Goal: Communication & Community: Answer question/provide support

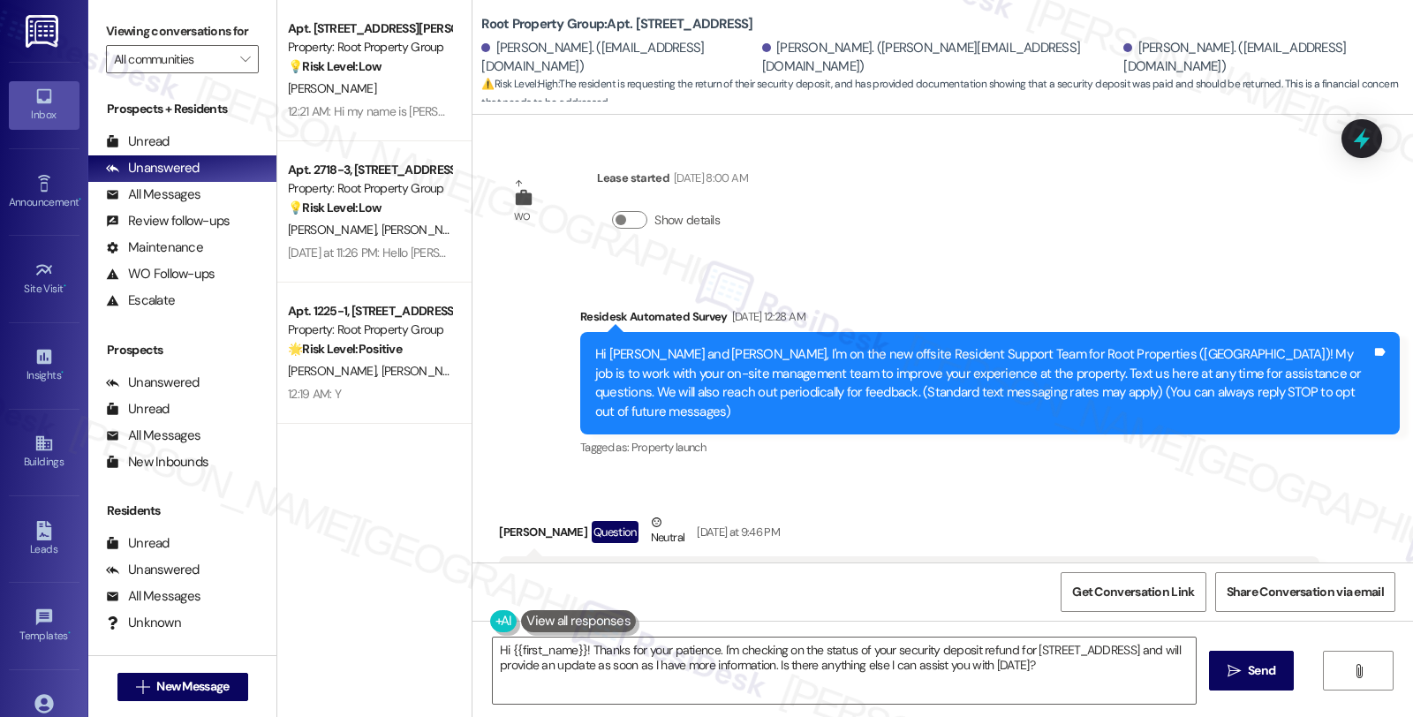
scroll to position [1726, 0]
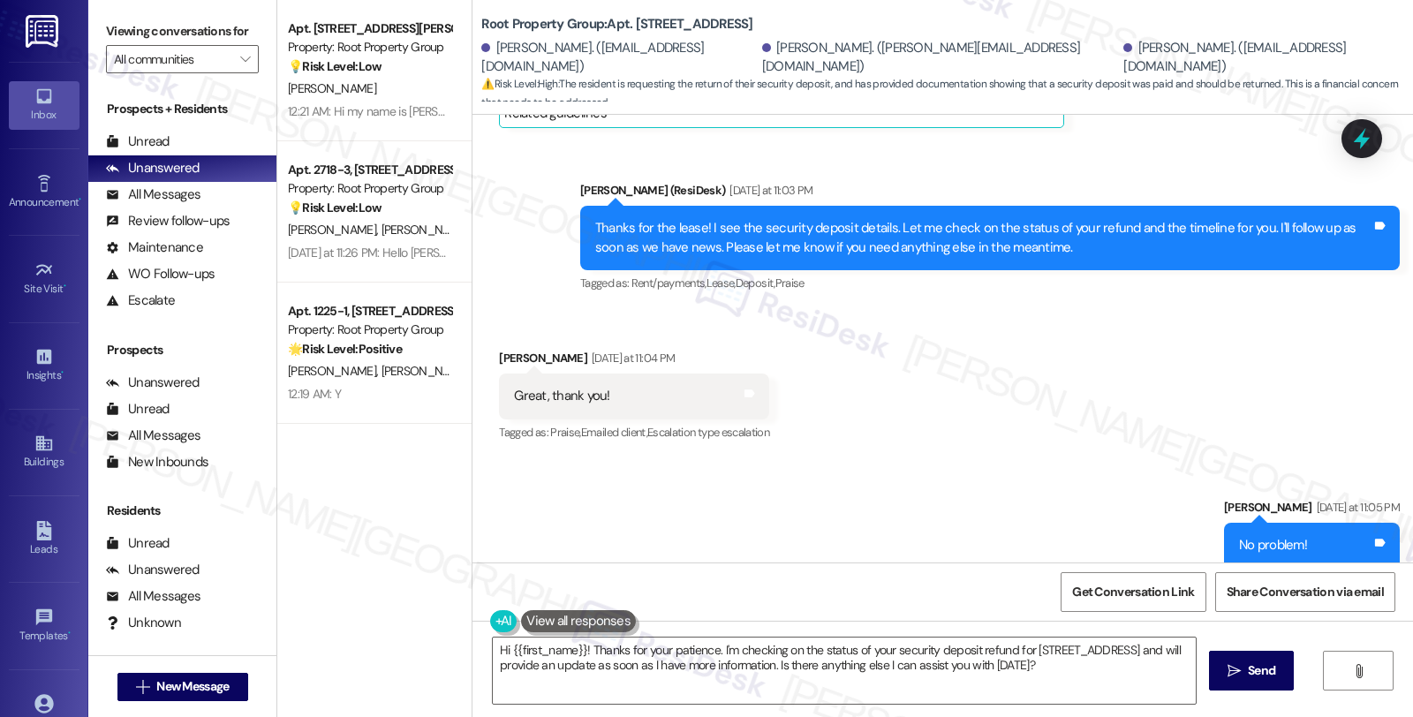
click at [474, 226] on span "[PERSON_NAME]" at bounding box center [521, 230] width 94 height 16
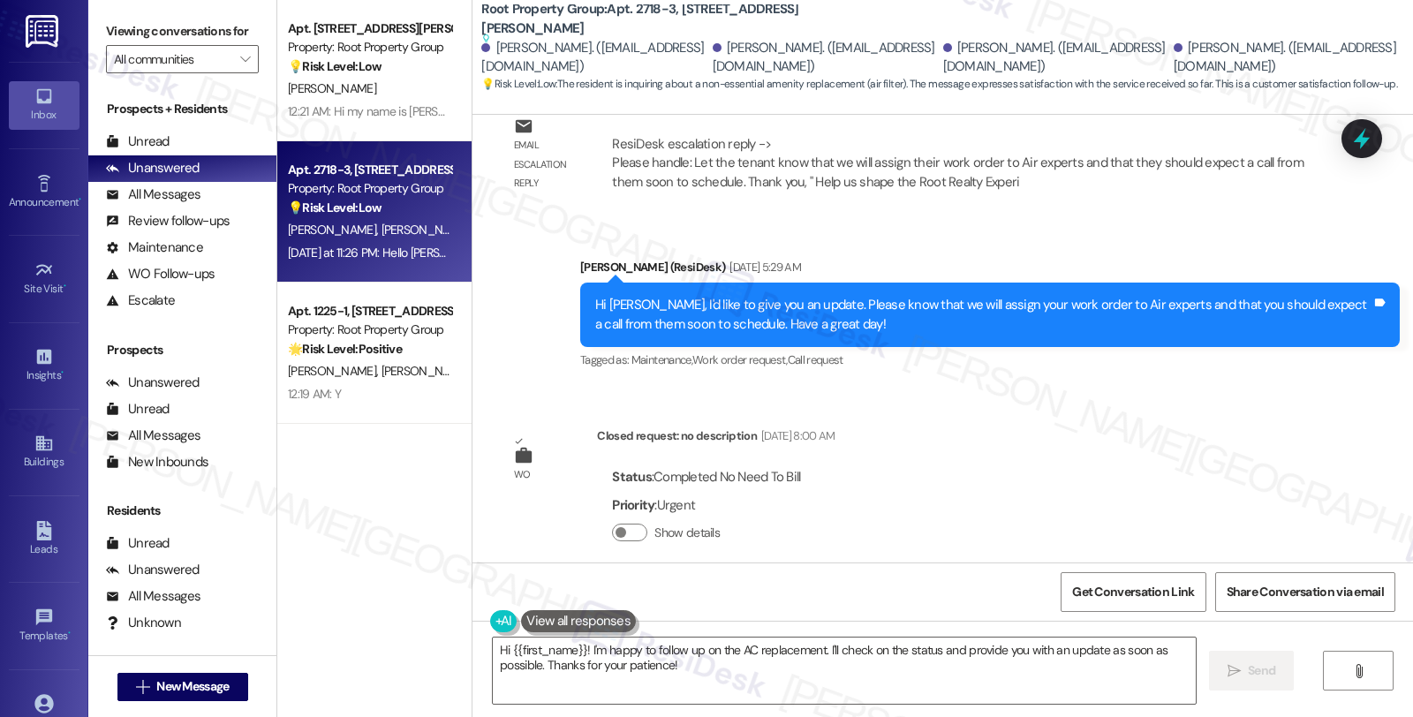
scroll to position [5324, 0]
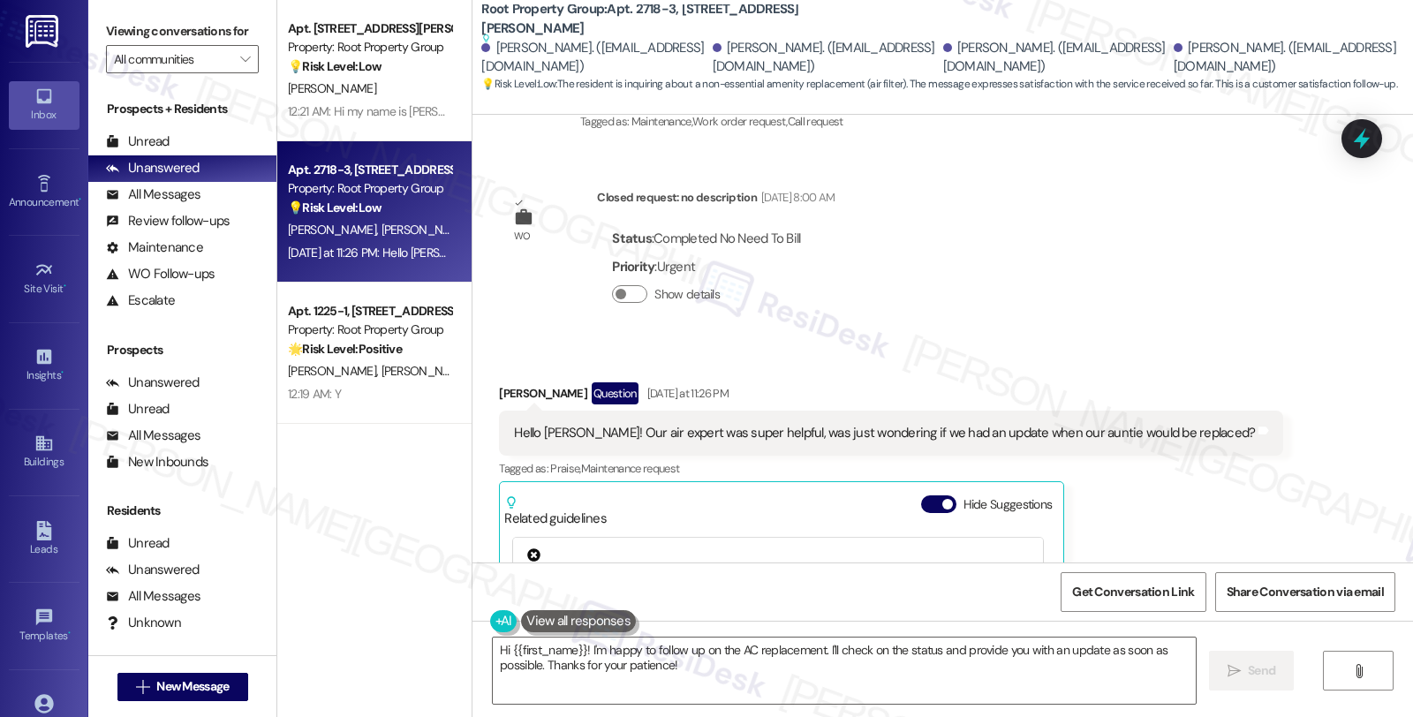
click at [499, 382] on div "Laine Wyatt Question Yesterday at 11:26 PM" at bounding box center [891, 396] width 784 height 28
copy div "Laine"
click at [528, 654] on textarea "Hi {{first_name}}! I'm happy to follow up on the AC replacement. I'll check on …" at bounding box center [844, 671] width 703 height 66
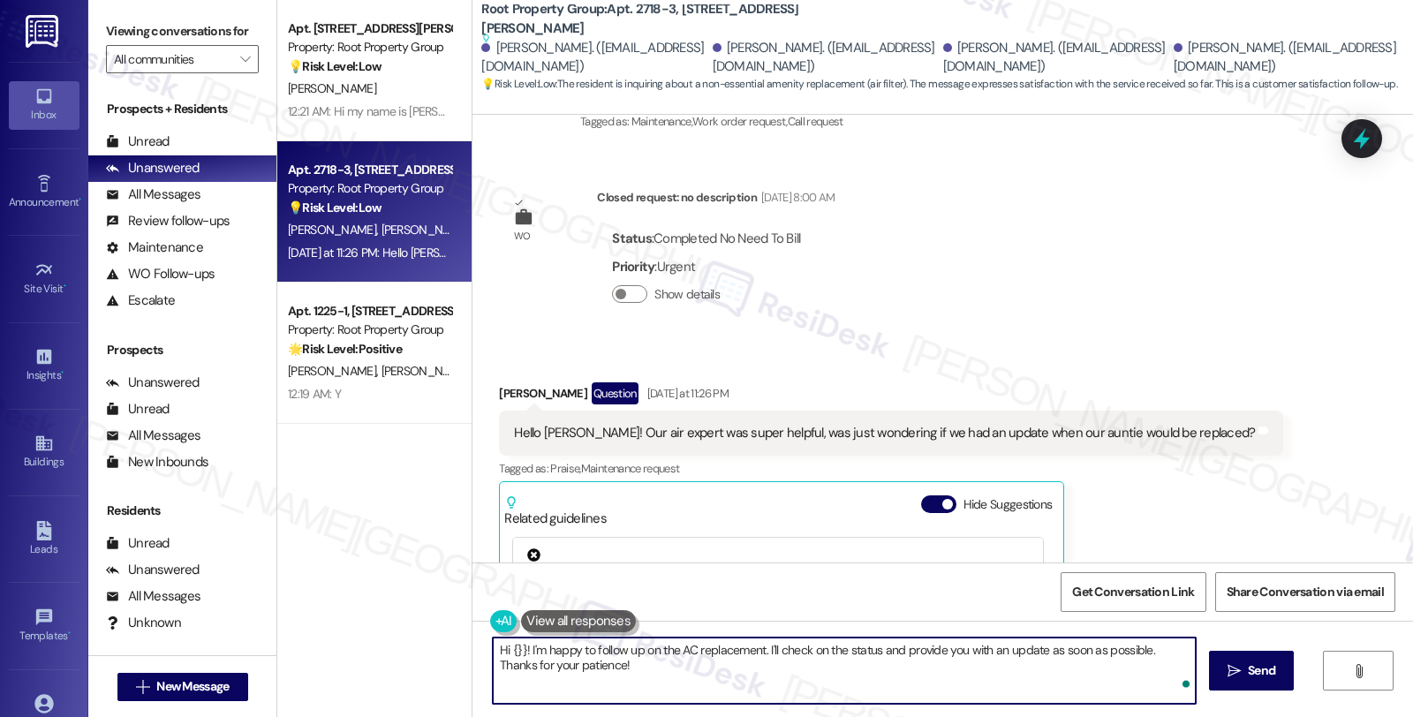
paste textarea "Laine"
drag, startPoint x: 499, startPoint y: 646, endPoint x: 545, endPoint y: 646, distance: 45.9
click at [545, 646] on textarea "Hi {Laine }}! I'm happy to follow up on the AC replacement. I'll check on the s…" at bounding box center [844, 671] width 703 height 66
paste textarea "Laine"
click at [493, 645] on textarea "Hi Laine ! I'm happy to follow up on the AC replacement. I'll check on the stat…" at bounding box center [844, 671] width 703 height 66
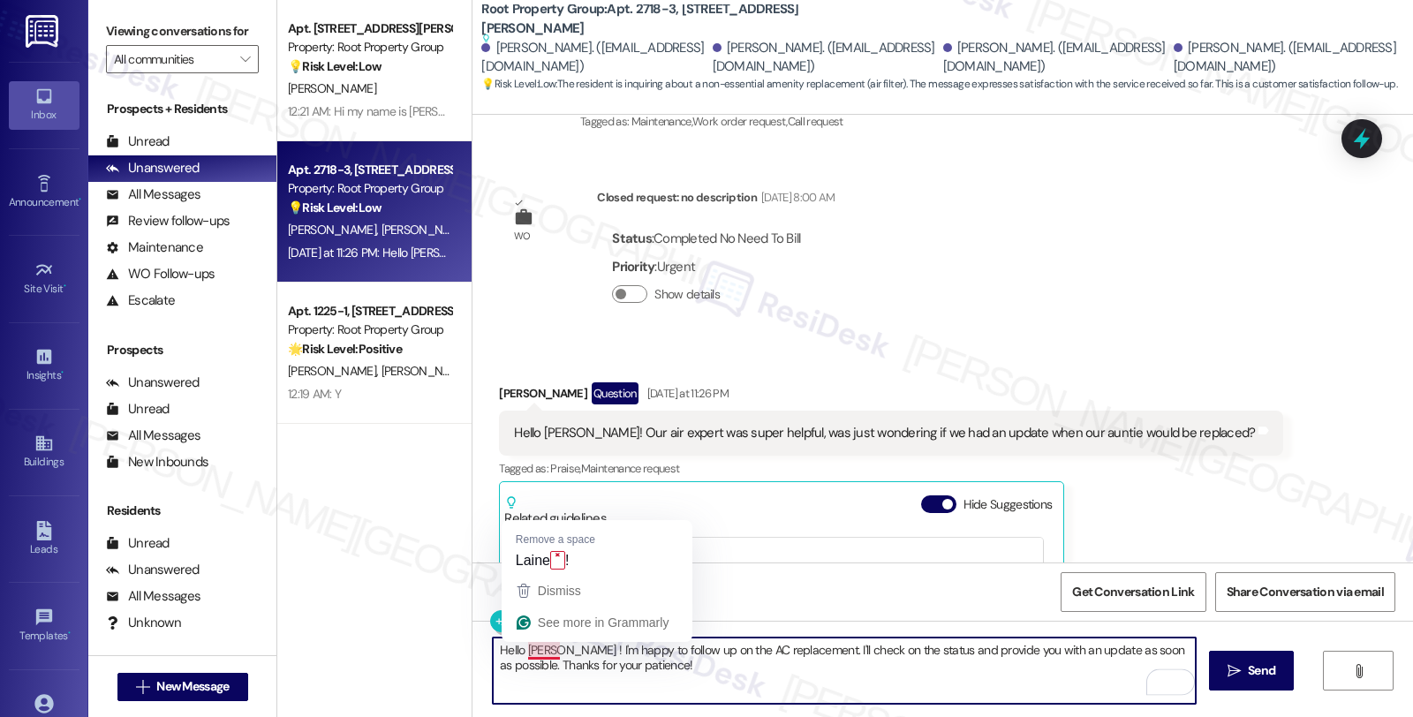
click at [543, 647] on textarea "Hello Laine ! I'm happy to follow up on the AC replacement. I'll check on the s…" at bounding box center [844, 671] width 703 height 66
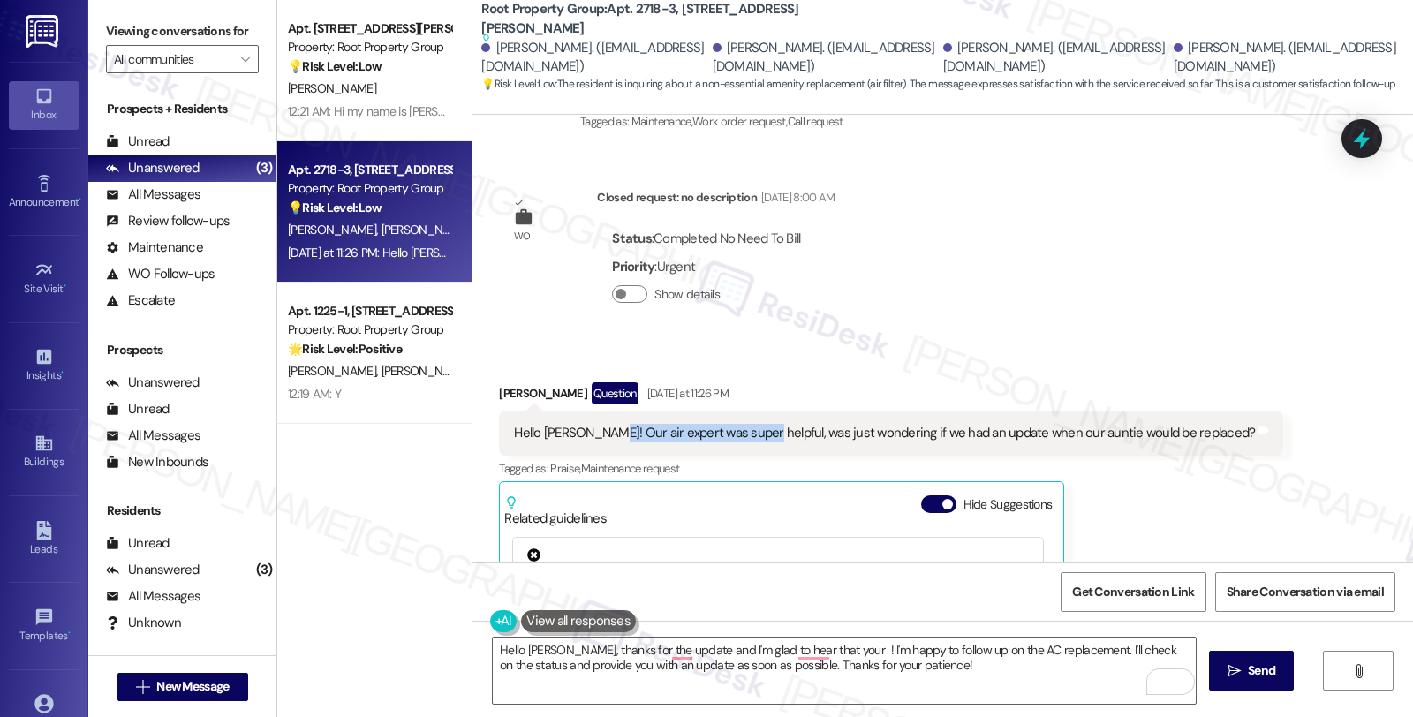
drag, startPoint x: 590, startPoint y: 354, endPoint x: 742, endPoint y: 356, distance: 151.9
click at [742, 424] on div "Hello Sarah! Our air expert was super helpful, was just wondering if we had an …" at bounding box center [884, 433] width 741 height 19
copy div "air expert was super helpful"
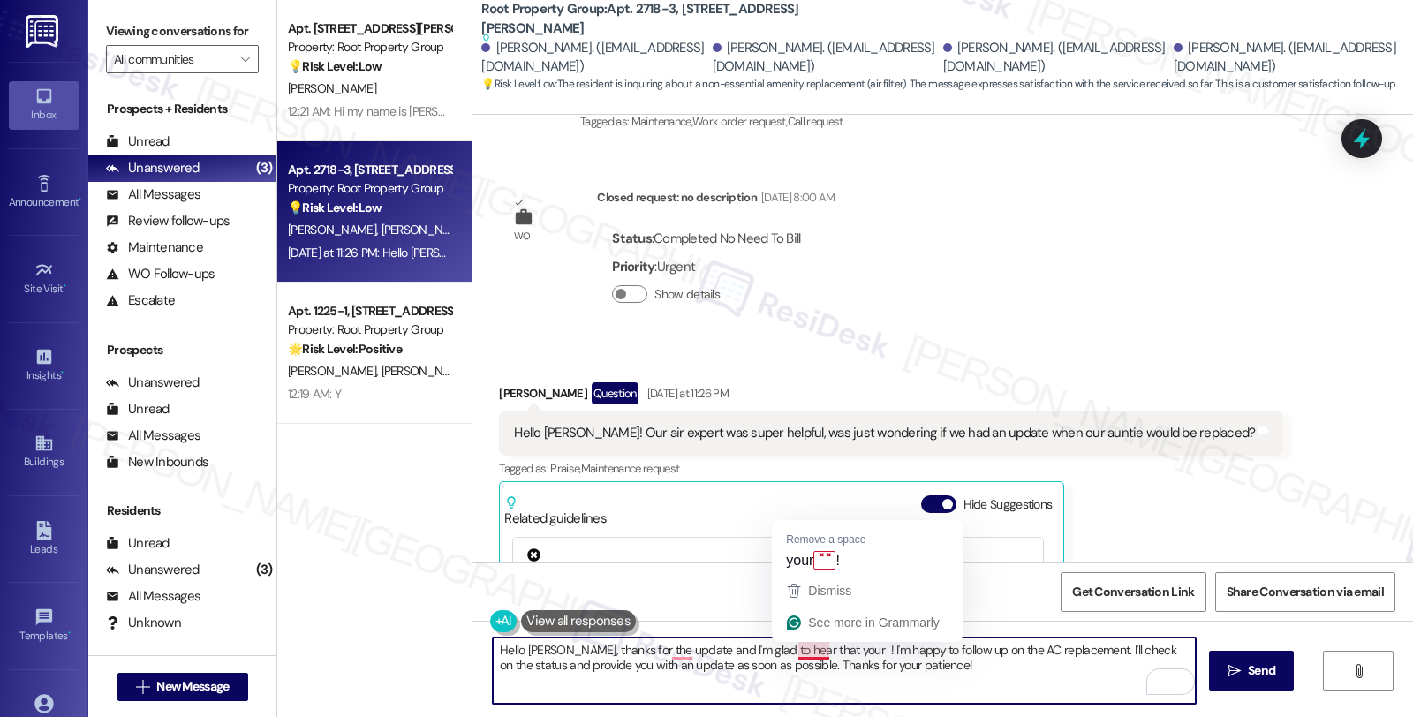
click at [788, 648] on textarea "Hello Laine, thanks for the update and I'm glad to hear that your ! I'm happy t…" at bounding box center [844, 671] width 703 height 66
paste textarea "air expert was super helpful"
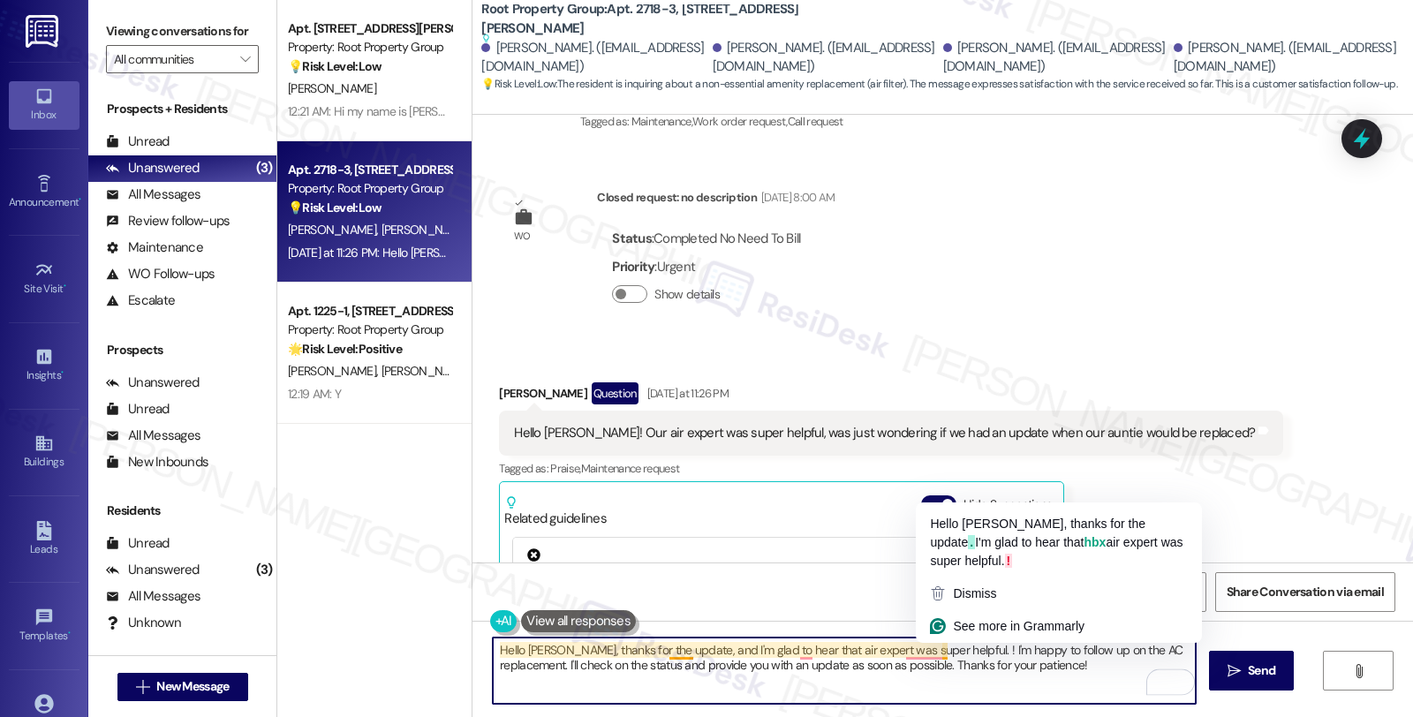
click at [933, 648] on textarea "Hello Laine, thanks for the update, and I'm glad to hear that air expert was su…" at bounding box center [844, 671] width 703 height 66
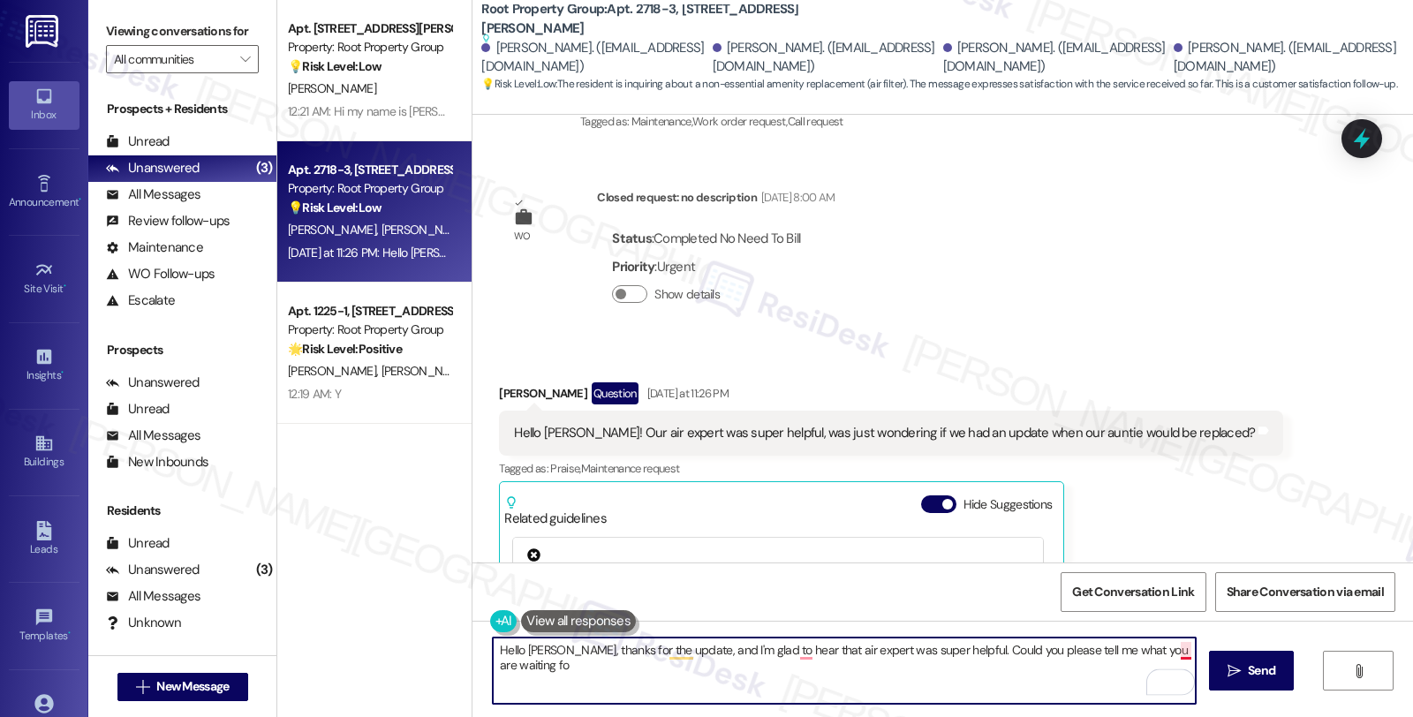
click at [1178, 645] on textarea "Hello Laine, thanks for the update, and I'm glad to hear that air expert was su…" at bounding box center [844, 671] width 703 height 66
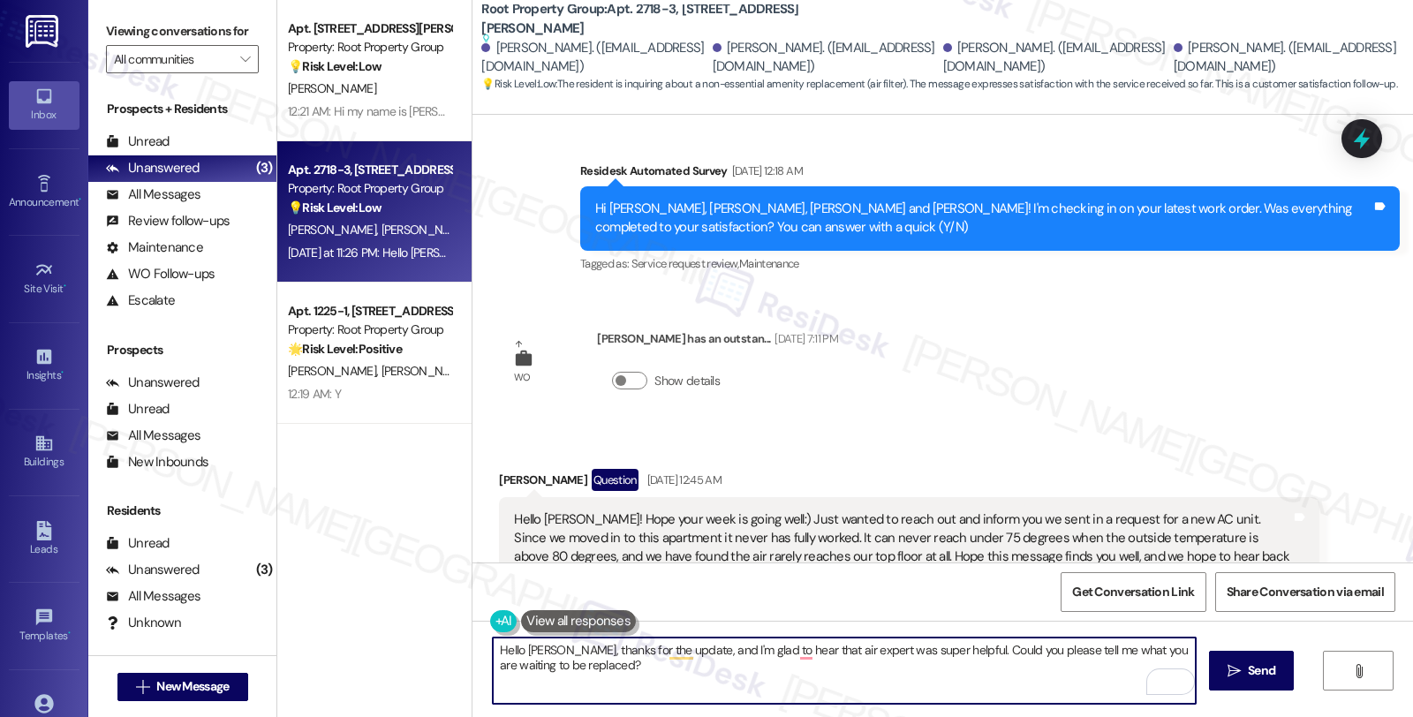
scroll to position [4244, 0]
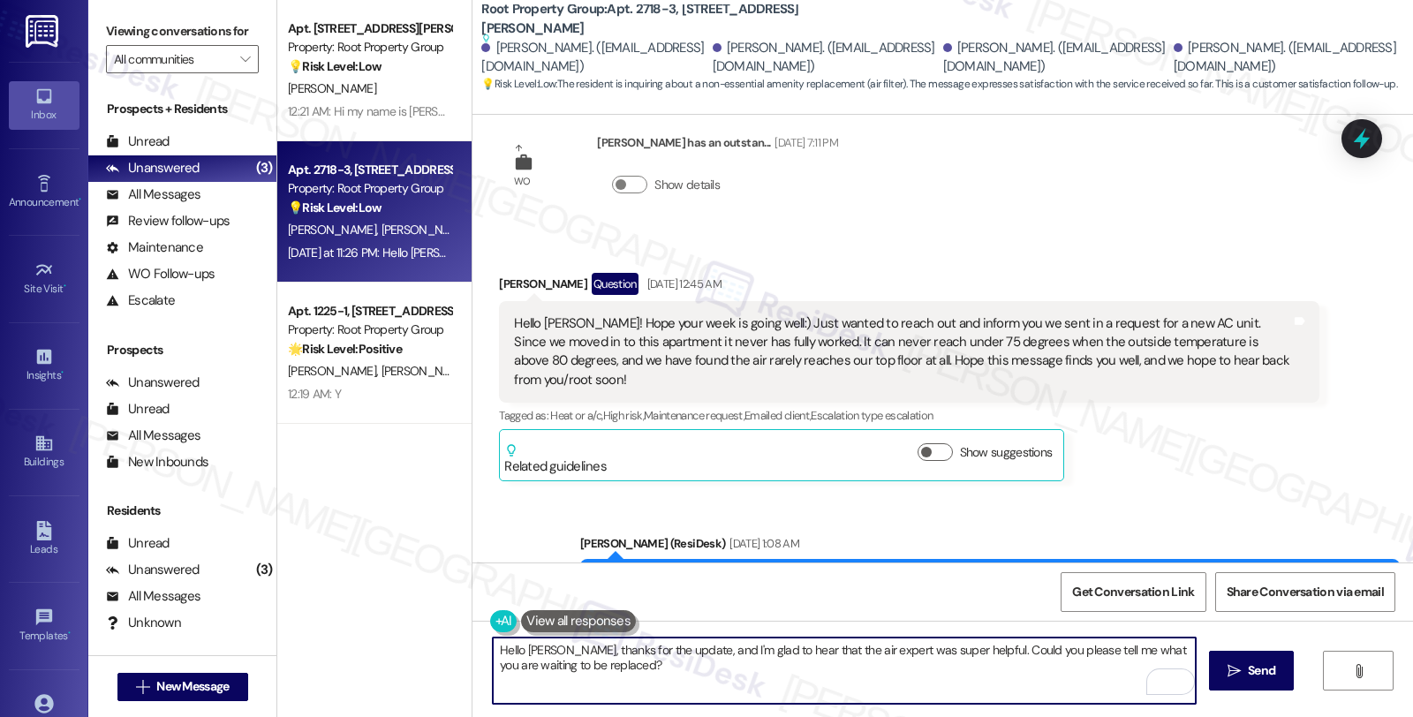
click at [819, 678] on textarea "Hello Laine, thanks for the update, and I'm glad to hear that the air expert wa…" at bounding box center [844, 671] width 703 height 66
type textarea "Hello [PERSON_NAME], thanks for the update, and I'm glad to hear that the air e…"
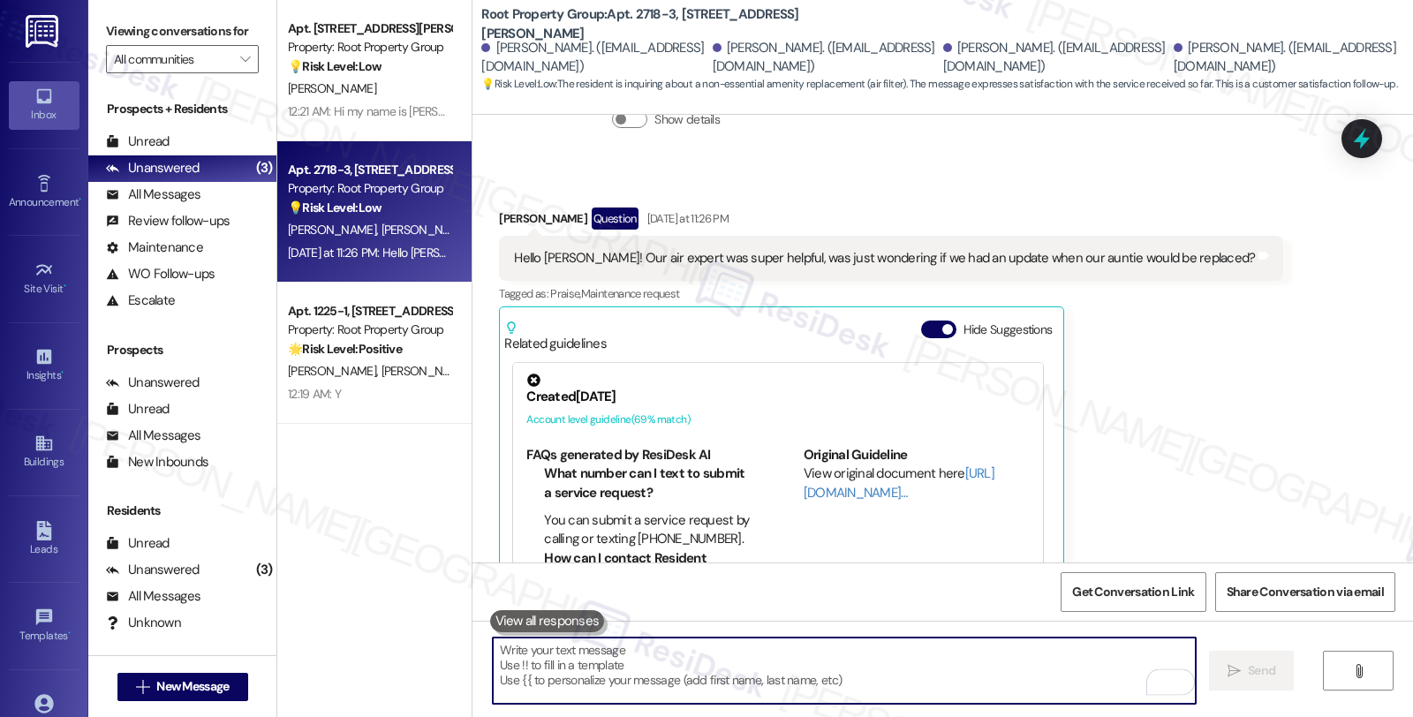
scroll to position [5520, 0]
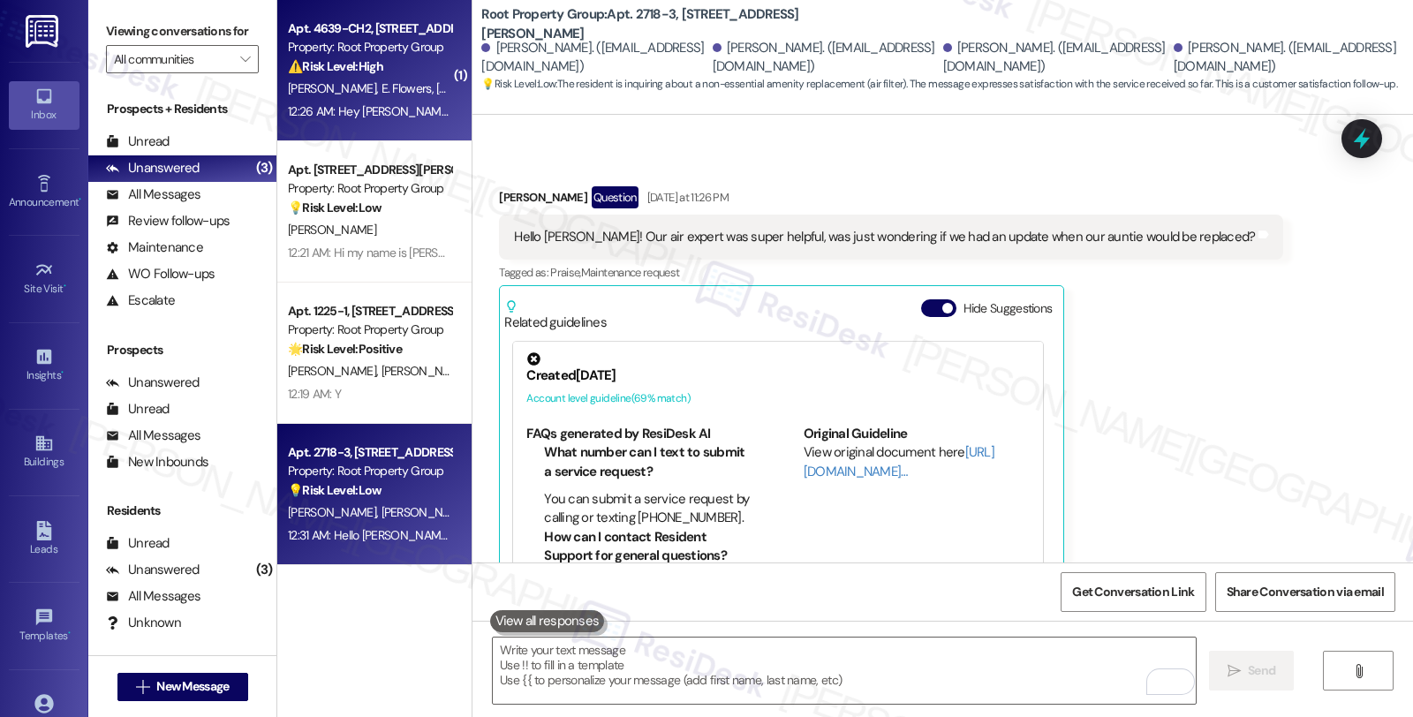
click at [368, 20] on div "Apt. 4639-CH2, [STREET_ADDRESS]" at bounding box center [369, 28] width 163 height 19
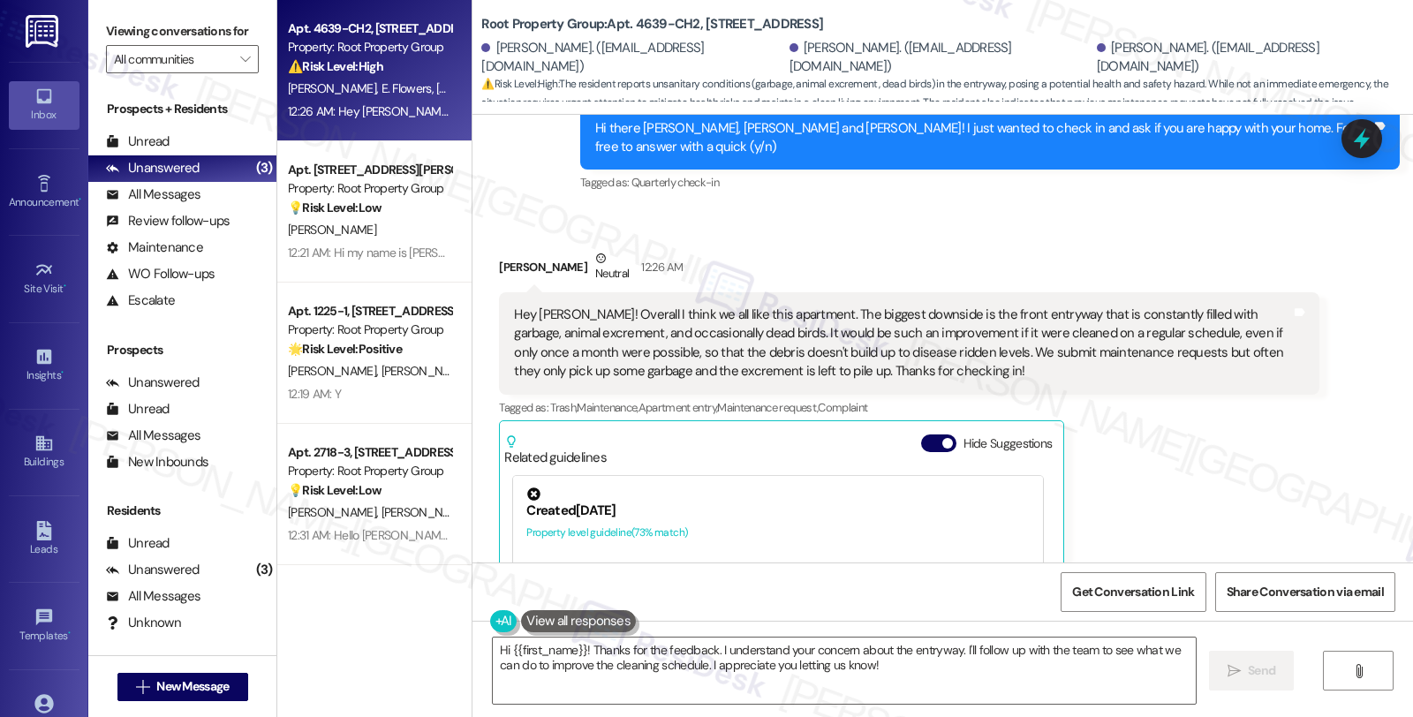
scroll to position [535, 0]
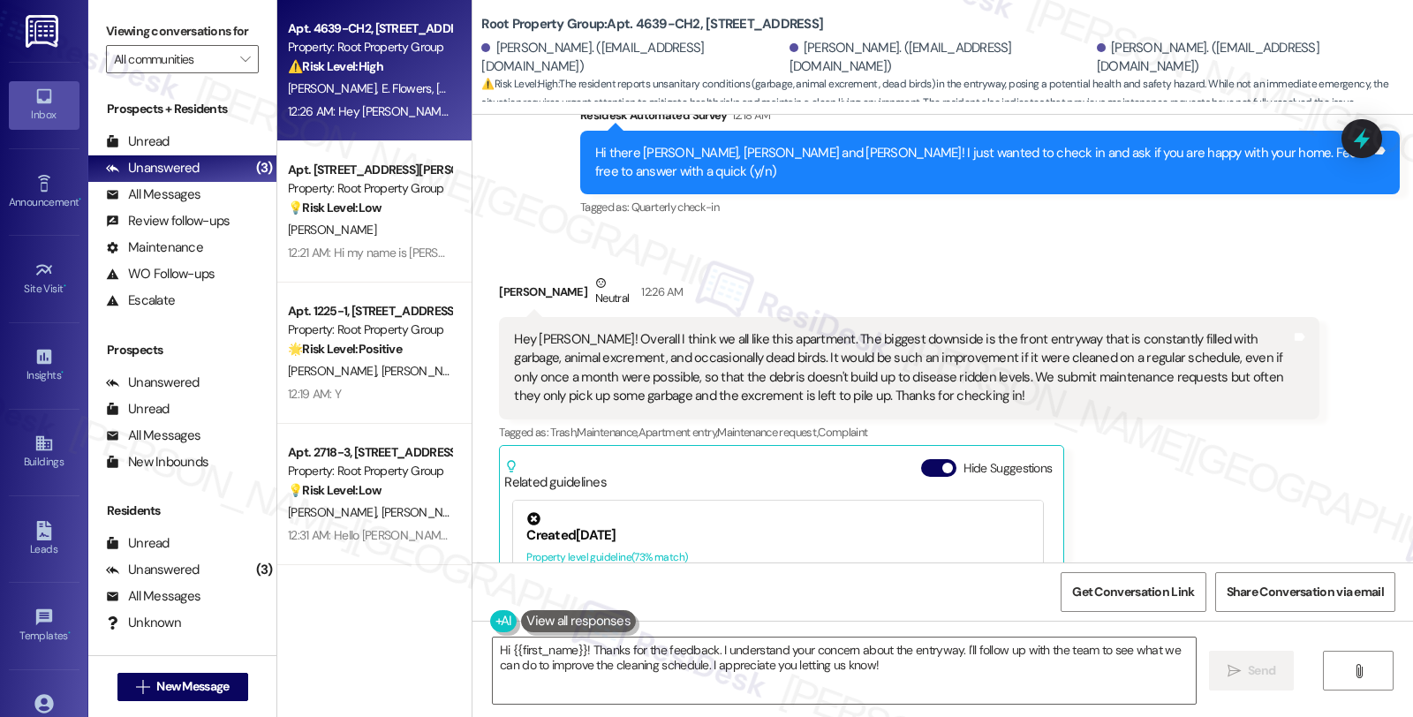
click at [499, 274] on div "Talia Duran Neutral 12:26 AM" at bounding box center [908, 295] width 819 height 43
copy div "Talia"
click at [495, 652] on textarea "Hi {{first_name}}! Thanks for the feedback. I understand your concern about the…" at bounding box center [844, 671] width 703 height 66
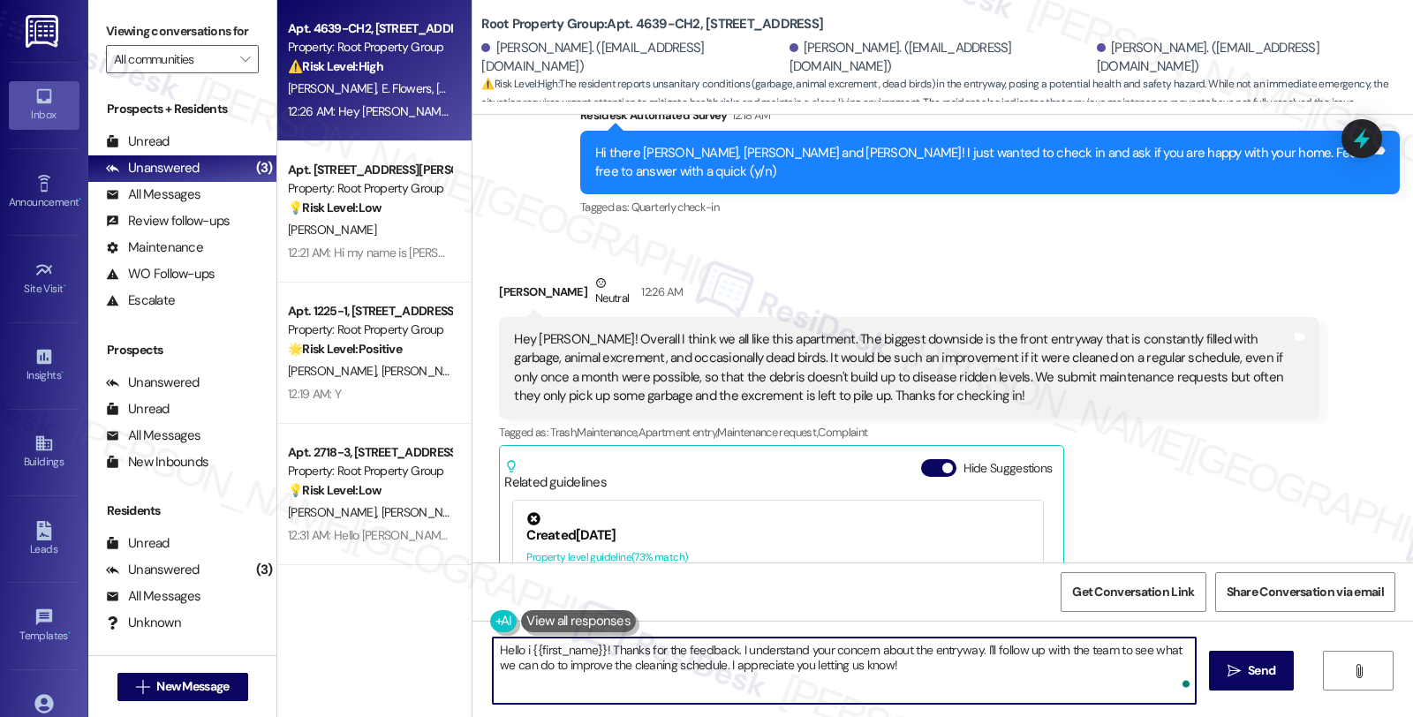
paste textarea "Talia"
click at [668, 646] on textarea "Hello Talia, thanks for the feedback. I understand your concern about the entry…" at bounding box center [844, 671] width 703 height 66
click at [540, 668] on textarea "Hello Talia, thanks for the feedback. I'm glad to hear you're generally happy w…" at bounding box center [844, 671] width 703 height 66
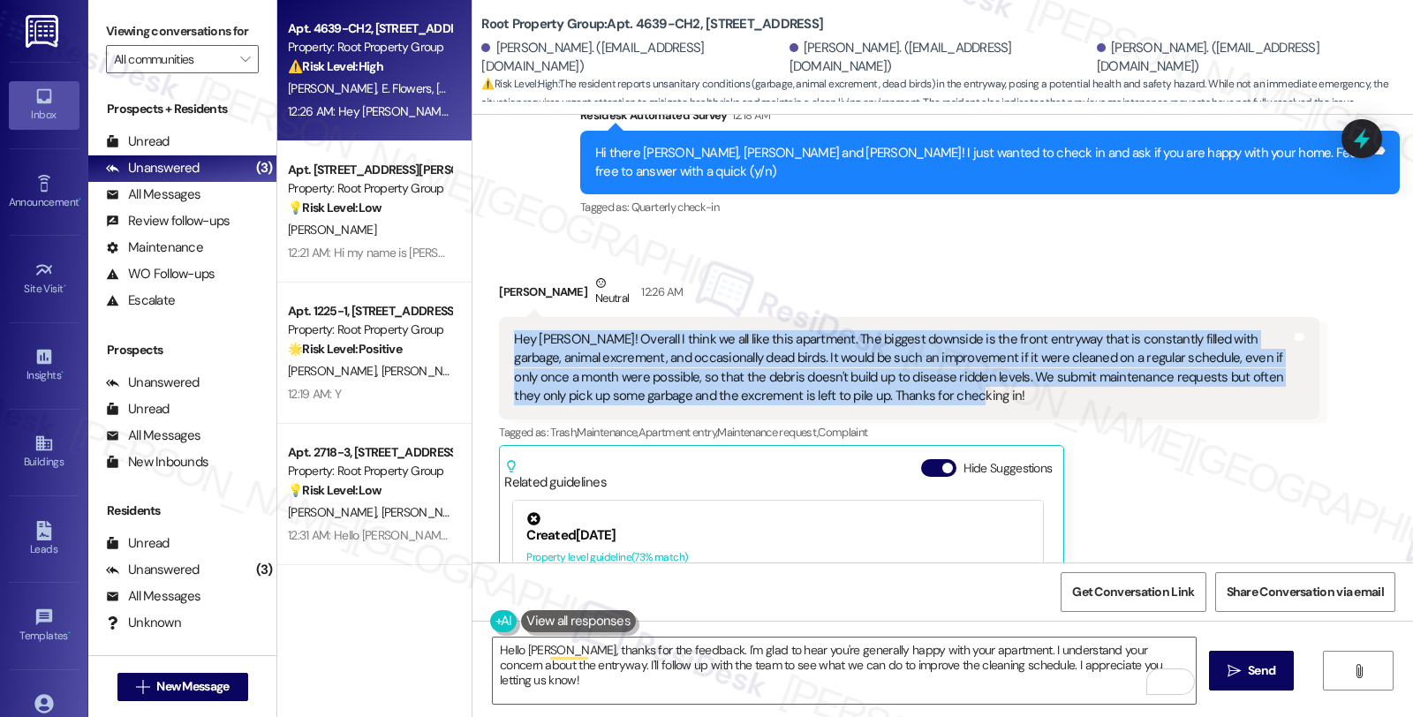
drag, startPoint x: 921, startPoint y: 358, endPoint x: 500, endPoint y: 305, distance: 424.6
click at [512, 330] on div "Hey [PERSON_NAME]! Overall I think we all like this apartment. The biggest down…" at bounding box center [902, 368] width 780 height 76
copy div "Hey [PERSON_NAME]! Overall I think we all like this apartment. The biggest down…"
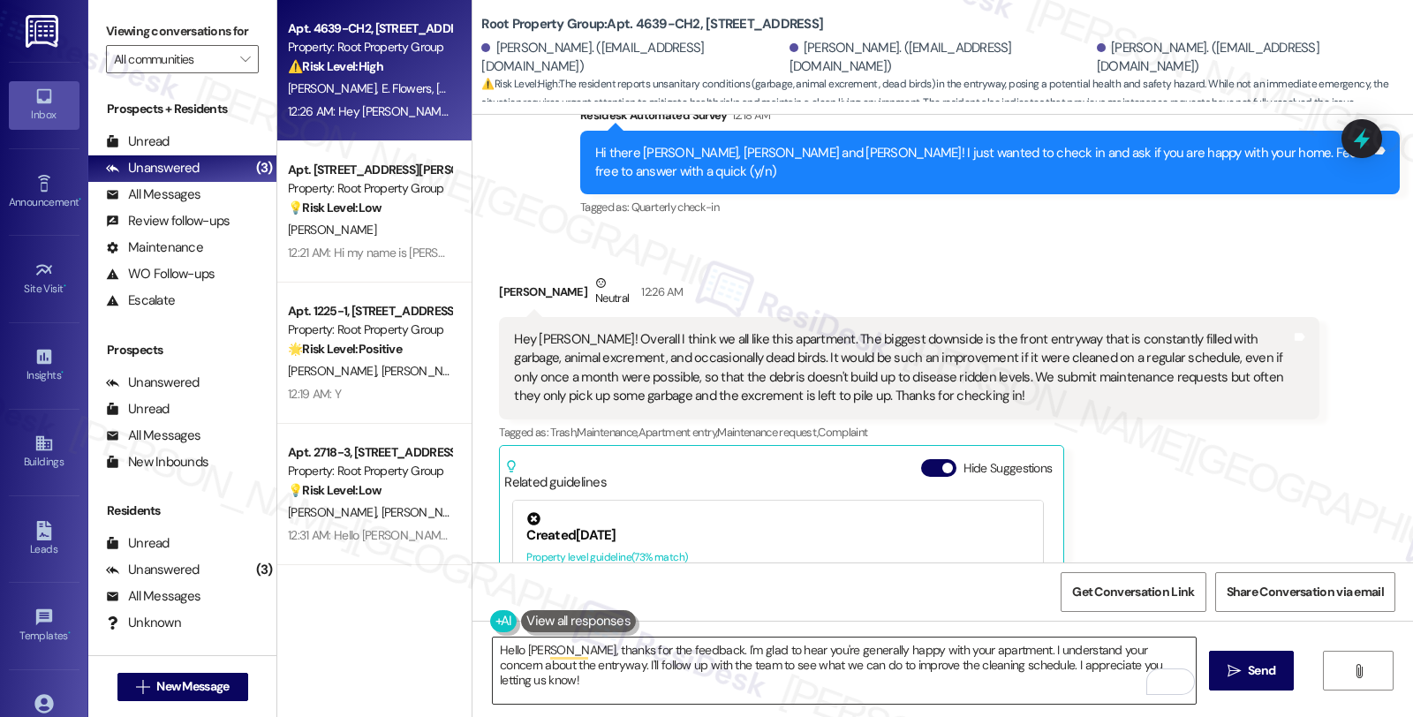
click at [540, 663] on textarea "Hello Talia, thanks for the feedback. I'm glad to hear you're generally happy w…" at bounding box center [844, 671] width 703 height 66
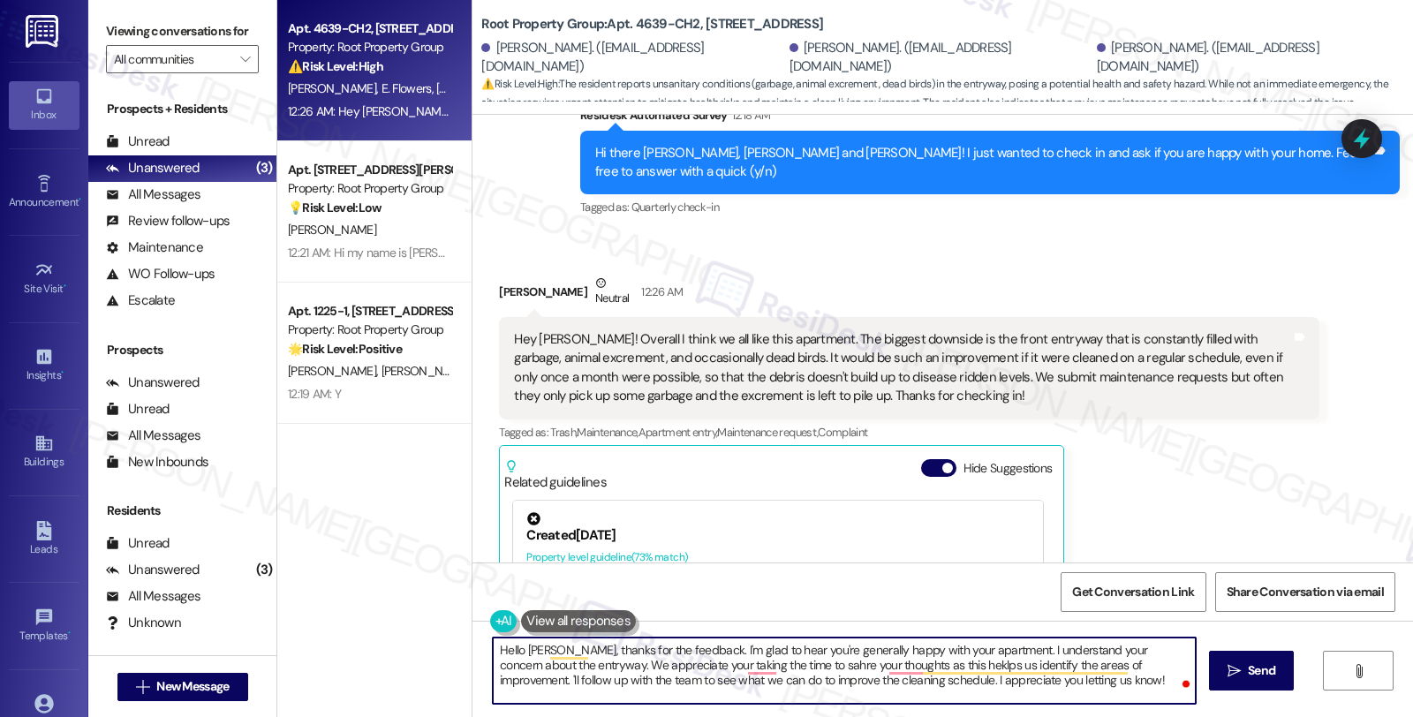
click at [1054, 685] on textarea "Hello Talia, thanks for the feedback. I'm glad to hear you're generally happy w…" at bounding box center [844, 671] width 703 height 66
click at [1109, 669] on textarea "Hello Talia, thanks for the feedback. I'm glad to hear you're generally happy w…" at bounding box center [844, 671] width 703 height 66
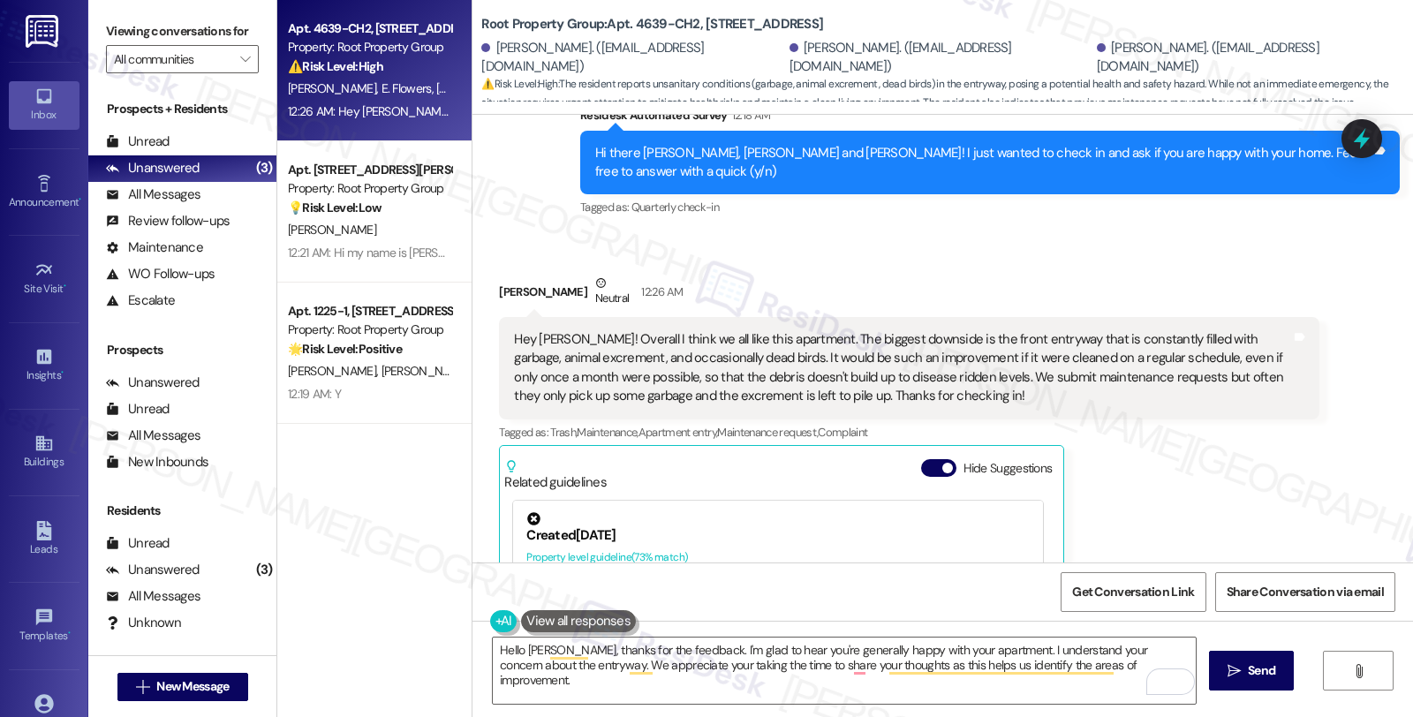
click at [1201, 469] on div "Talia Duran Neutral 12:26 AM Hey Sarah! Overall I think we all like this apartm…" at bounding box center [908, 529] width 819 height 510
click at [781, 712] on div "Hello Talia, thanks for the feedback. I'm glad to hear you're generally happy w…" at bounding box center [942, 687] width 940 height 132
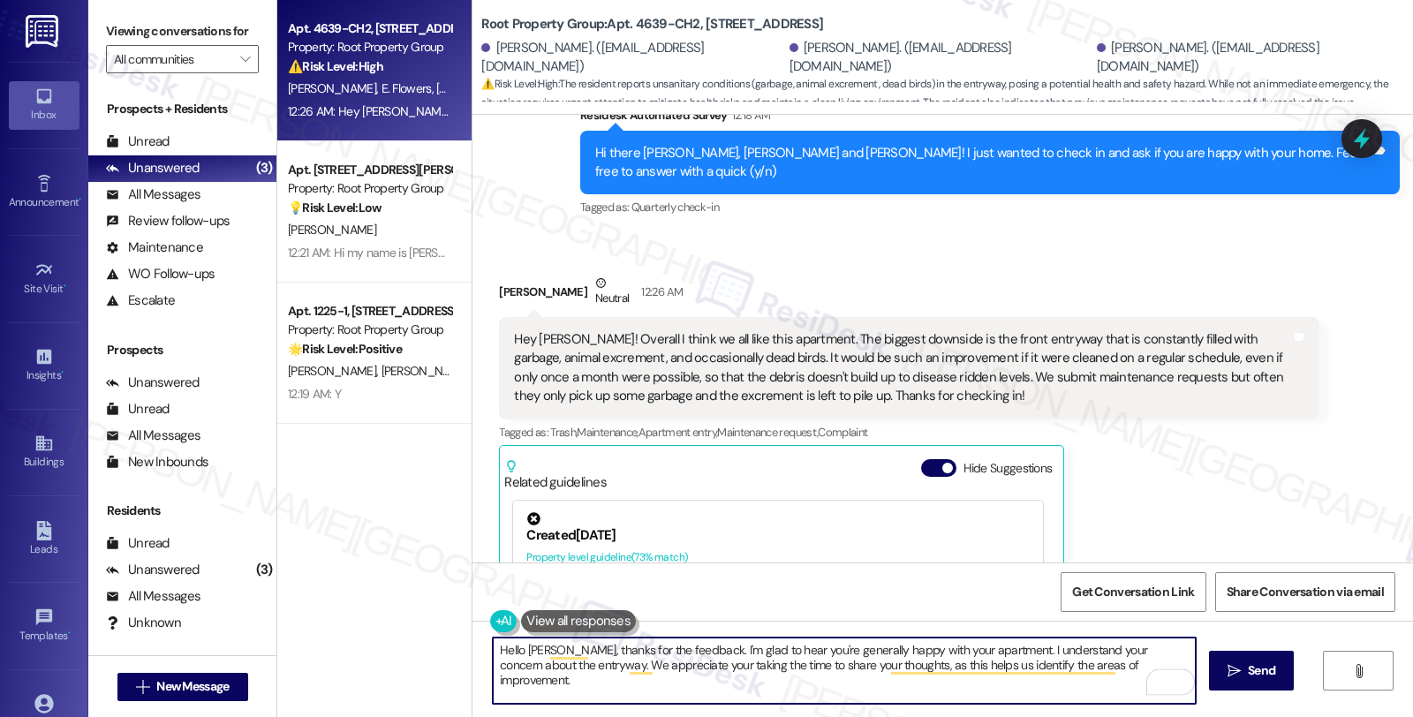
click at [1115, 658] on textarea "Hello Talia, thanks for the feedback. I'm glad to hear you're generally happy w…" at bounding box center [844, 671] width 703 height 66
click at [1117, 665] on textarea "Hello Talia, thanks for the feedback. I'm glad to hear you're generally happy w…" at bounding box center [844, 671] width 703 height 66
paste textarea "that we are continuously working to enhance your living experience."
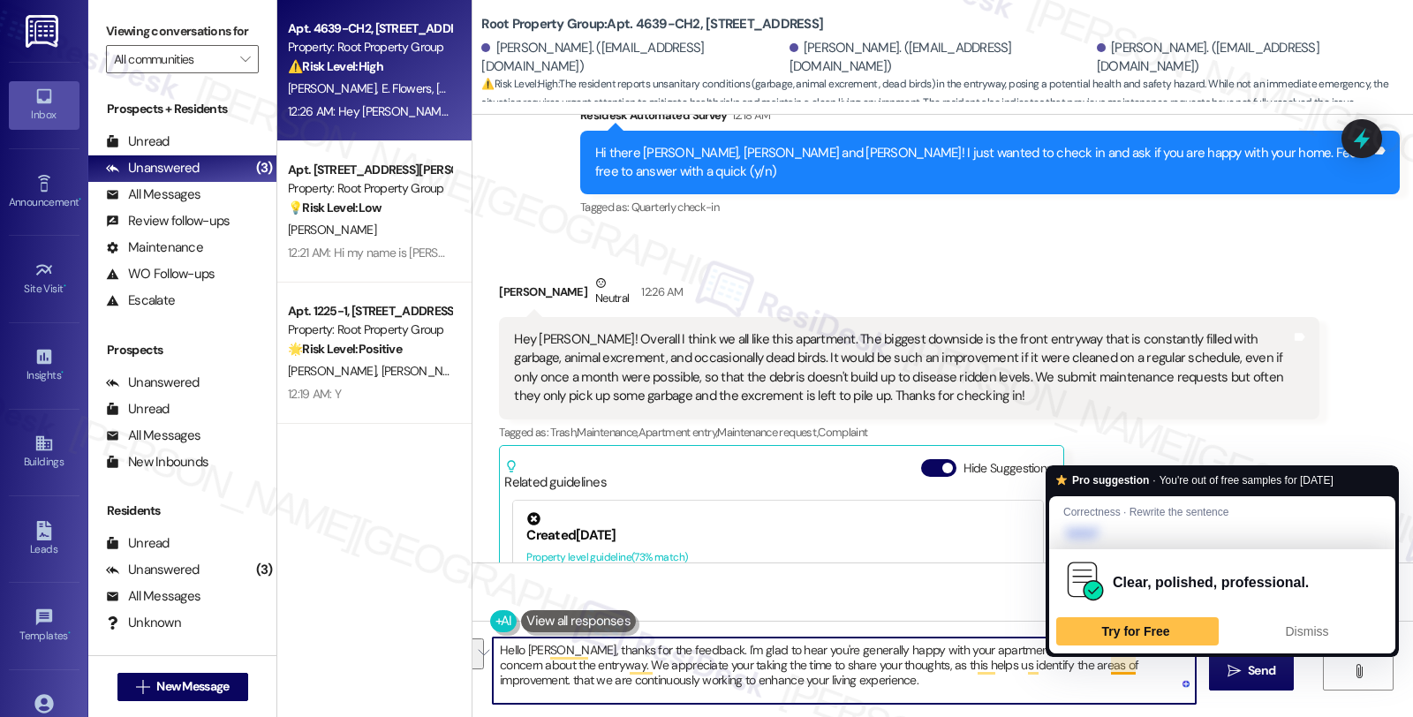
drag, startPoint x: 1101, startPoint y: 668, endPoint x: 1110, endPoint y: 680, distance: 14.5
click at [1110, 680] on textarea "Hello [PERSON_NAME], thanks for the feedback. I'm glad to hear you're generally…" at bounding box center [844, 671] width 703 height 66
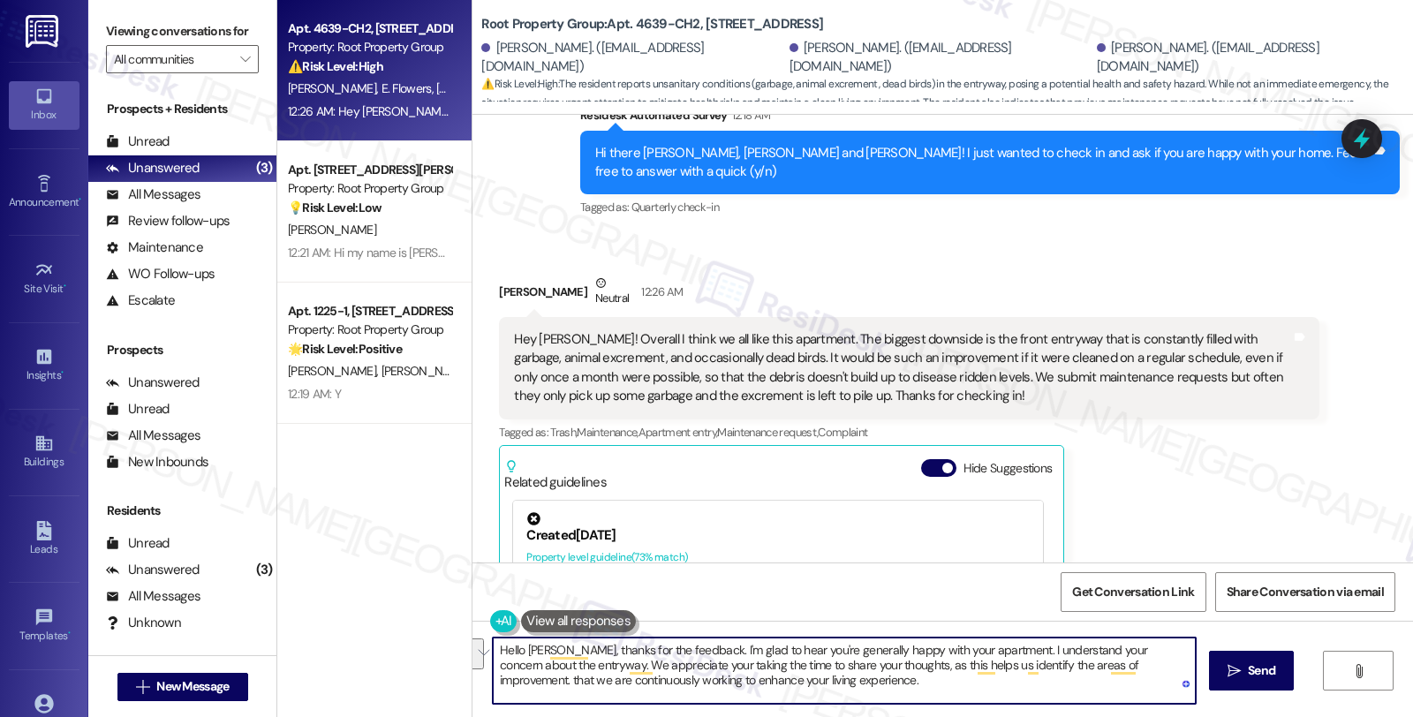
type textarea "Hello [PERSON_NAME], thanks for the feedback. I'm glad to hear you're generally…"
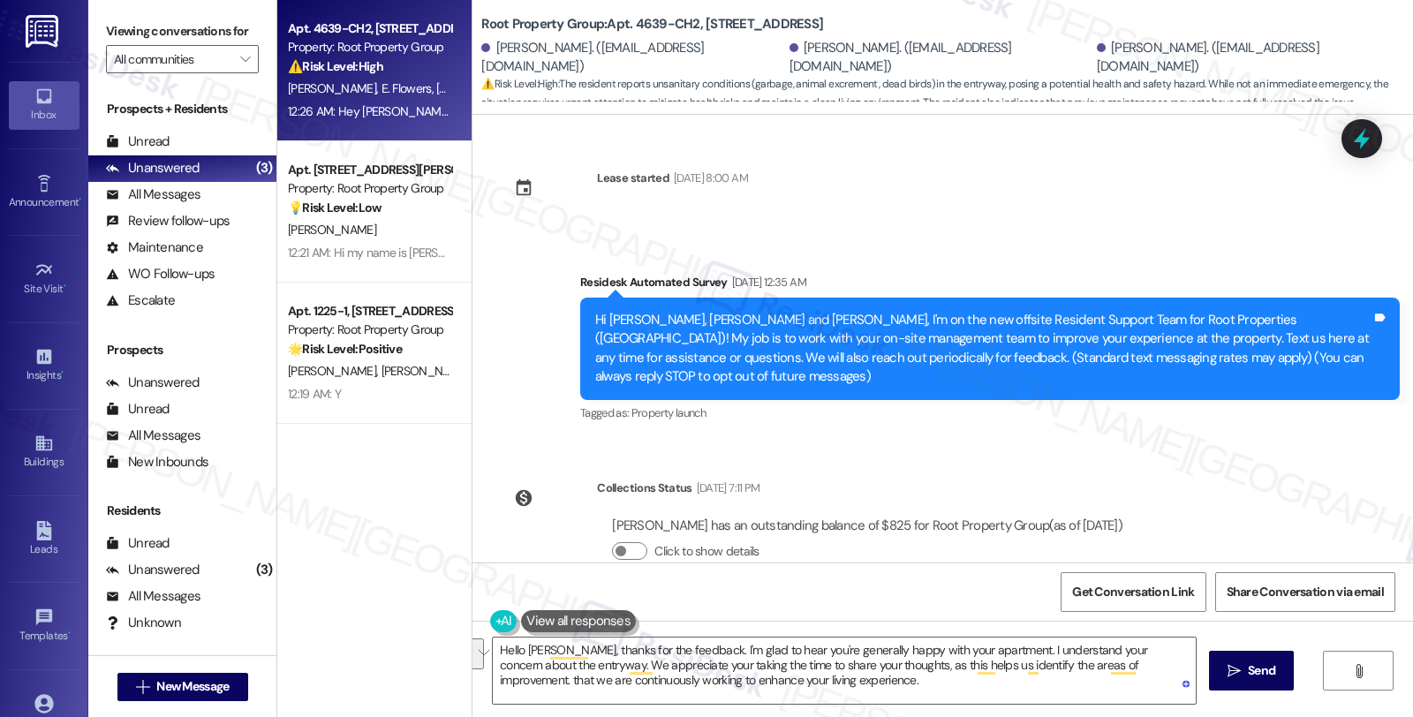
scroll to position [535, 0]
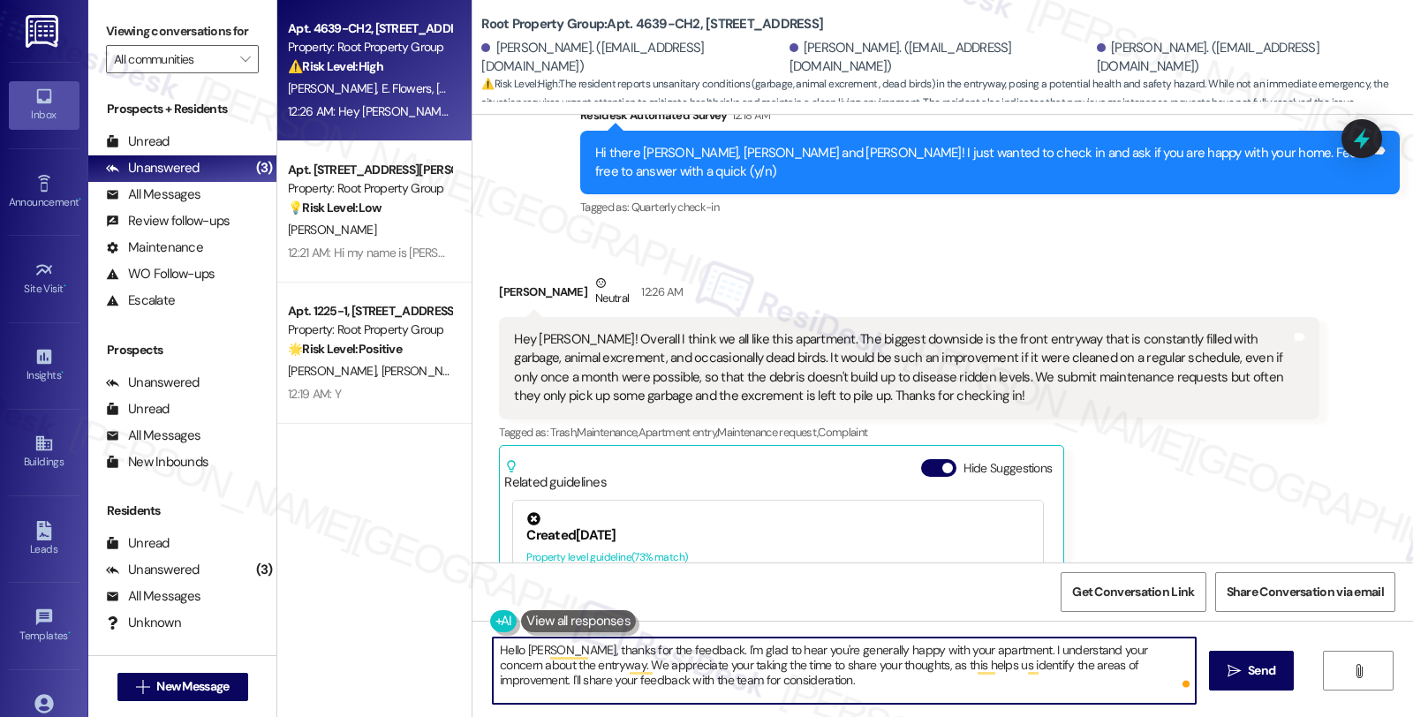
click at [827, 681] on textarea "Hello [PERSON_NAME], thanks for the feedback. I'm glad to hear you're generally…" at bounding box center [844, 671] width 703 height 66
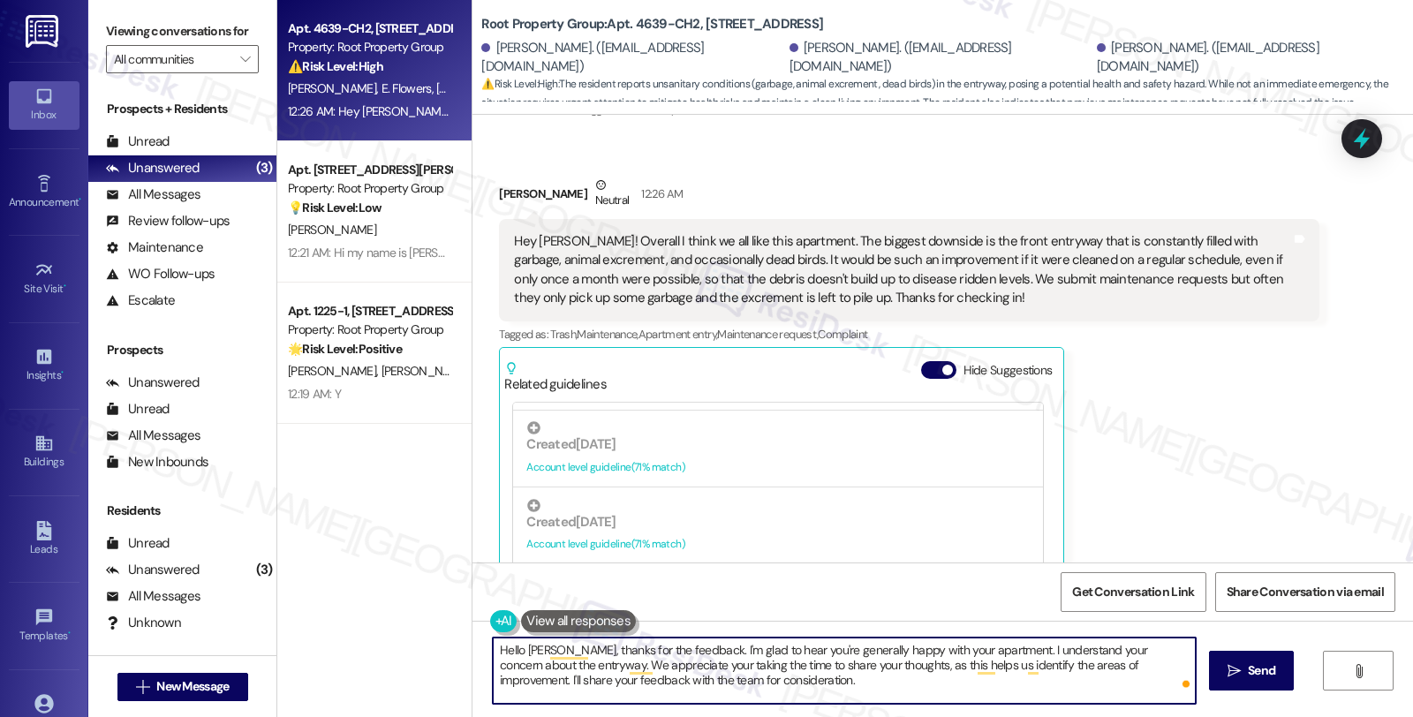
scroll to position [294, 0]
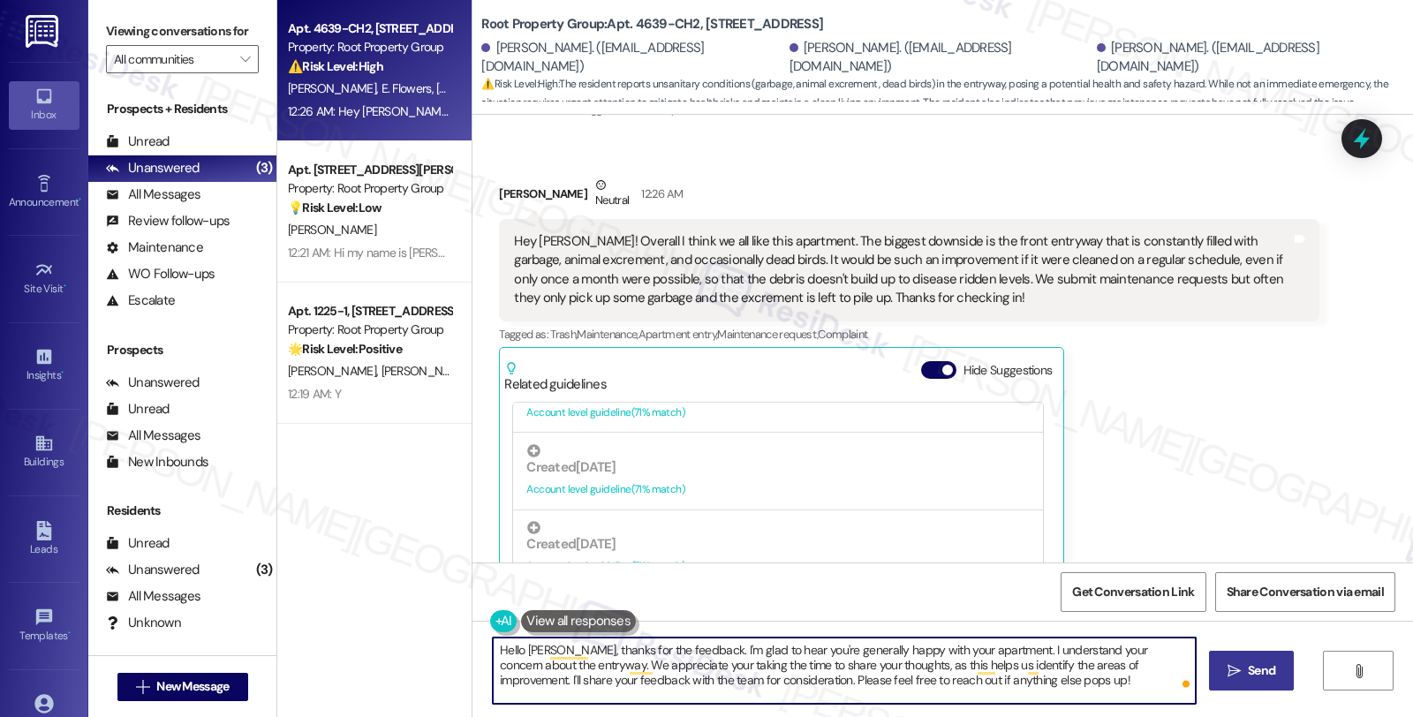
type textarea "Hello [PERSON_NAME], thanks for the feedback. I'm glad to hear you're generally…"
click at [1263, 668] on span "Send" at bounding box center [1261, 670] width 27 height 19
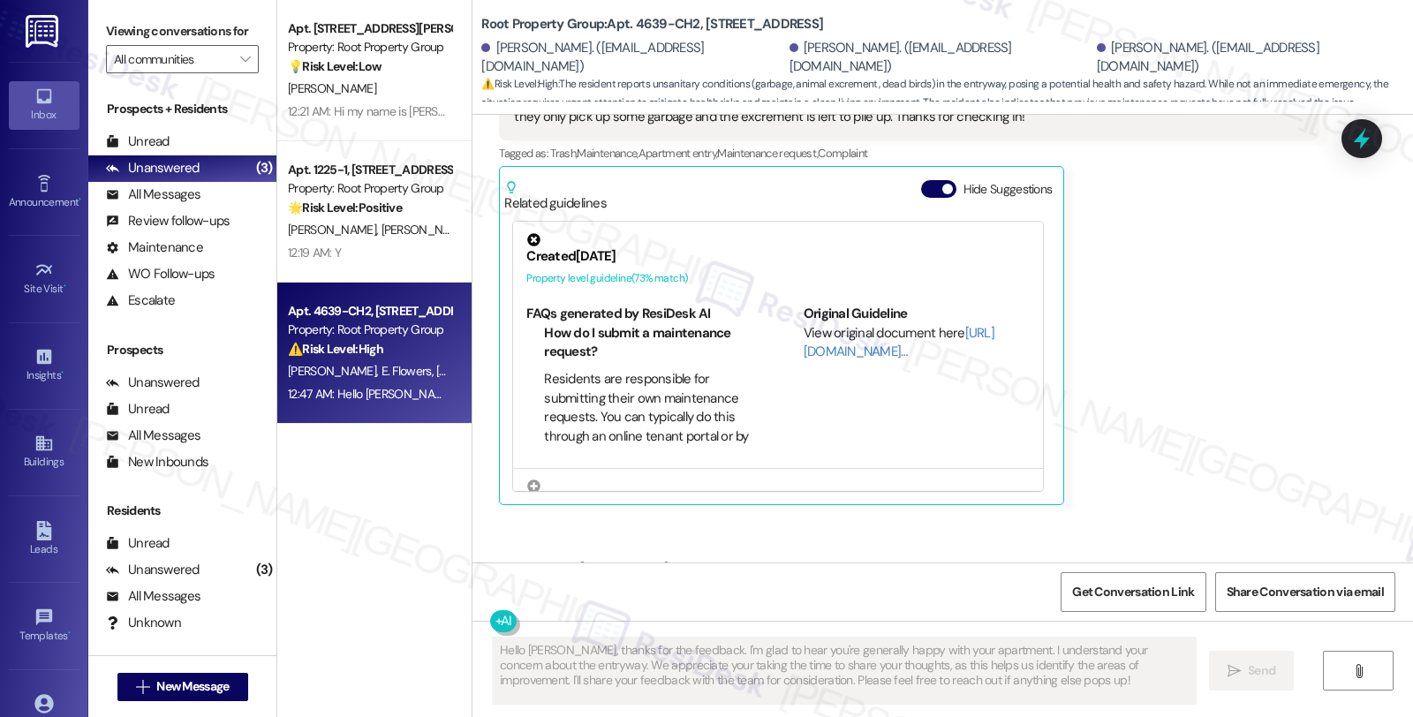
scroll to position [894, 0]
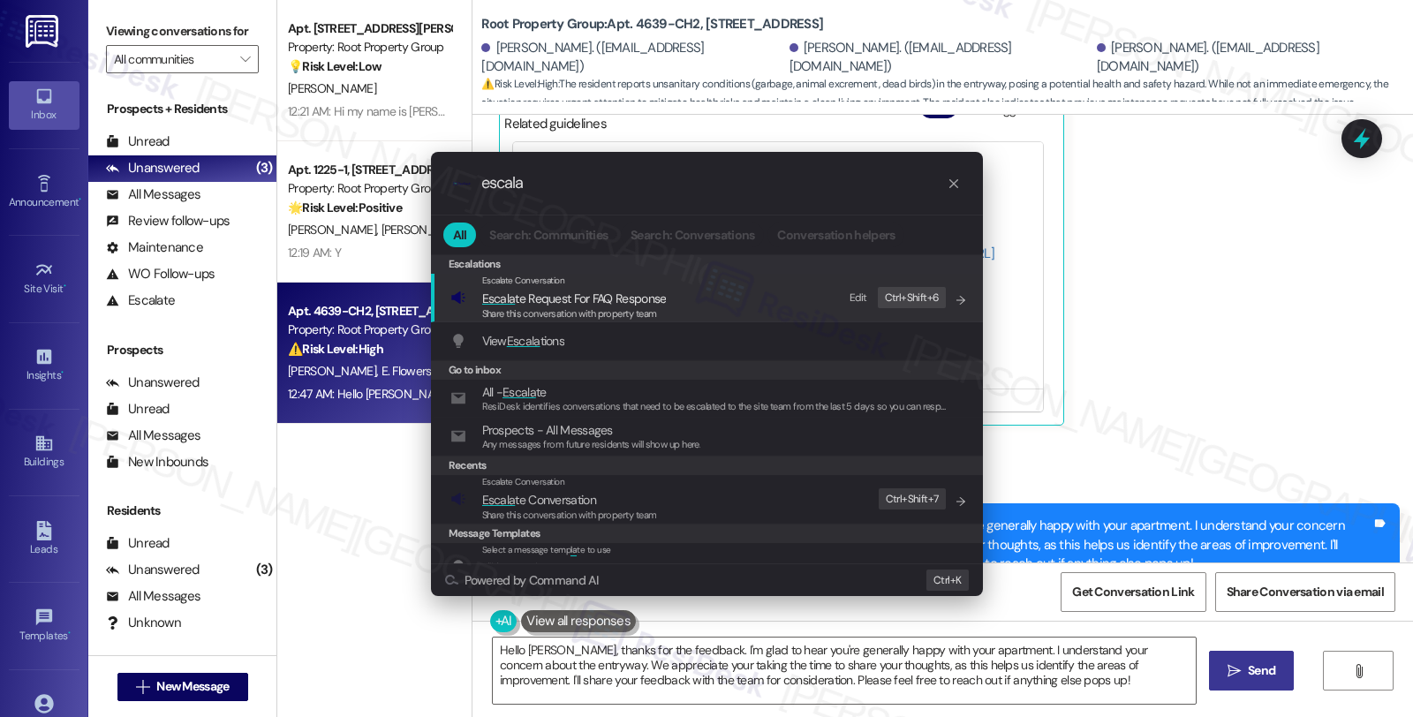
type input "escala"
click at [625, 502] on span "Escala te Conversation" at bounding box center [569, 499] width 175 height 19
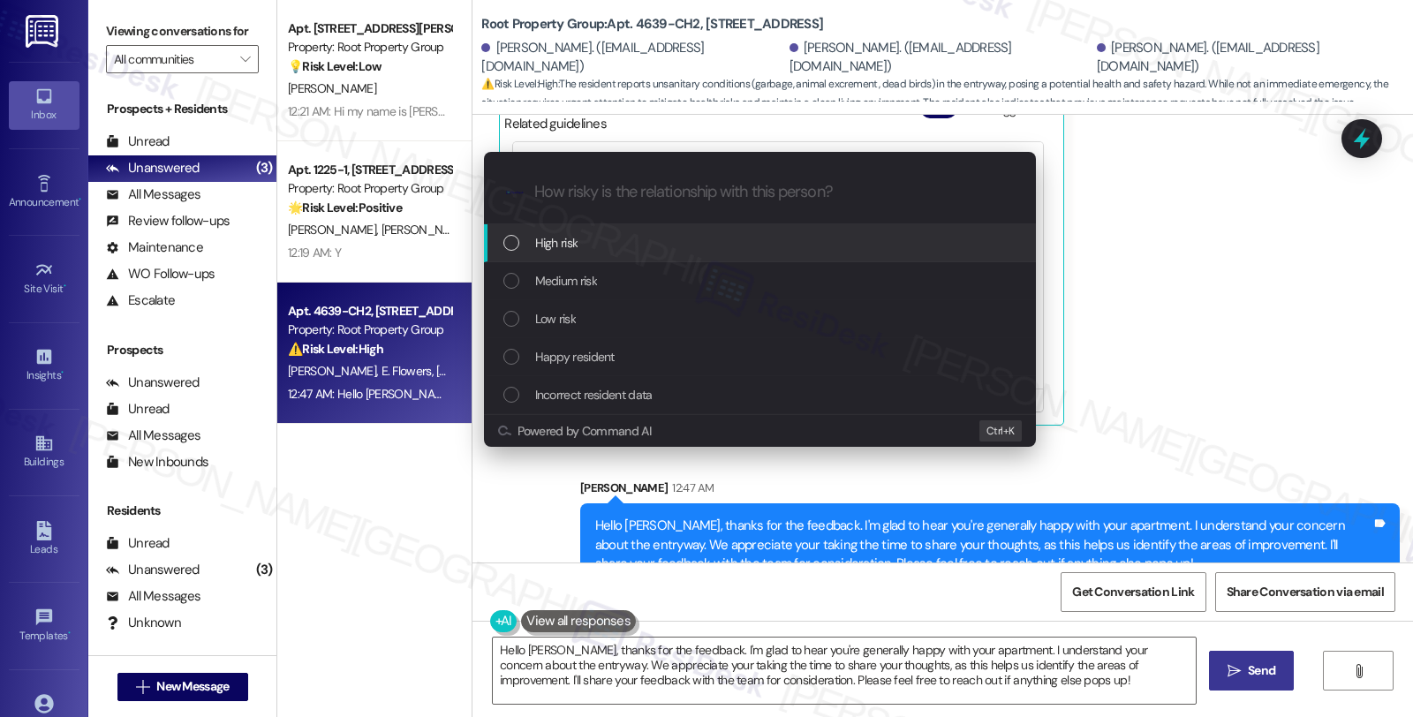
click at [611, 314] on div "Low risk" at bounding box center [761, 318] width 517 height 19
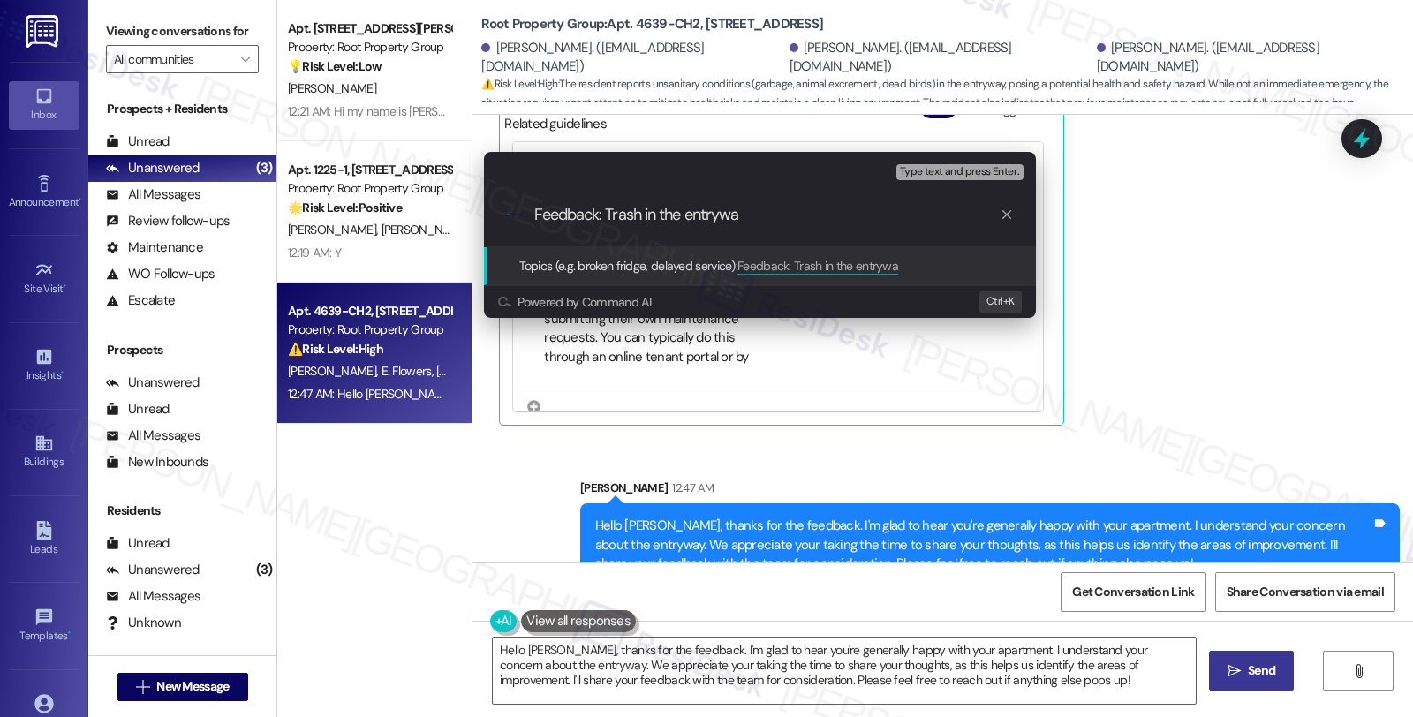
type input "Feedback: Trash in the entryway"
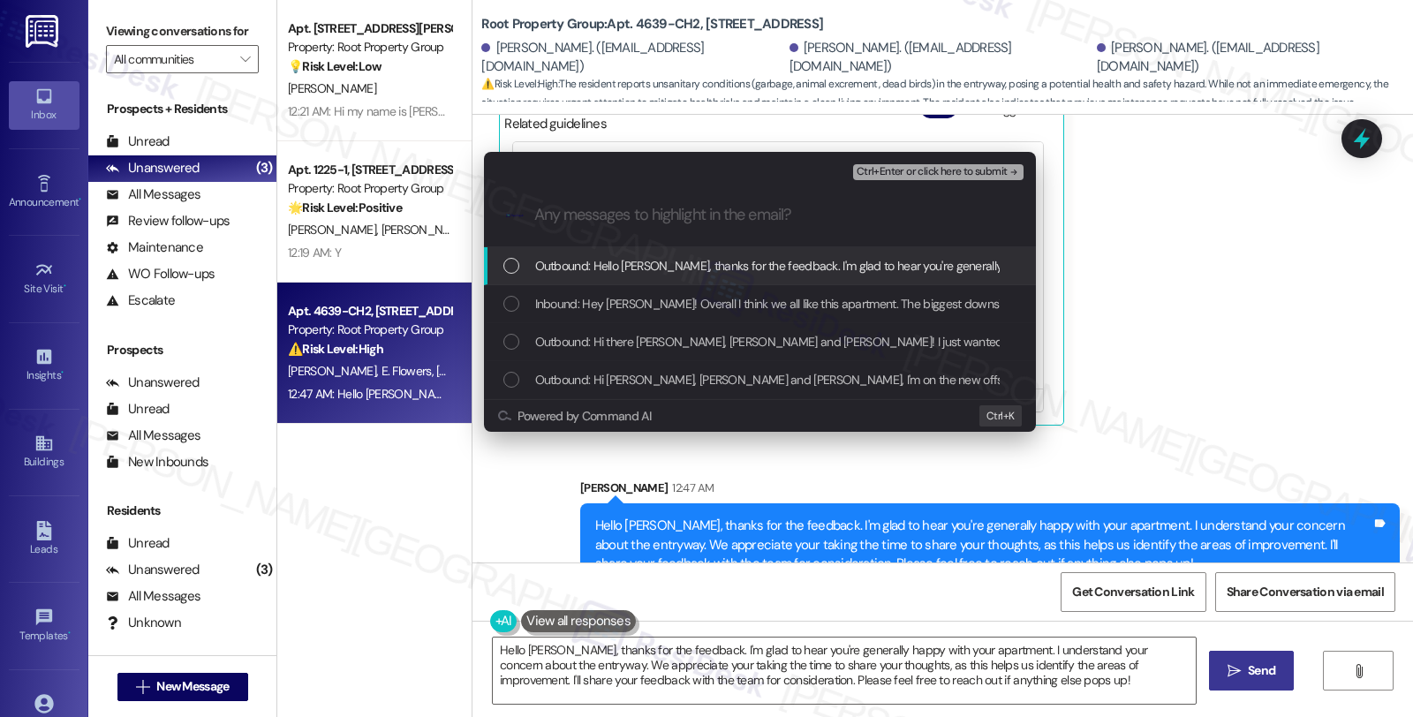
click at [611, 314] on div "Inbound: Hey [PERSON_NAME]! Overall I think we all like this apartment. The big…" at bounding box center [760, 304] width 552 height 38
click at [921, 173] on span "Ctrl+Enter or click here to submit" at bounding box center [931, 172] width 151 height 12
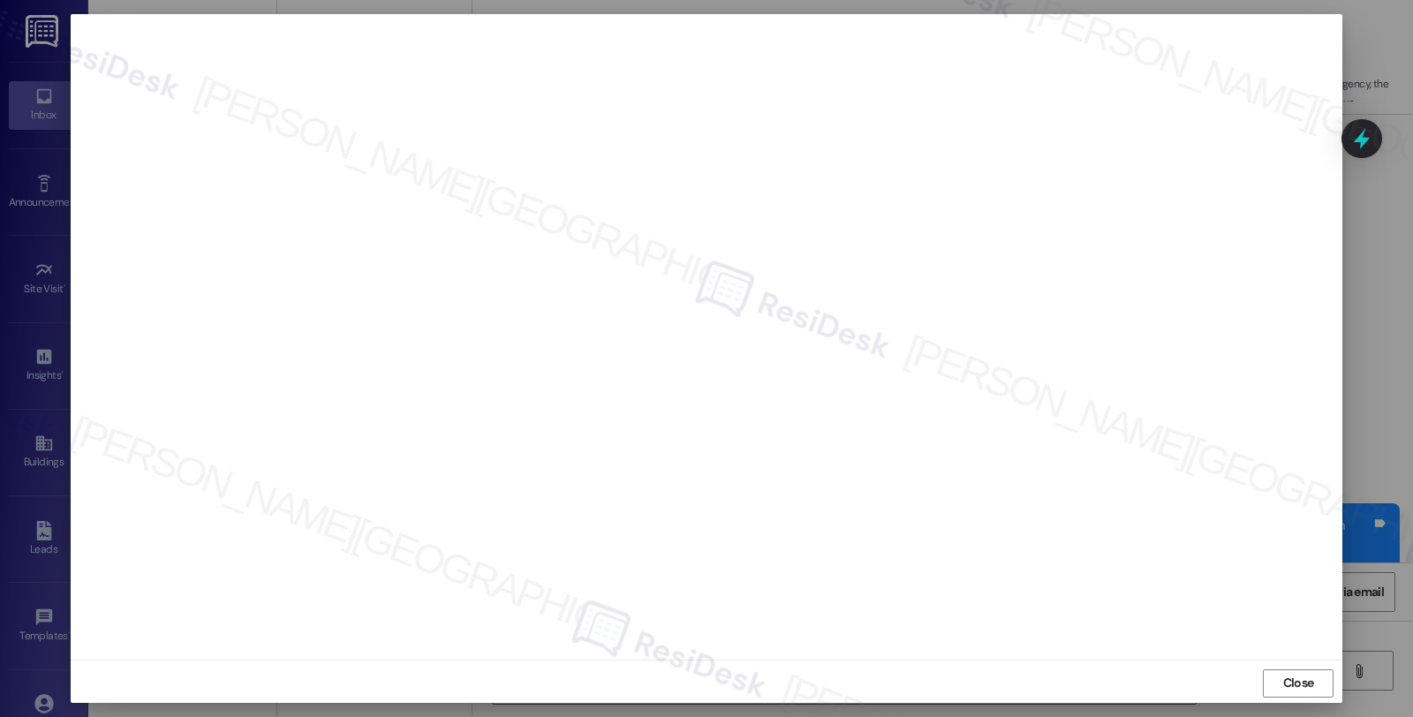
scroll to position [3, 0]
click at [1291, 692] on span "Close" at bounding box center [1298, 681] width 38 height 26
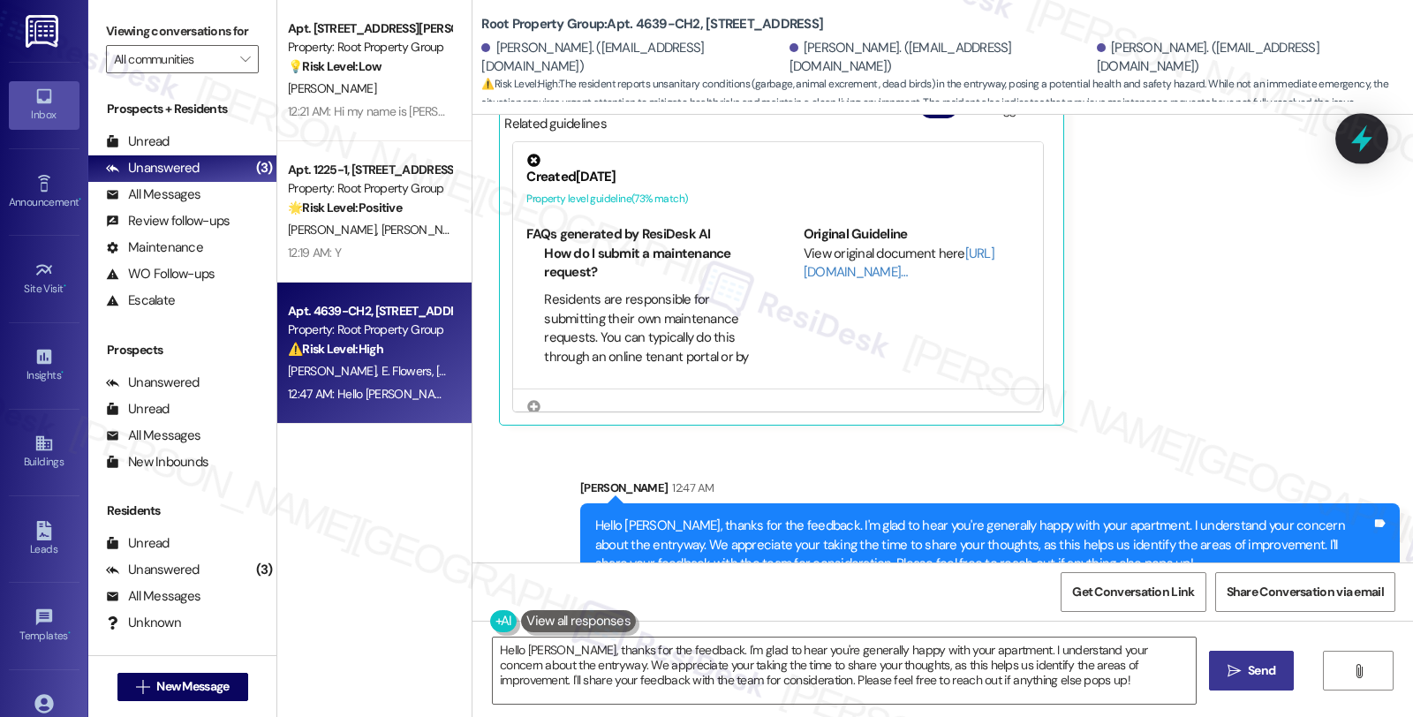
click at [1340, 142] on div at bounding box center [1361, 138] width 53 height 50
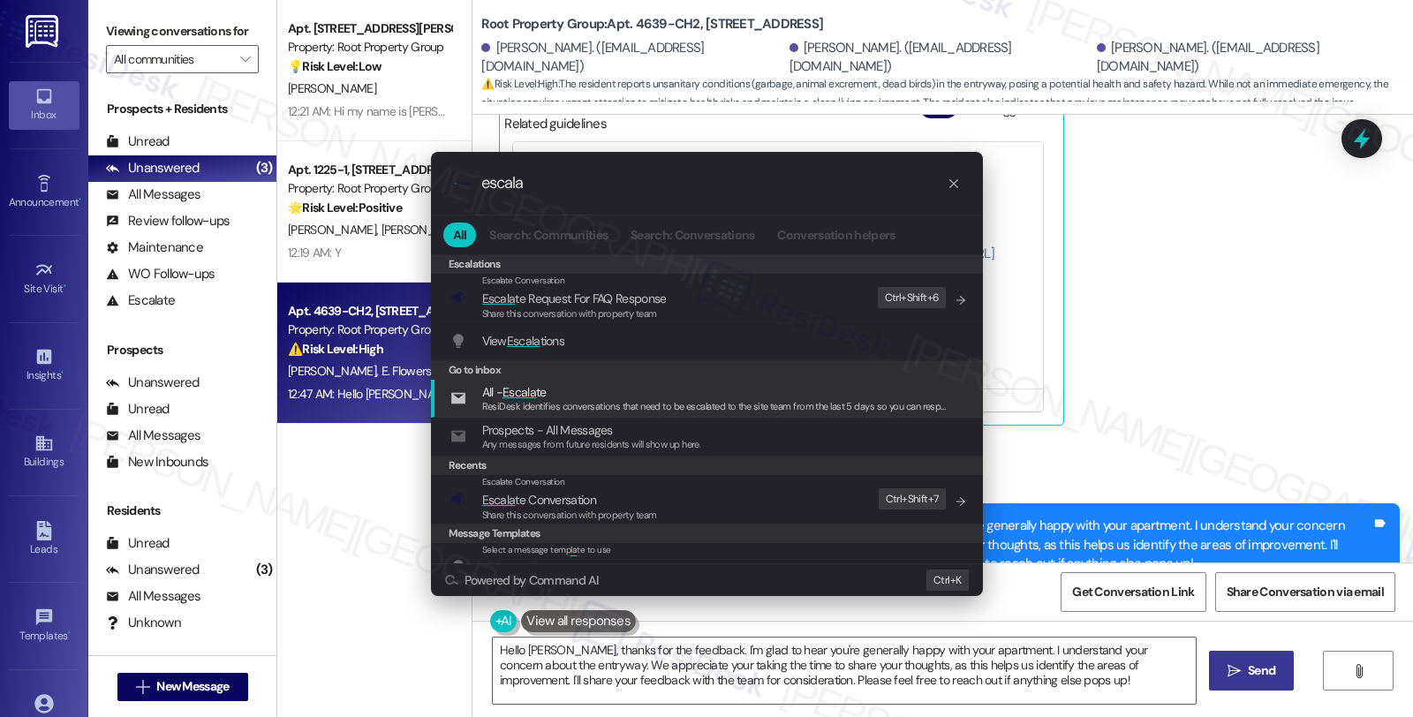
type input "escala"
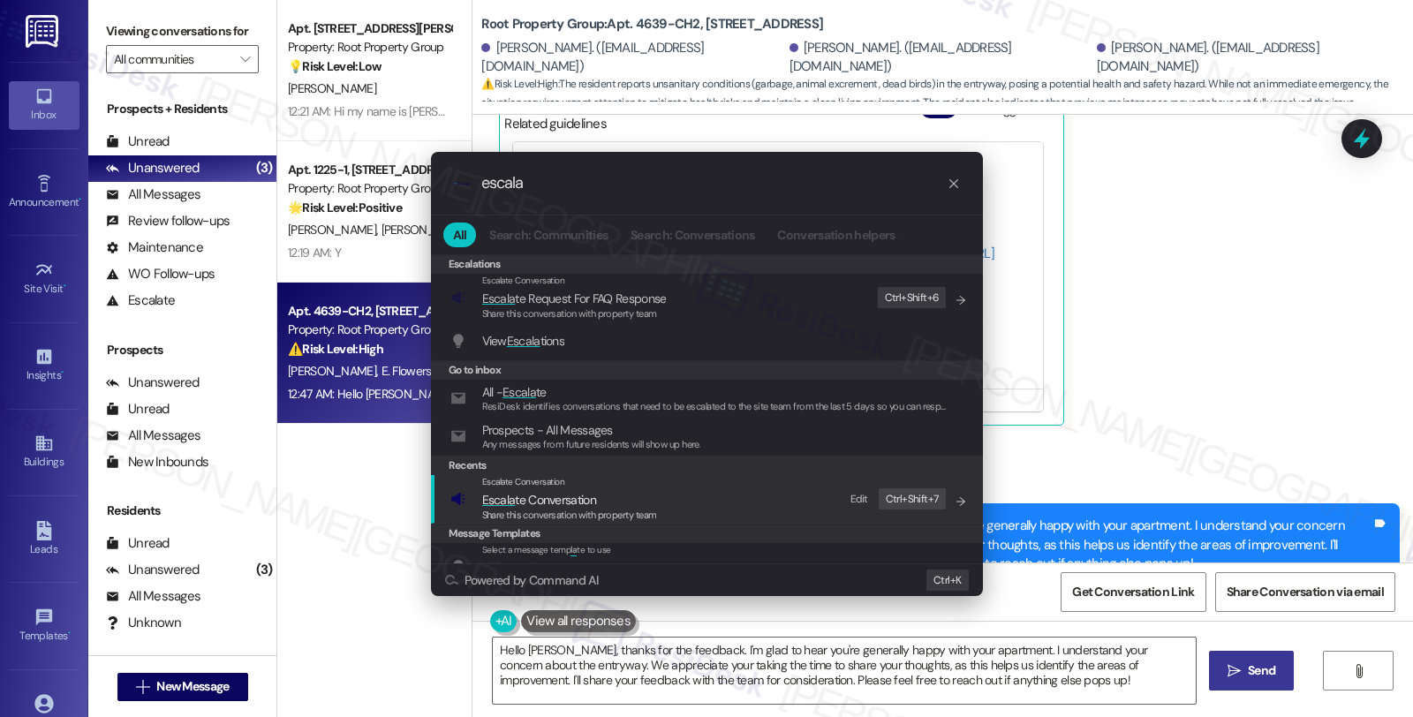
click at [514, 496] on span "Escala te Conversation" at bounding box center [539, 500] width 114 height 16
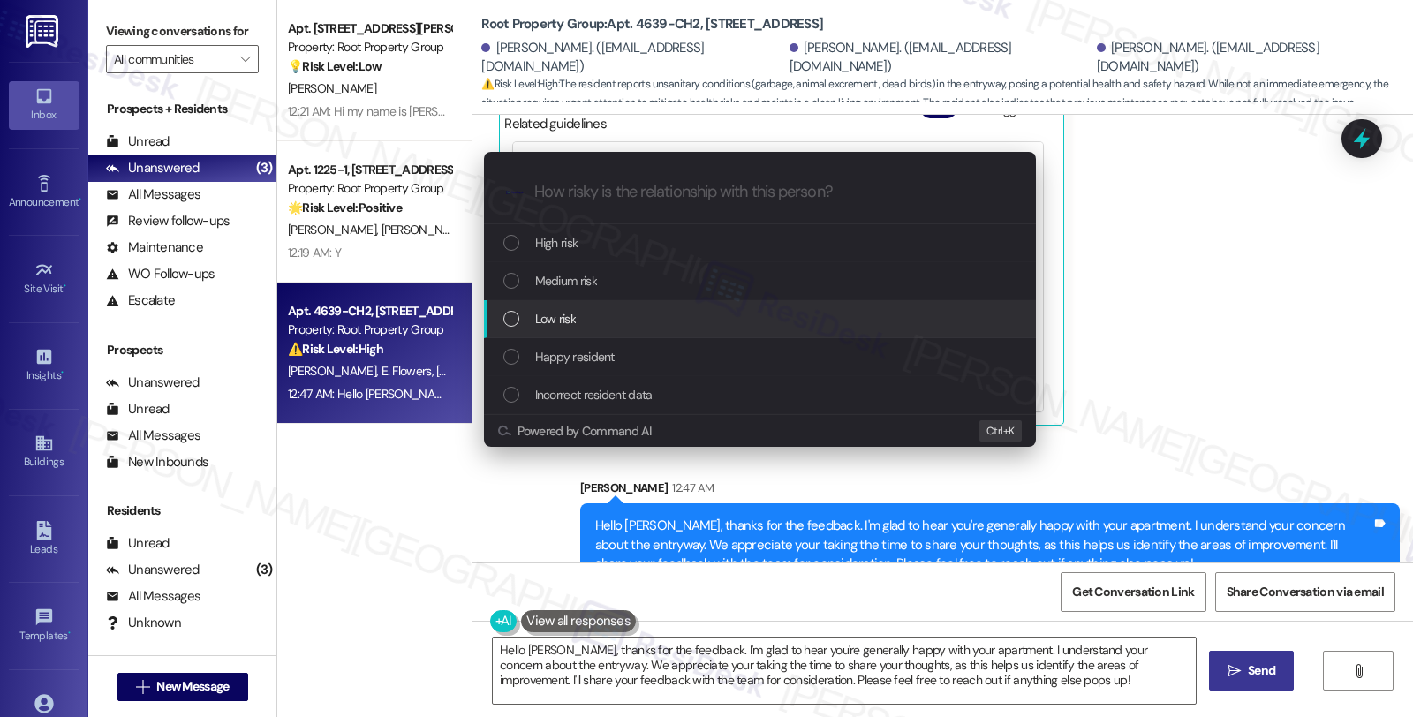
click at [565, 301] on div "Low risk" at bounding box center [760, 319] width 552 height 38
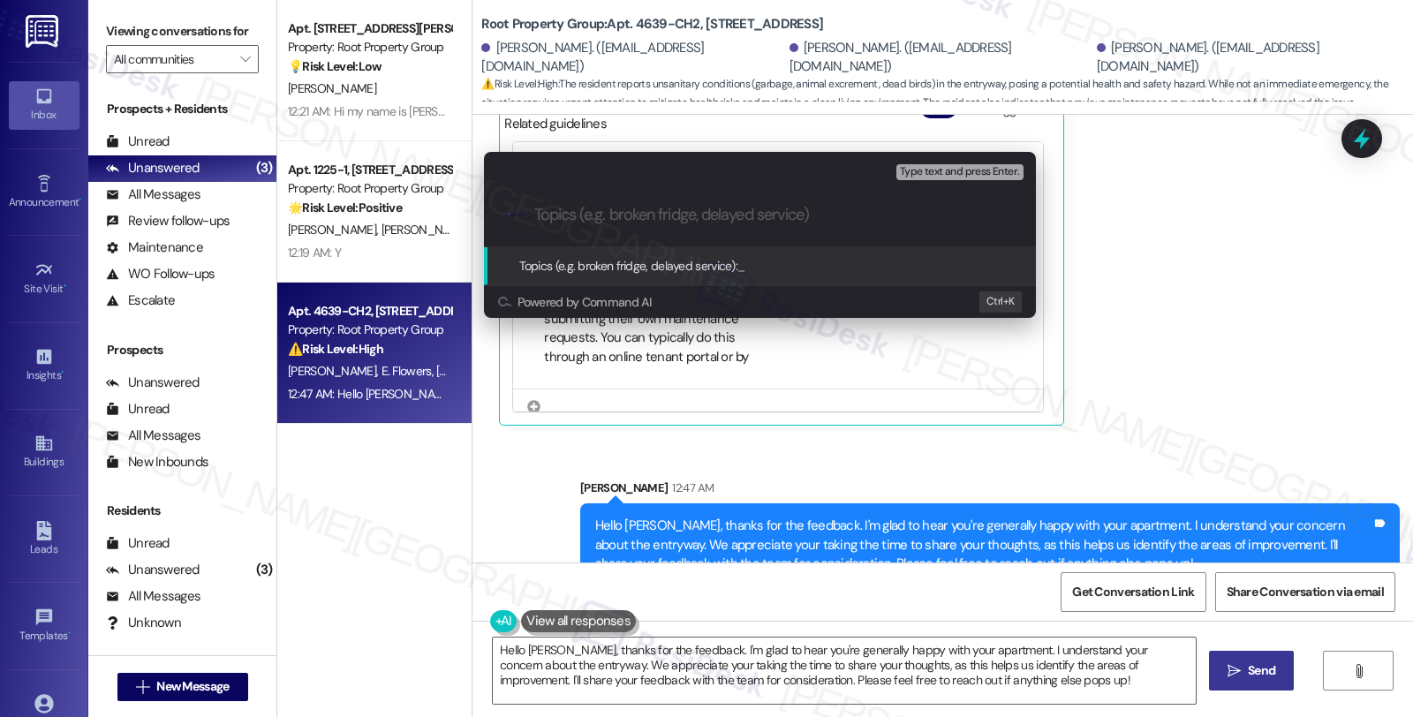
paste input "Feedback: Trash in the entryway"
type input "Feedback: Trash in the entryway"
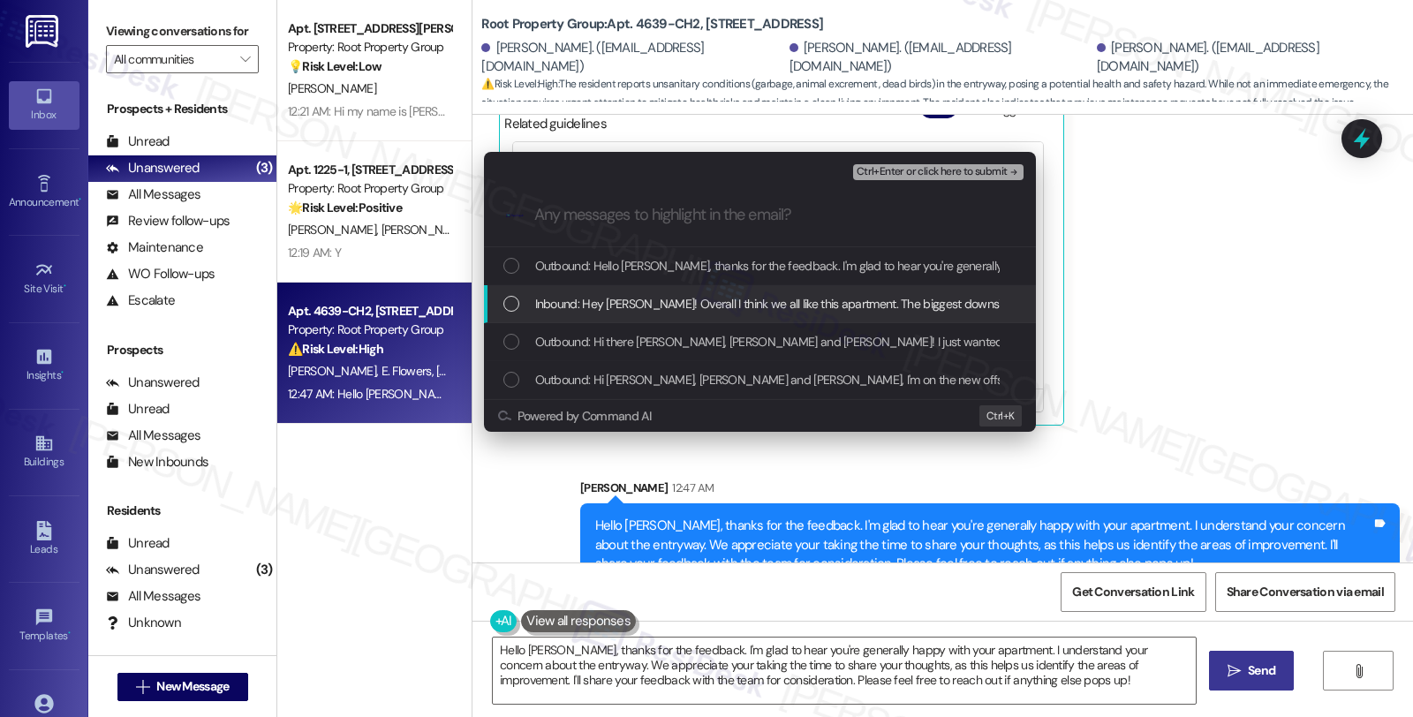
click at [562, 289] on div "Inbound: Hey [PERSON_NAME]! Overall I think we all like this apartment. The big…" at bounding box center [760, 304] width 552 height 38
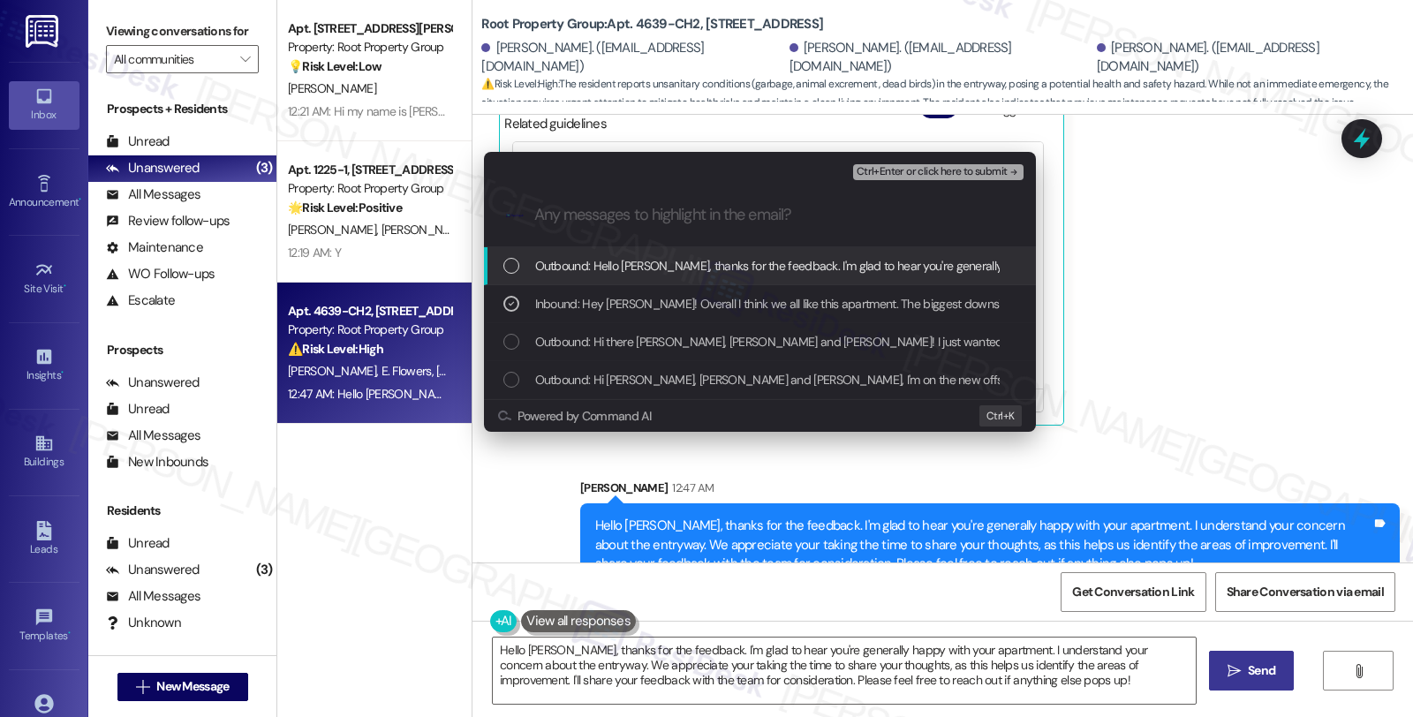
click at [910, 174] on span "Ctrl+Enter or click here to submit" at bounding box center [931, 172] width 151 height 12
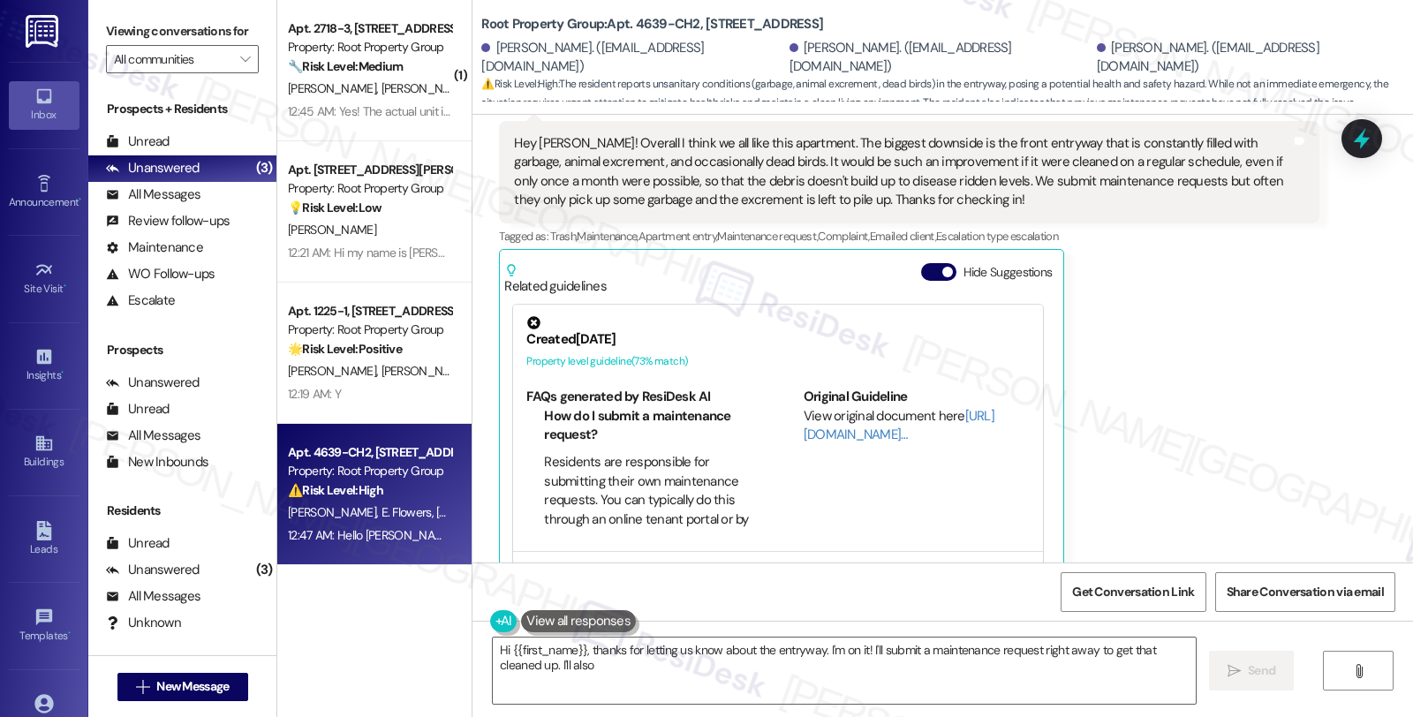
scroll to position [919, 0]
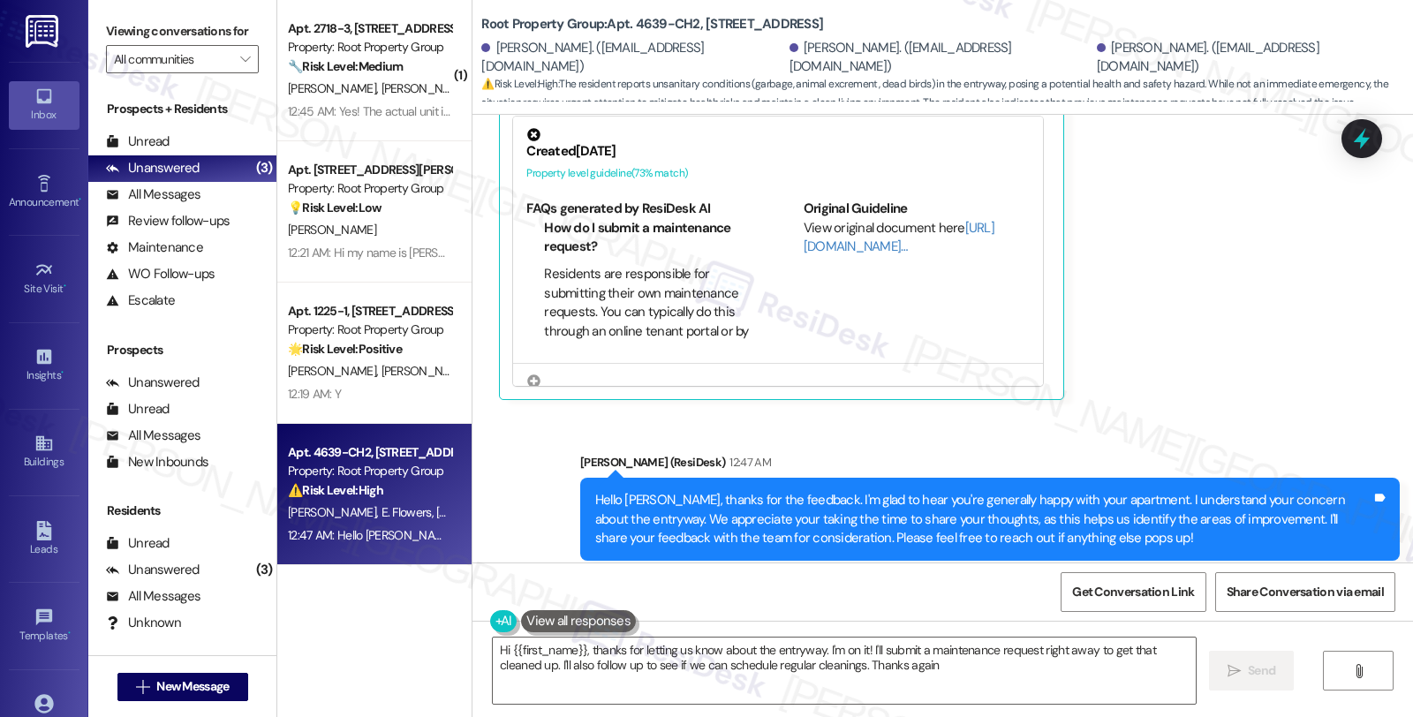
type textarea "Hi {{first_name}}, thanks for letting us know about the entryway. I'm on it! I'…"
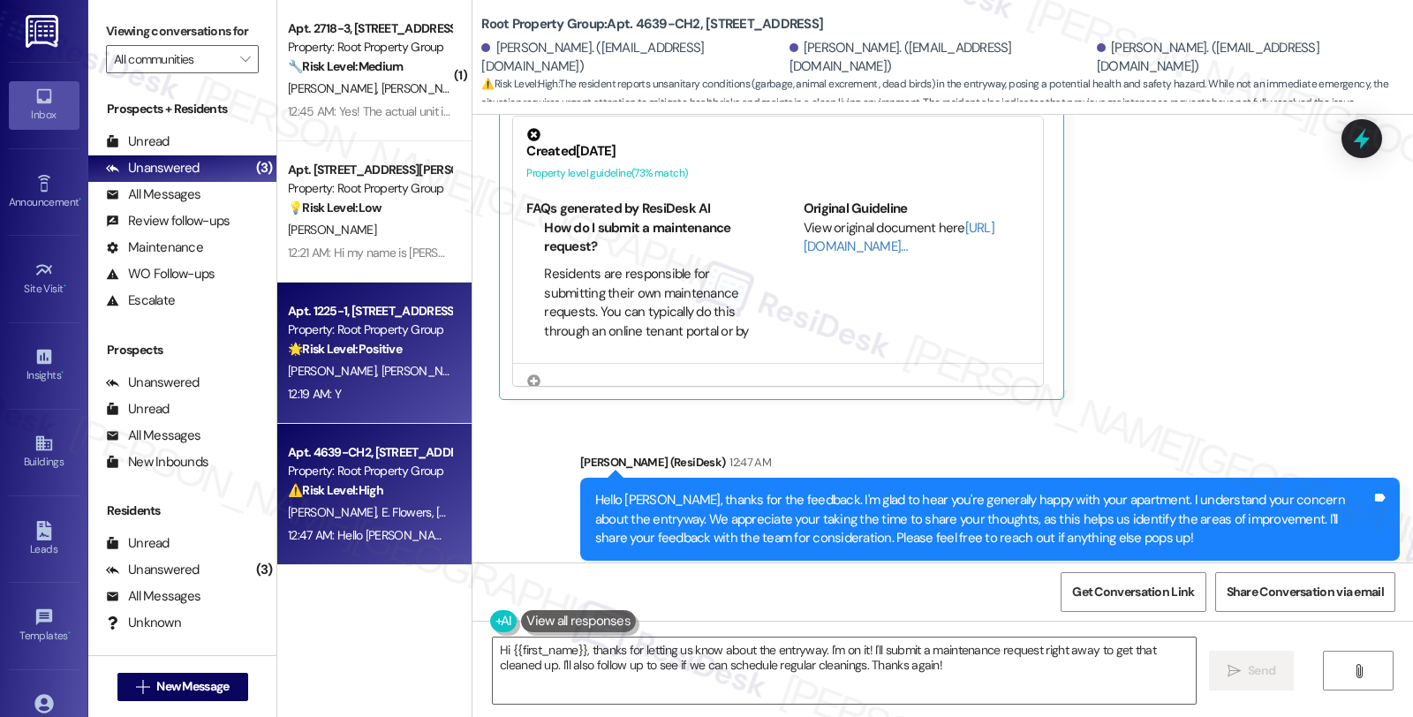
click at [375, 356] on strong "🌟 Risk Level: Positive" at bounding box center [345, 349] width 114 height 16
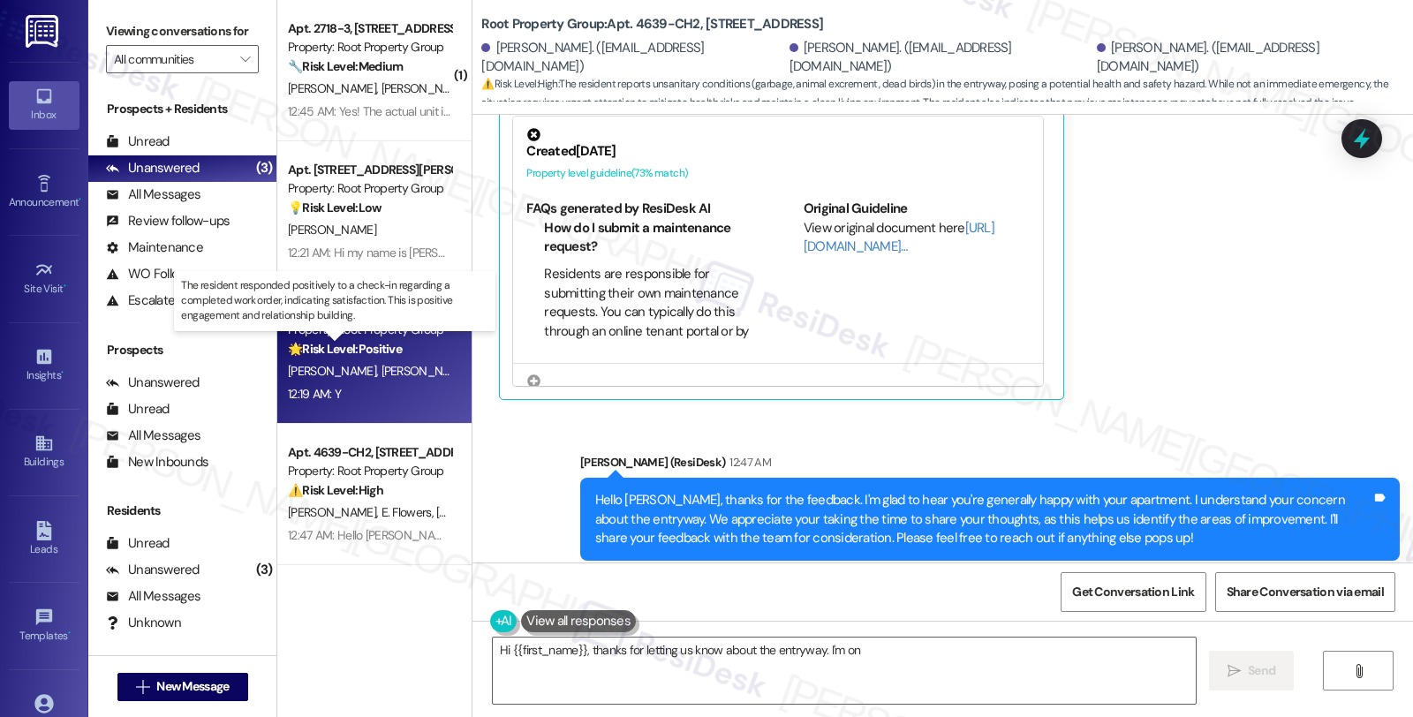
type textarea "Hi {{first_name}}, thanks for letting us know about the entryway. I'm on it"
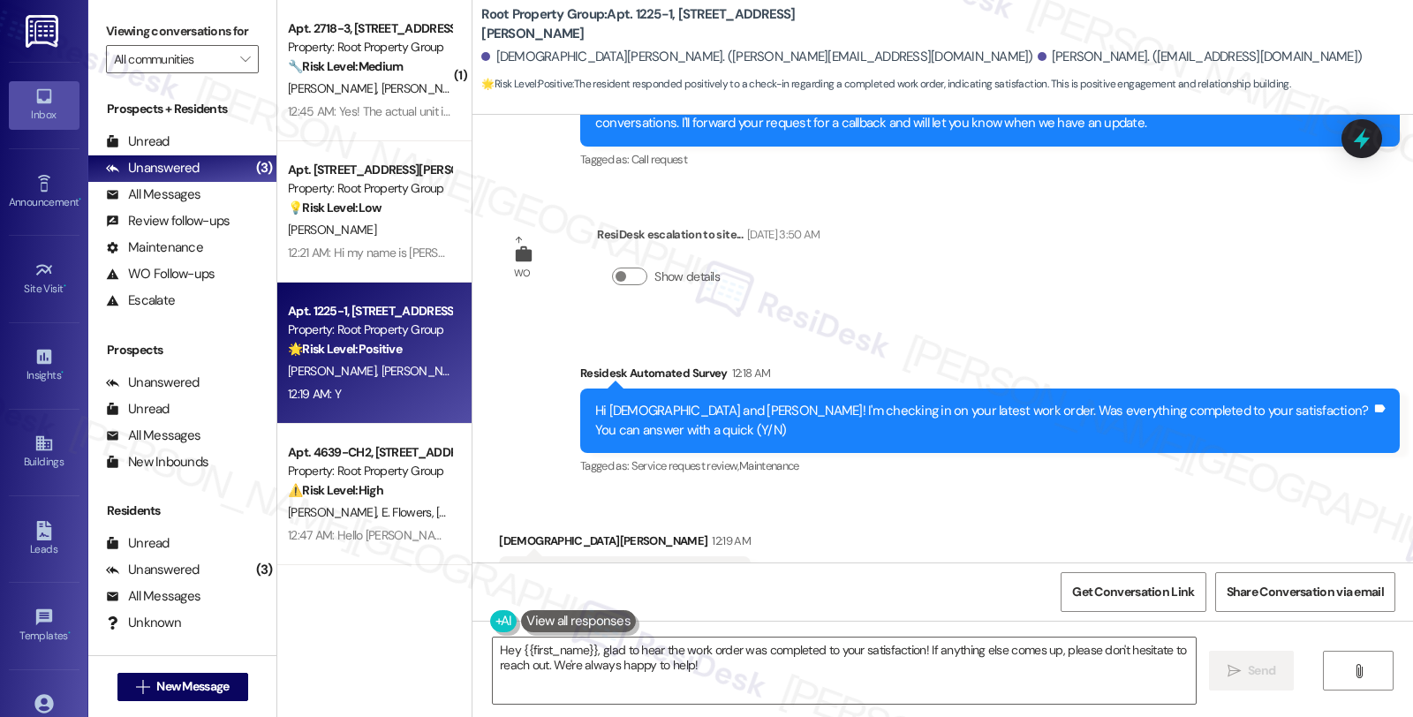
scroll to position [5972, 0]
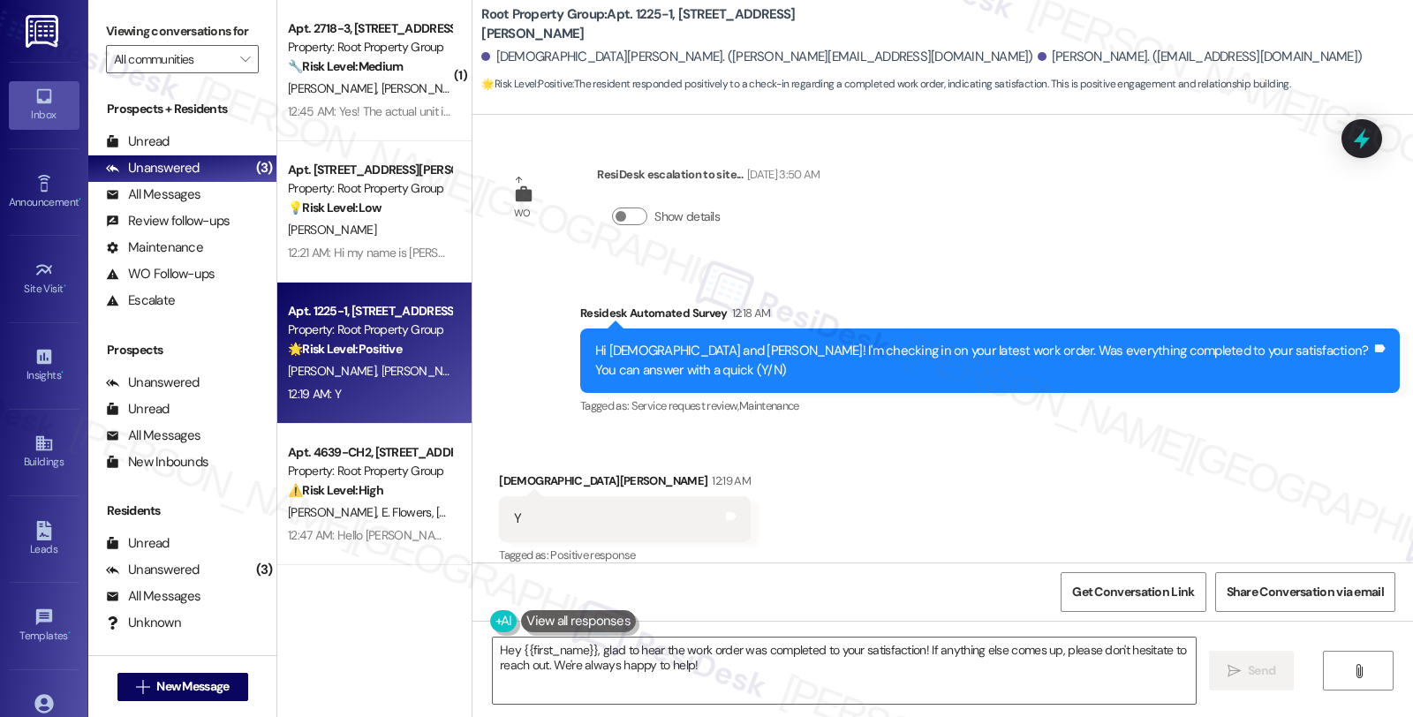
click at [500, 56] on div "[DEMOGRAPHIC_DATA][PERSON_NAME]. ([PERSON_NAME][EMAIL_ADDRESS][DOMAIN_NAME])" at bounding box center [756, 57] width 551 height 19
copy div "[DEMOGRAPHIC_DATA]"
click at [540, 642] on textarea "Hey {{first_name}}, glad to hear the work order was completed to your satisfact…" at bounding box center [844, 671] width 703 height 66
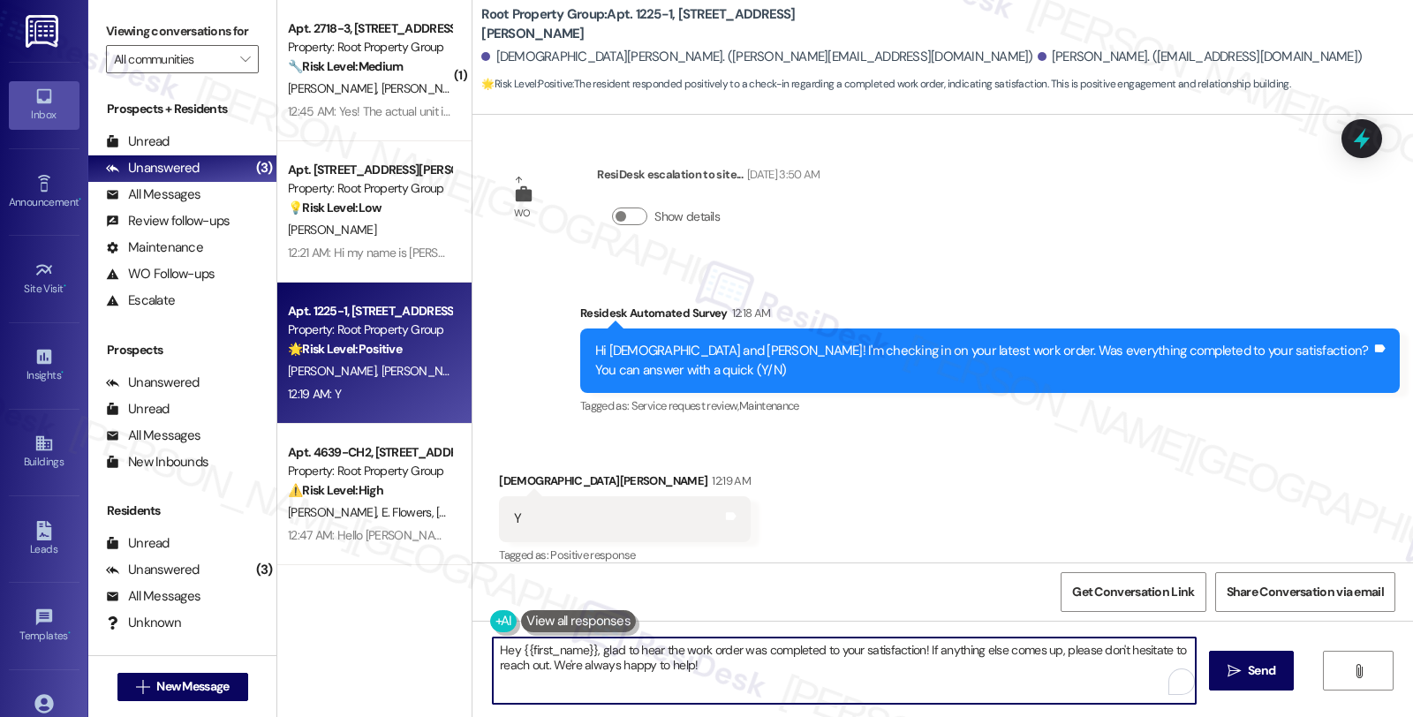
click at [540, 642] on textarea "Hey {{first_name}}, glad to hear the work order was completed to your satisfact…" at bounding box center [844, 671] width 703 height 66
paste textarea "[DEMOGRAPHIC_DATA]"
drag, startPoint x: 677, startPoint y: 665, endPoint x: 328, endPoint y: 663, distance: 349.7
click at [328, 663] on div "( 1 ) Apt. 2718-3, [STREET_ADDRESS][PERSON_NAME] Property: Root Property Group …" at bounding box center [845, 358] width 1136 height 717
type textarea "Hey [PERSON_NAME], glad to hear the work order was completed to your satisfacti…"
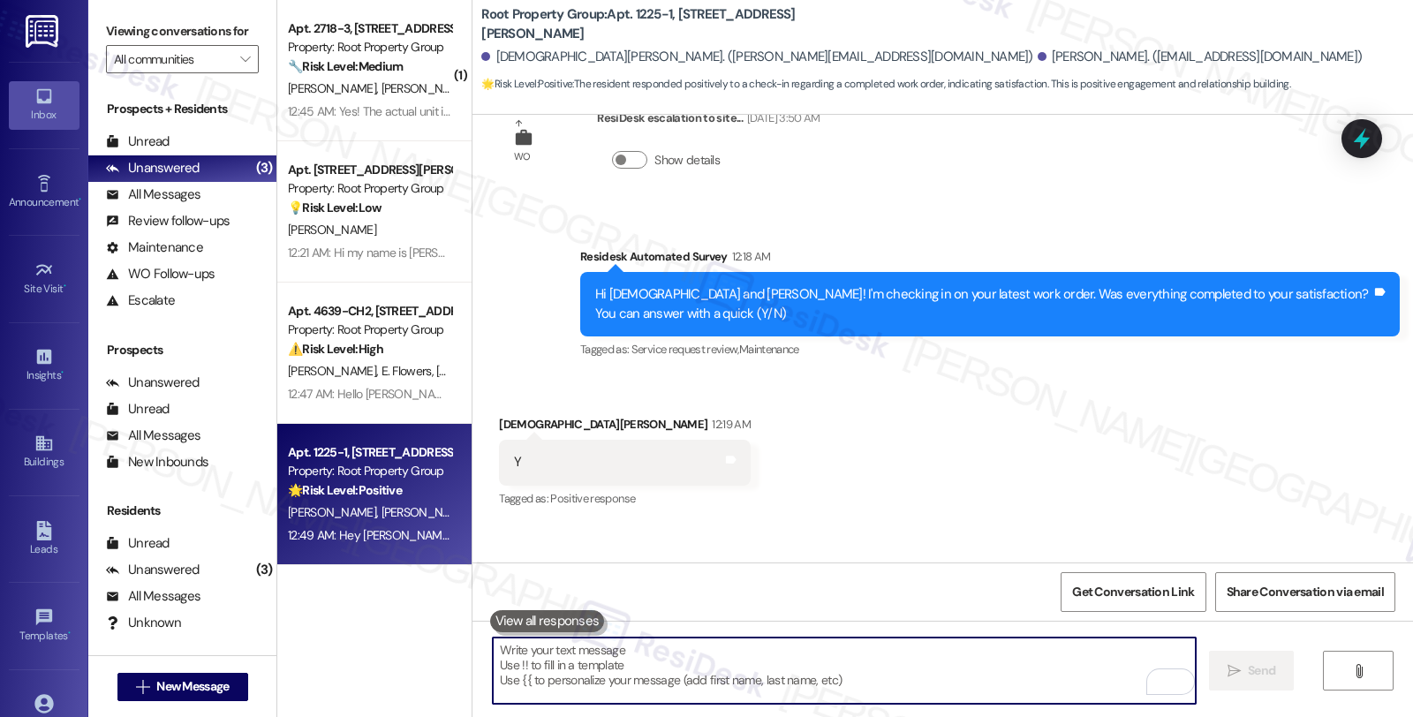
scroll to position [6096, 0]
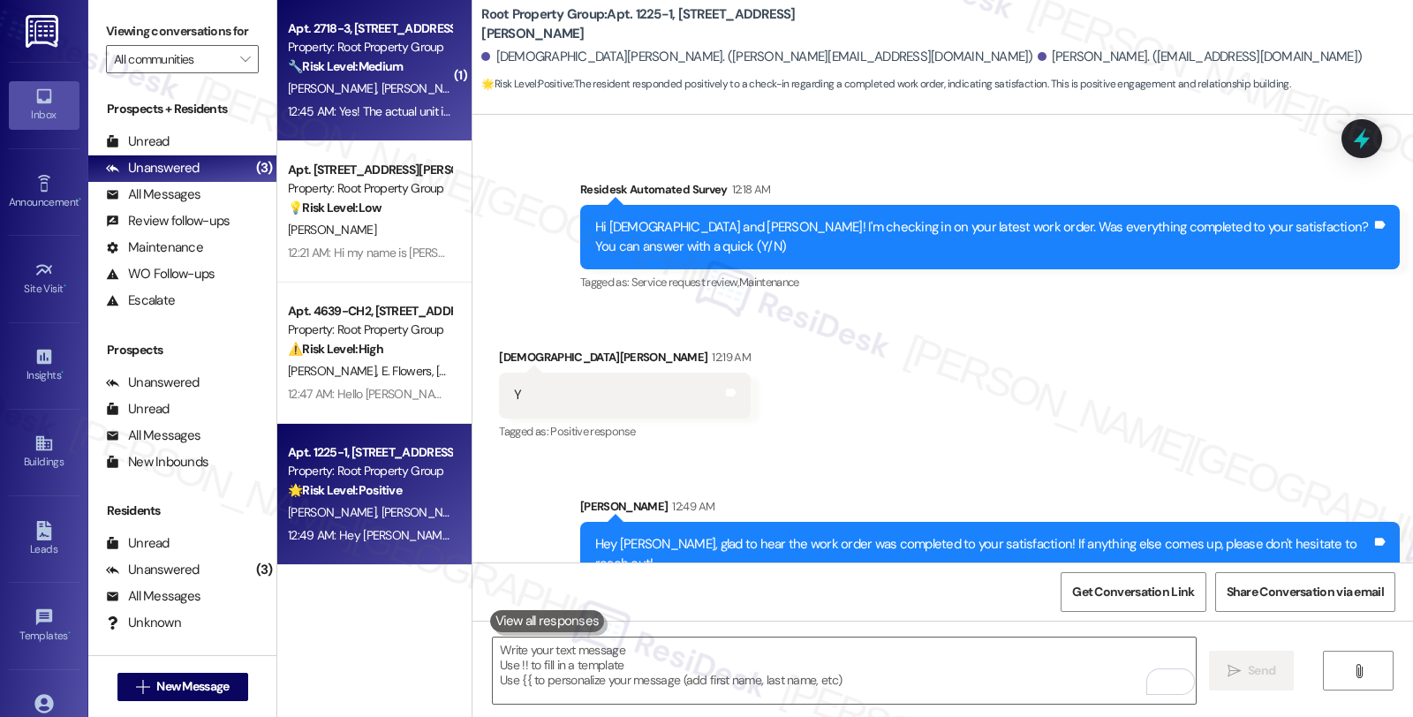
click at [378, 41] on div "Property: Root Property Group" at bounding box center [369, 47] width 163 height 19
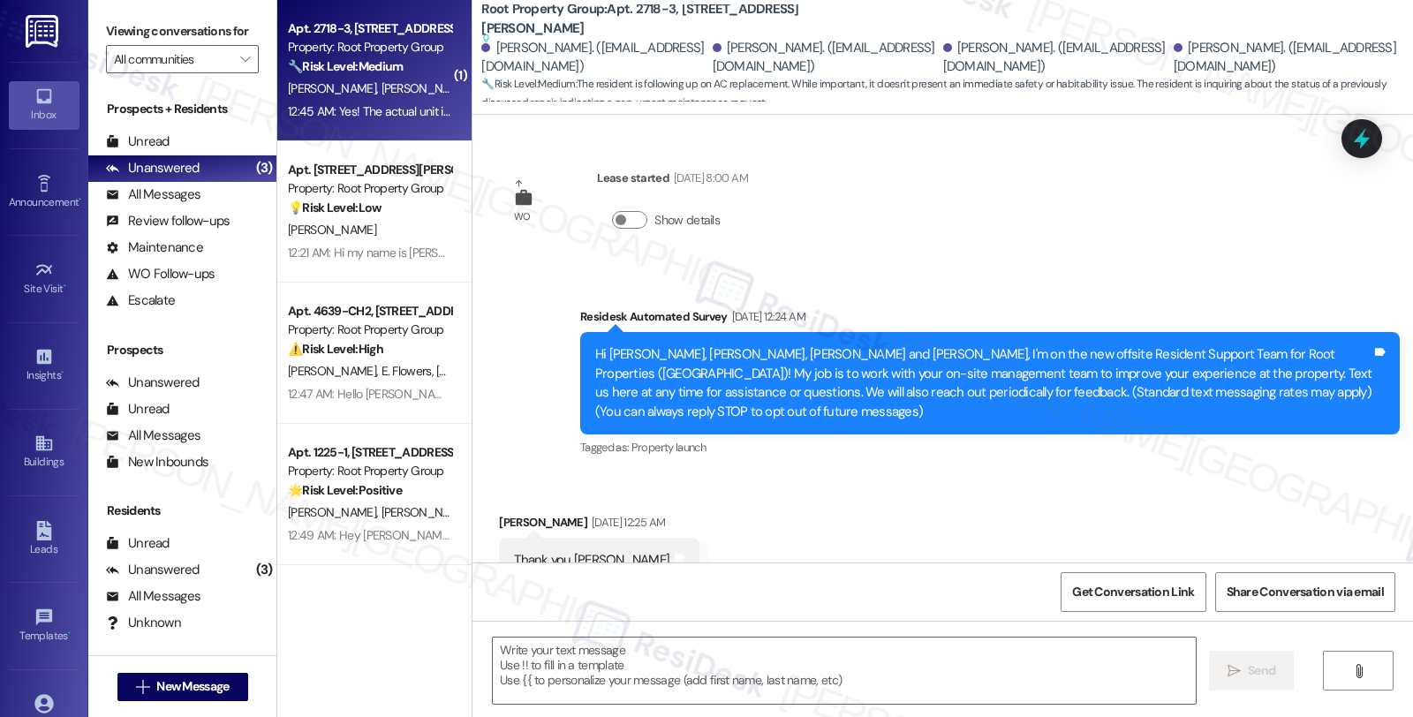
scroll to position [6138, 0]
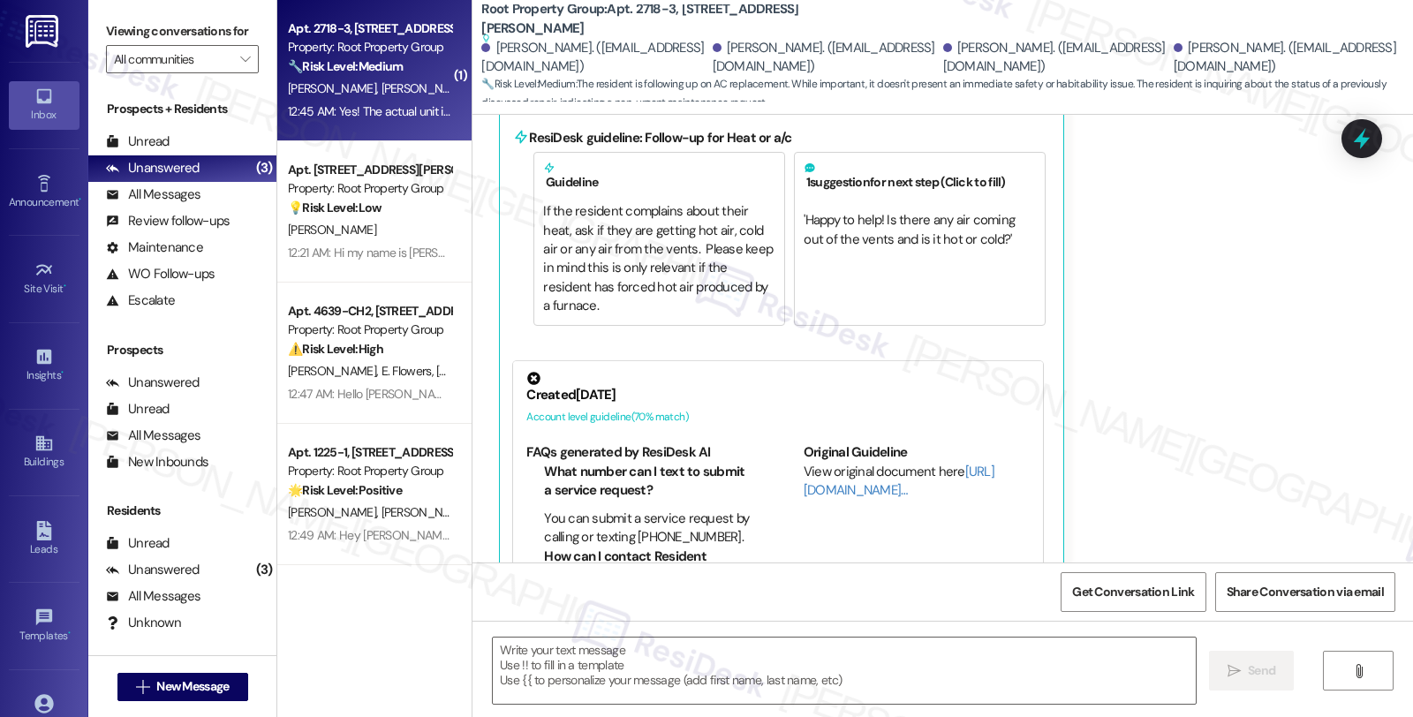
type textarea "Fetching suggested responses. Please feel free to read through the conversation…"
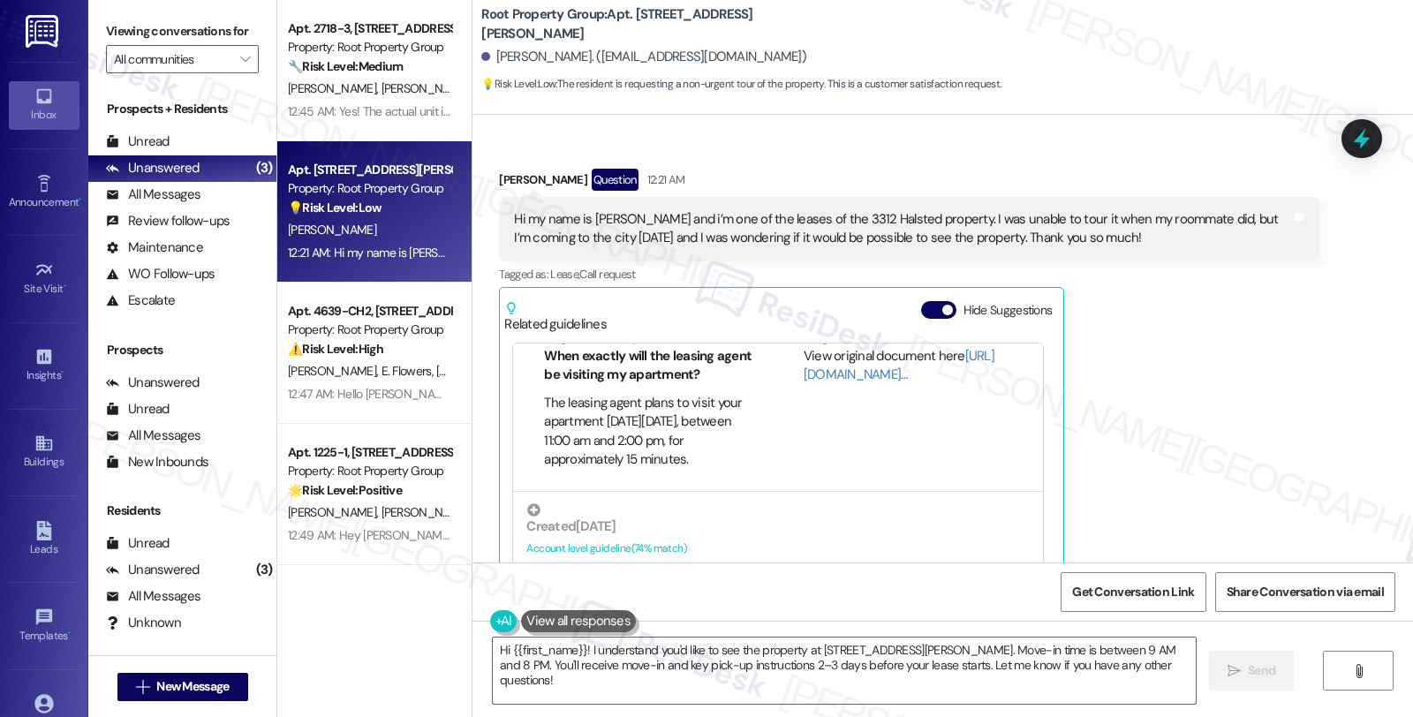
scroll to position [0, 0]
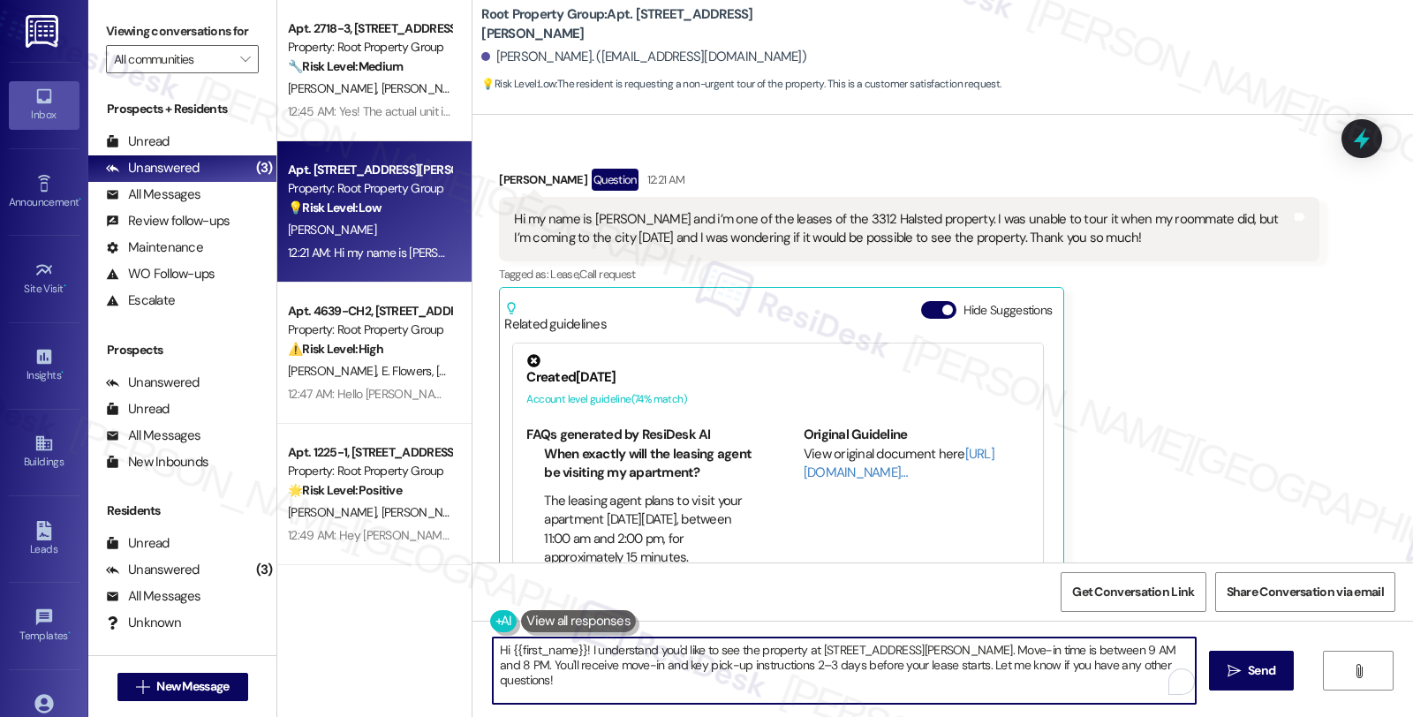
click at [896, 649] on textarea "Hi {{first_name}}! I understand you'd like to see the property at [STREET_ADDRE…" at bounding box center [844, 671] width 703 height 66
click at [1090, 666] on textarea "Hi {{first_name}}! I understand you'd like to see the property at [STREET_ADDRE…" at bounding box center [844, 671] width 703 height 66
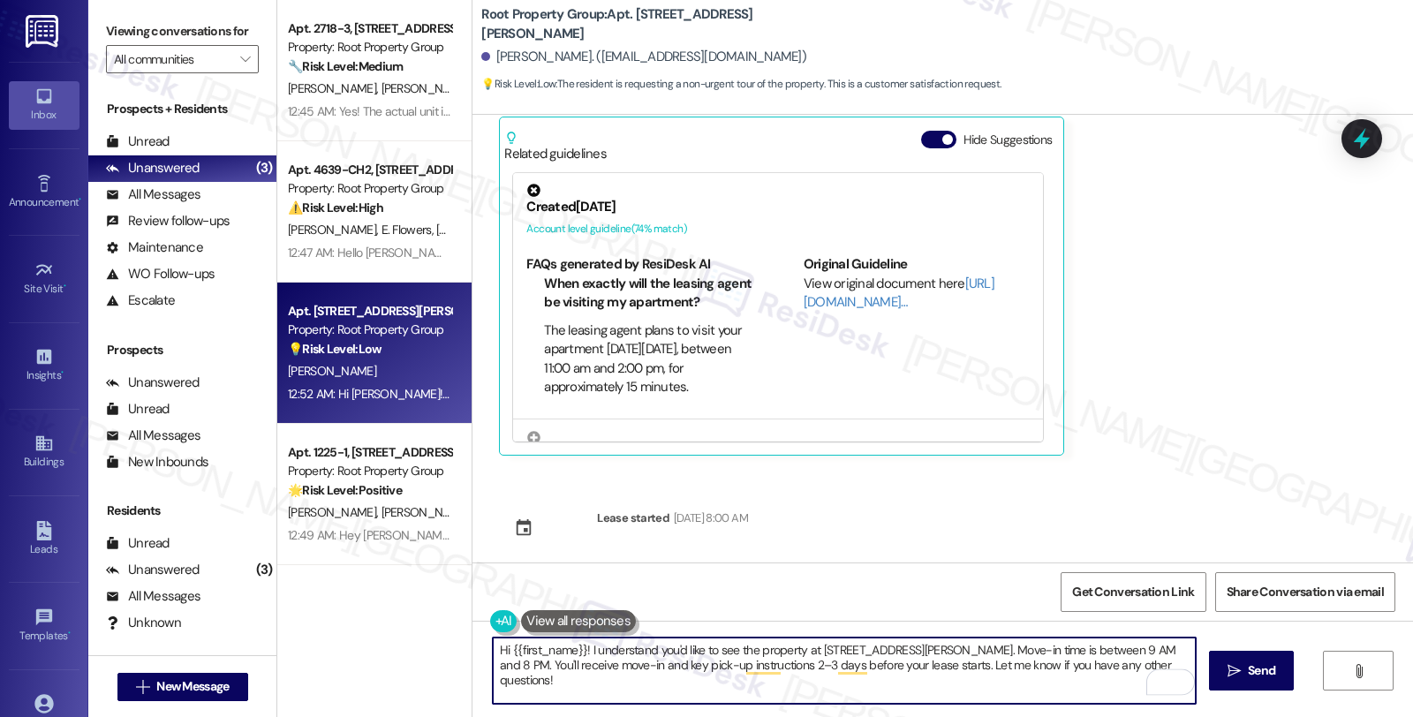
scroll to position [323, 0]
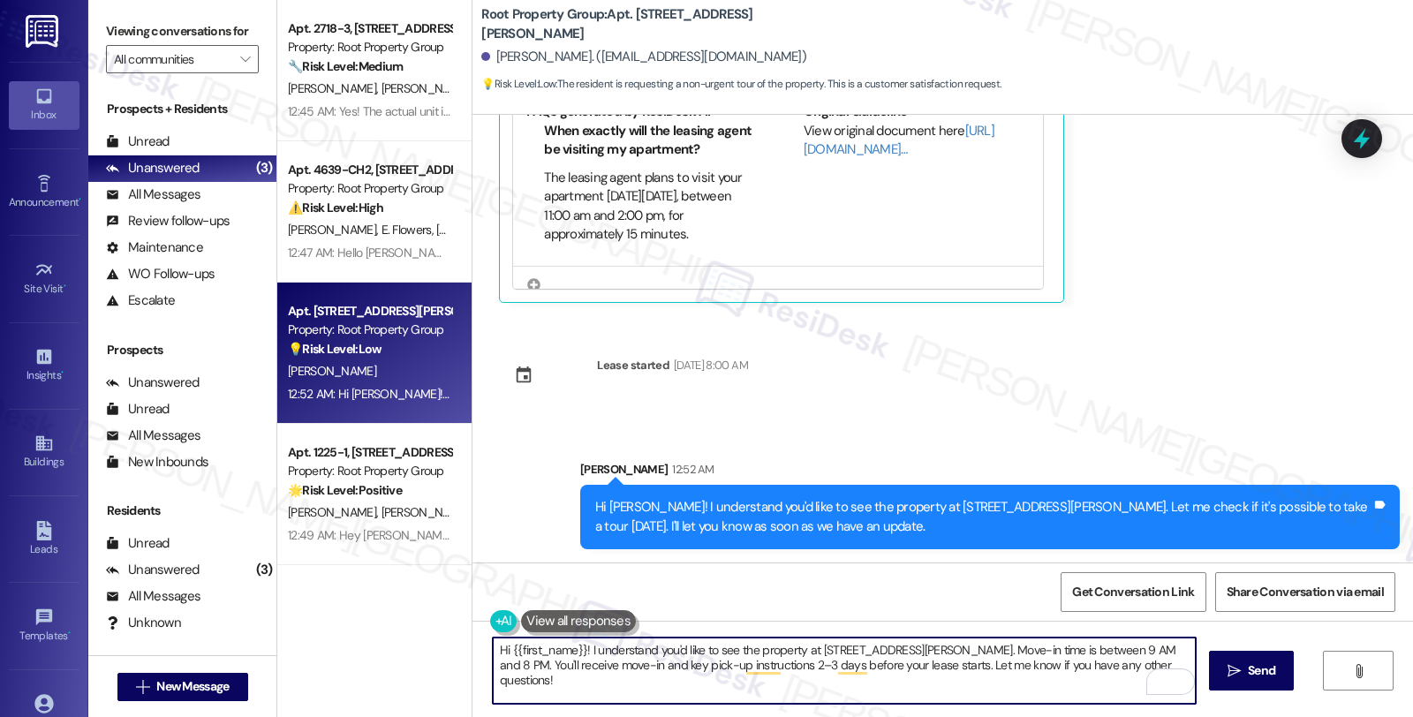
type textarea "Hi {{first_name}}! I understand you'd like to see the property at [STREET_ADDRE…"
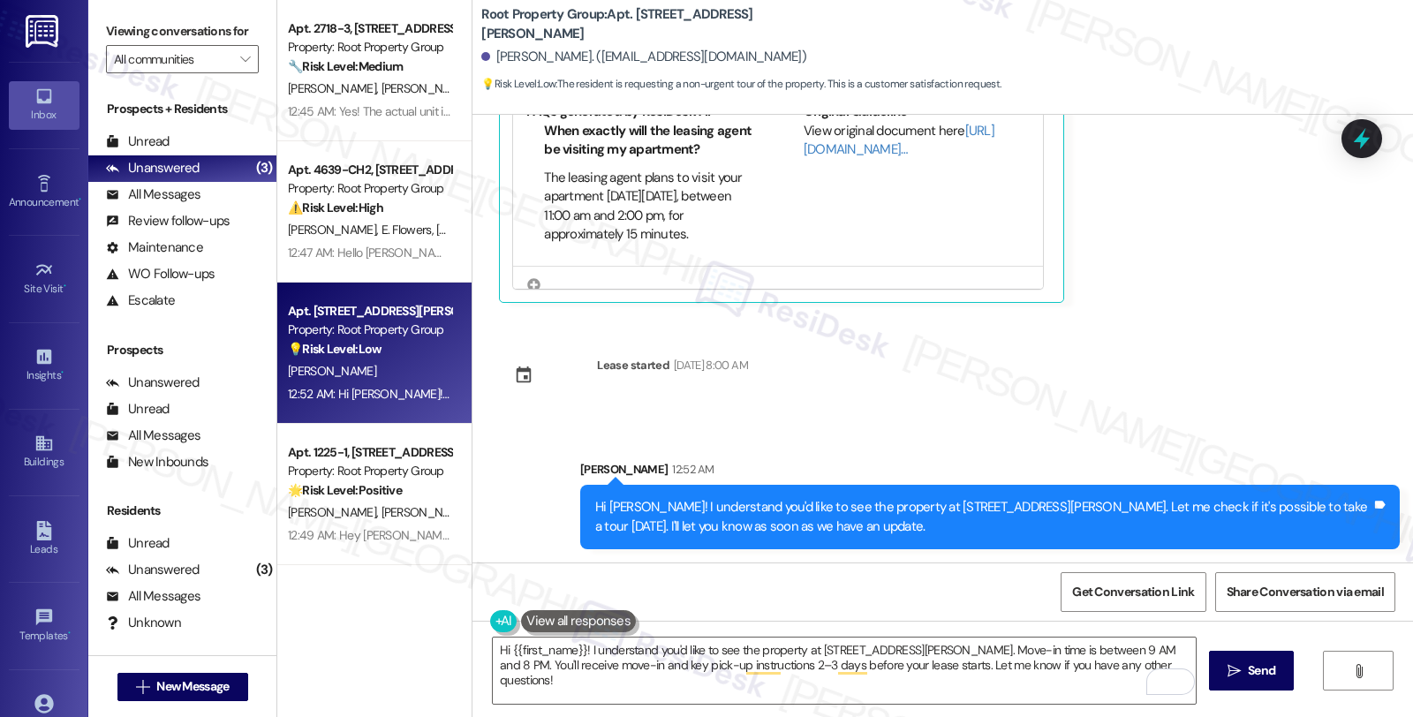
drag, startPoint x: 1309, startPoint y: 350, endPoint x: 1287, endPoint y: 369, distance: 29.4
click at [1309, 350] on div "Received via SMS [PERSON_NAME] Question 12:21 AM Hi my name is [PERSON_NAME] an…" at bounding box center [942, 339] width 940 height 448
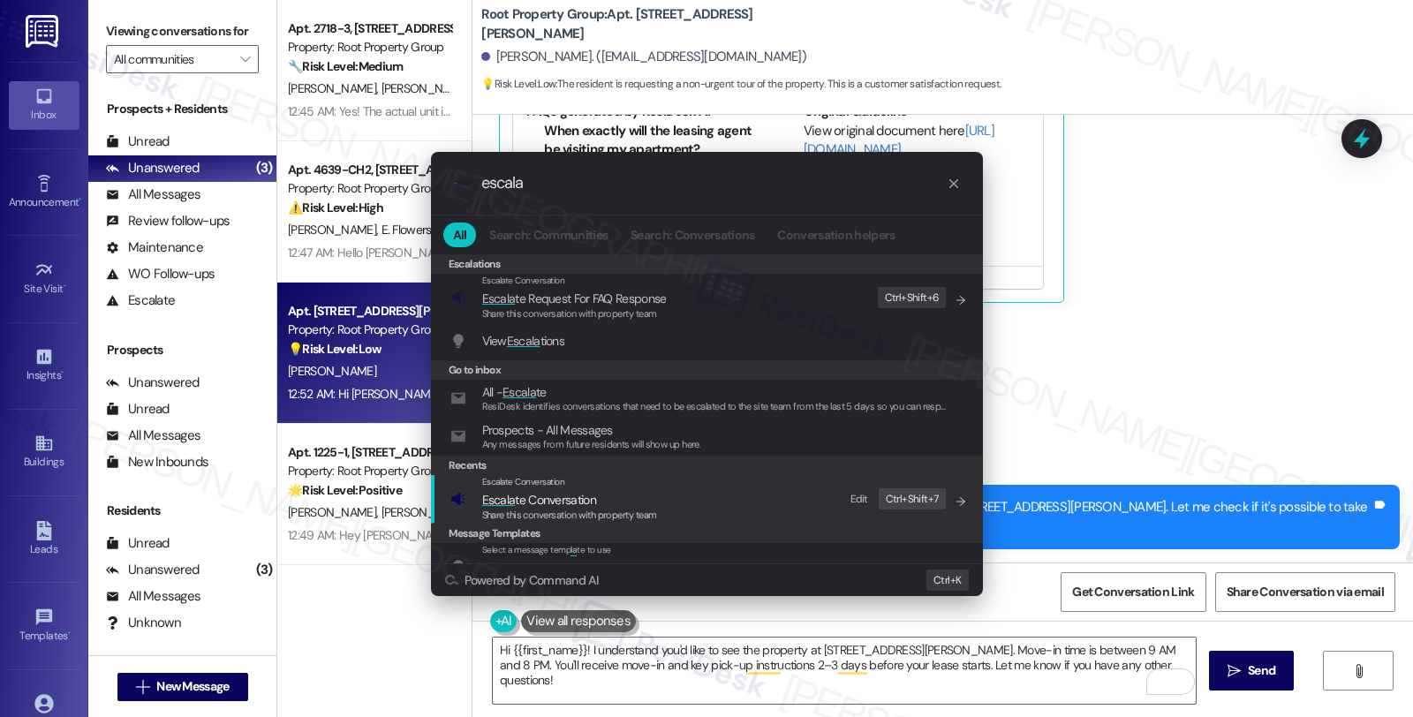
type input "escala"
click at [592, 497] on span "Escala te Conversation" at bounding box center [539, 500] width 114 height 16
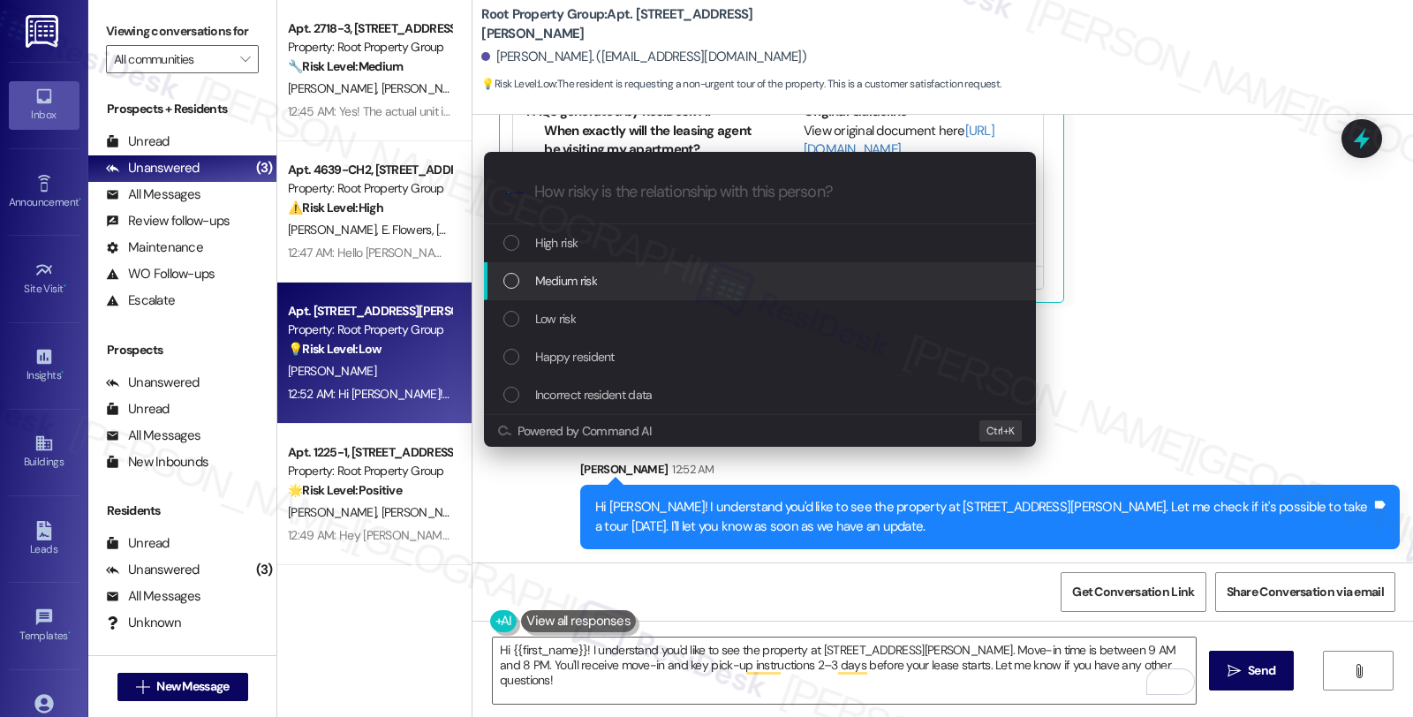
click at [548, 292] on div "Medium risk" at bounding box center [760, 281] width 552 height 38
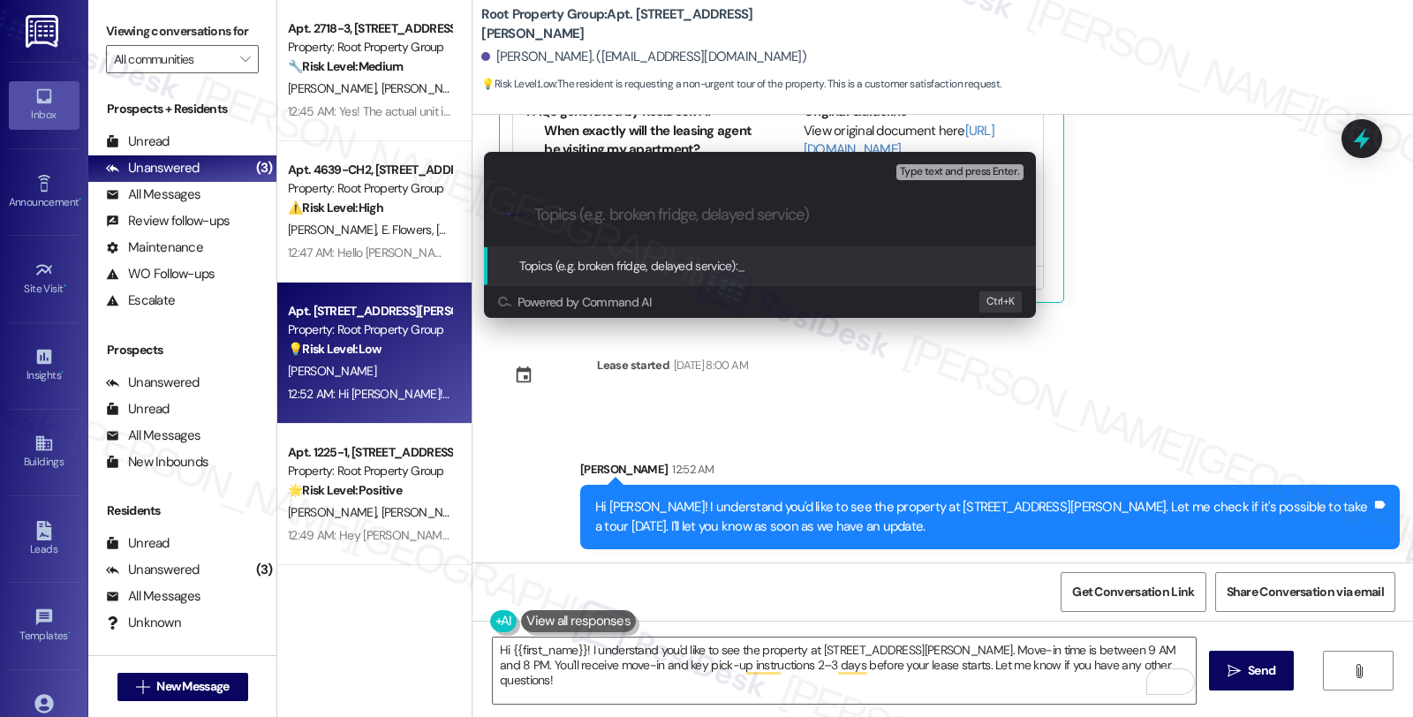
type input "P"
type input "Will it be possible to take a tour at the property [DATE]?"
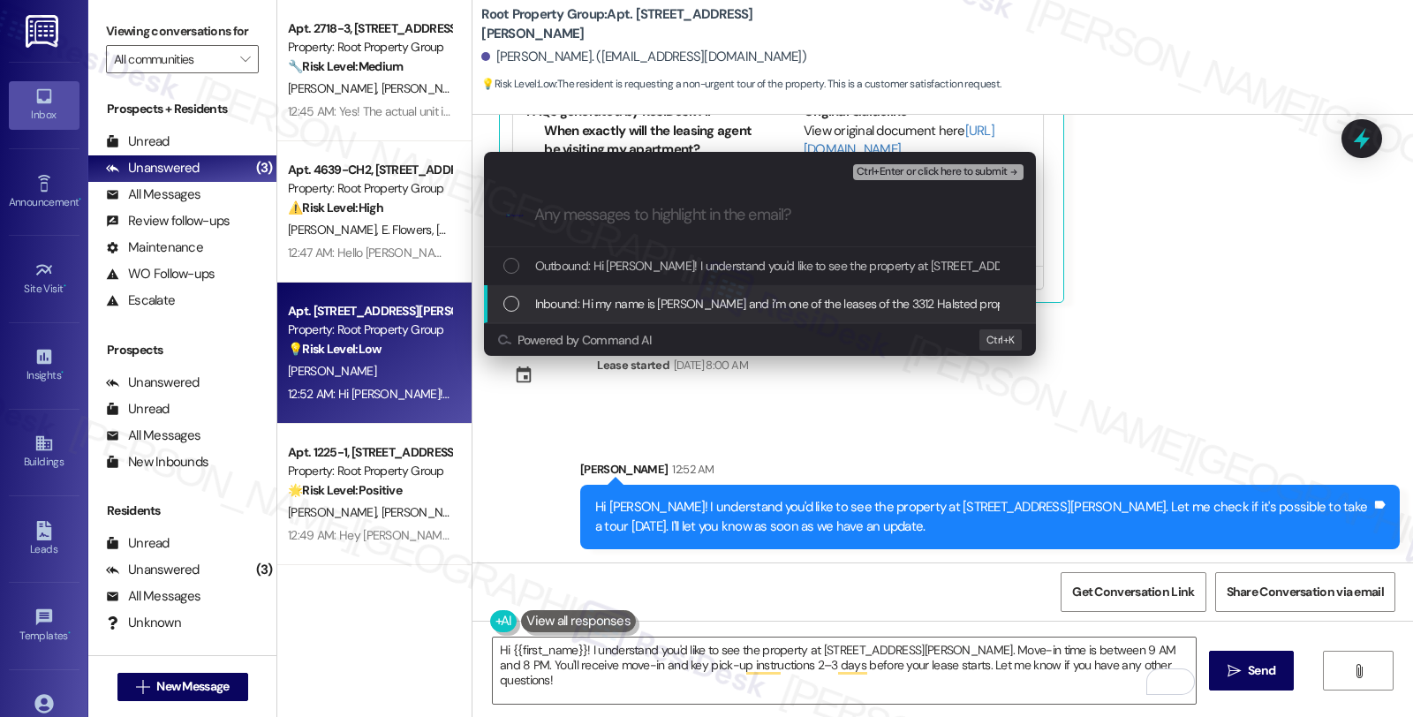
click at [684, 290] on div "Inbound: Hi my name is [PERSON_NAME] and i’m one of the leases of the 3312 Hals…" at bounding box center [760, 304] width 552 height 38
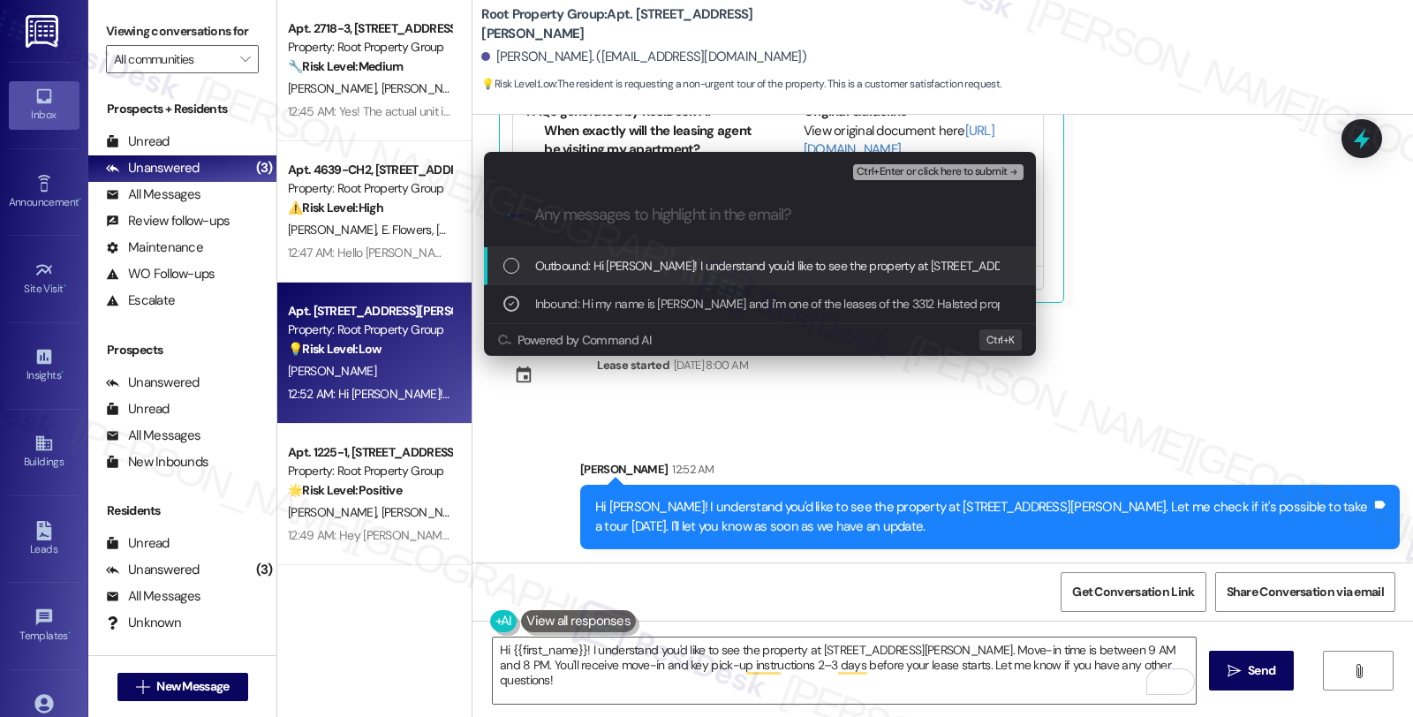
click at [916, 166] on span "Ctrl+Enter or click here to submit" at bounding box center [931, 172] width 151 height 12
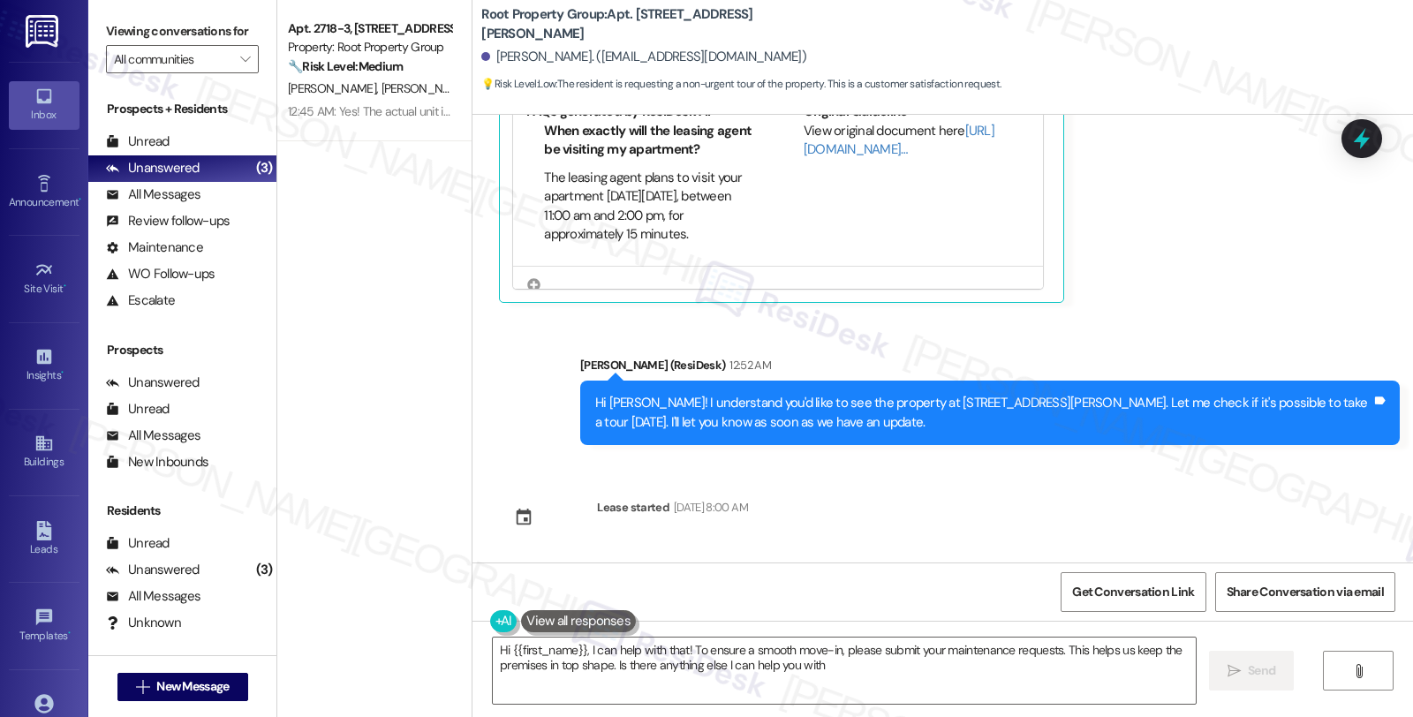
type textarea "Hi {{first_name}}, I can help with that! To ensure a smooth move-in, please sub…"
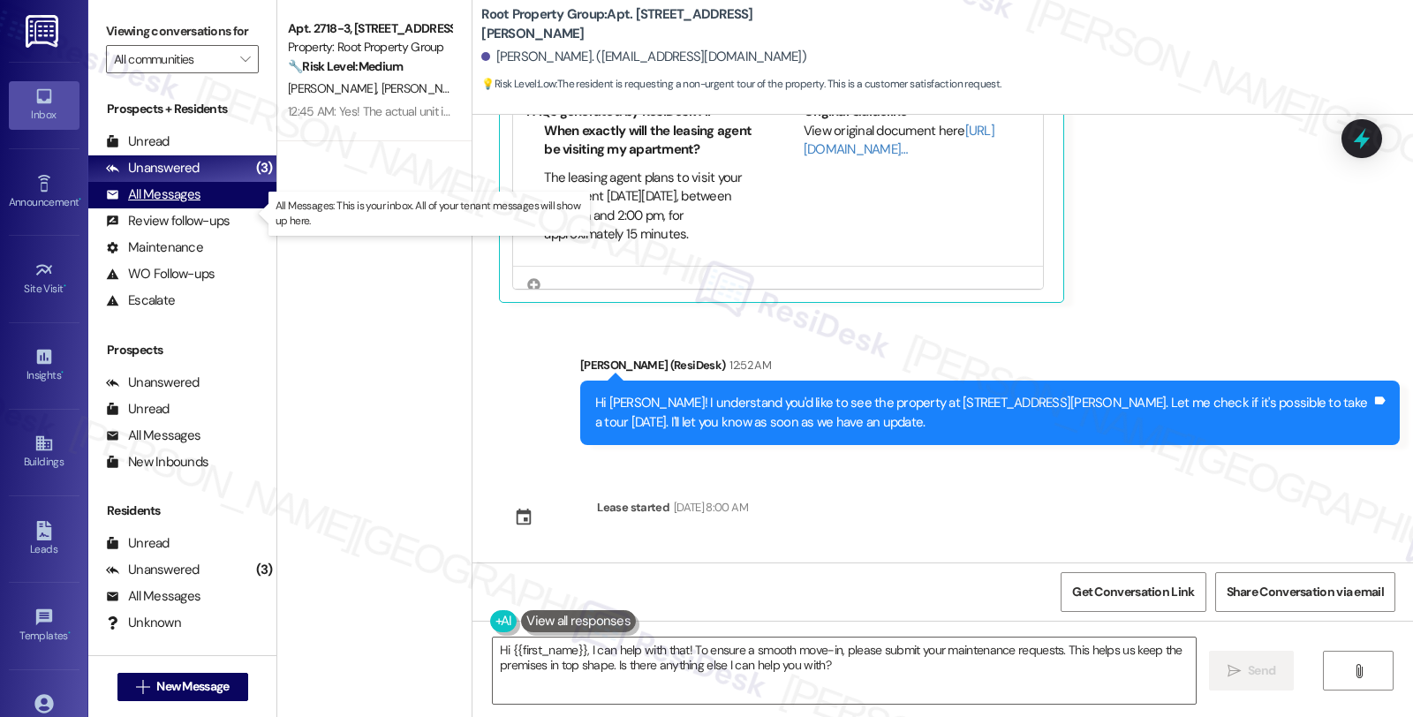
click at [195, 204] on div "All Messages" at bounding box center [153, 194] width 94 height 19
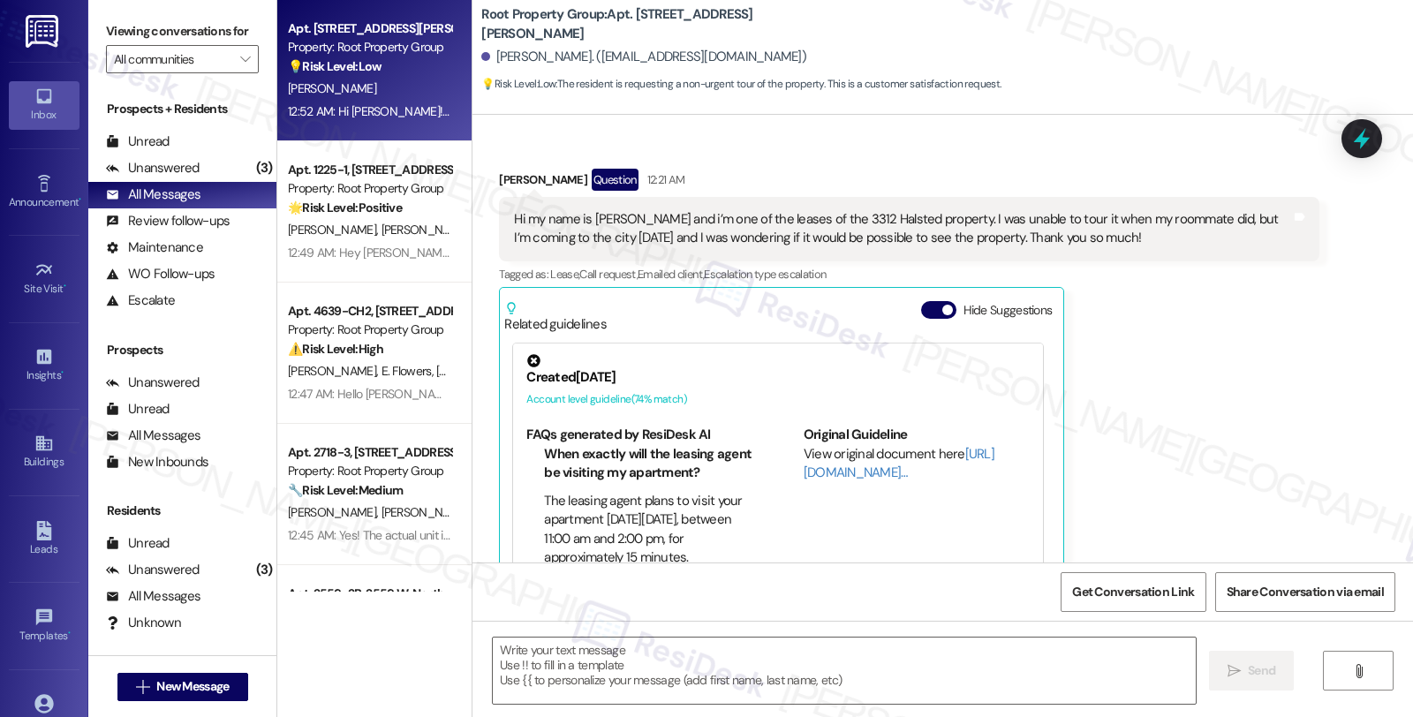
scroll to position [77, 0]
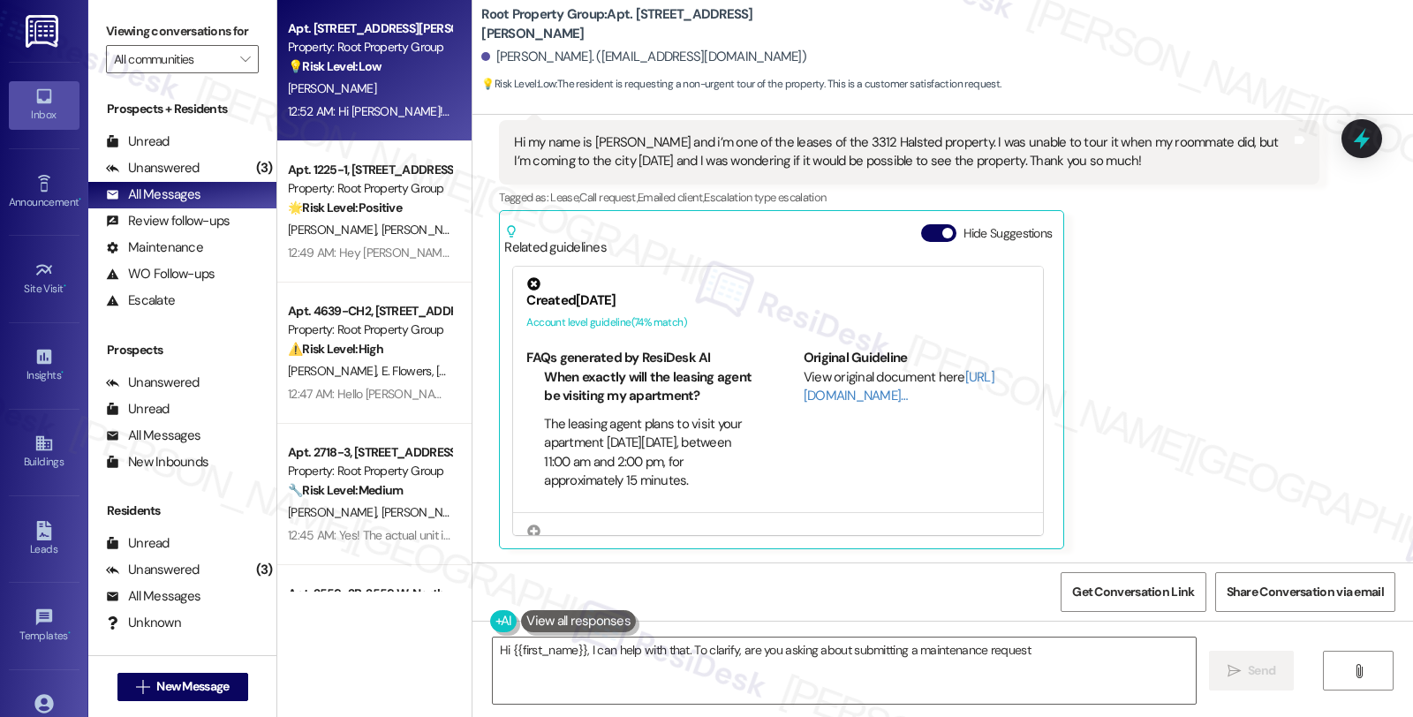
type textarea "Hi {{first_name}}, I can help with that. To clarify, are you asking about submi…"
click at [1210, 289] on div "[PERSON_NAME] Question 12:21 AM Hi my name is [PERSON_NAME] and i’m one of the …" at bounding box center [908, 320] width 819 height 457
click at [1221, 300] on div "[PERSON_NAME] Question 12:21 AM Hi my name is [PERSON_NAME] and i’m one of the …" at bounding box center [908, 320] width 819 height 457
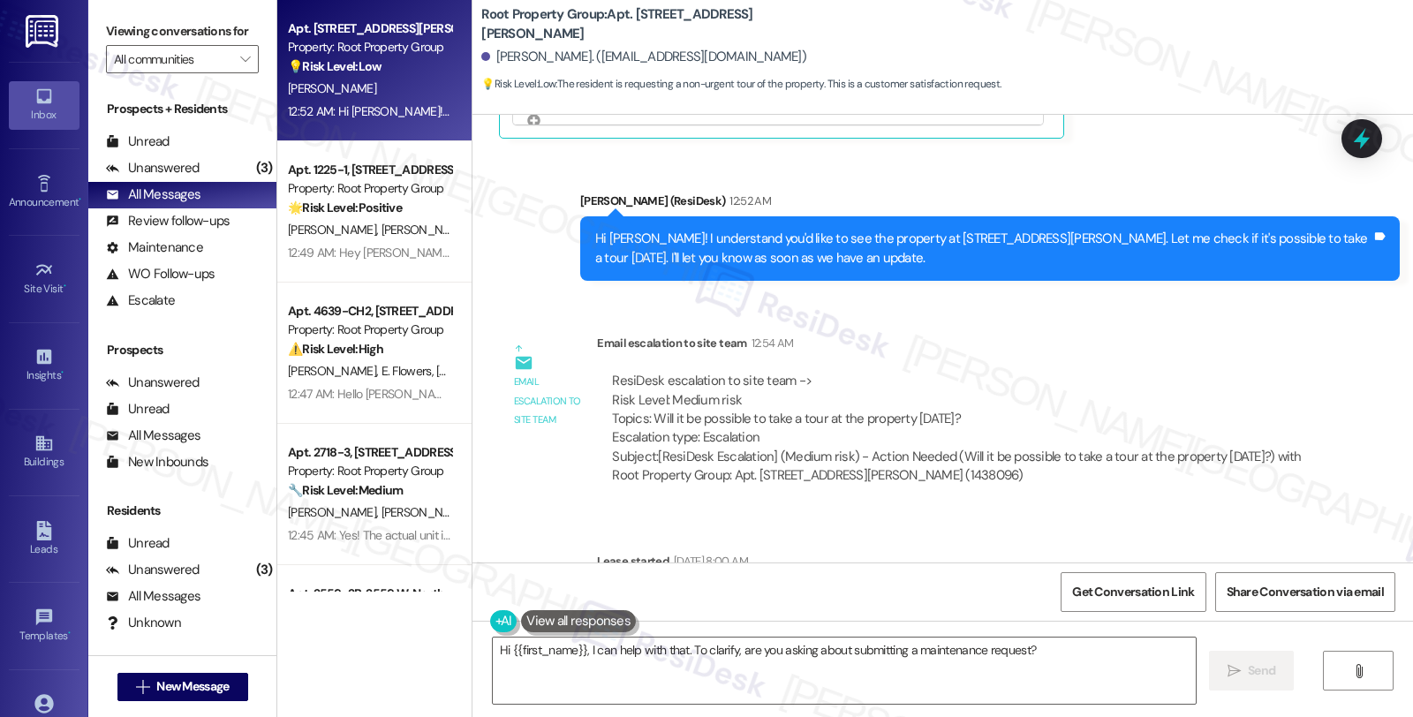
scroll to position [683, 0]
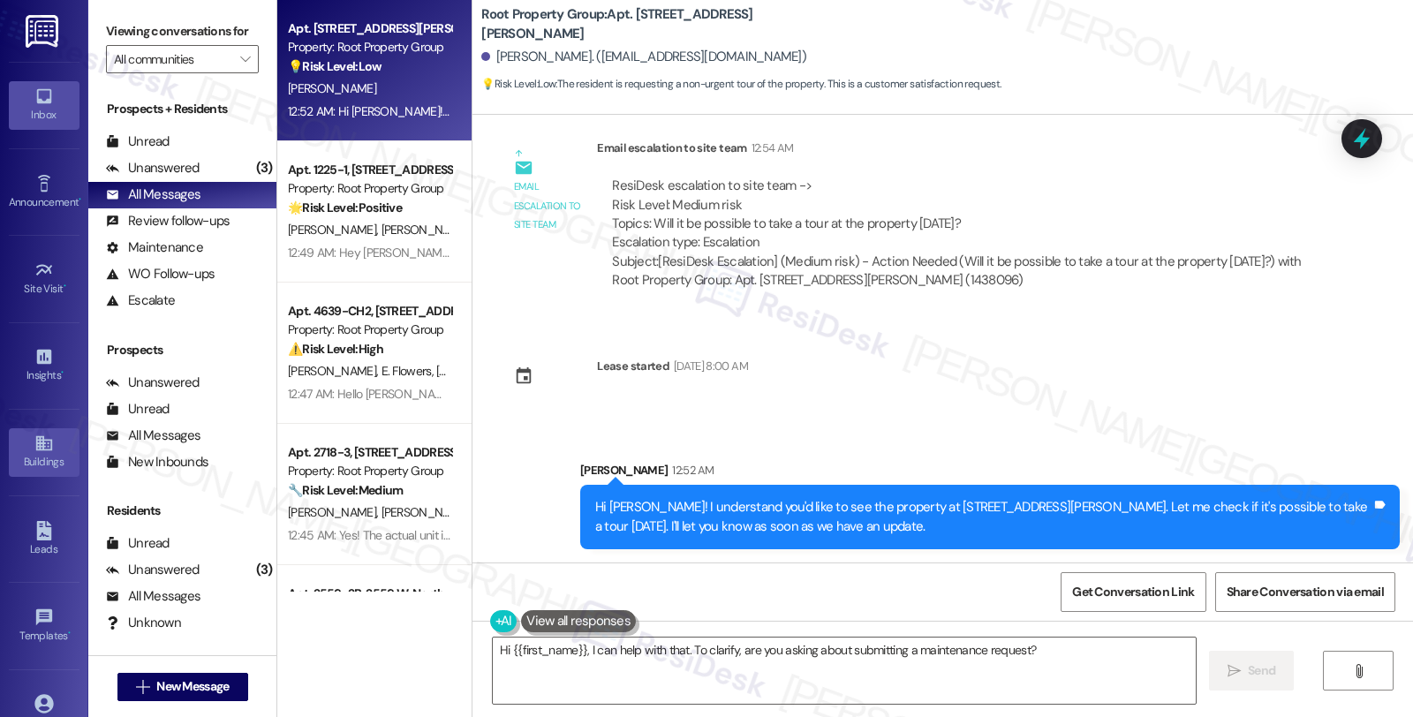
click at [54, 446] on link "Buildings" at bounding box center [44, 452] width 71 height 48
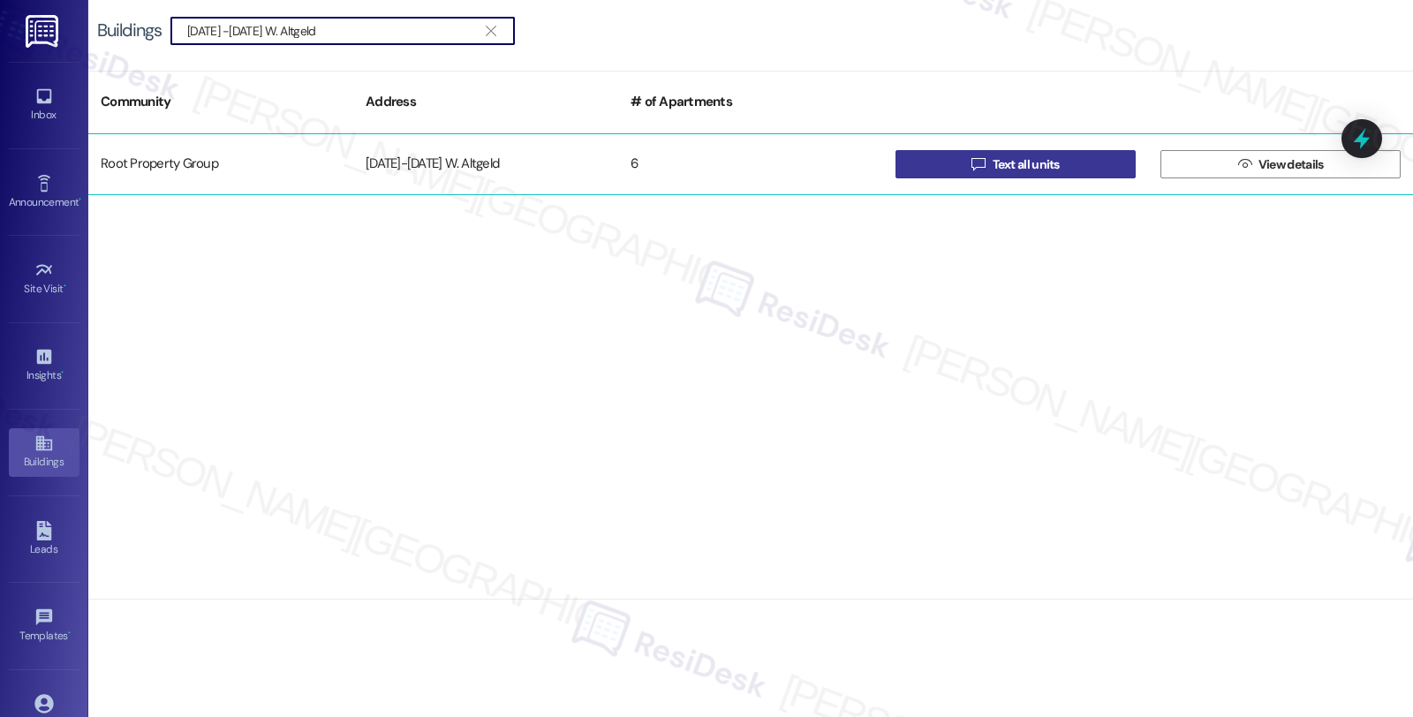
type input "[DATE] -[DATE] W. Altgeld"
click at [992, 173] on span " Text all units" at bounding box center [1015, 164] width 95 height 26
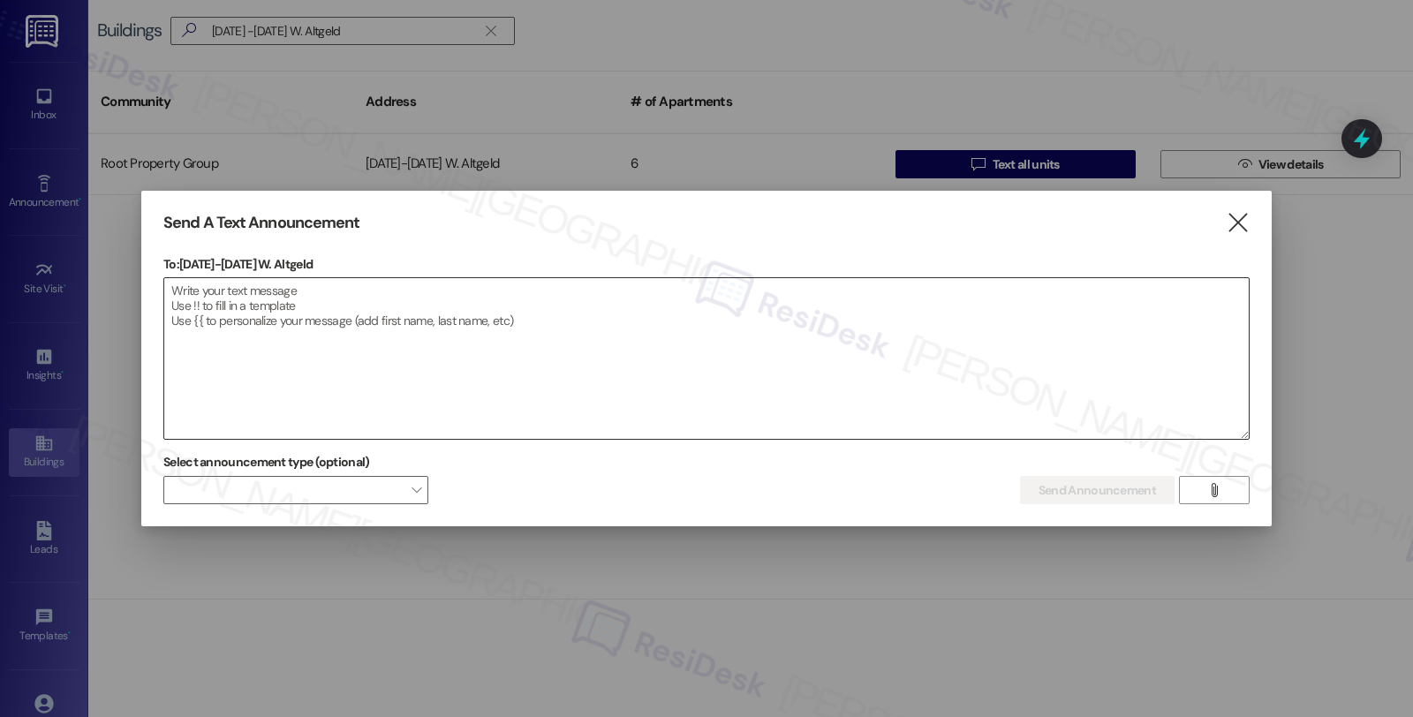
click at [1111, 303] on textarea at bounding box center [706, 358] width 1084 height 161
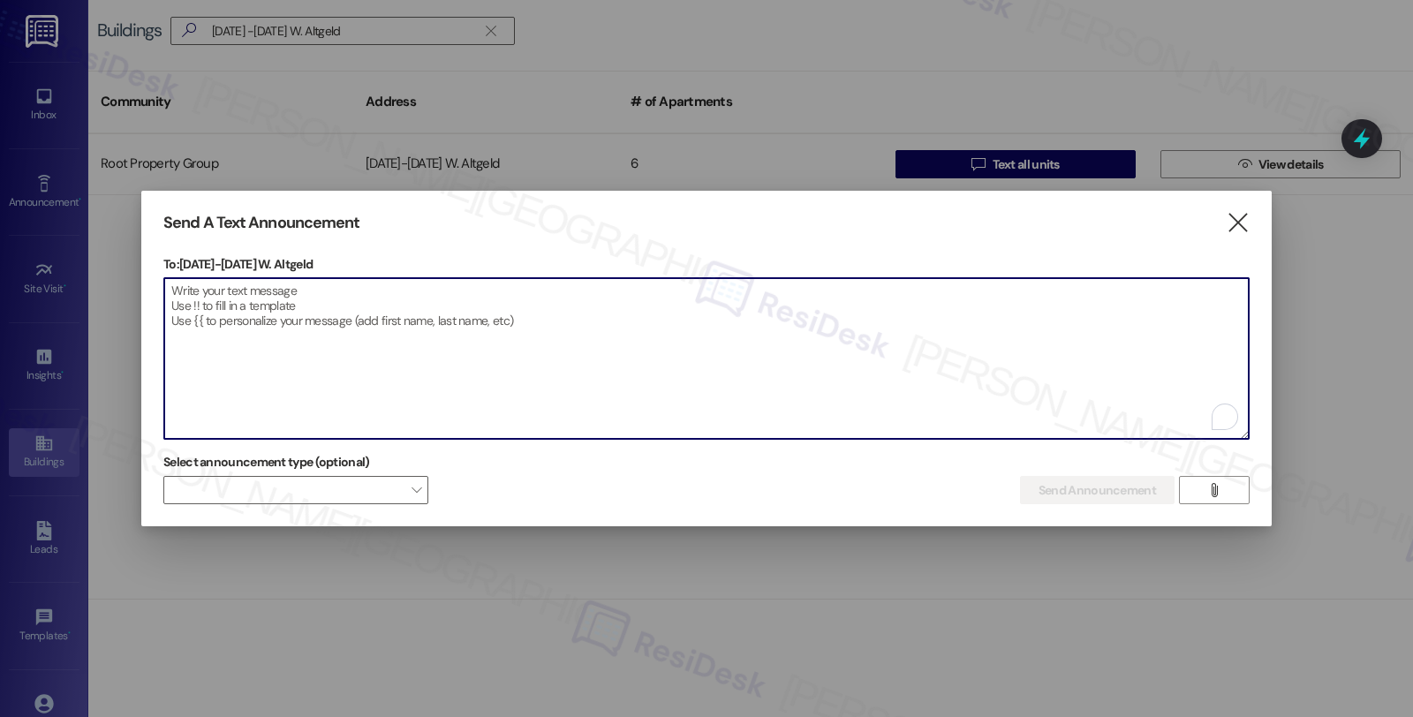
click at [645, 318] on textarea "To enrich screen reader interactions, please activate Accessibility in Grammarl…" at bounding box center [706, 358] width 1084 height 161
paste textarea "Hi {{first_name}}, We wanted to inform you that the scheduled property tour ori…"
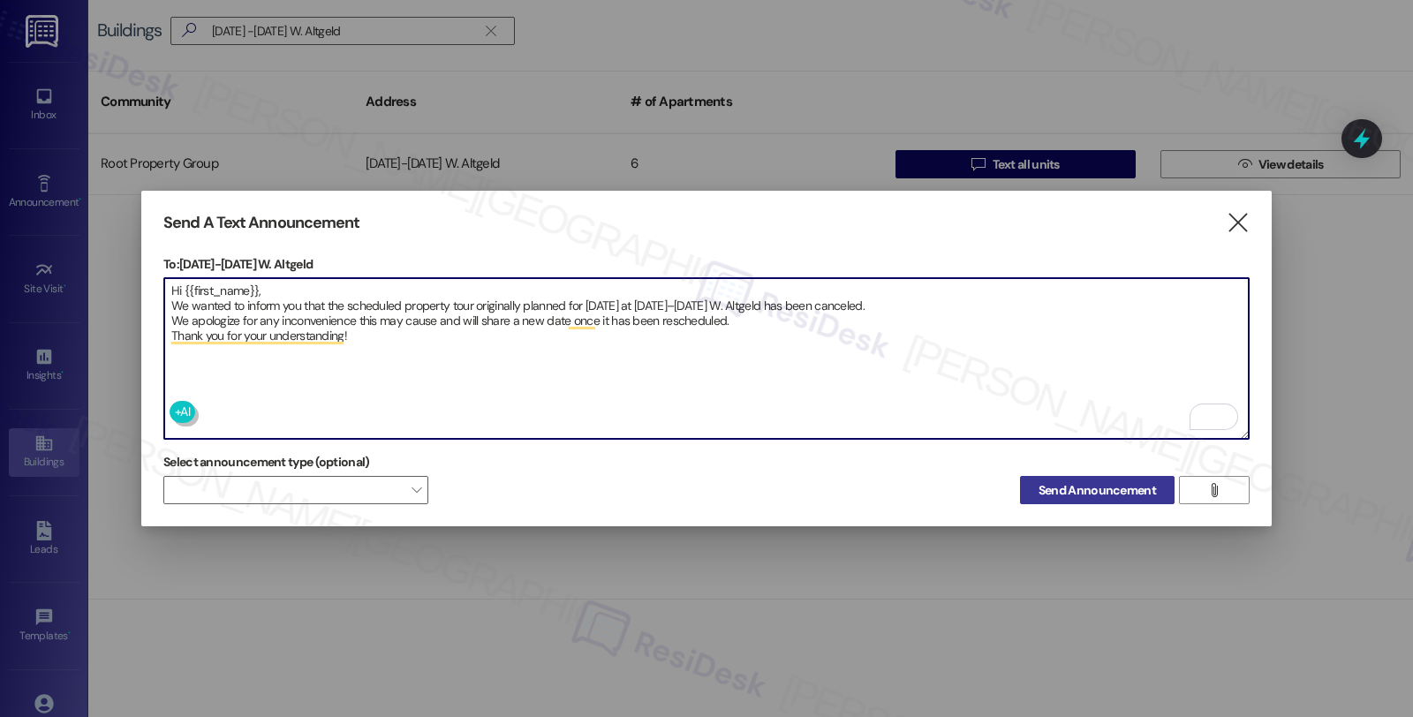
type textarea "Hi {{first_name}}, We wanted to inform you that the scheduled property tour ori…"
click at [1039, 489] on span "Send Announcement" at bounding box center [1096, 490] width 117 height 19
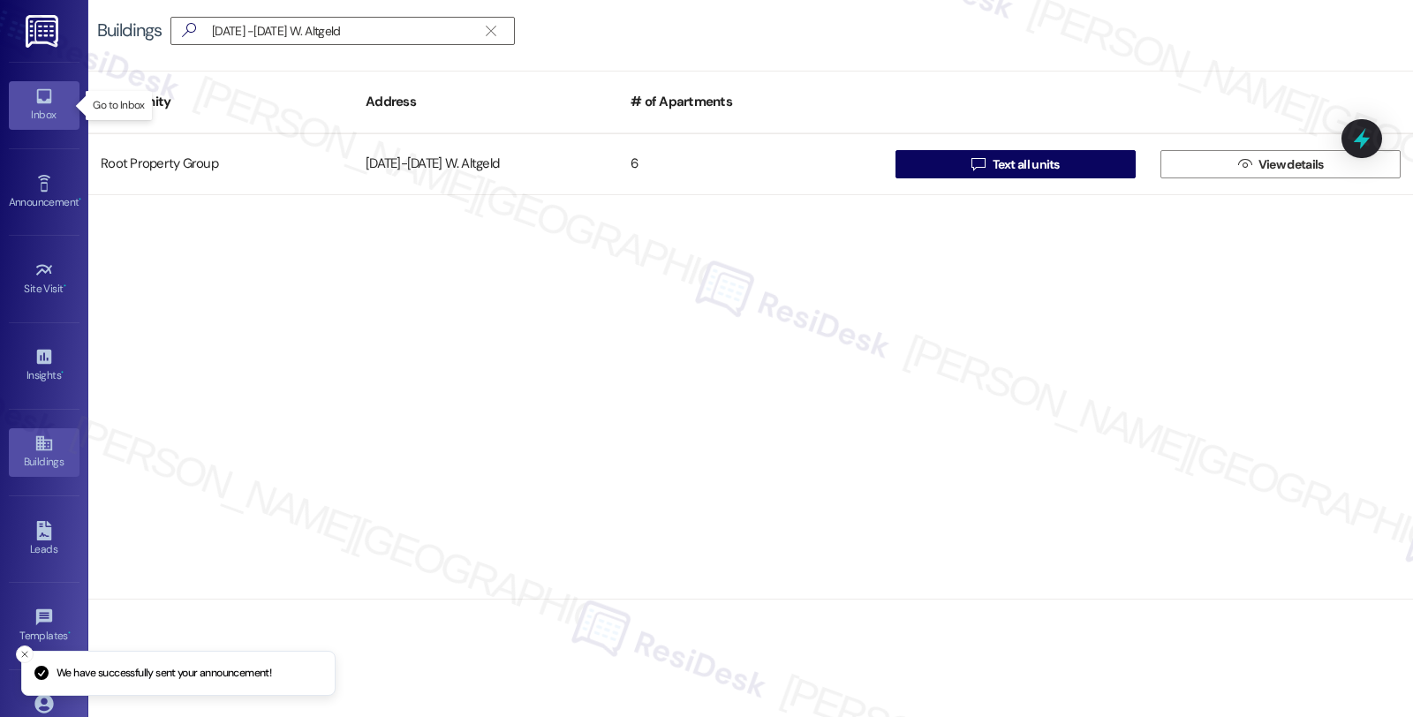
click at [49, 109] on div "Inbox" at bounding box center [44, 115] width 88 height 18
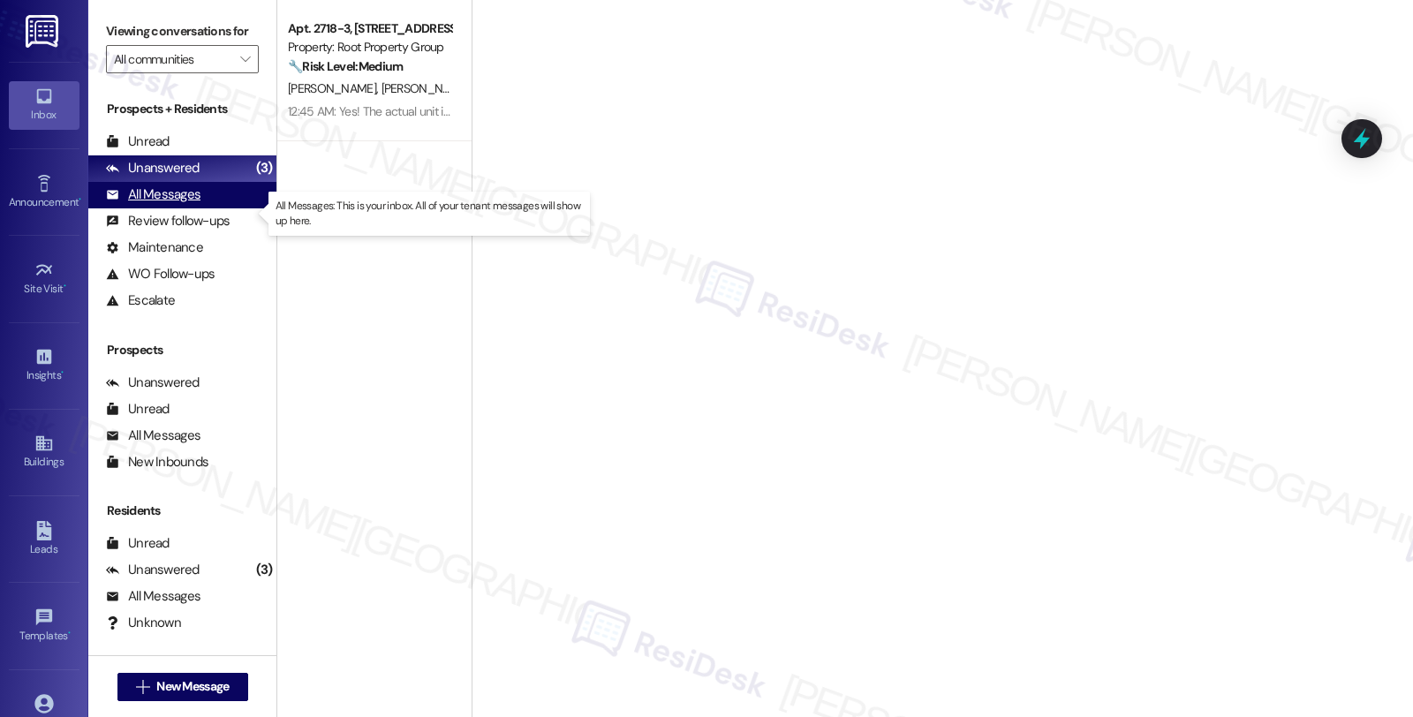
click at [194, 204] on div "All Messages" at bounding box center [153, 194] width 94 height 19
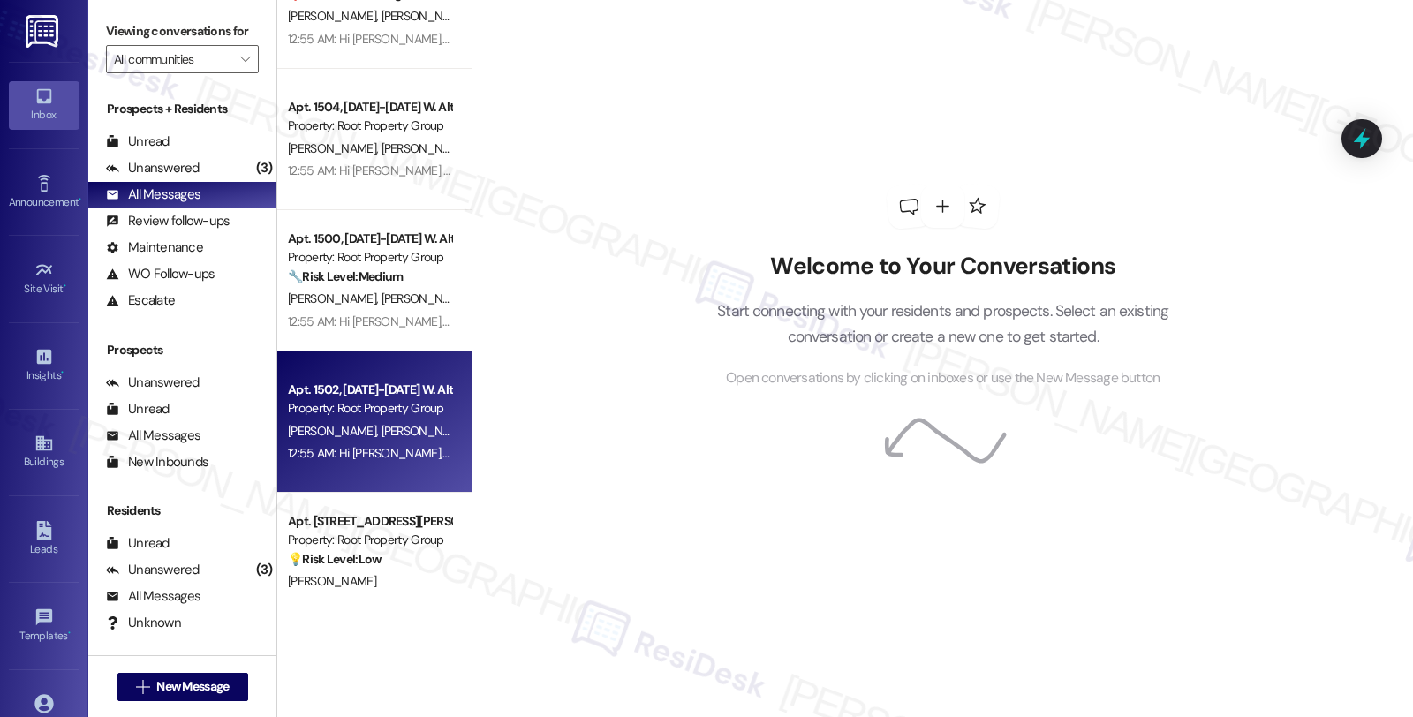
scroll to position [490, 0]
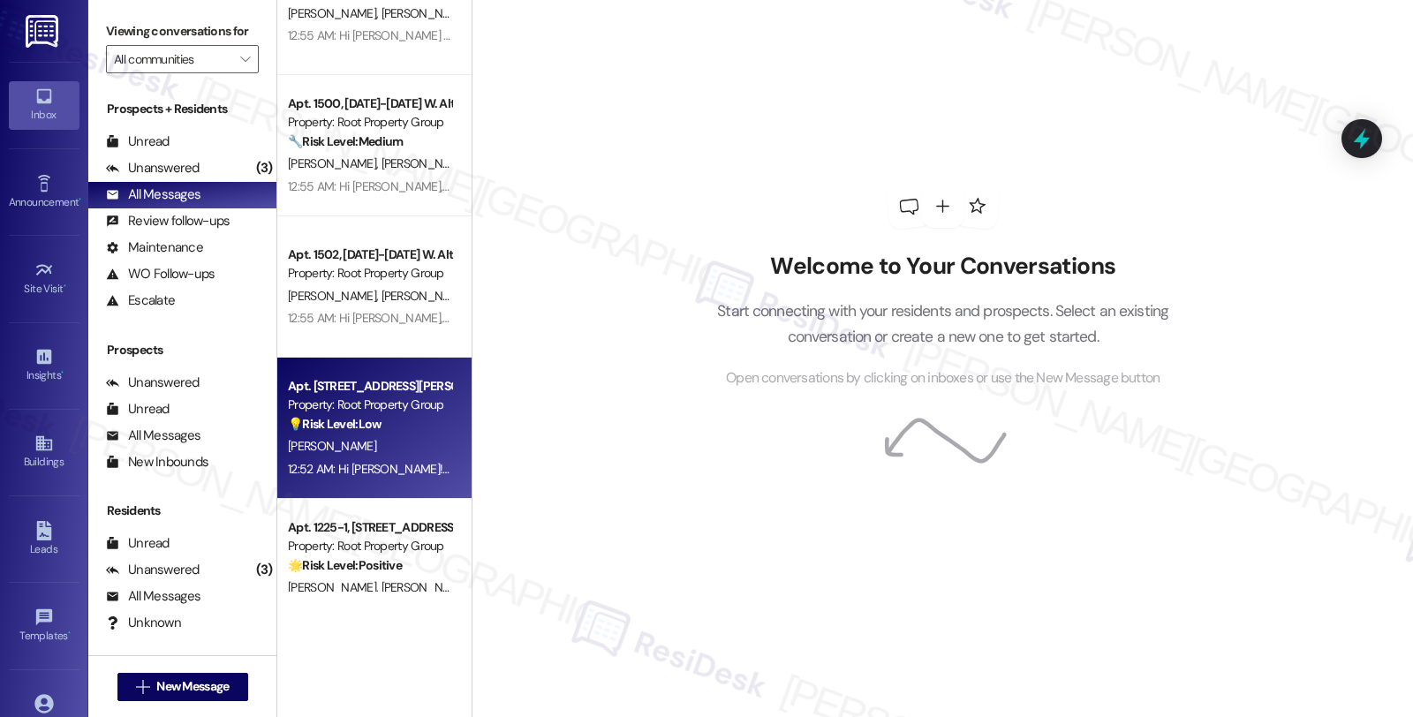
click at [374, 435] on div "[PERSON_NAME]" at bounding box center [369, 446] width 167 height 22
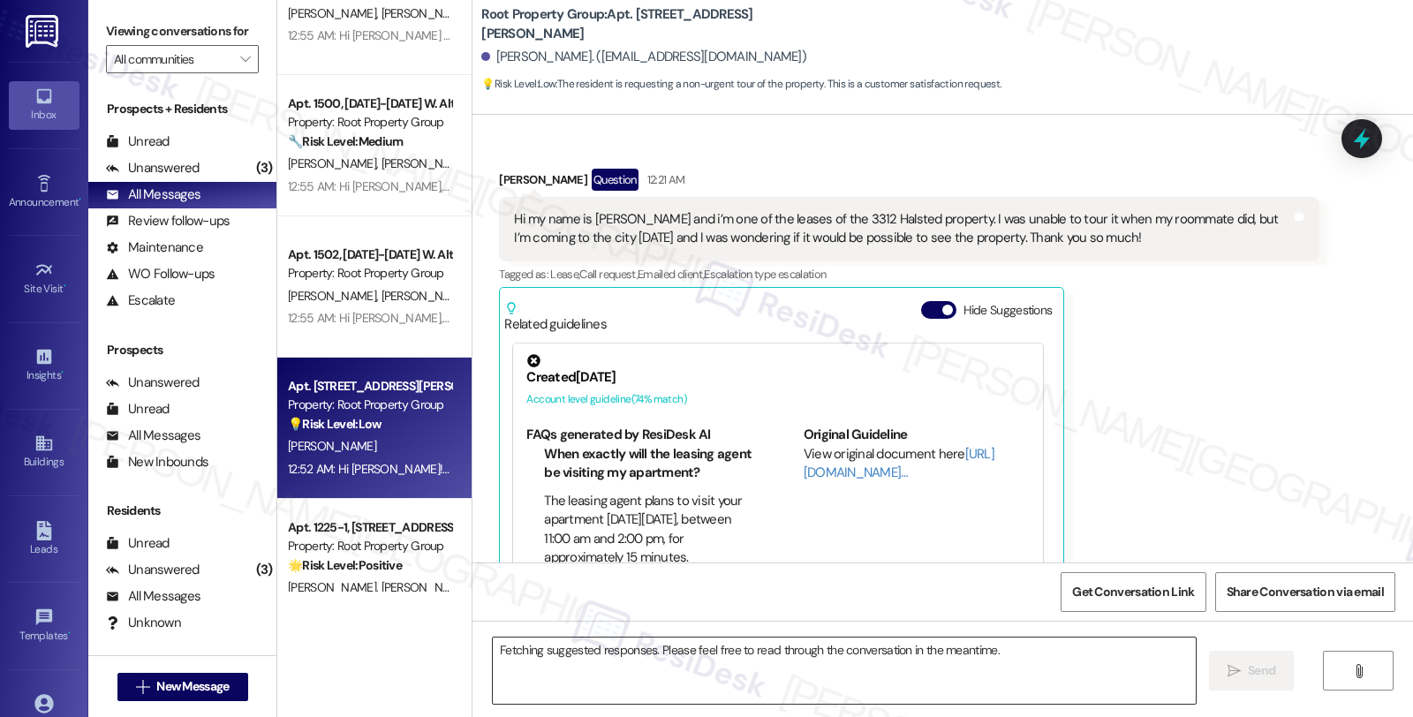
scroll to position [77, 0]
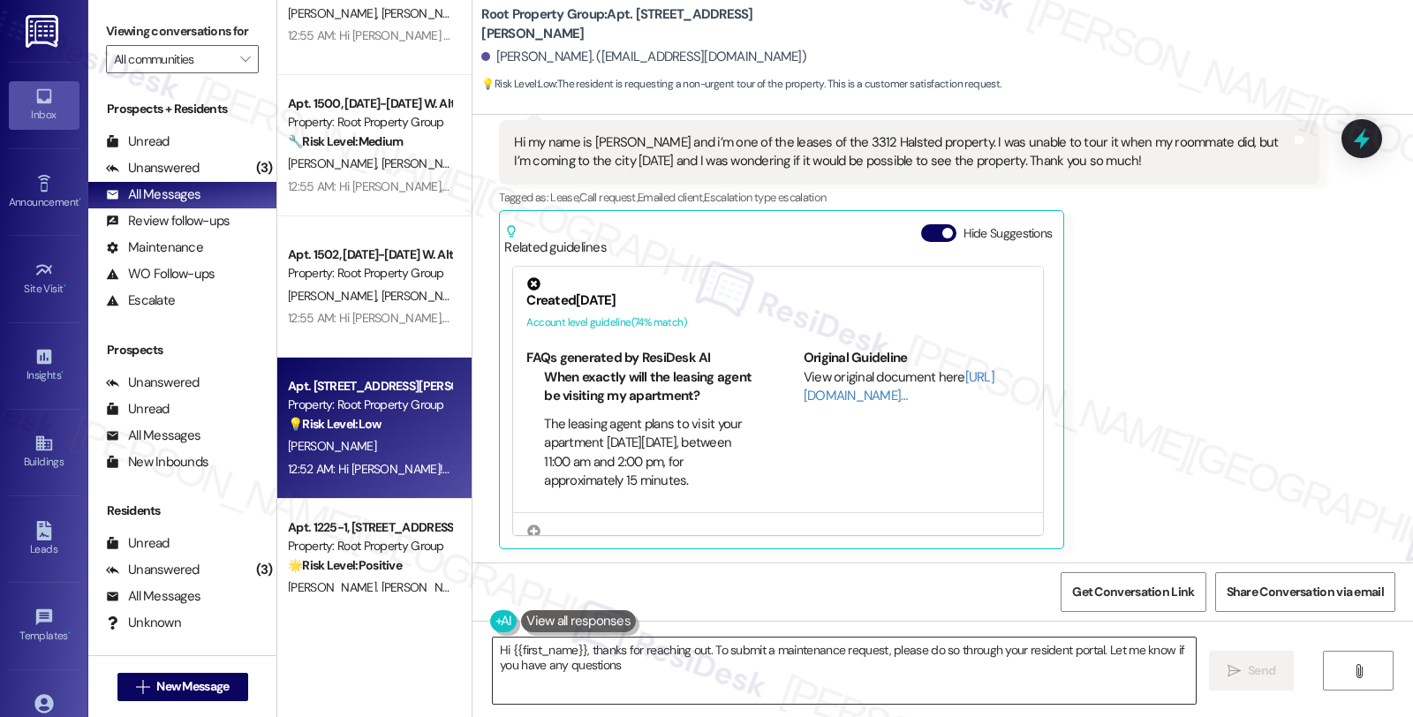
type textarea "Hi {{first_name}}, thanks for reaching out. To submit a maintenance request, pl…"
click at [1299, 315] on div "[PERSON_NAME] Question 12:21 AM Hi my name is [PERSON_NAME] and i’m one of the …" at bounding box center [908, 320] width 819 height 457
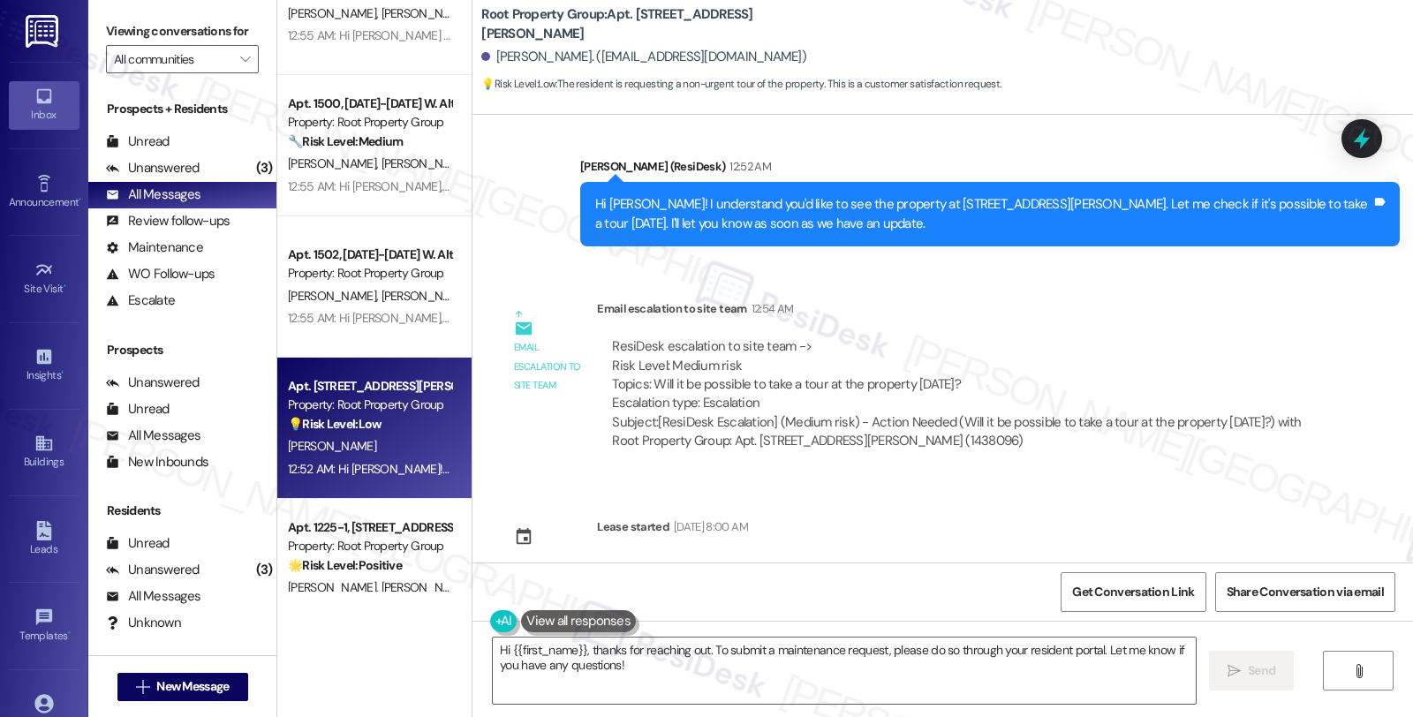
scroll to position [541, 0]
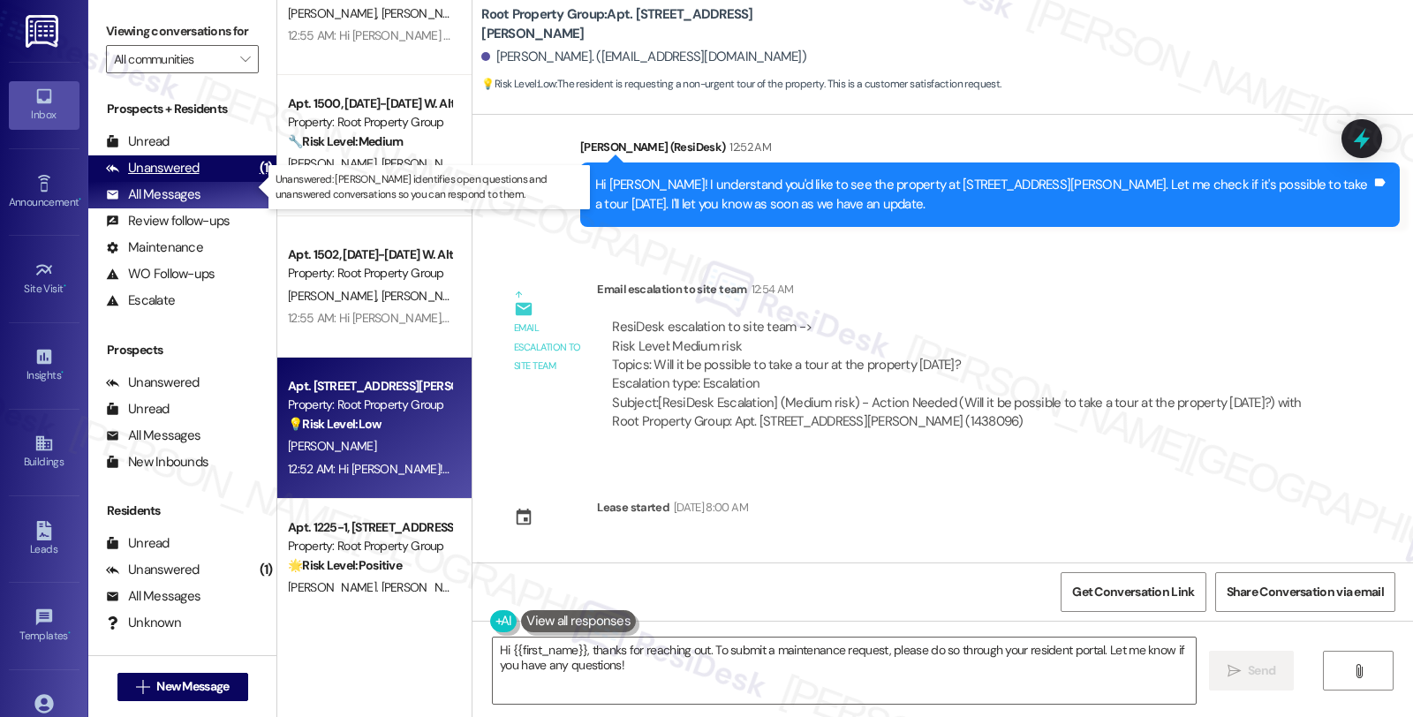
click at [177, 177] on div "Unanswered" at bounding box center [153, 168] width 94 height 19
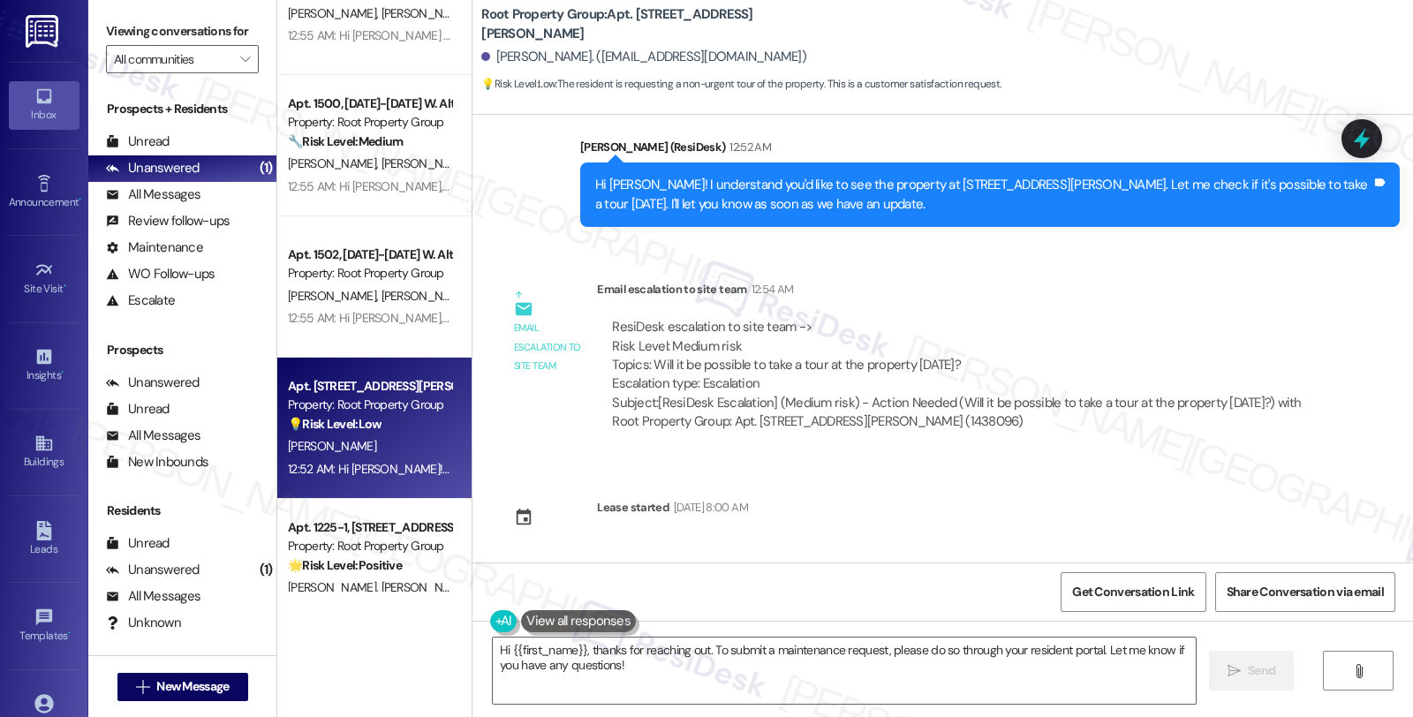
scroll to position [0, 0]
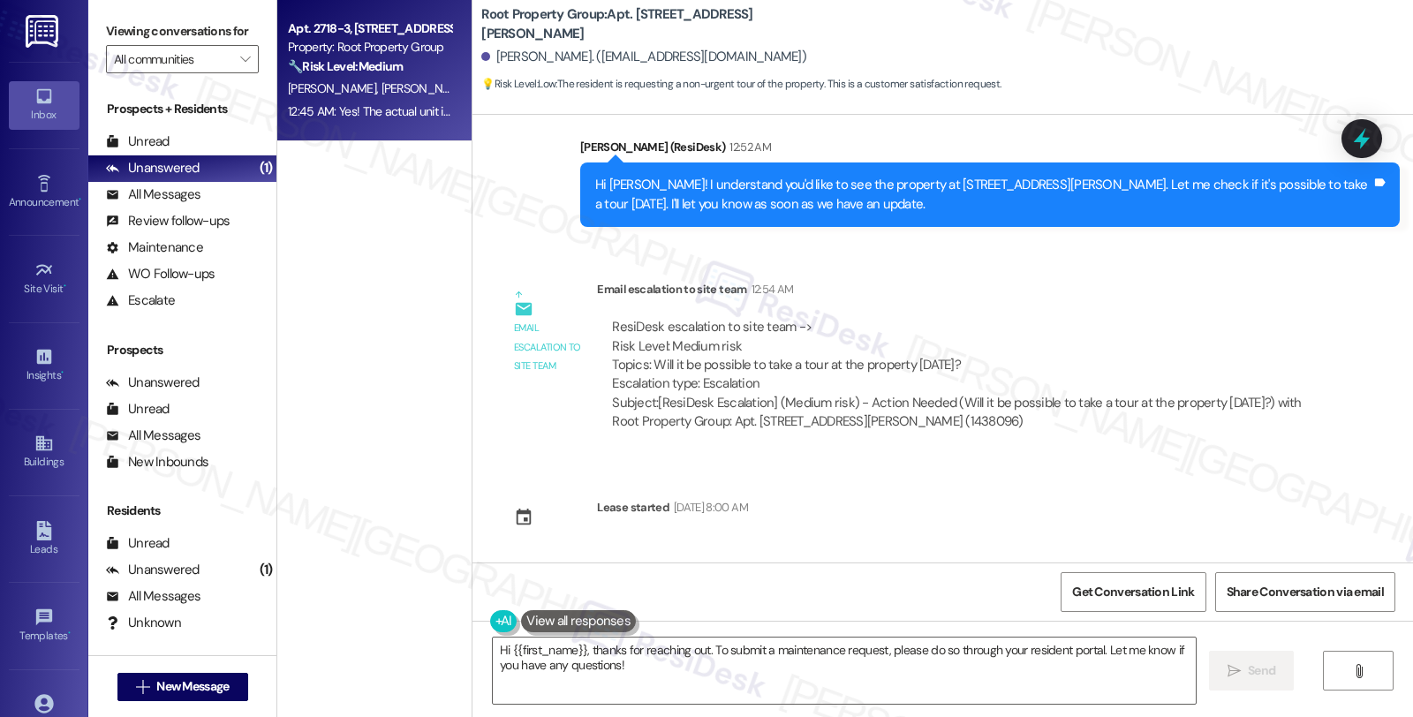
click at [384, 65] on strong "🔧 Risk Level: Medium" at bounding box center [345, 66] width 115 height 16
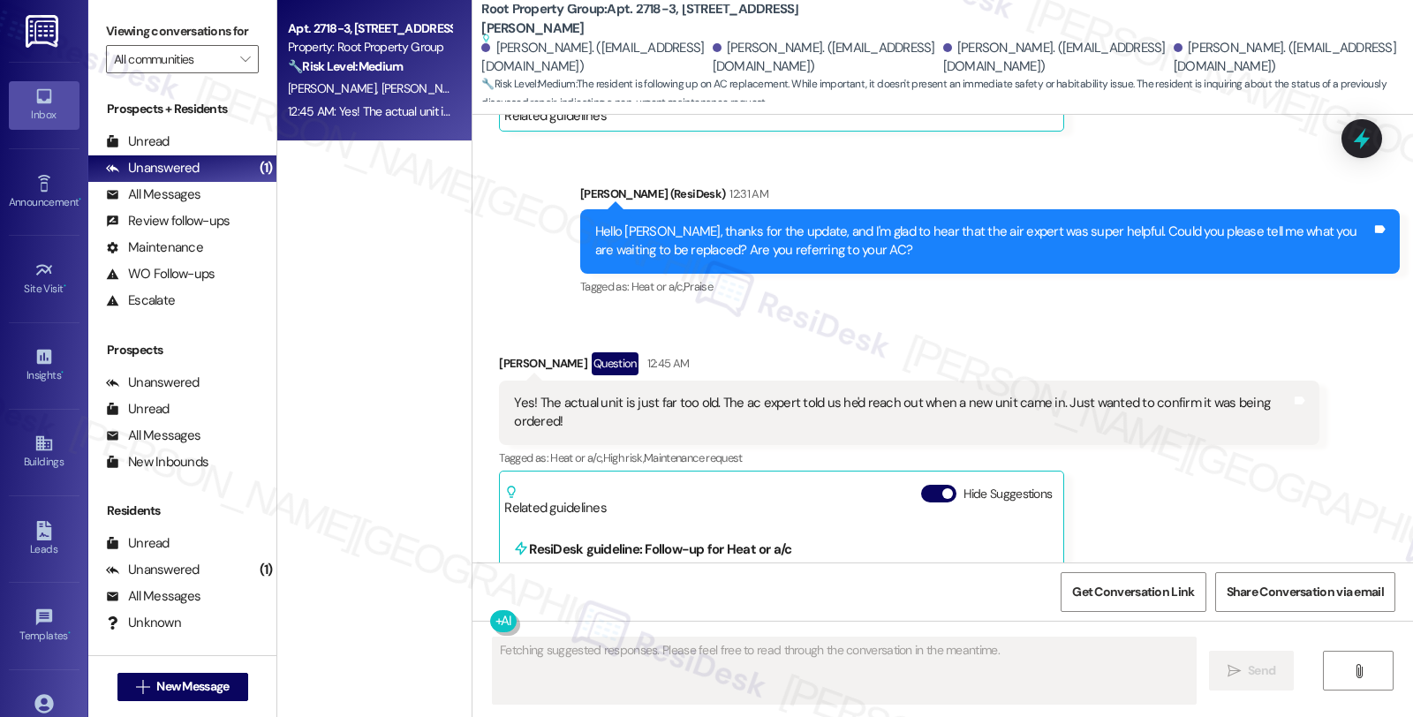
scroll to position [5746, 0]
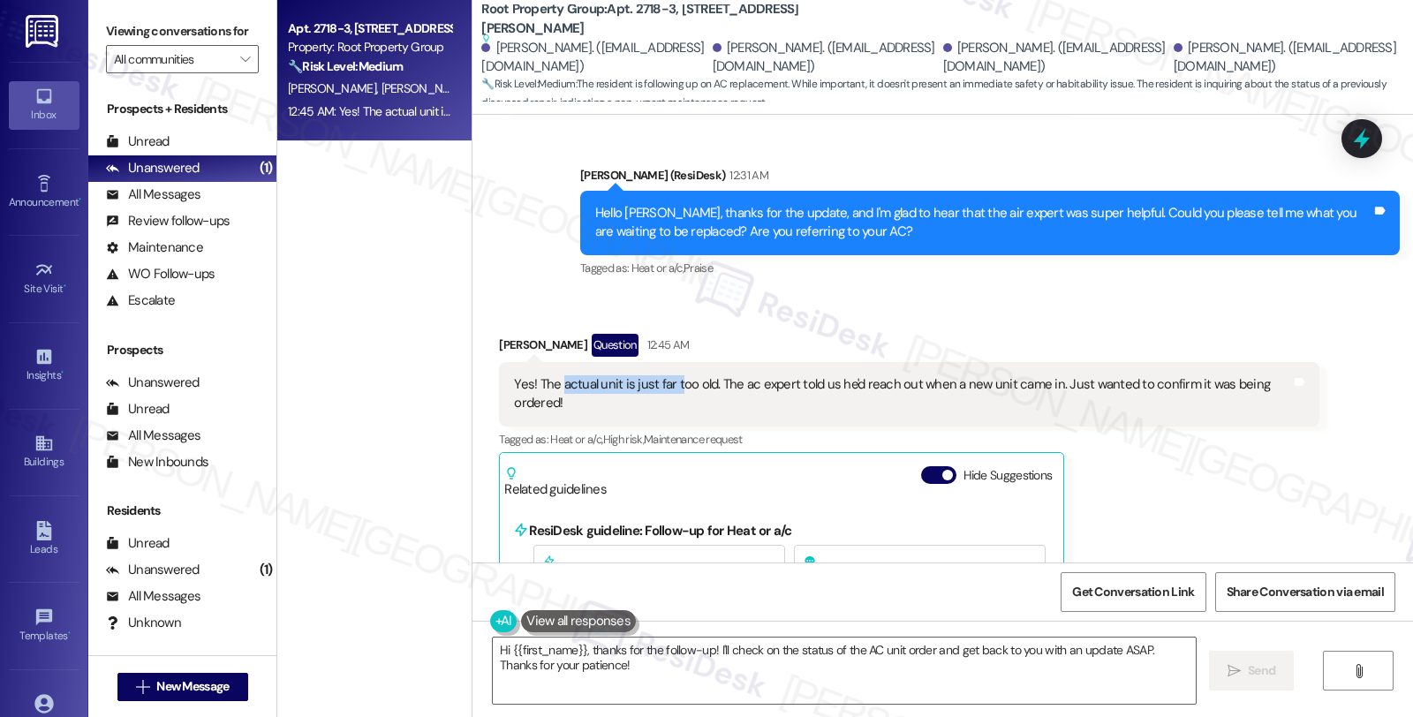
drag, startPoint x: 551, startPoint y: 312, endPoint x: 667, endPoint y: 316, distance: 115.8
click at [667, 375] on div "Yes! The actual unit is just far too old. The ac expert told us he'd reach out …" at bounding box center [902, 394] width 776 height 38
drag, startPoint x: 490, startPoint y: 268, endPoint x: 550, endPoint y: 275, distance: 60.5
click at [550, 334] on div "[PERSON_NAME] Question 12:45 AM" at bounding box center [908, 348] width 819 height 28
copy div "[PERSON_NAME]"
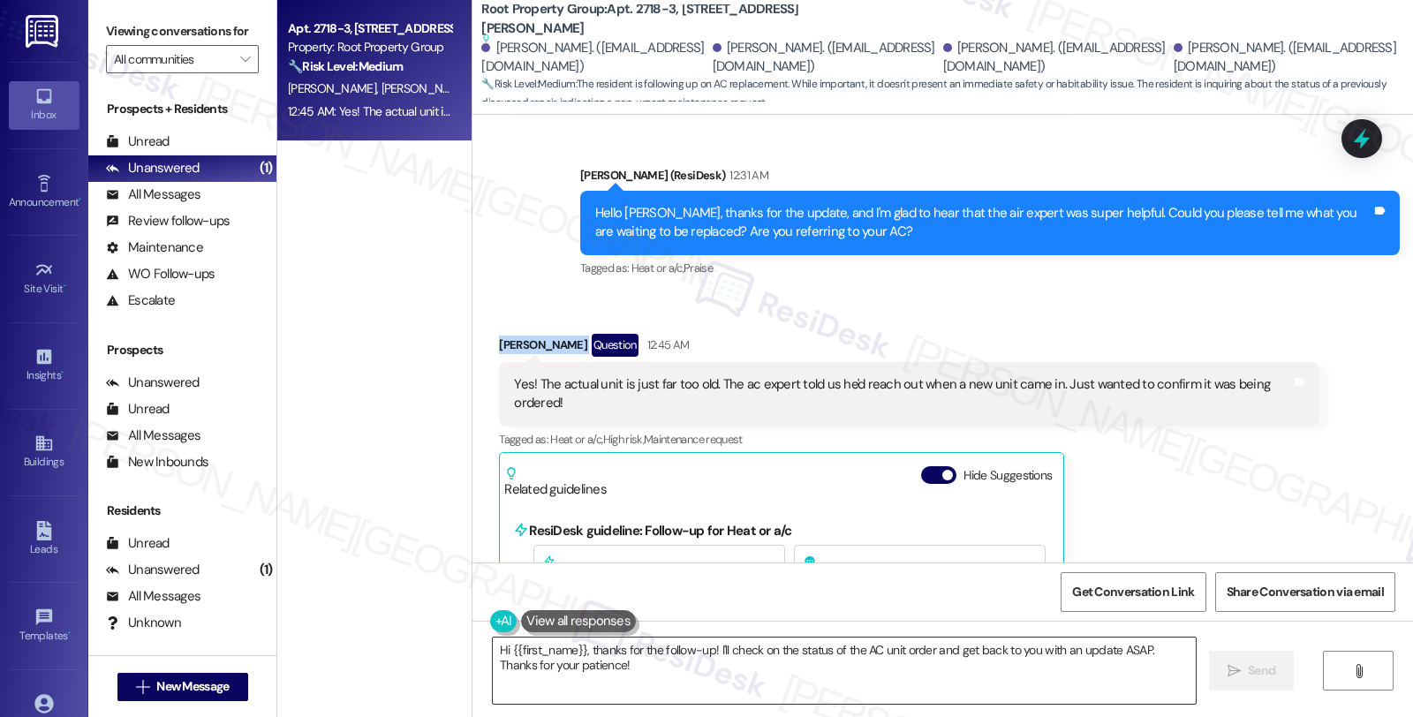
click at [494, 646] on textarea "Hi {{first_name}}, thanks for the follow-up! I'll check on the status of the AC…" at bounding box center [844, 671] width 703 height 66
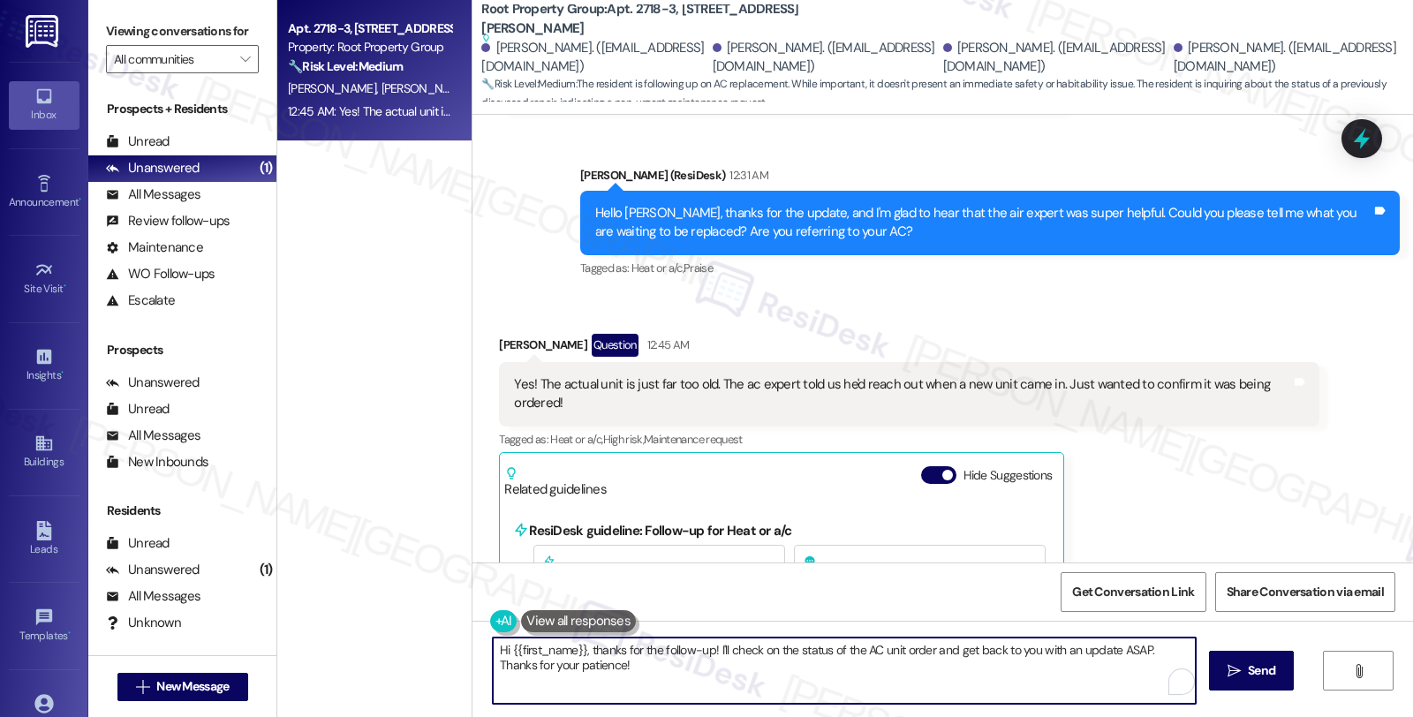
click at [493, 649] on textarea "Hi {{first_name}}, thanks for the follow-up! I'll check on the status of the AC…" at bounding box center [844, 671] width 703 height 66
type textarea "Got itHi {{first_name}}, thanks for the follow-up! I'll check on the status of …"
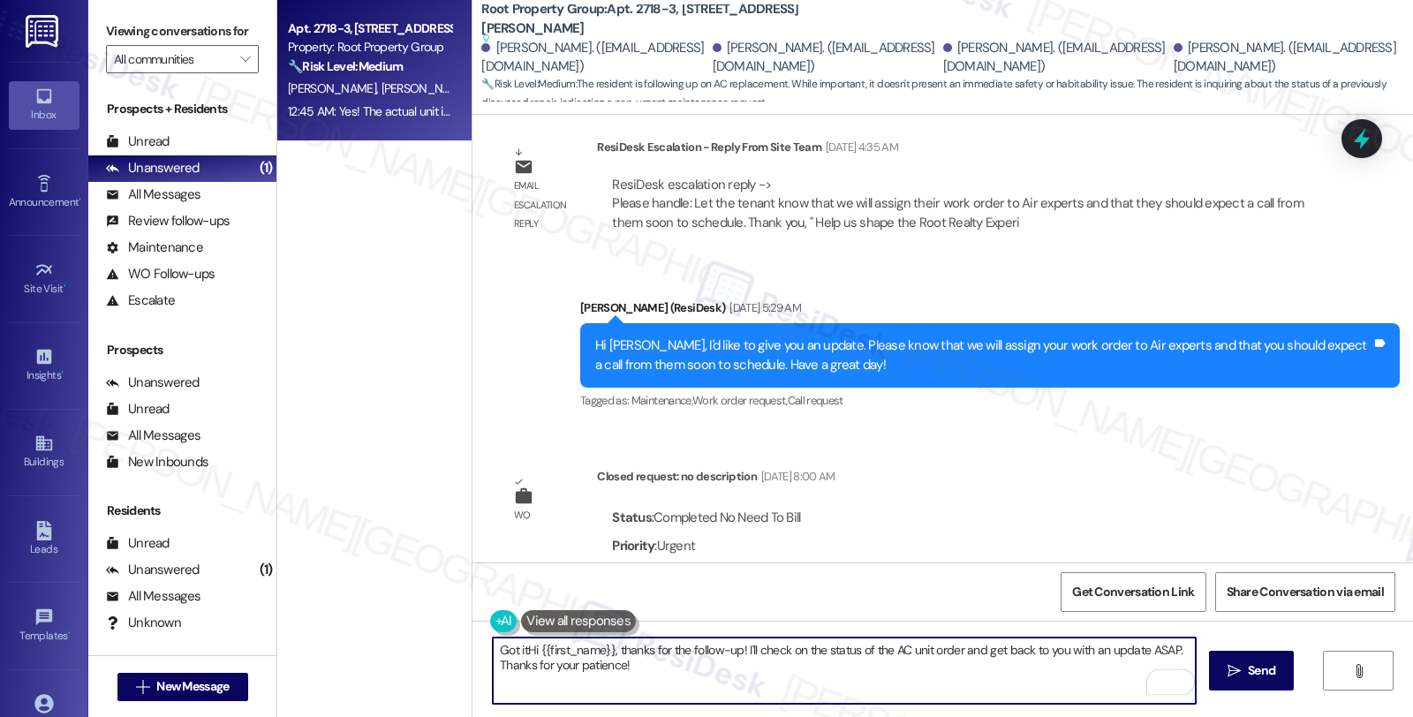
scroll to position [4961, 0]
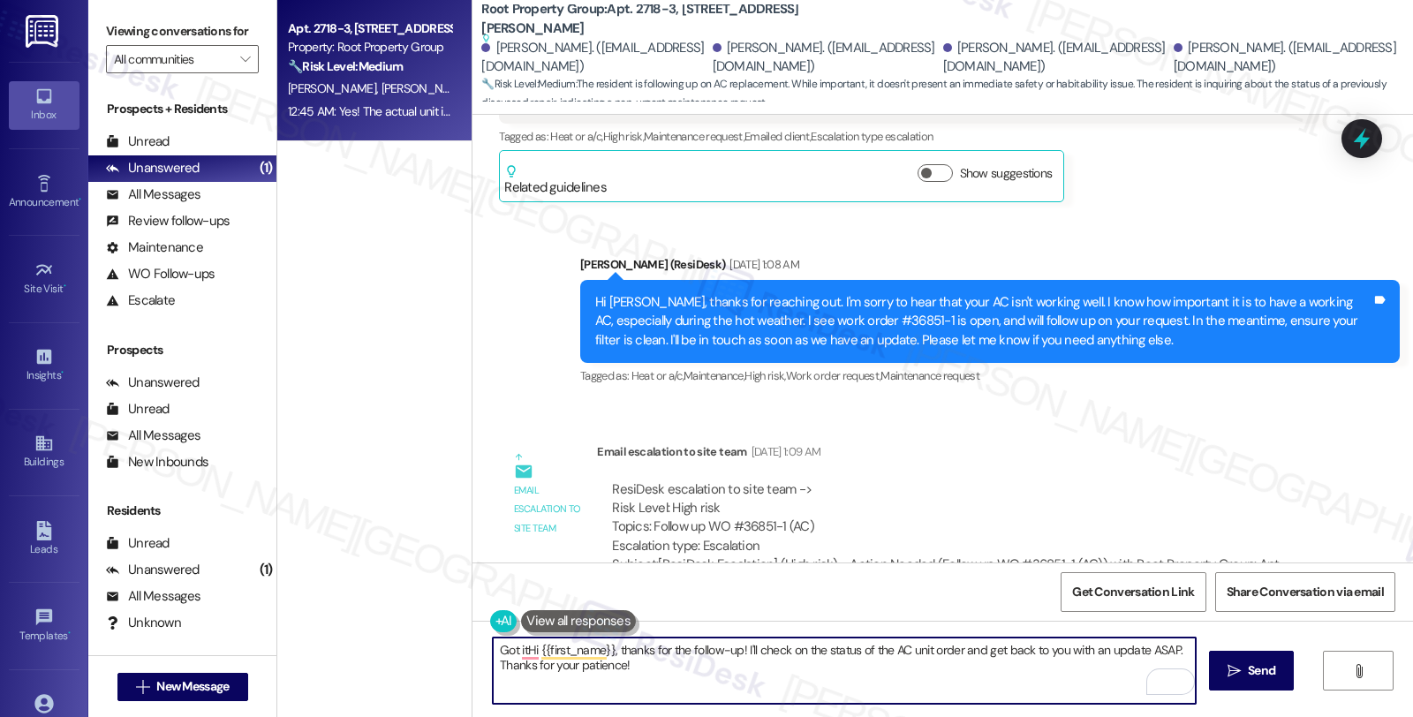
scroll to position [4470, 0]
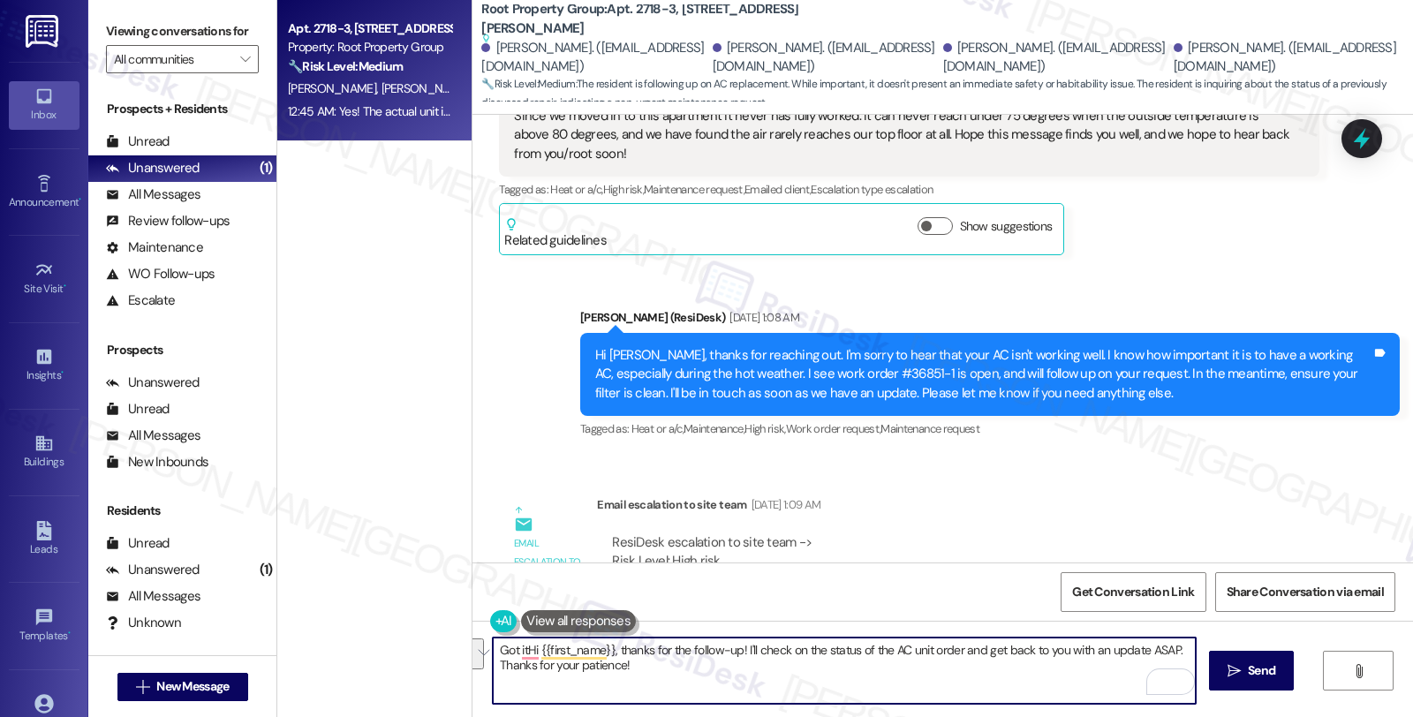
drag, startPoint x: 519, startPoint y: 658, endPoint x: 689, endPoint y: 685, distance: 171.7
click at [689, 685] on textarea "Got itHi {{first_name}}, thanks for the follow-up! I'll check on the status of …" at bounding box center [844, 671] width 703 height 66
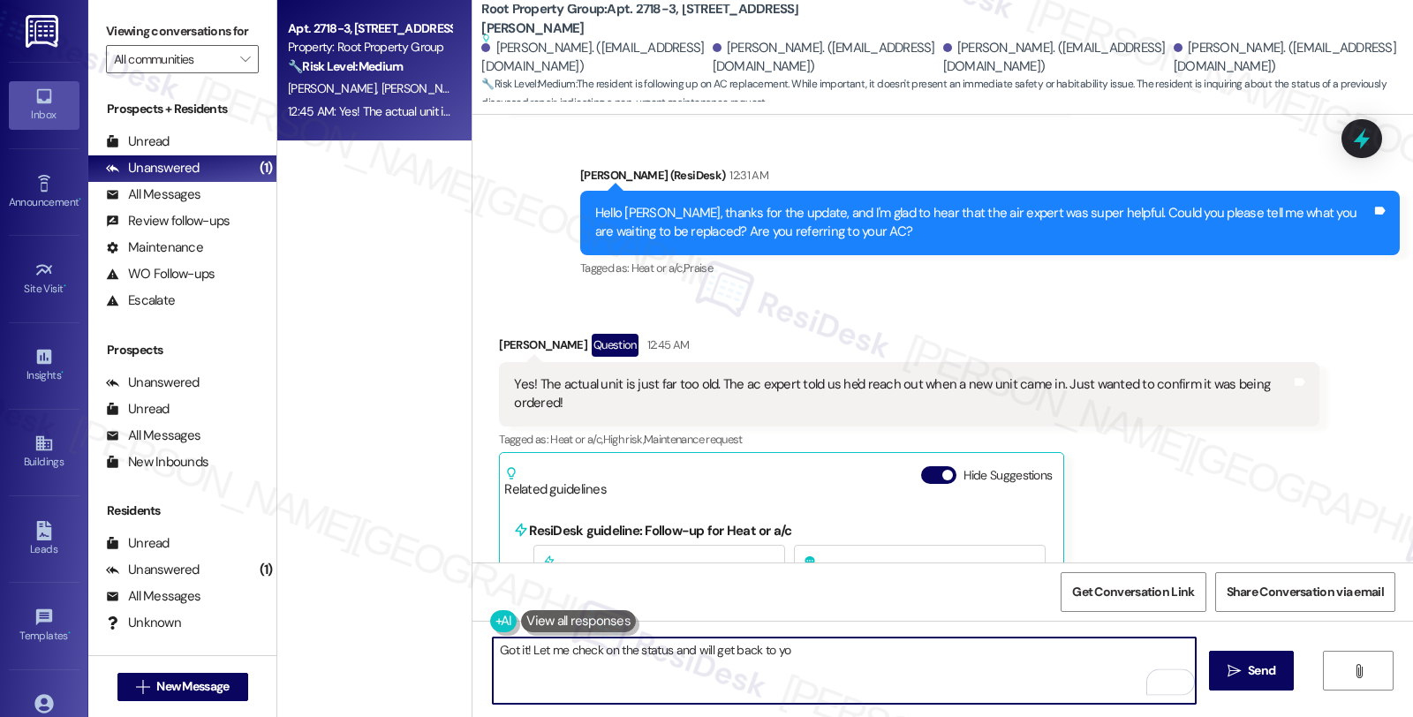
scroll to position [6139, 0]
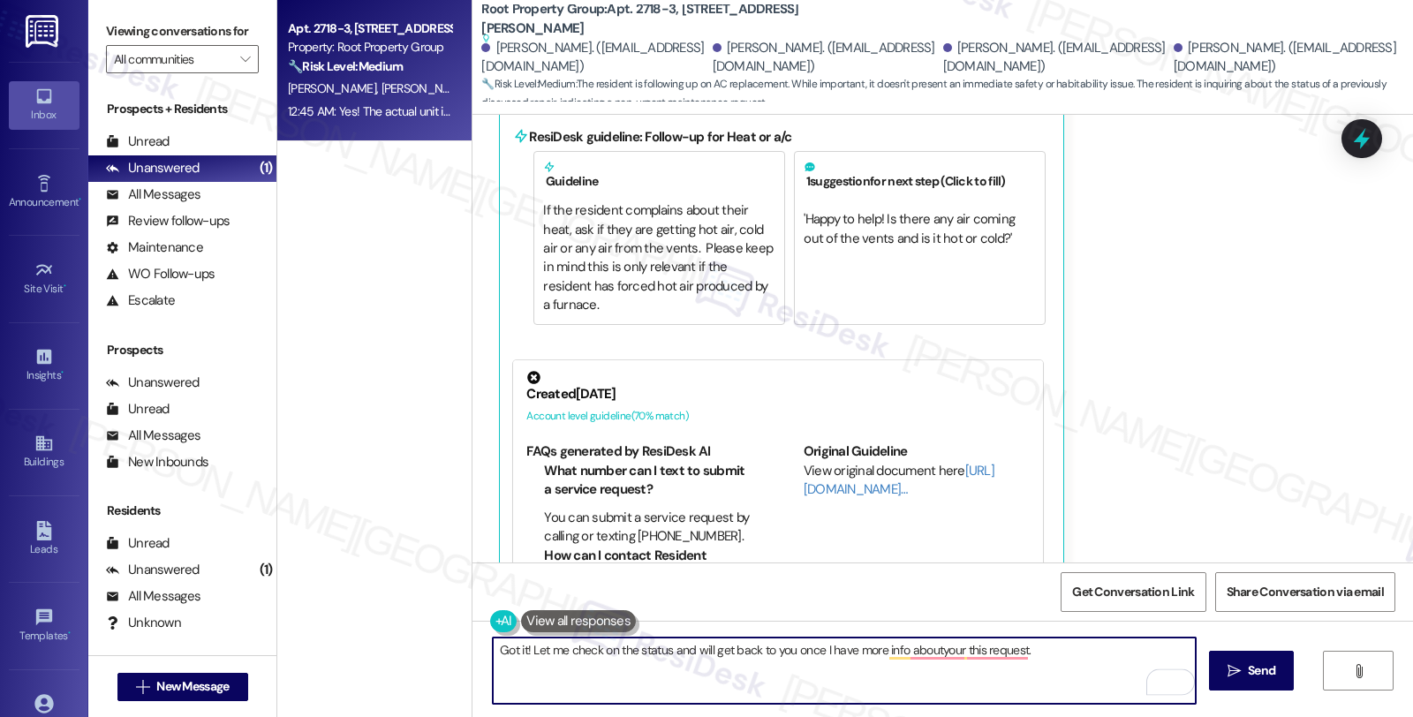
click at [931, 653] on textarea "Got it! Let me check on the status and will get back to you once I have more in…" at bounding box center [844, 671] width 703 height 66
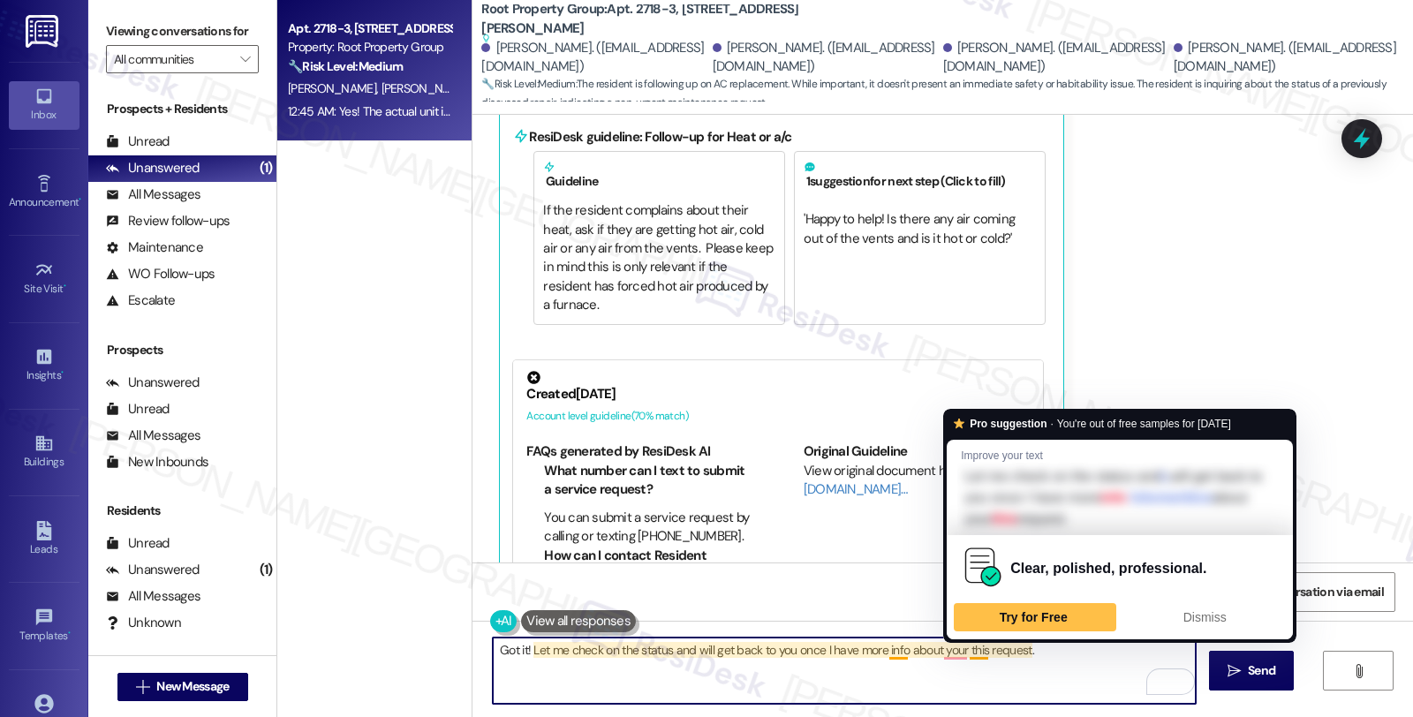
click at [969, 654] on textarea "Got it! Let me check on the status and will get back to you once I have more in…" at bounding box center [844, 671] width 703 height 66
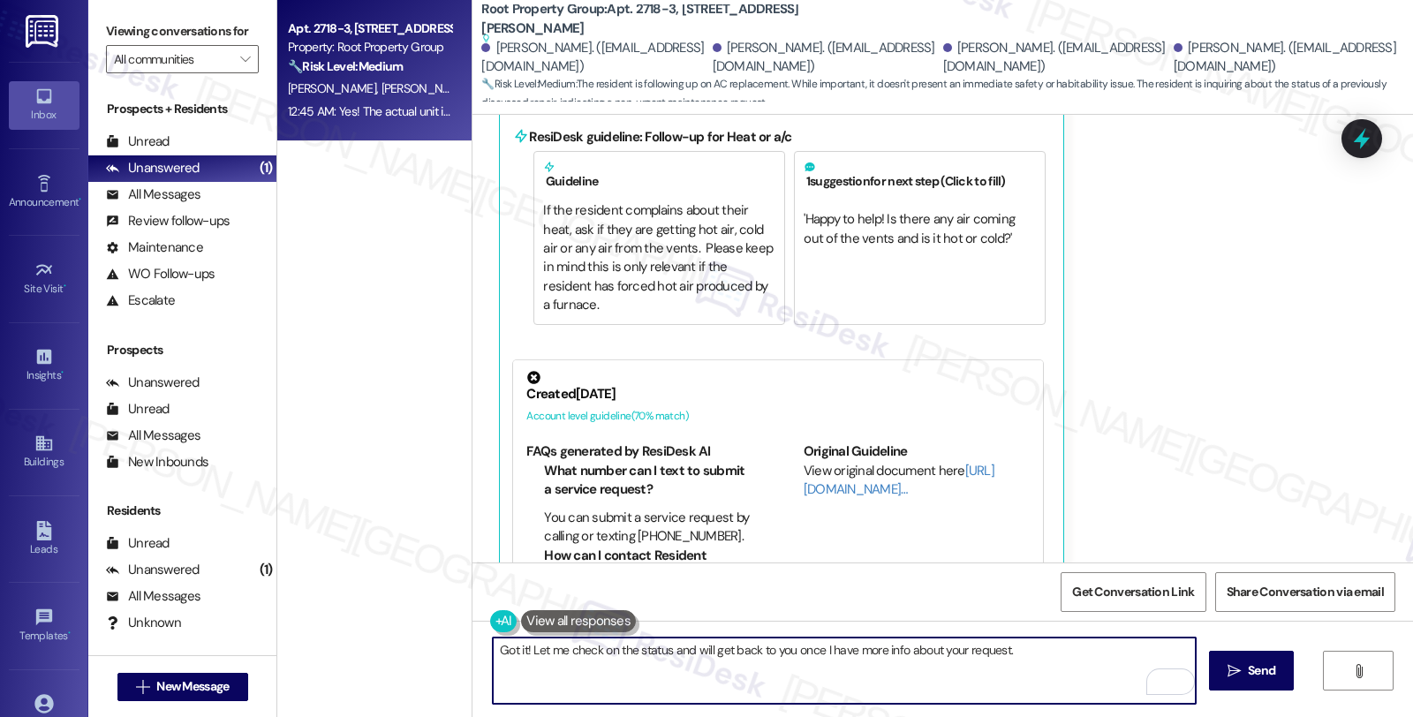
click at [1069, 654] on textarea "Got it! Let me check on the status and will get back to you once I have more in…" at bounding box center [844, 671] width 703 height 66
click at [1014, 656] on textarea "Got it! Let me check on the status and will get back to you once I have more in…" at bounding box center [844, 671] width 703 height 66
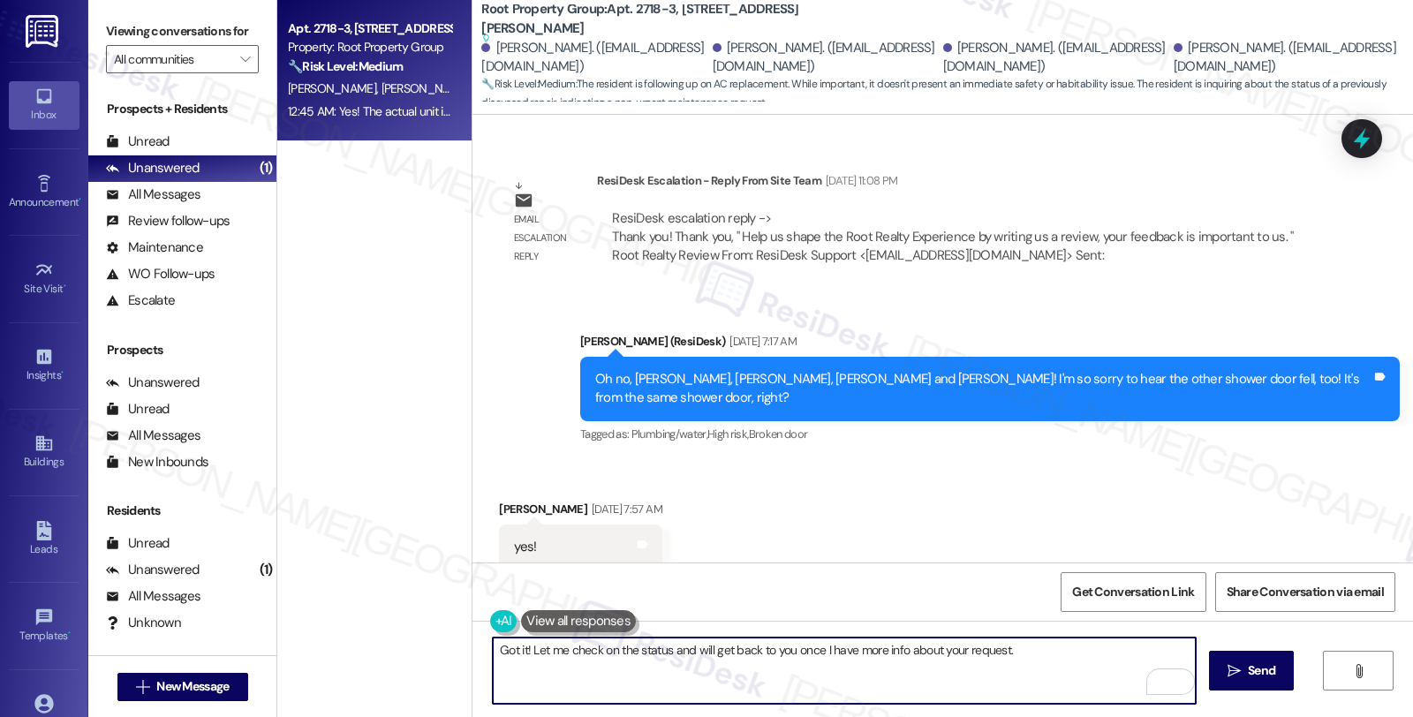
scroll to position [3196, 0]
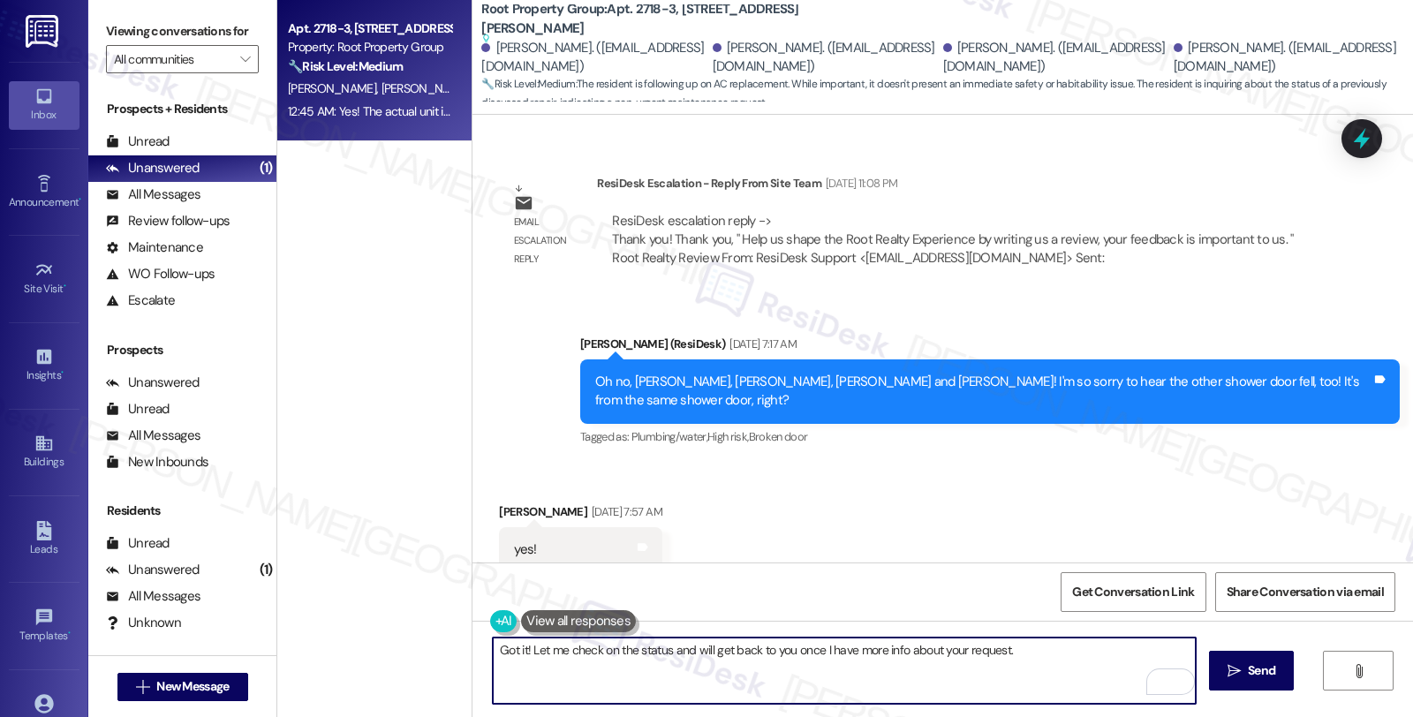
click at [493, 648] on textarea "Got it! Let me check on the status and will get back to you once I have more in…" at bounding box center [844, 671] width 703 height 66
click at [1030, 660] on textarea "I see. Let me check on the status and will get back to you once I have more inf…" at bounding box center [844, 671] width 703 height 66
click at [746, 681] on textarea "I see. Let me check on the status and will get back to you once I have more inf…" at bounding box center [844, 671] width 703 height 66
type textarea "I see. Let me check on the status and will get back to you once I have more inf…"
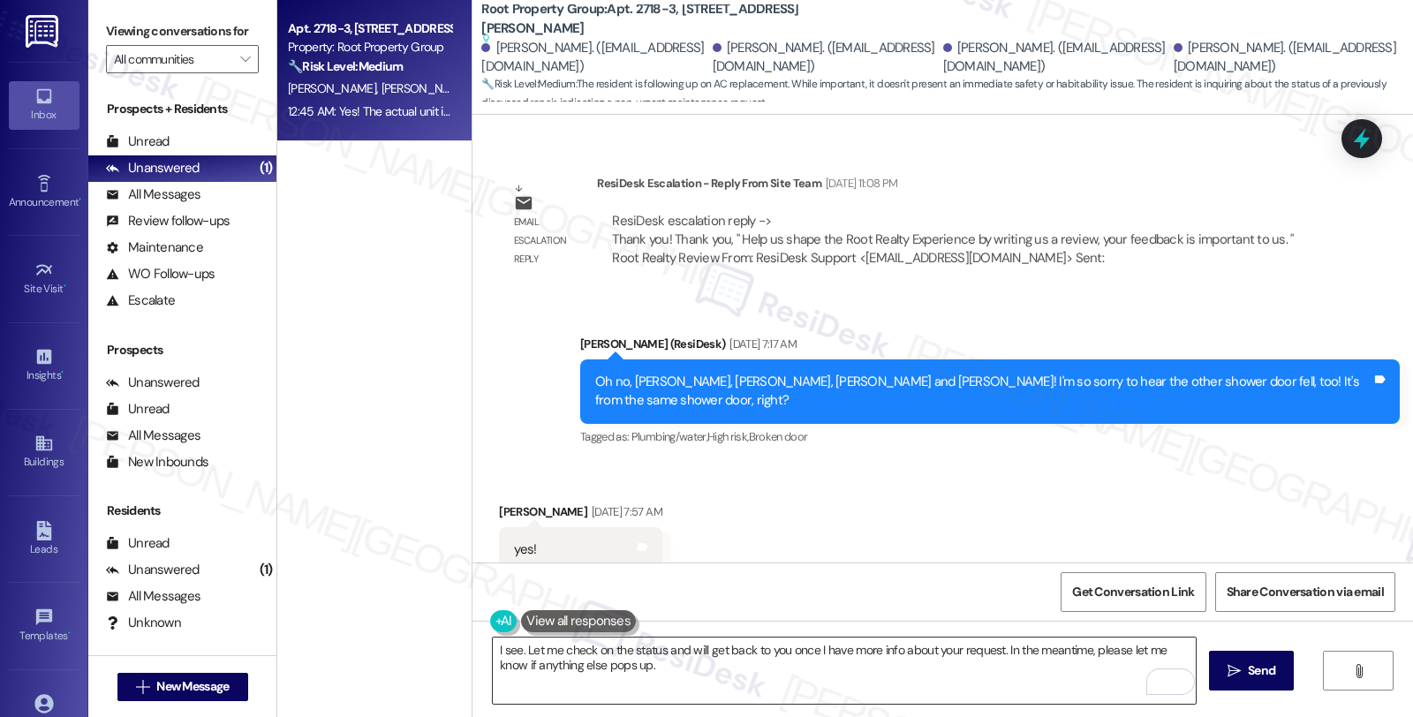
click at [862, 662] on textarea "I see. Let me check on the status and will get back to you once I have more inf…" at bounding box center [844, 671] width 703 height 66
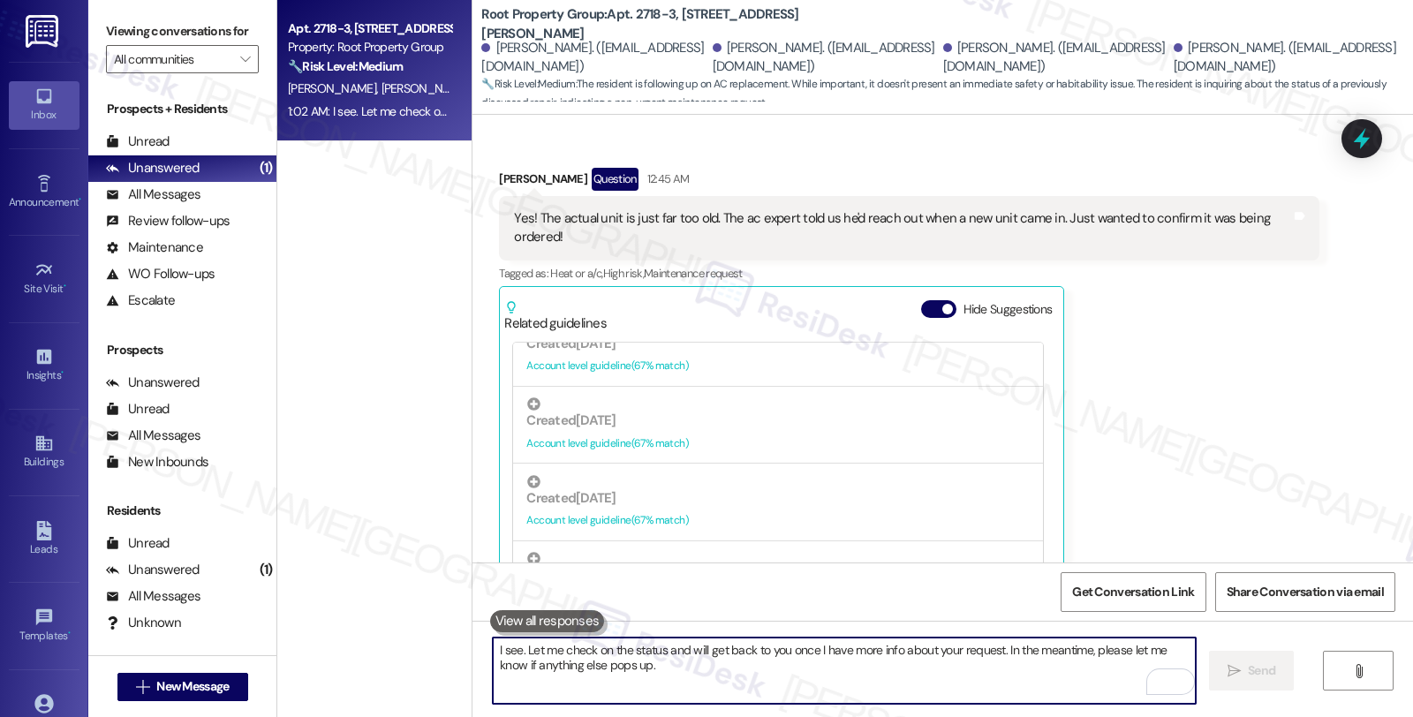
scroll to position [6054, 0]
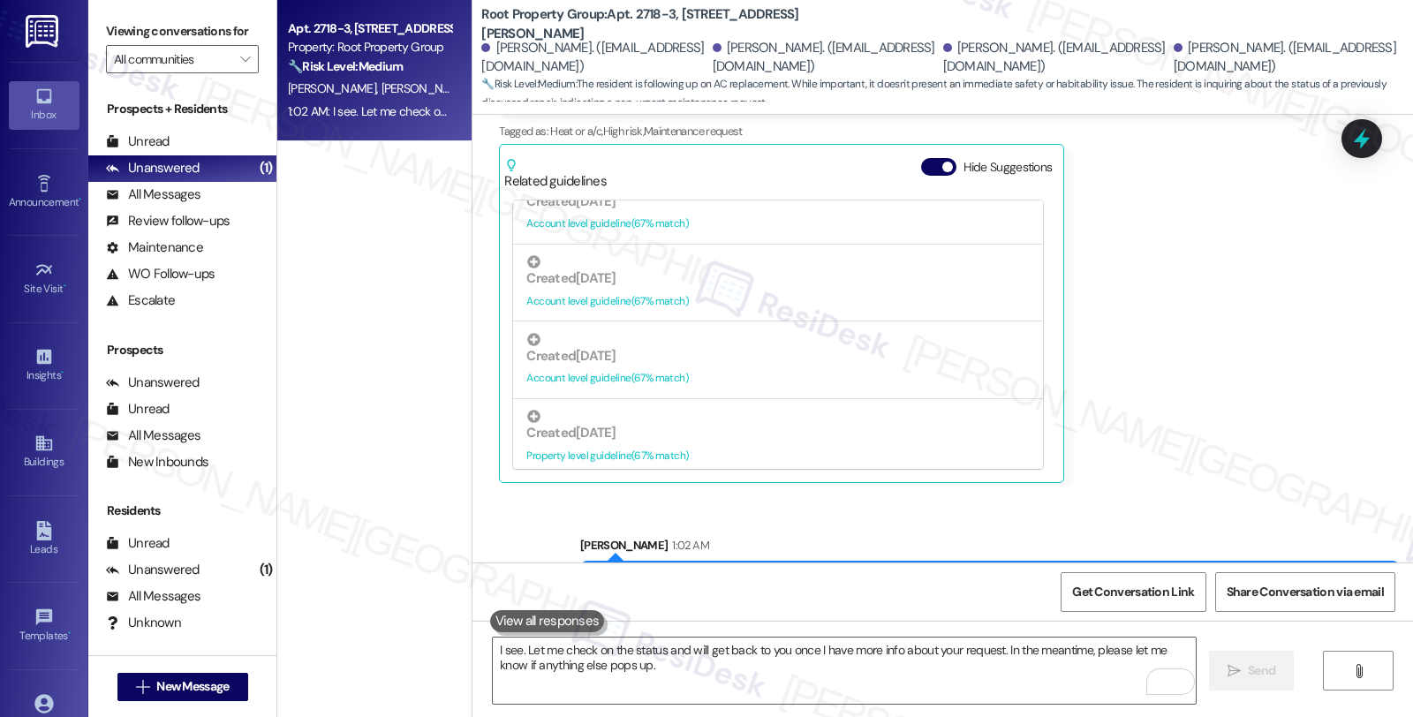
click at [1238, 293] on div "Laine Wyatt Question 12:45 AM Yes! The actual unit is just far too old. The ac …" at bounding box center [908, 254] width 819 height 457
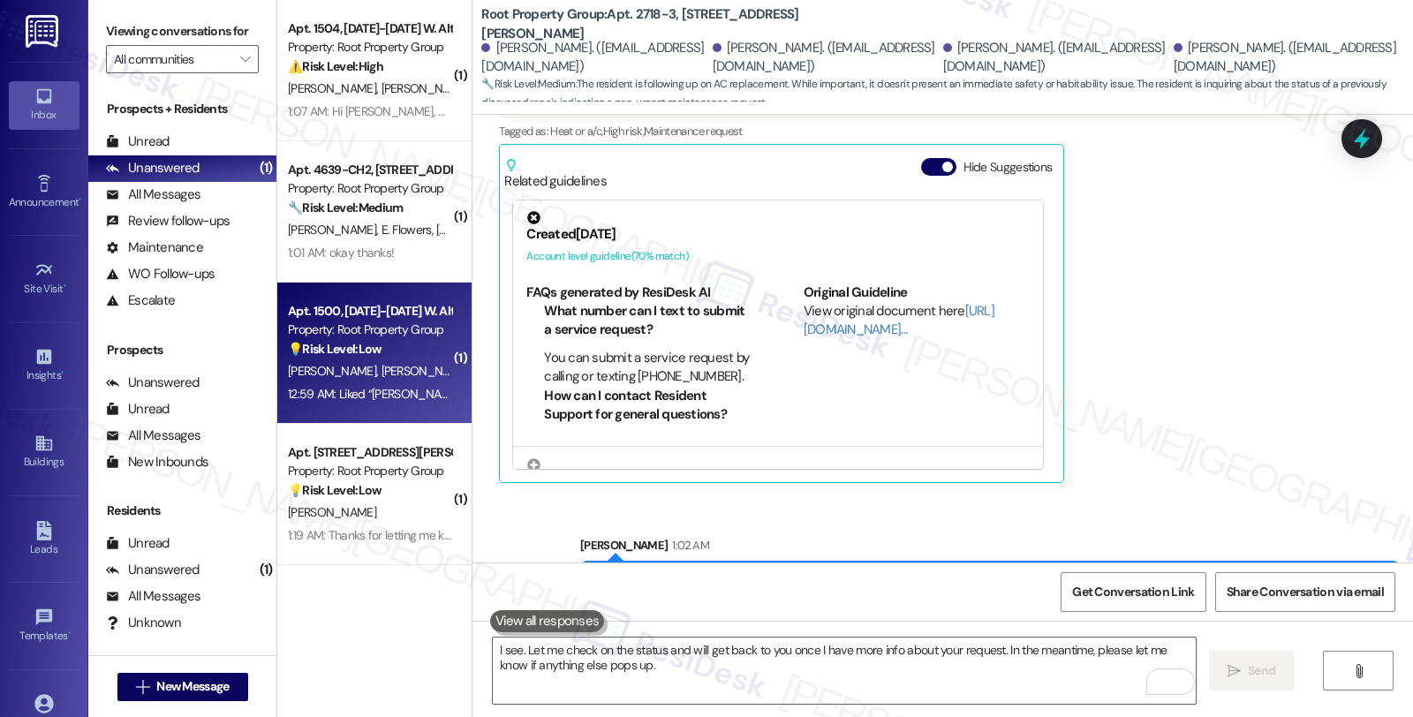
click at [367, 356] on strong "💡 Risk Level: Low" at bounding box center [335, 349] width 94 height 16
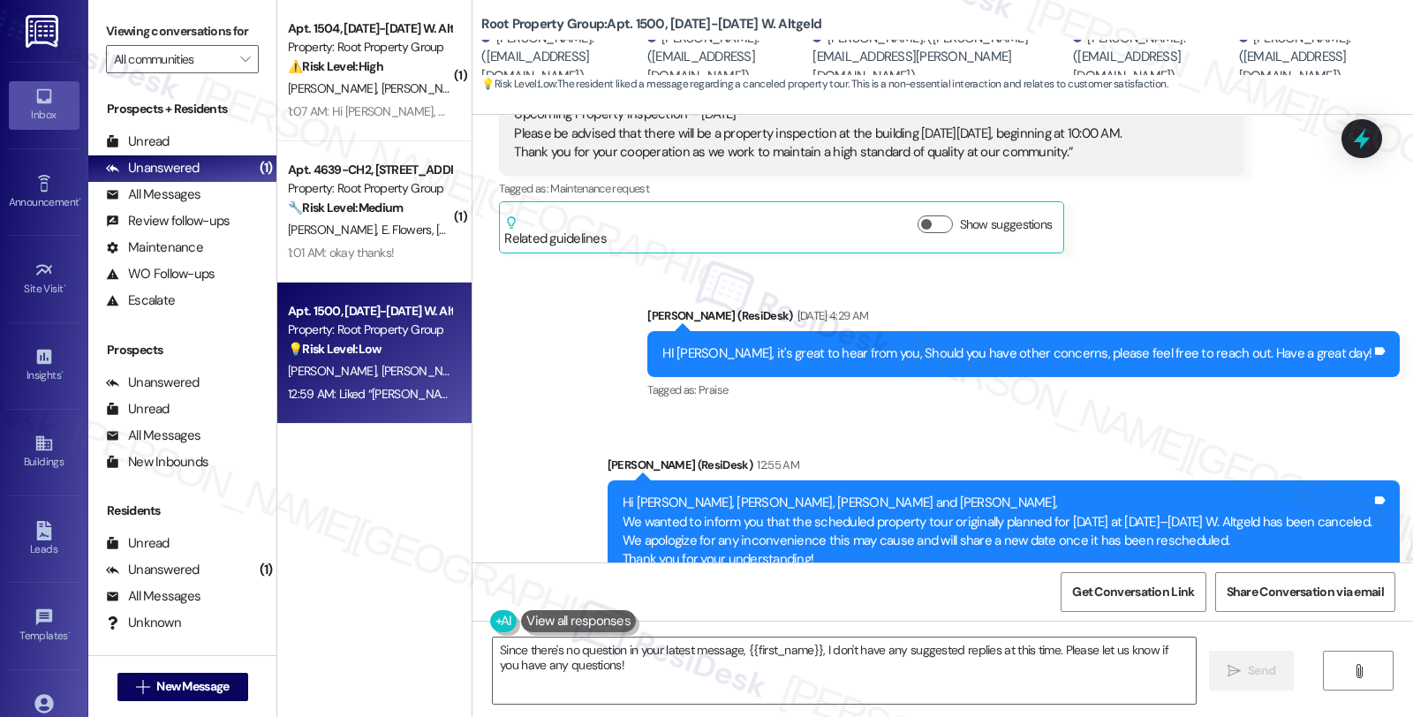
scroll to position [1722, 0]
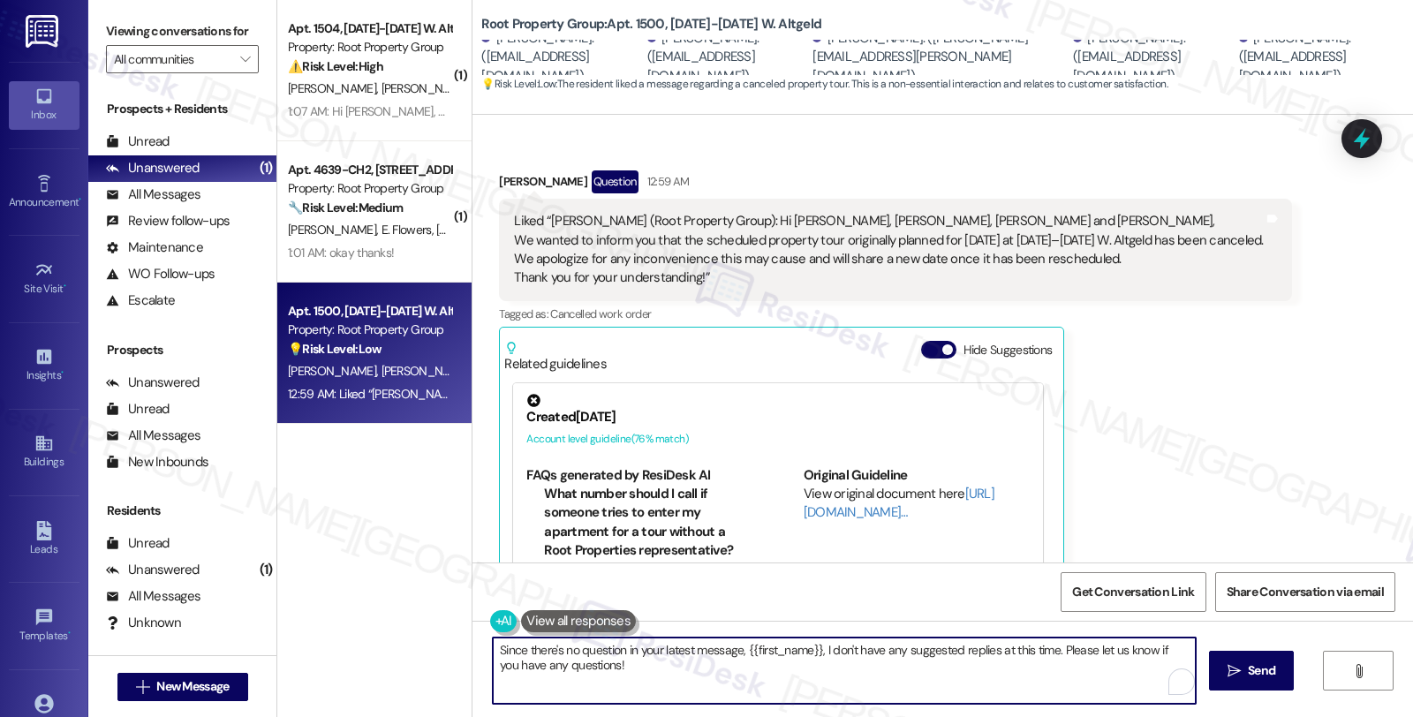
click at [333, 603] on div "( 1 ) Apt. 1504, 1500-1510 W. Altgeld Property: Root Property Group ⚠️ Risk Lev…" at bounding box center [845, 358] width 1136 height 717
click at [501, 170] on div "Hans Vandenheuvel Question 12:59 AM" at bounding box center [895, 184] width 792 height 28
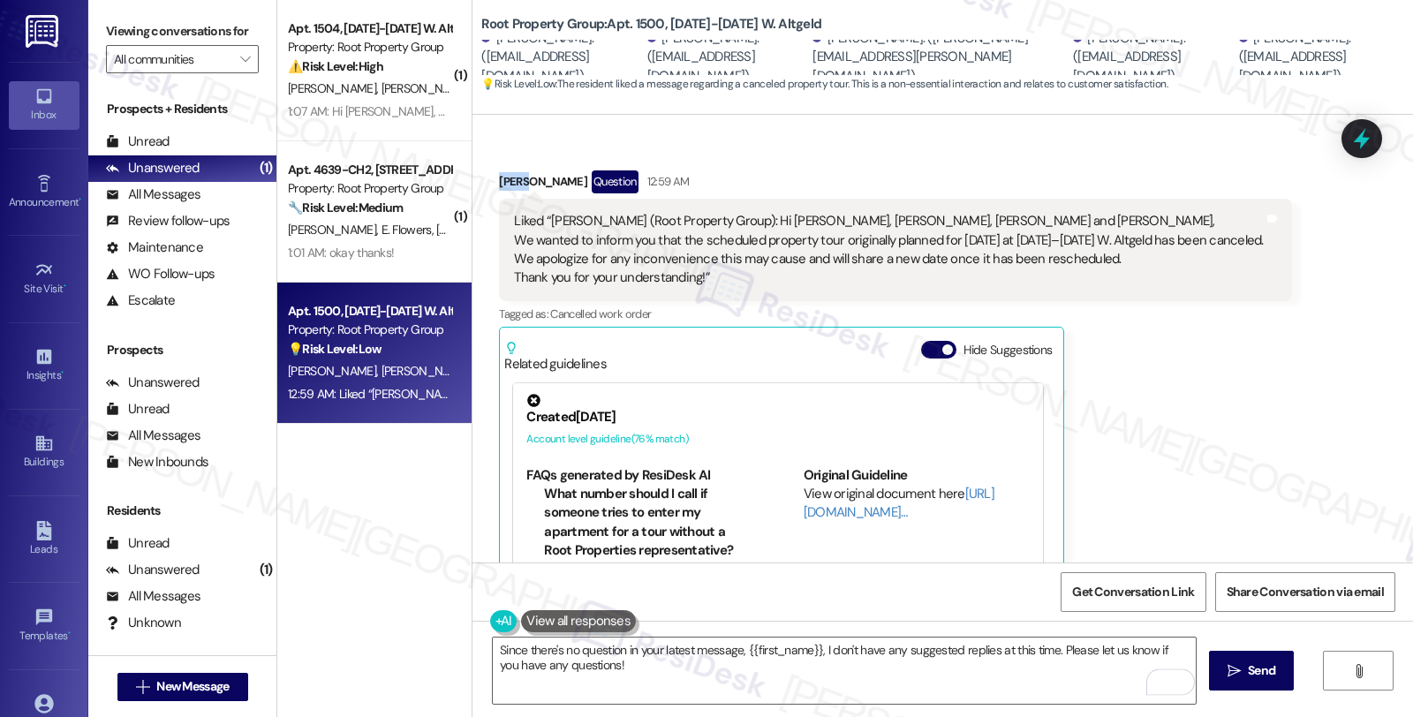
click at [501, 170] on div "Hans Vandenheuvel Question 12:59 AM" at bounding box center [895, 184] width 792 height 28
copy div "Hans"
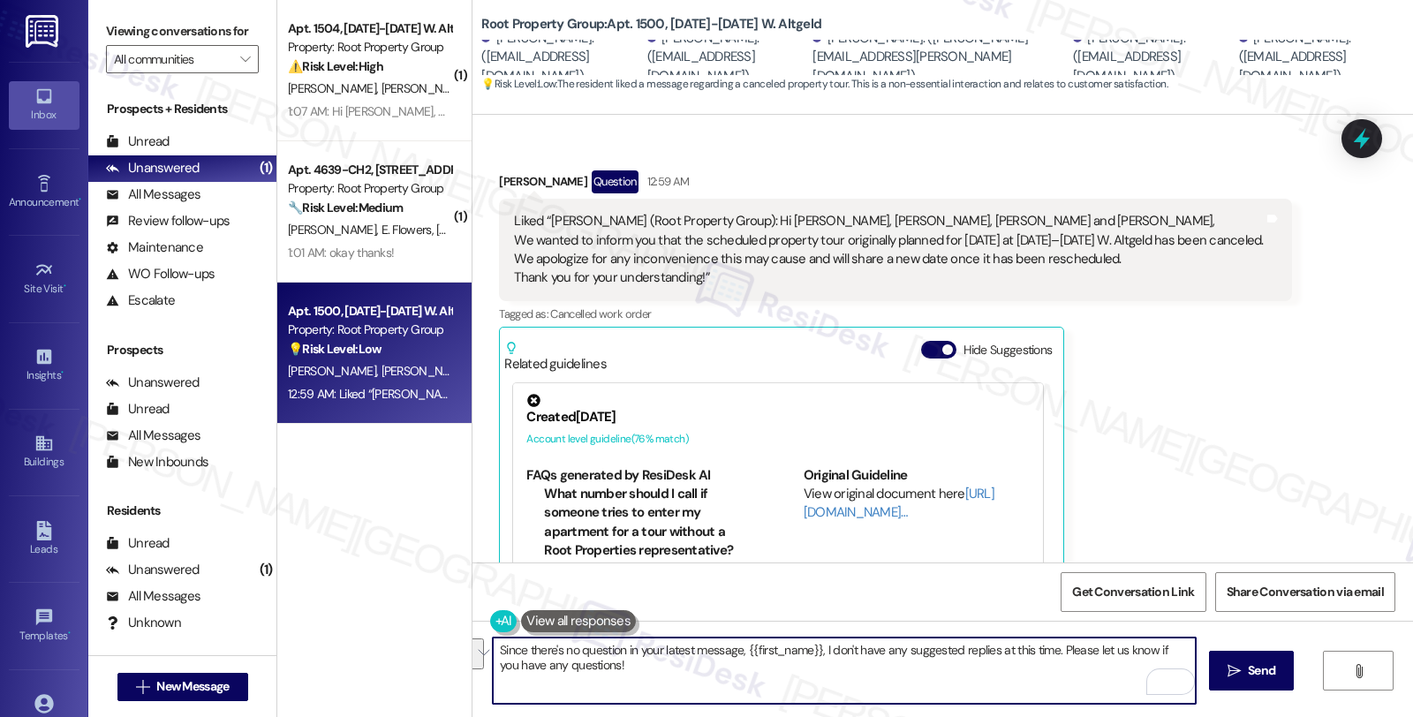
drag, startPoint x: 554, startPoint y: 657, endPoint x: 466, endPoint y: 638, distance: 89.4
click at [472, 638] on div "Since there's no question in your latest message, {{first_name}}, I don't have …" at bounding box center [942, 687] width 940 height 132
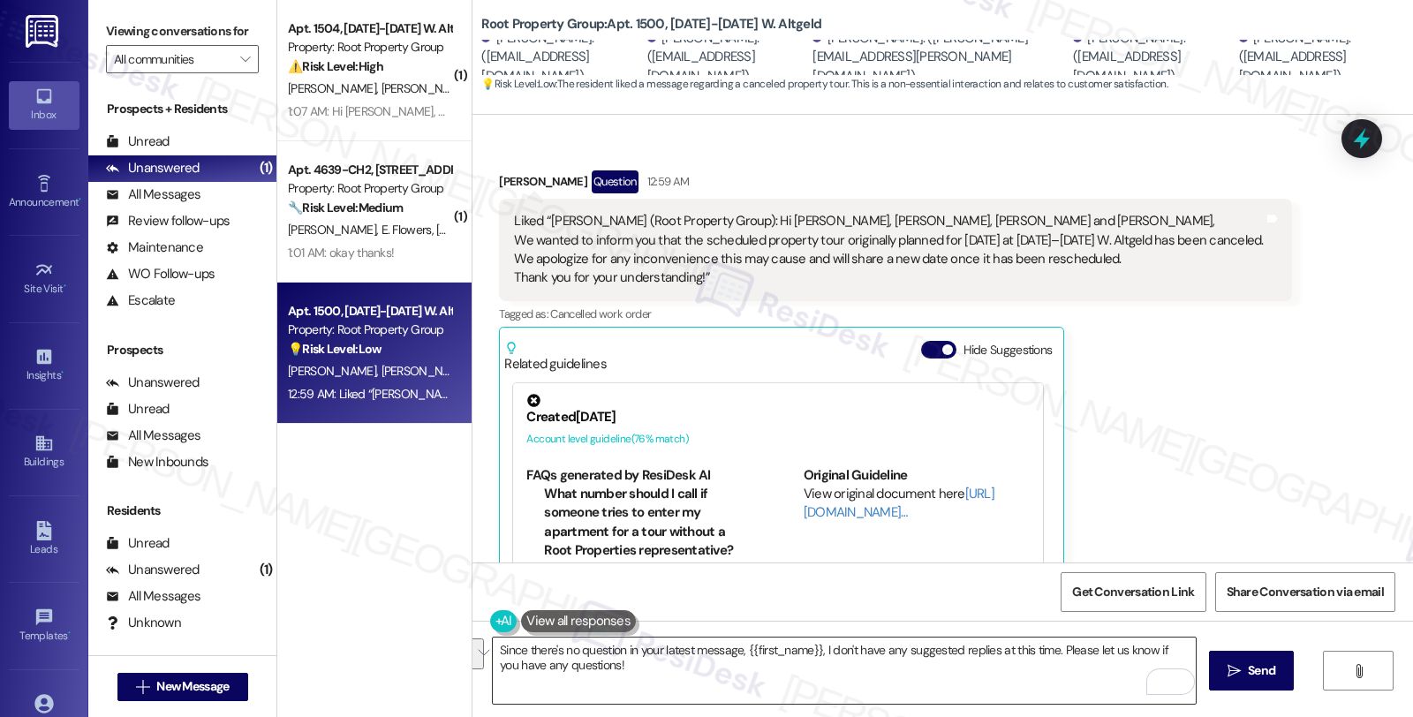
click at [707, 669] on textarea "Since there's no question in your latest message, {{first_name}}, I don't have …" at bounding box center [844, 671] width 703 height 66
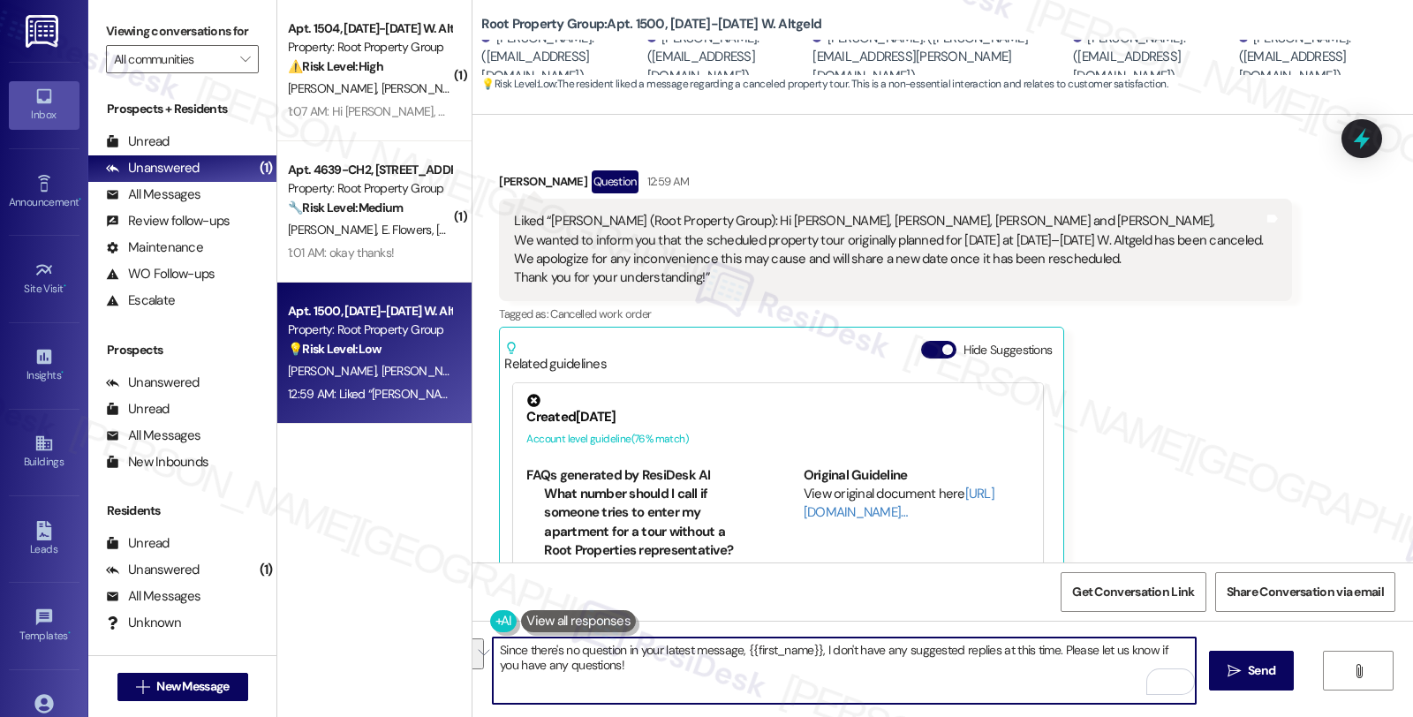
paste textarea "If you ever need anything in the future, please don't hesitate to reach out. Ha…"
type textarea "If you ever need anything in the future, please don't hesitate to reach out. Ha…"
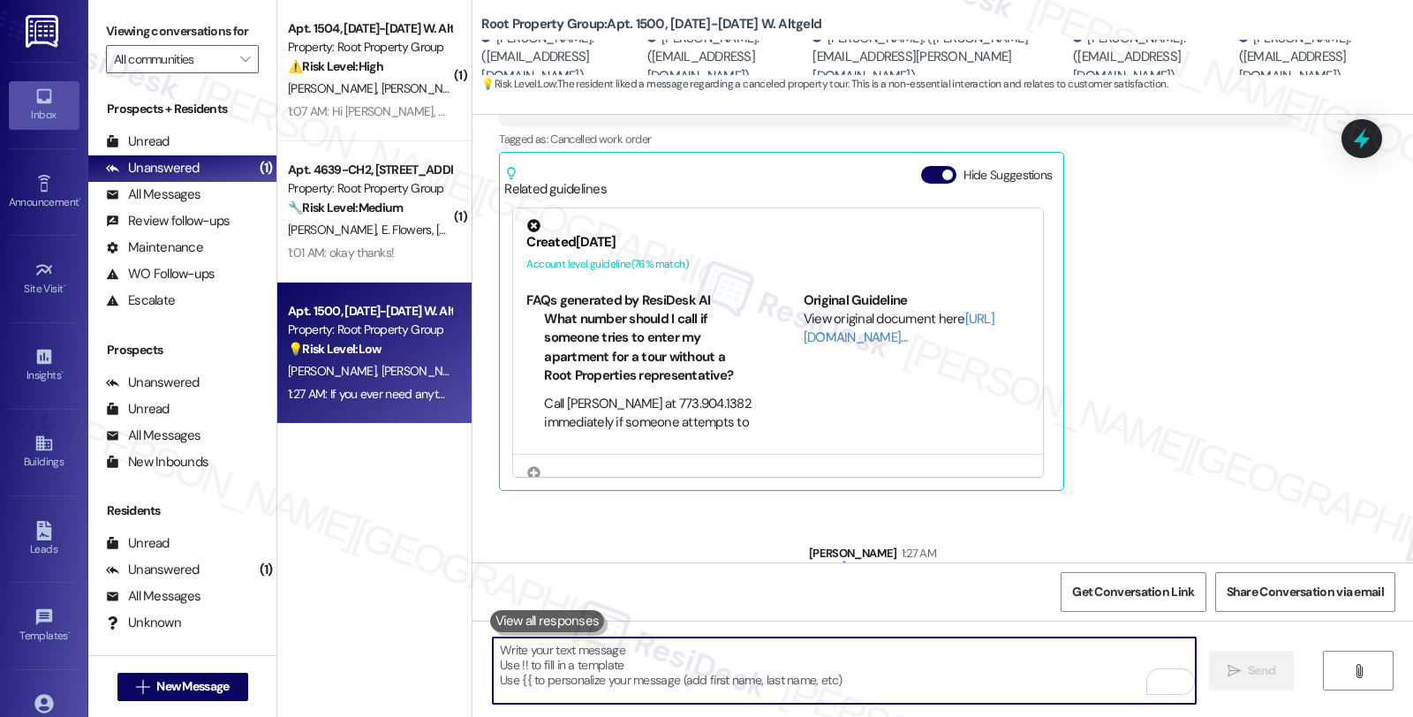
scroll to position [1943, 0]
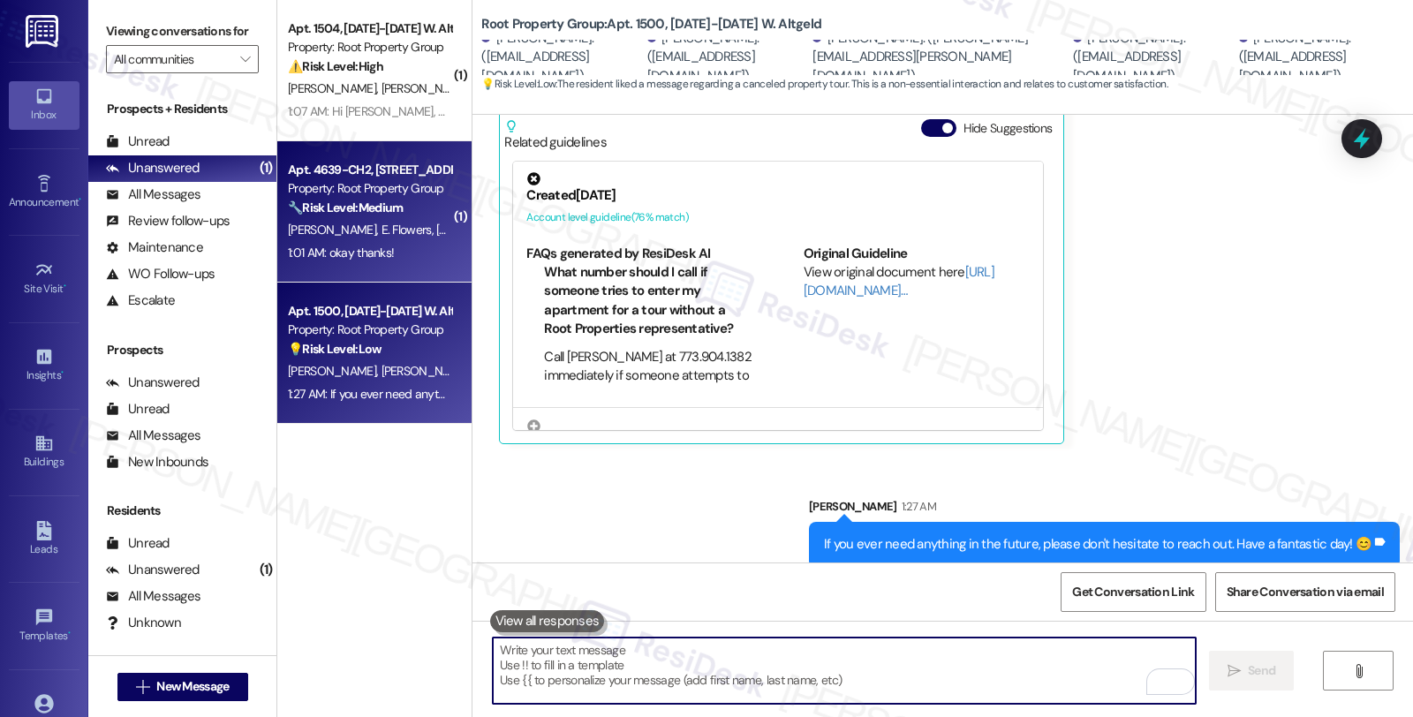
click at [408, 219] on div "J. Miralles E. Flowers T. Duran" at bounding box center [369, 230] width 167 height 22
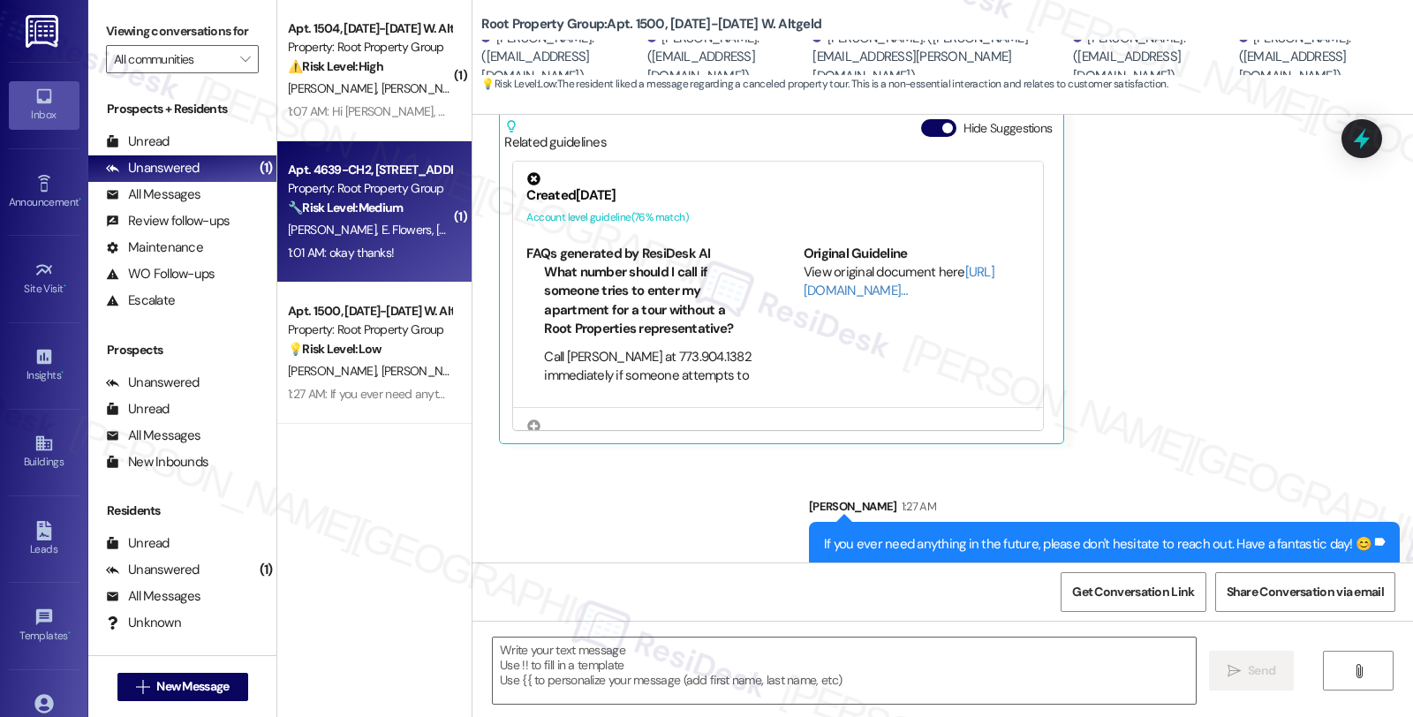
type textarea "Fetching suggested responses. Please feel free to read through the conversation…"
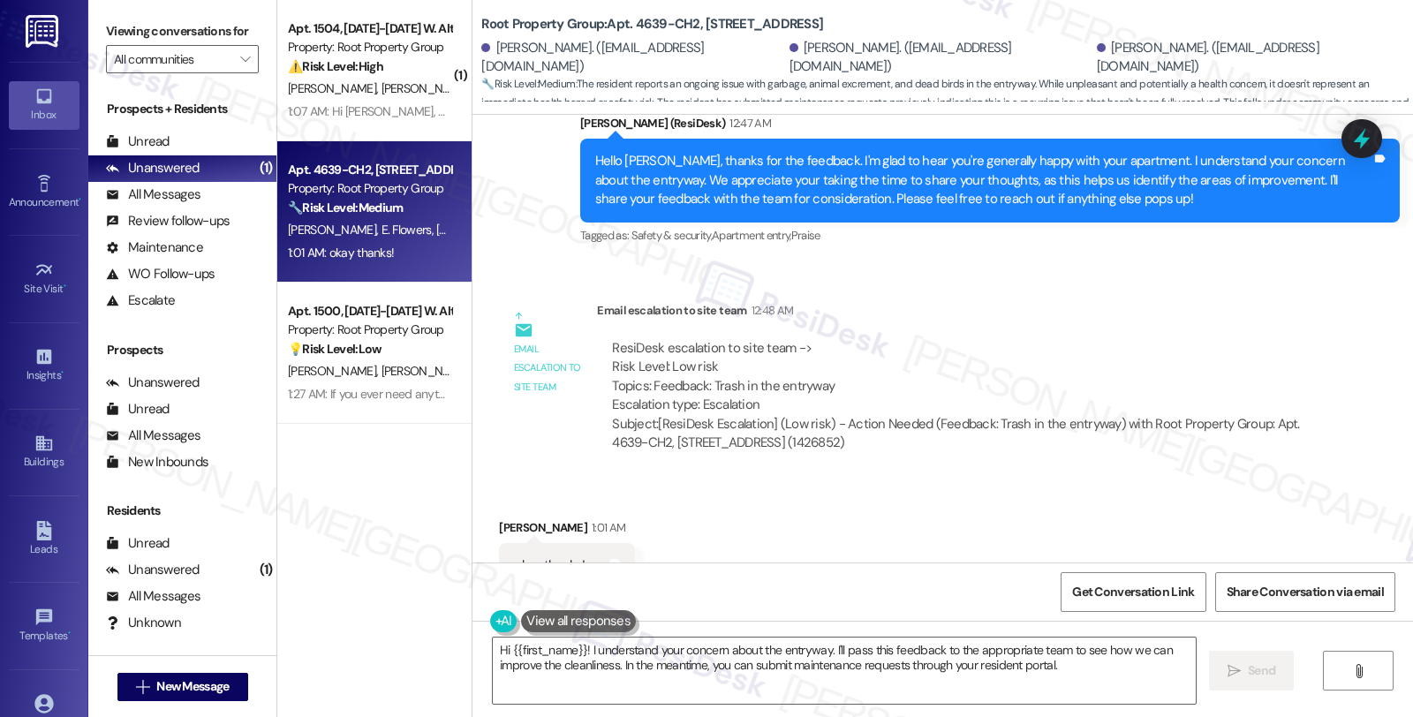
scroll to position [999, 0]
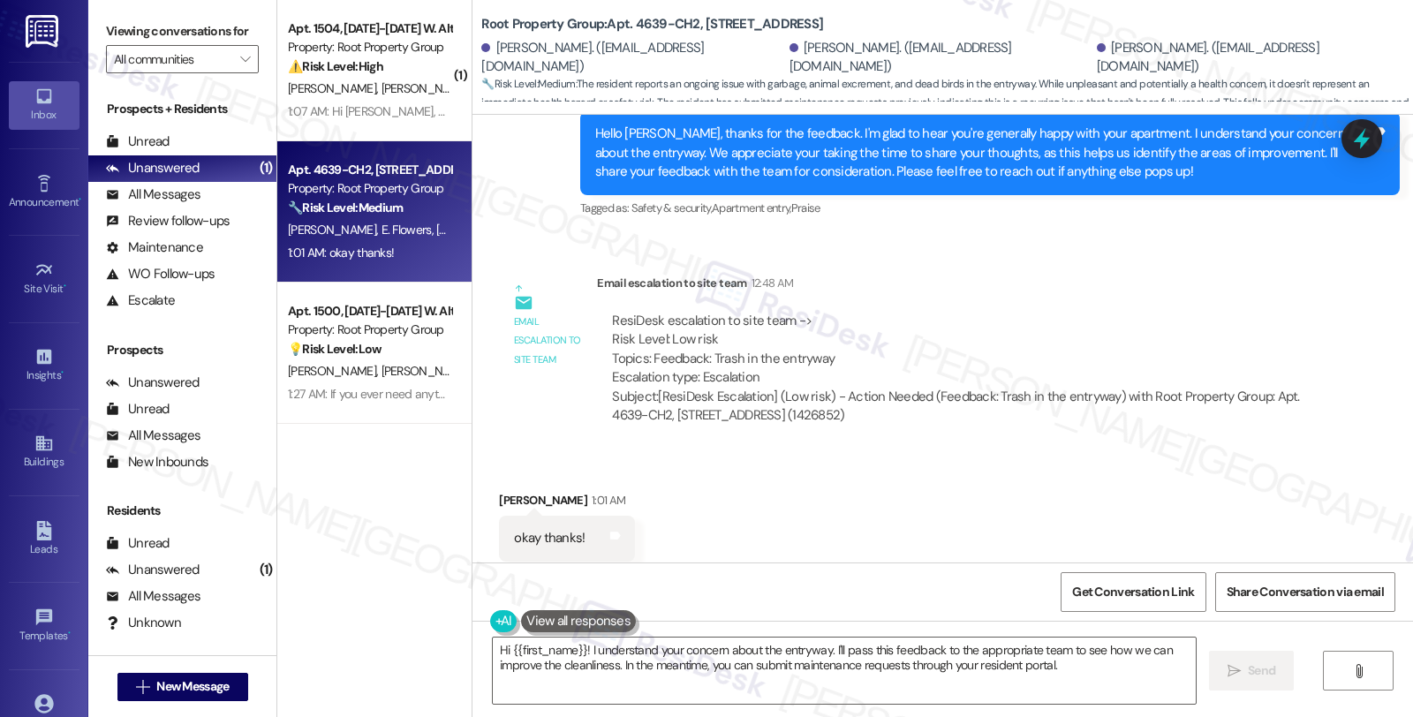
click at [499, 491] on div "Talia Duran 1:01 AM" at bounding box center [567, 503] width 136 height 25
copy div "Talia"
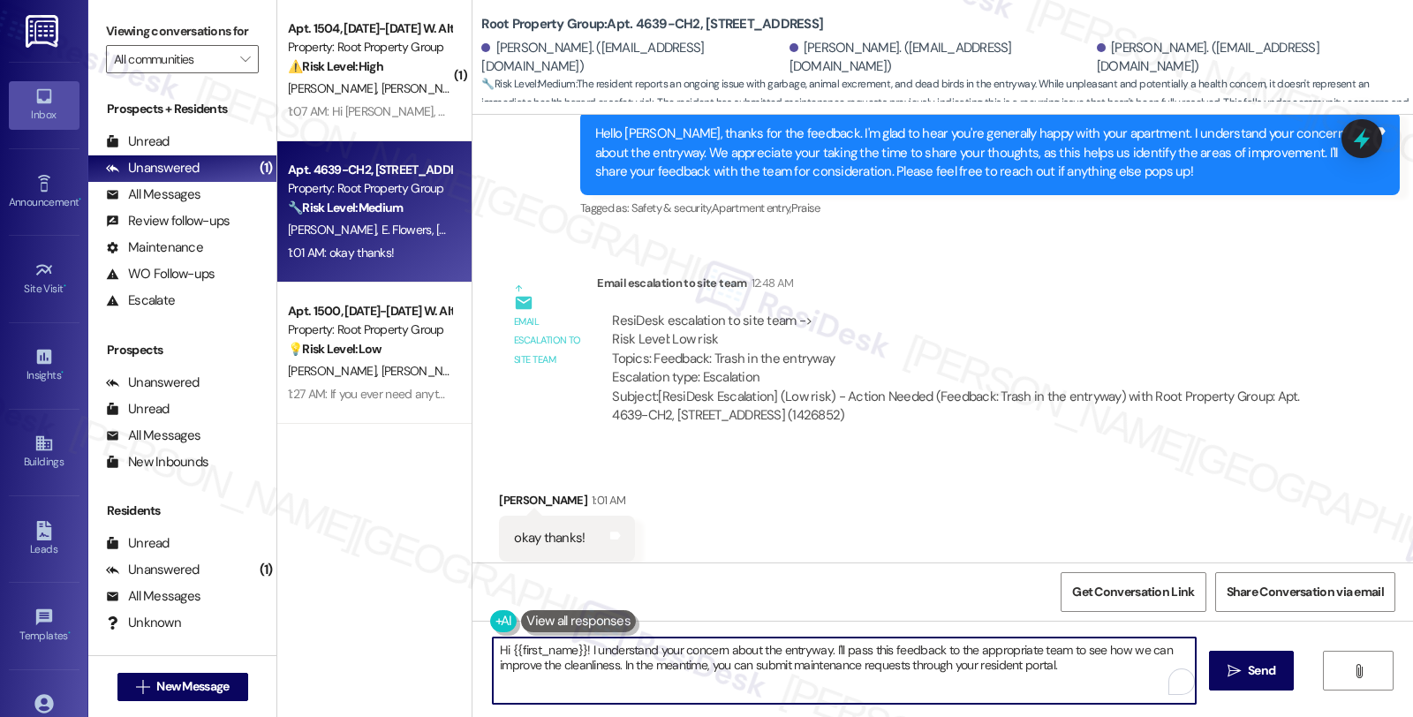
drag, startPoint x: 489, startPoint y: 649, endPoint x: 1154, endPoint y: 759, distance: 674.0
click at [1154, 716] on html "Inbox Go to Inbox Announcement • Send A Text Announcement Site Visit • Go to Si…" at bounding box center [706, 358] width 1413 height 717
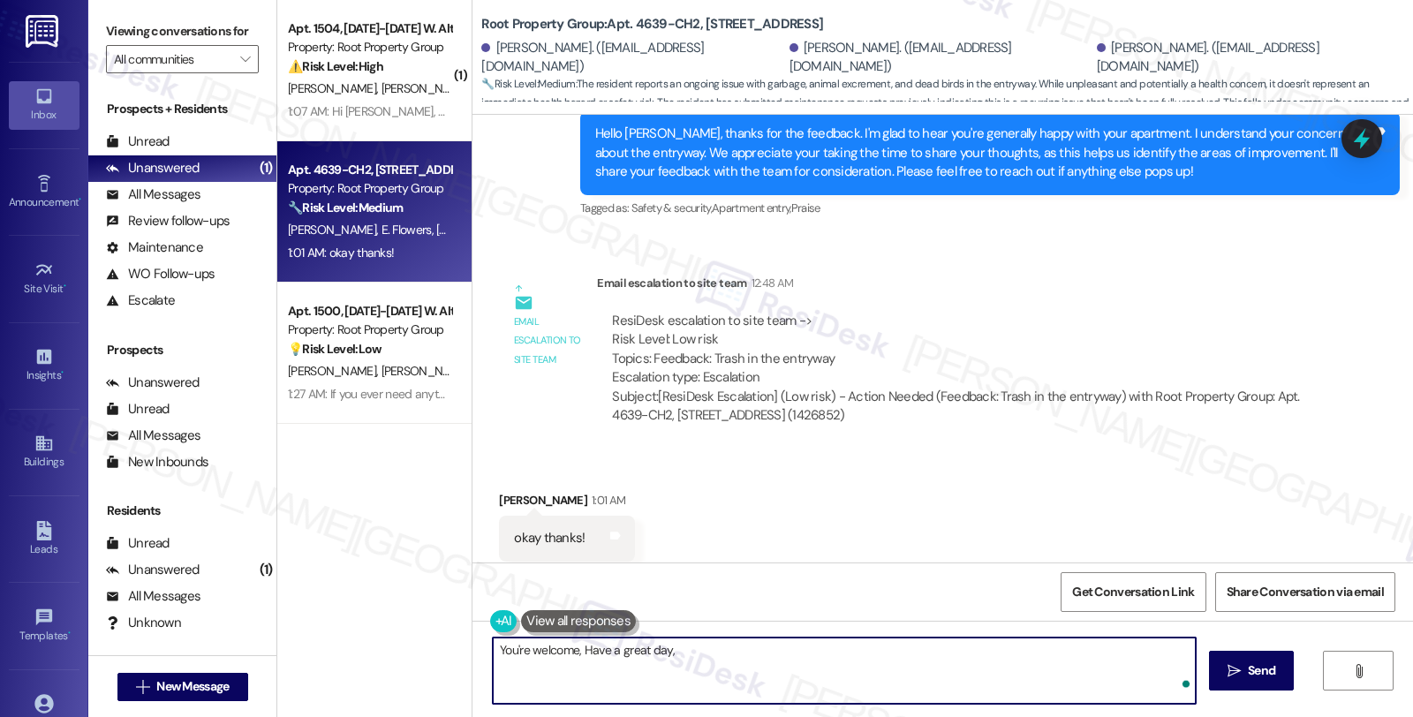
paste textarea "Talia"
type textarea "You're welcome. Have a great day, Talia!"
click at [872, 558] on div "Received via SMS Talia Duran 1:01 AM okay thanks! Tags and notes Tagged as: Pos…" at bounding box center [942, 525] width 940 height 149
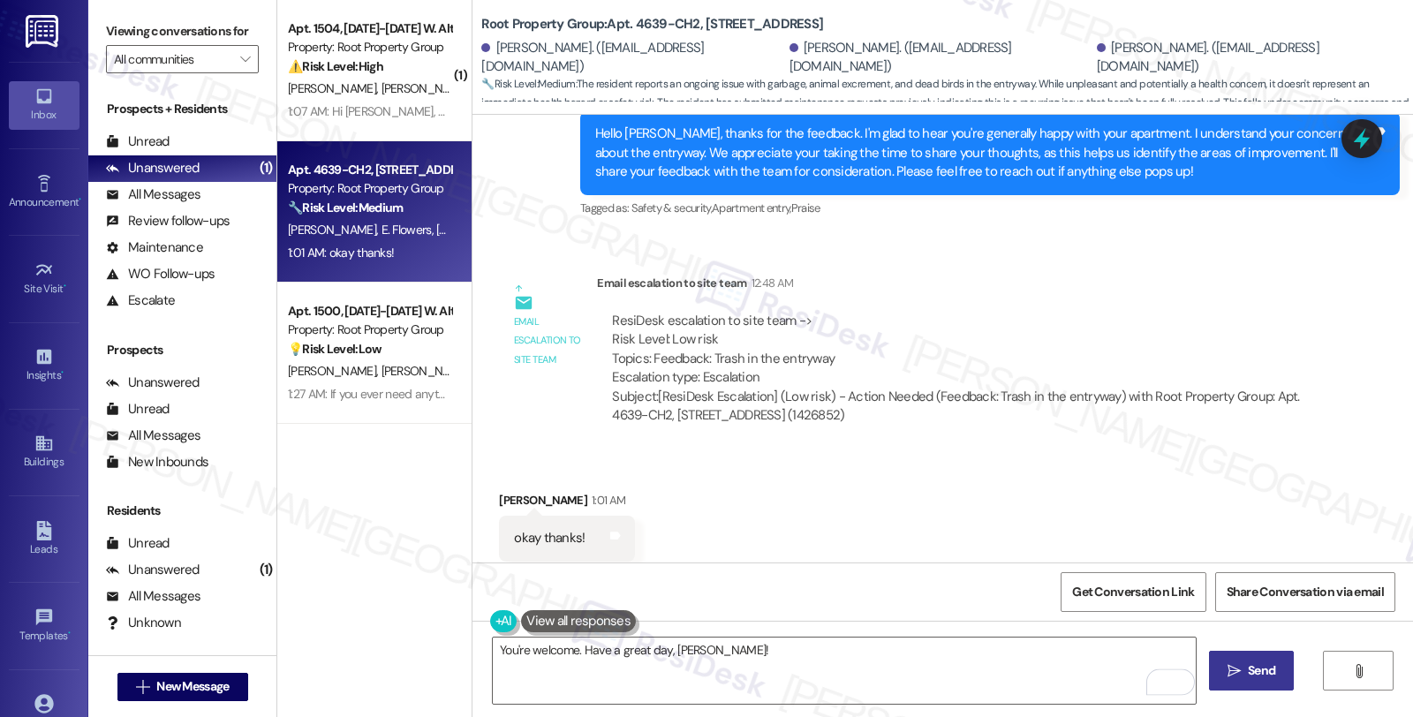
click at [1241, 653] on button " Send" at bounding box center [1252, 671] width 86 height 40
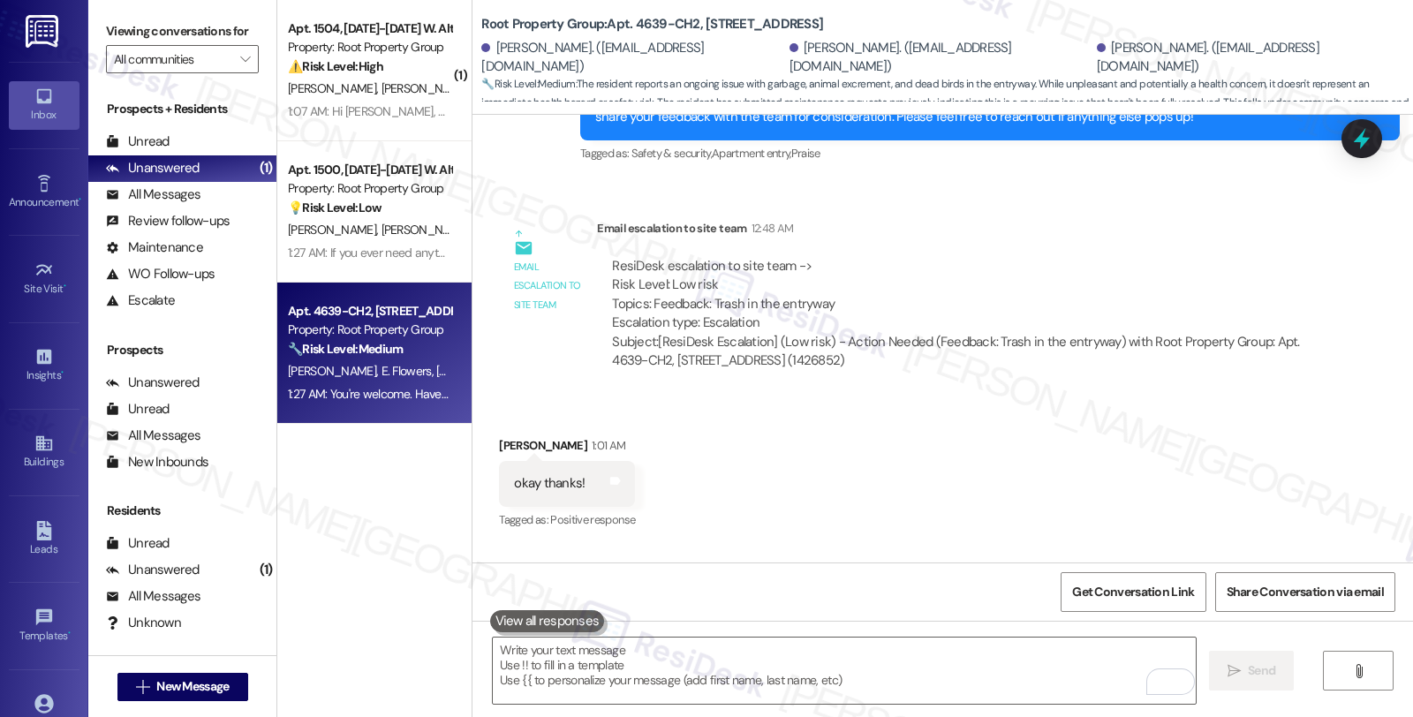
scroll to position [1122, 0]
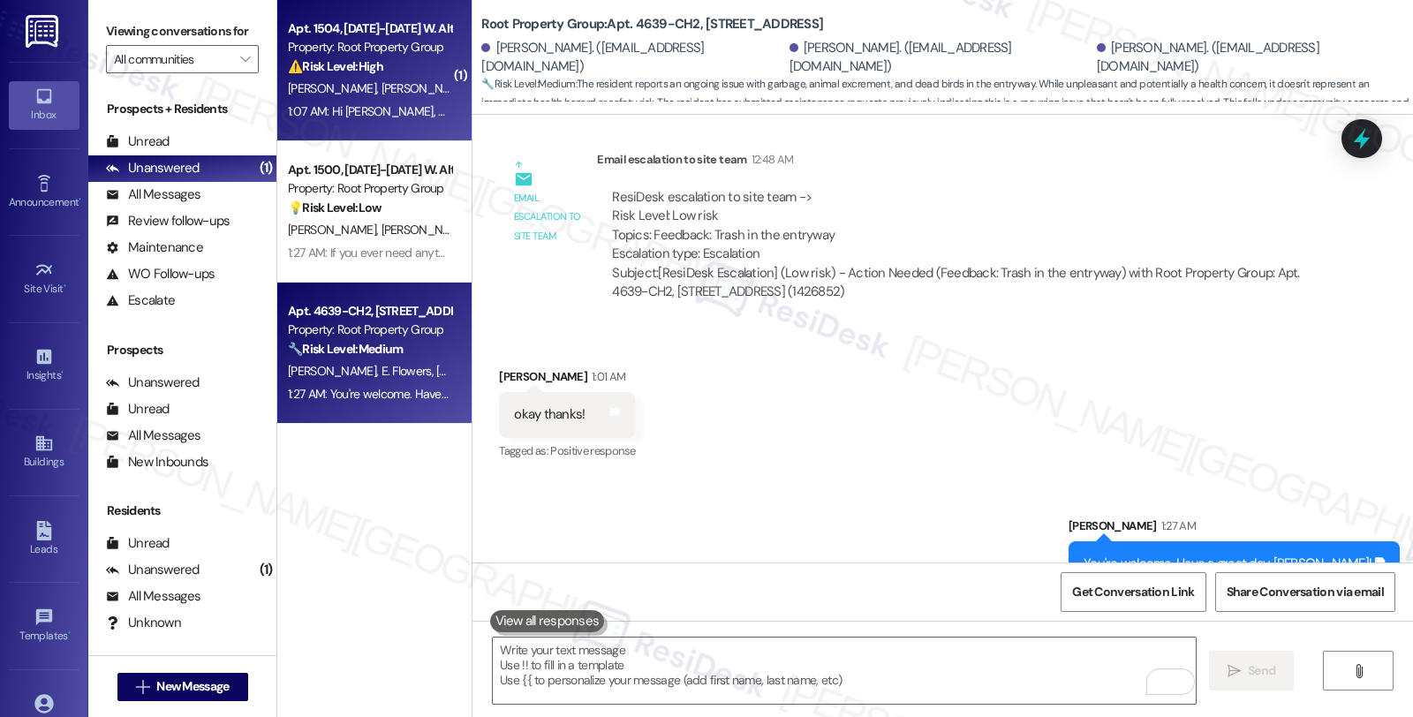
click at [381, 94] on span "[PERSON_NAME]" at bounding box center [425, 88] width 88 height 16
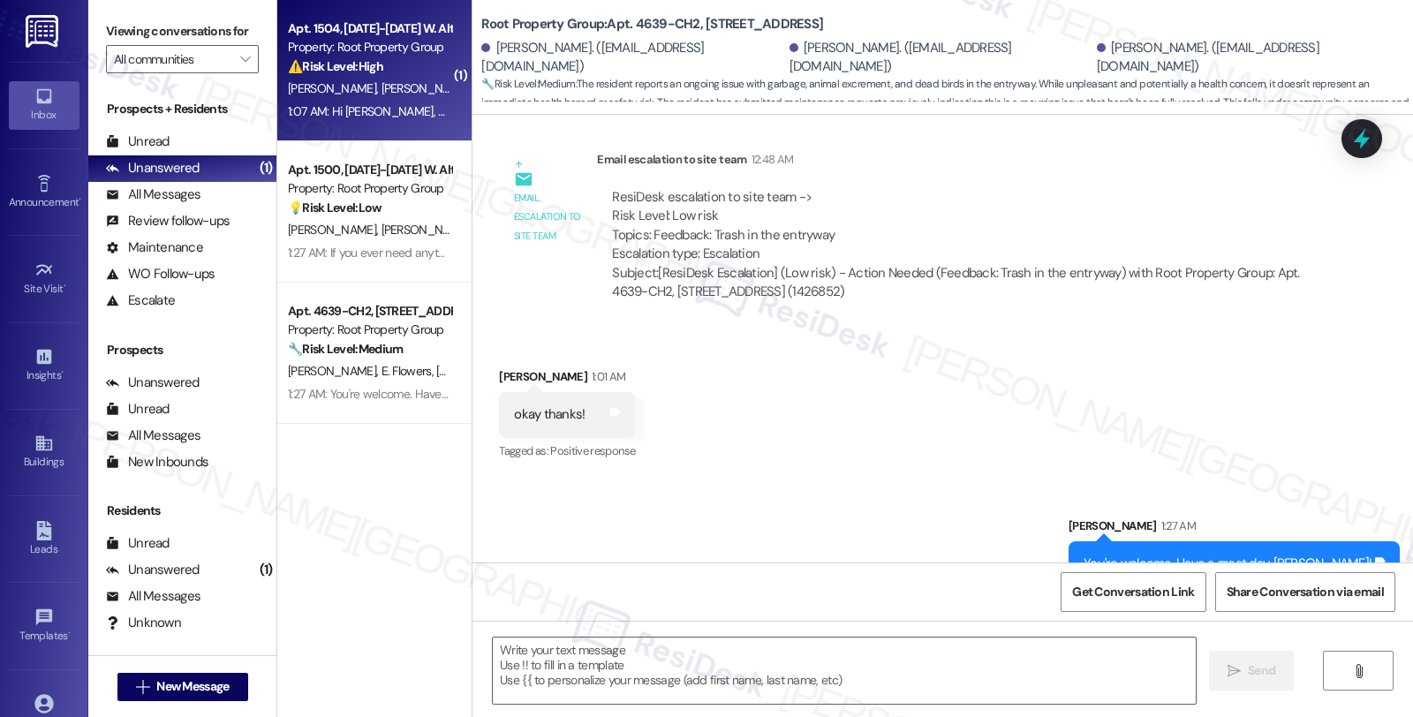
type textarea "Fetching suggested responses. Please feel free to read through the conversation…"
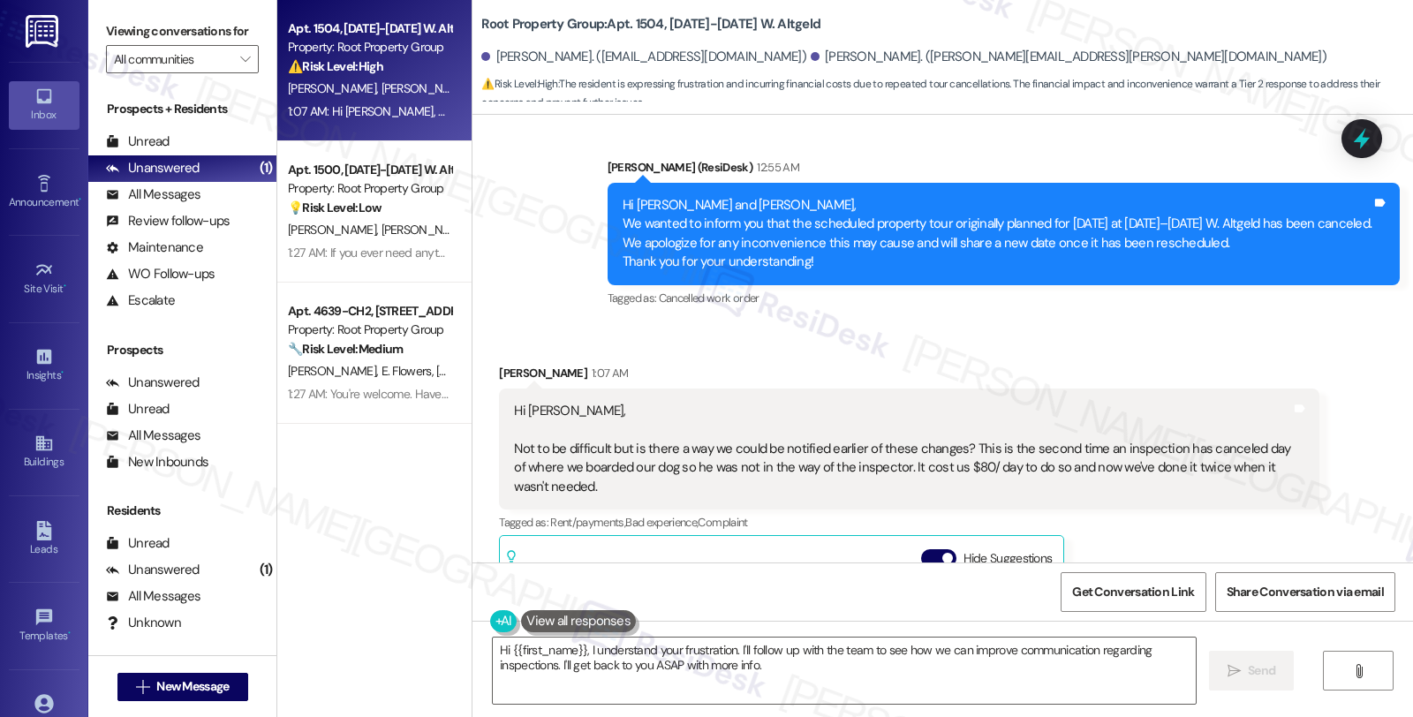
scroll to position [752, 0]
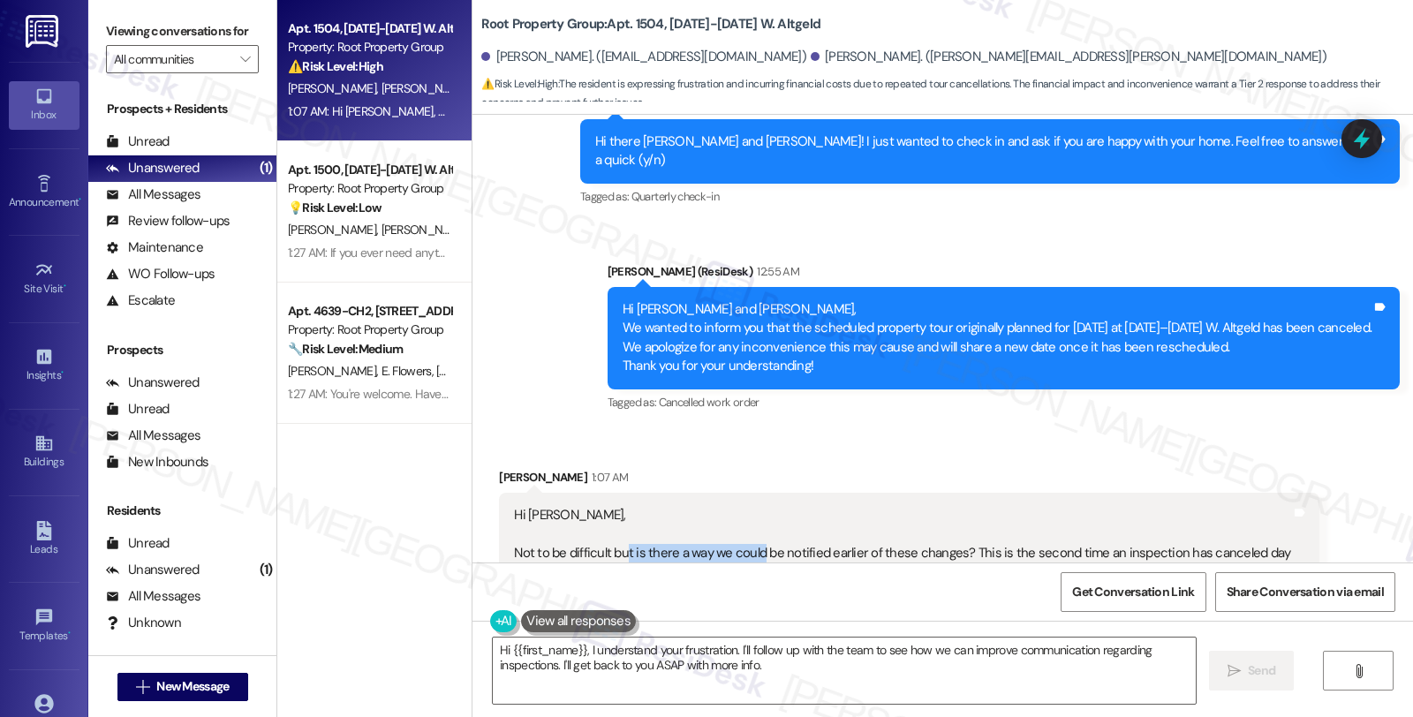
drag, startPoint x: 690, startPoint y: 519, endPoint x: 748, endPoint y: 519, distance: 57.4
click at [748, 519] on div "Hi Sarah, Not to be difficult but is there a way we could be notified earlier o…" at bounding box center [902, 553] width 776 height 94
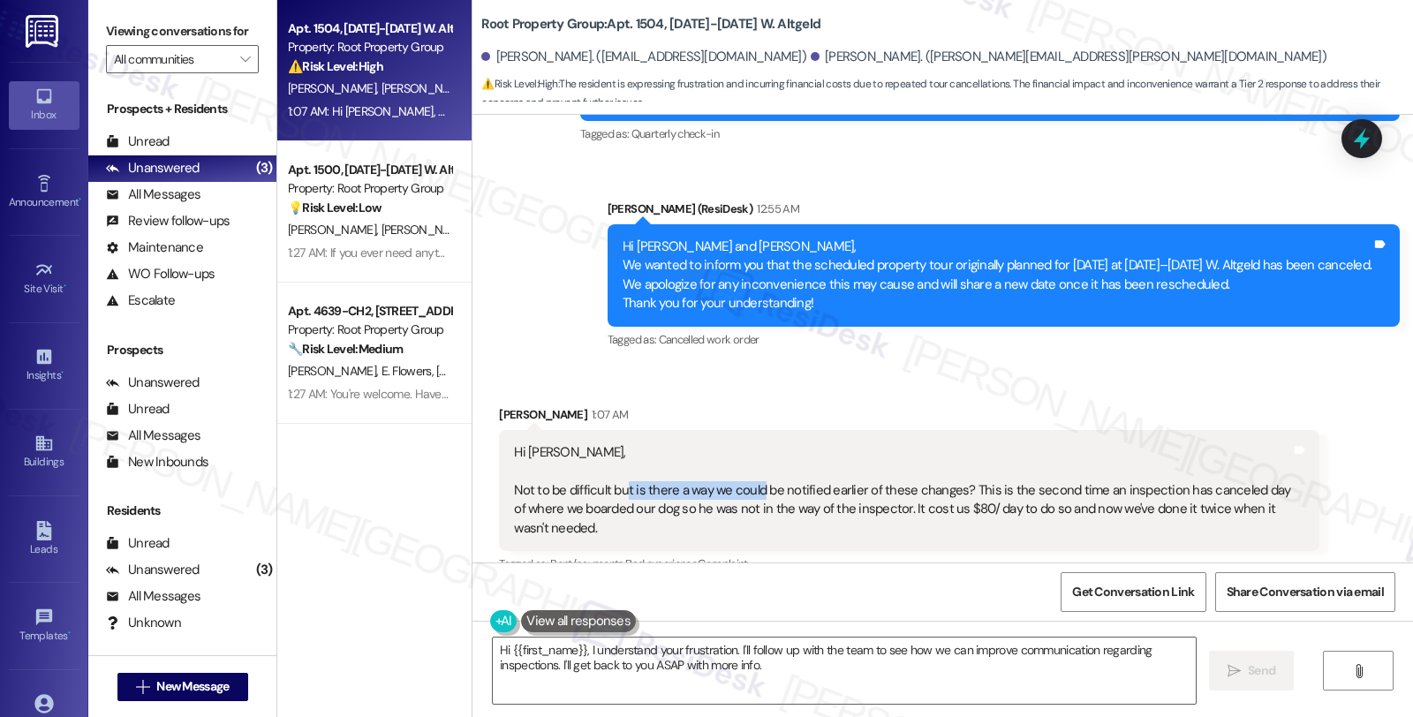
scroll to position [850, 0]
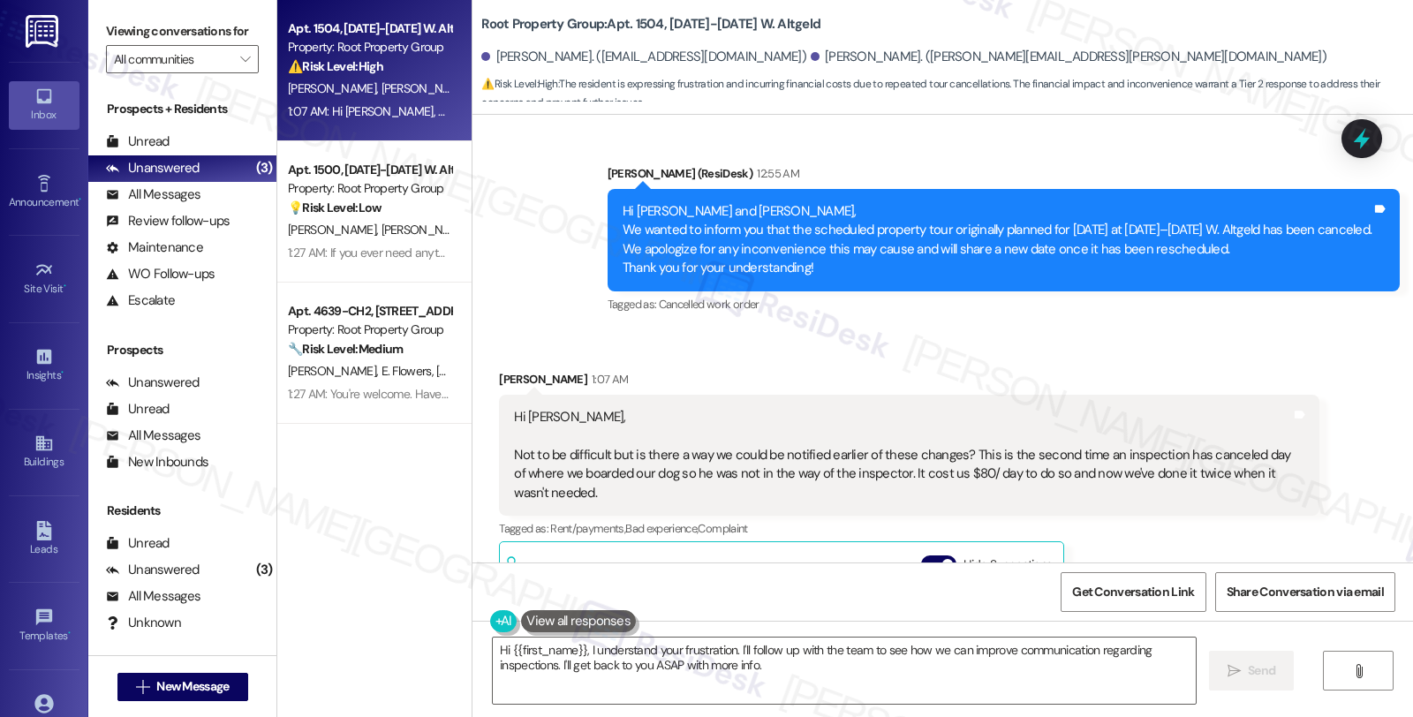
click at [499, 370] on div "Nicholas Haderlein 1:07 AM" at bounding box center [908, 382] width 819 height 25
copy div "Nicholas"
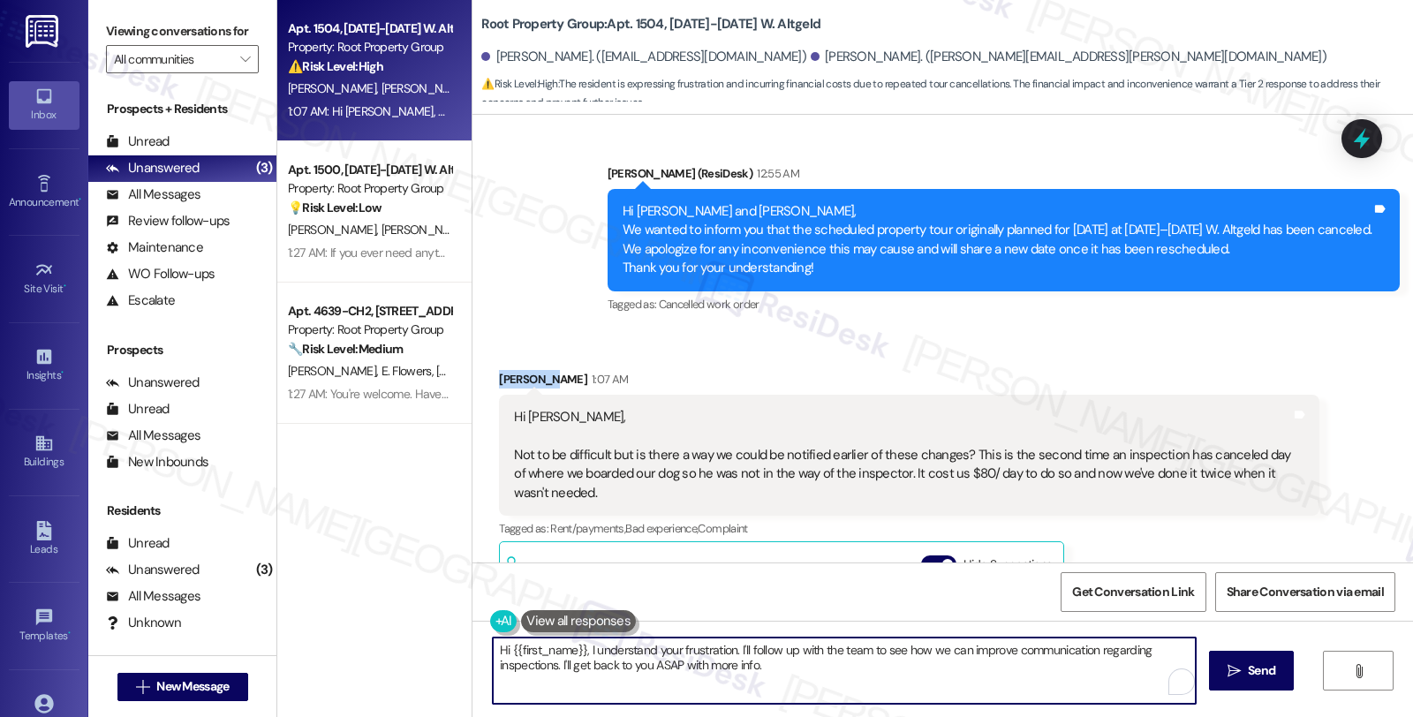
click at [493, 646] on textarea "Hi {{first_name}}, I understand your frustration. I'll follow up with the team …" at bounding box center [844, 671] width 703 height 66
paste textarea "Nicholas"
type textarea "Hello Nicholas, Hi {{first_name}}, I understand your frustration. I'll follow u…"
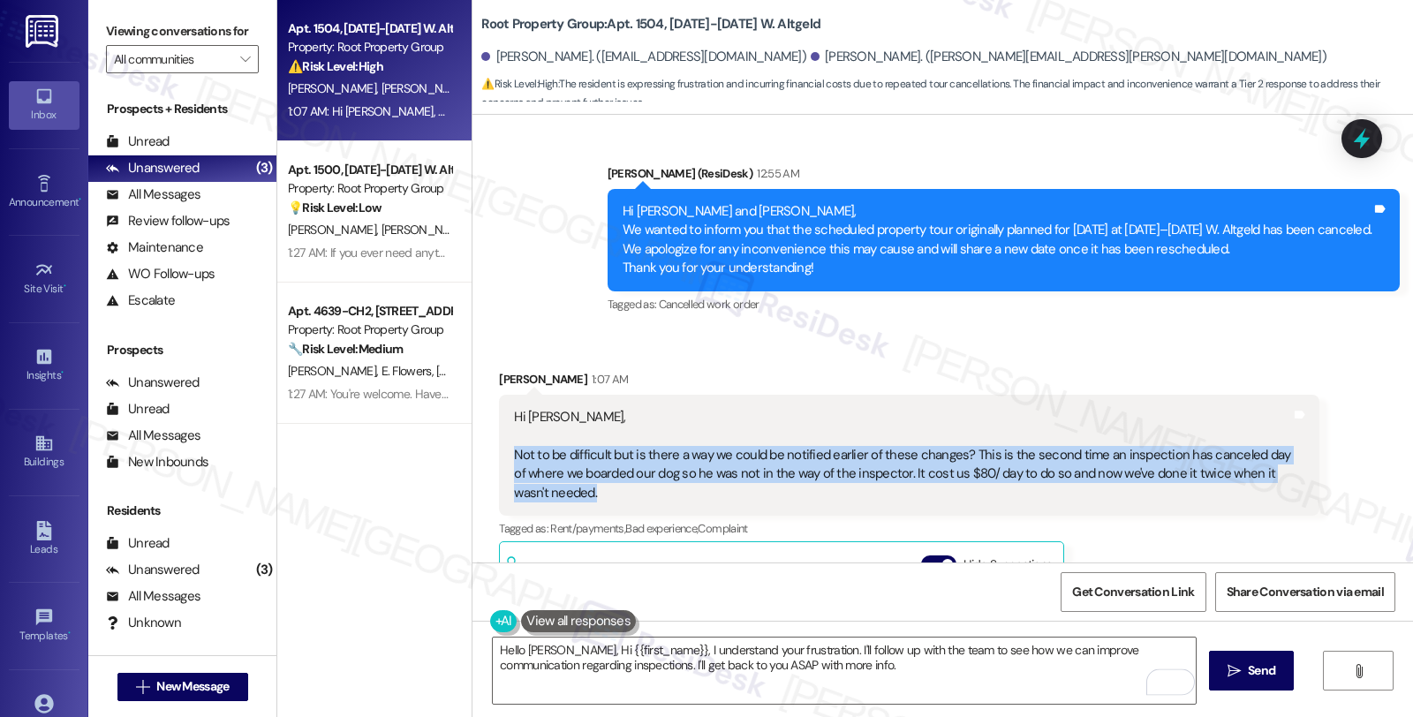
drag, startPoint x: 563, startPoint y: 457, endPoint x: 501, endPoint y: 426, distance: 70.3
click at [514, 426] on div "Hi Sarah, Not to be difficult but is there a way we could be notified earlier o…" at bounding box center [902, 455] width 776 height 94
copy div "Not to be difficult but is there a way we could be notified earlier of these ch…"
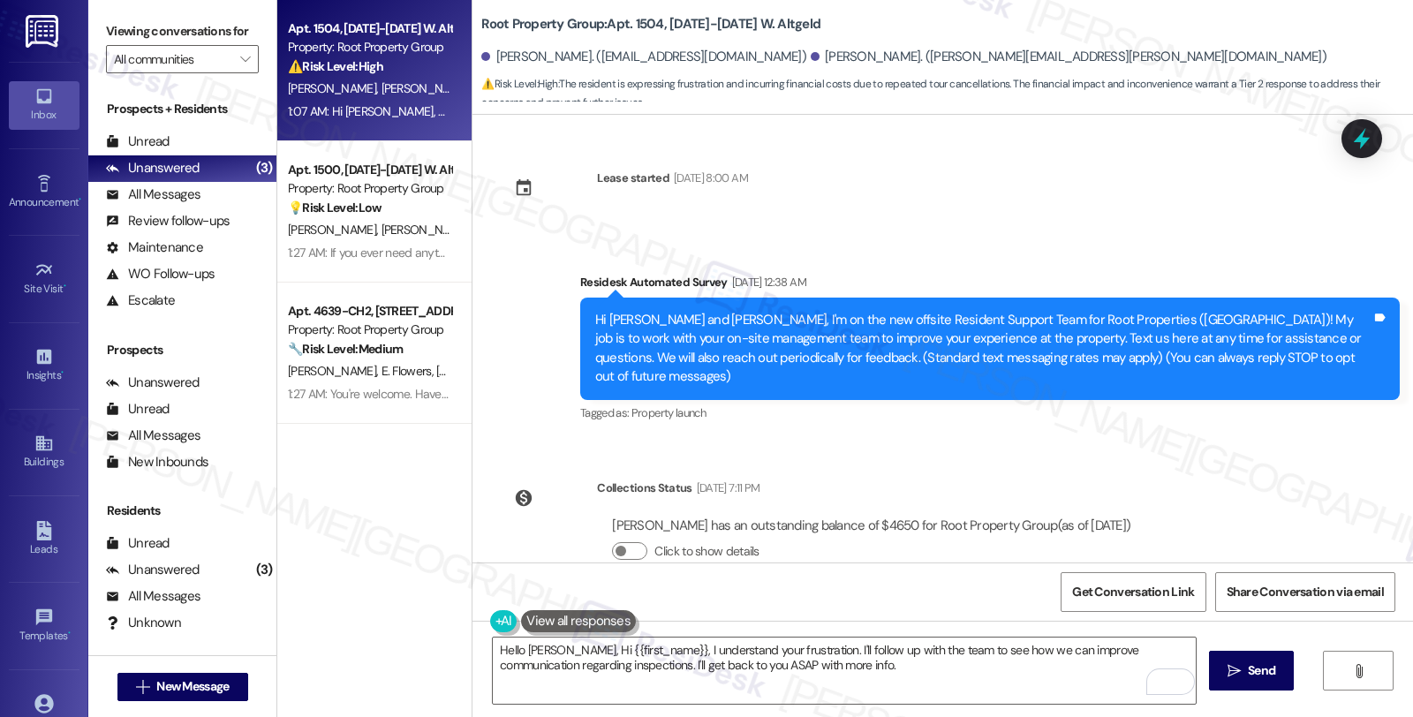
scroll to position [850, 0]
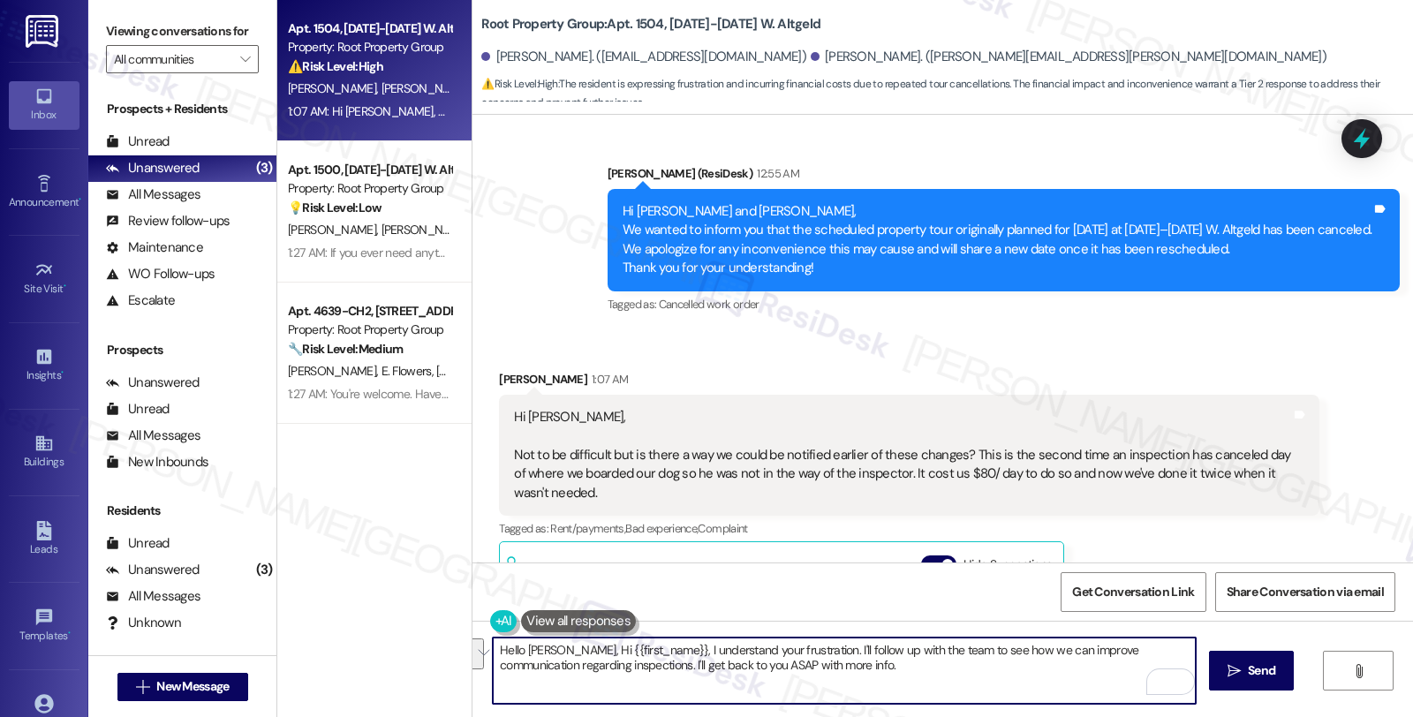
drag, startPoint x: 567, startPoint y: 645, endPoint x: 819, endPoint y: 686, distance: 254.9
click at [819, 686] on textarea "Hello [PERSON_NAME], Hi {{first_name}}, I understand your frustration. I'll fol…" at bounding box center [844, 671] width 703 height 66
paste textarea "I completely understand how frustrating this must be, especially with the added…"
click at [1168, 647] on textarea "Hello [PERSON_NAME], I completely understand how frustrating this must be, espe…" at bounding box center [844, 671] width 703 height 66
click at [1172, 654] on textarea "Hello [PERSON_NAME], I completely understand how frustrating this must be, espe…" at bounding box center [844, 671] width 703 height 66
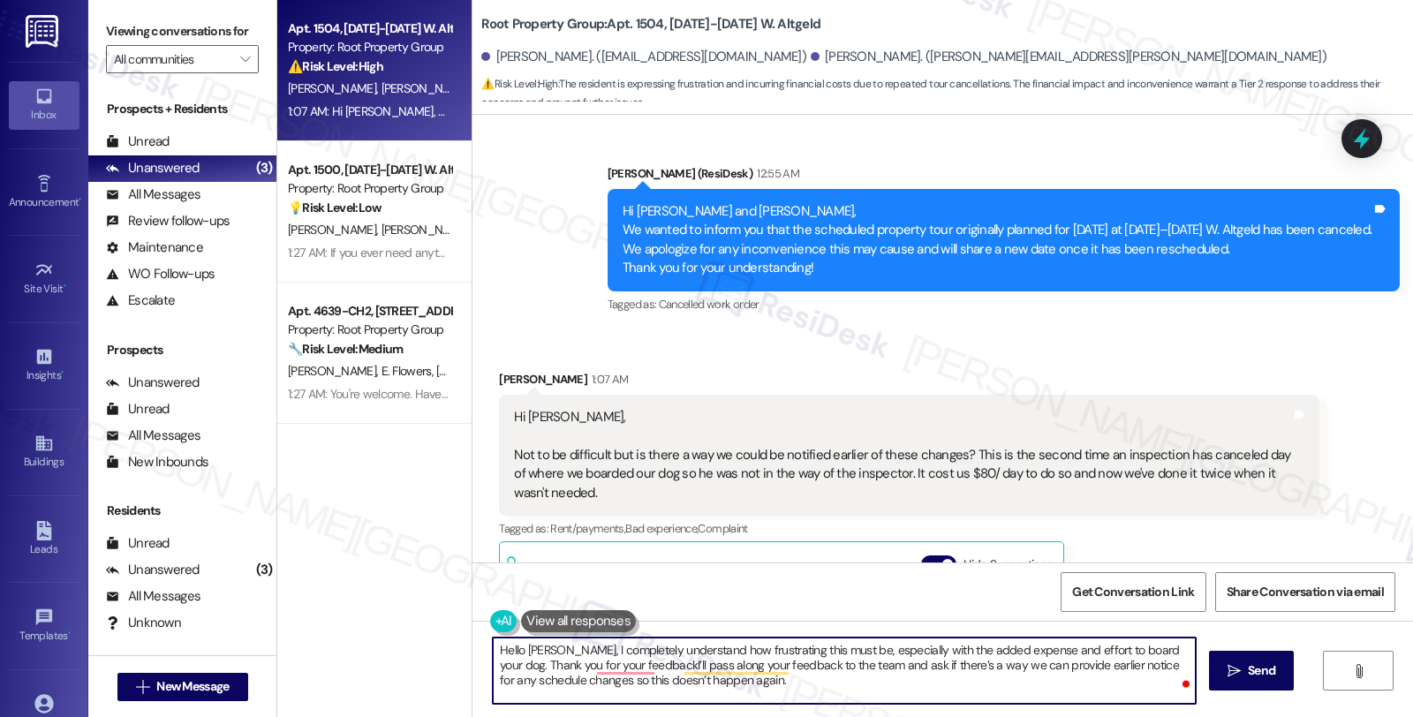
click at [791, 687] on textarea "Hello [PERSON_NAME], I completely understand how frustrating this must be, espe…" at bounding box center [844, 671] width 703 height 66
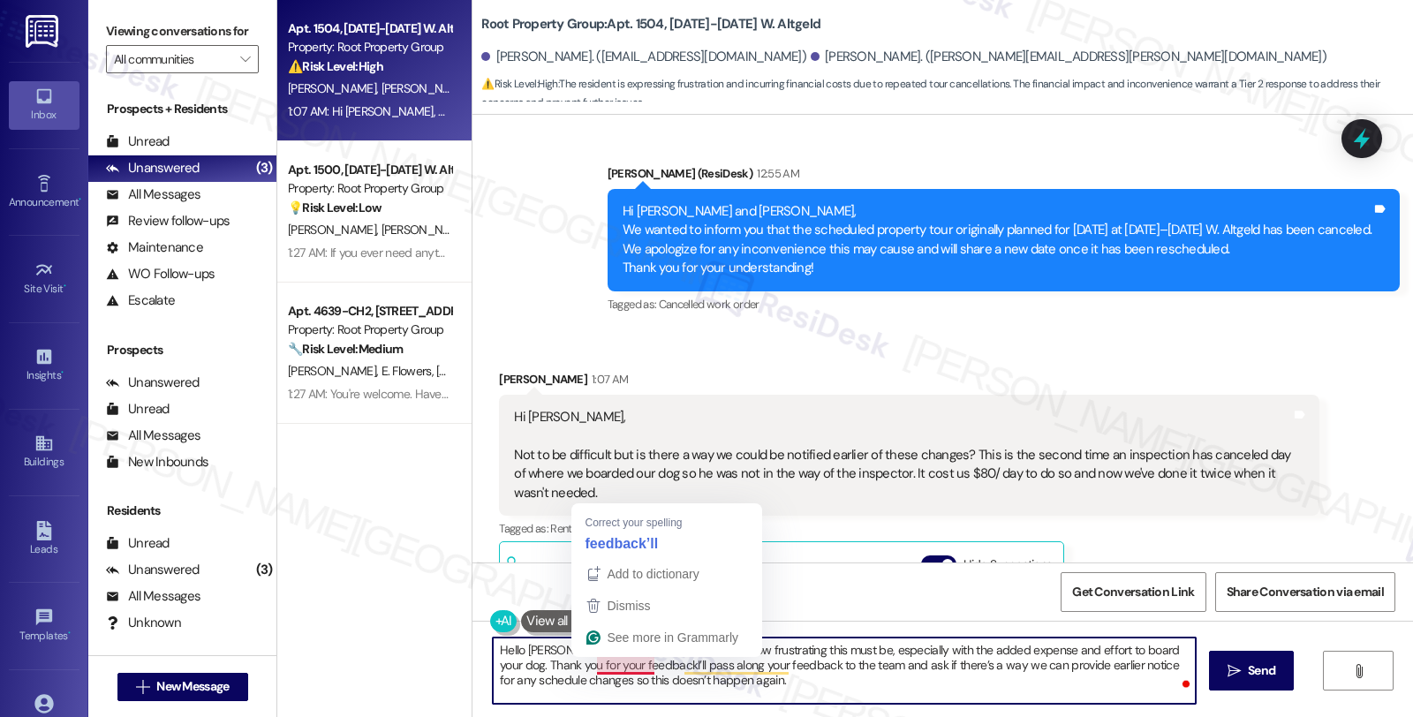
click at [634, 663] on textarea "Hello [PERSON_NAME], I completely understand how frustrating this must be, espe…" at bounding box center [844, 671] width 703 height 66
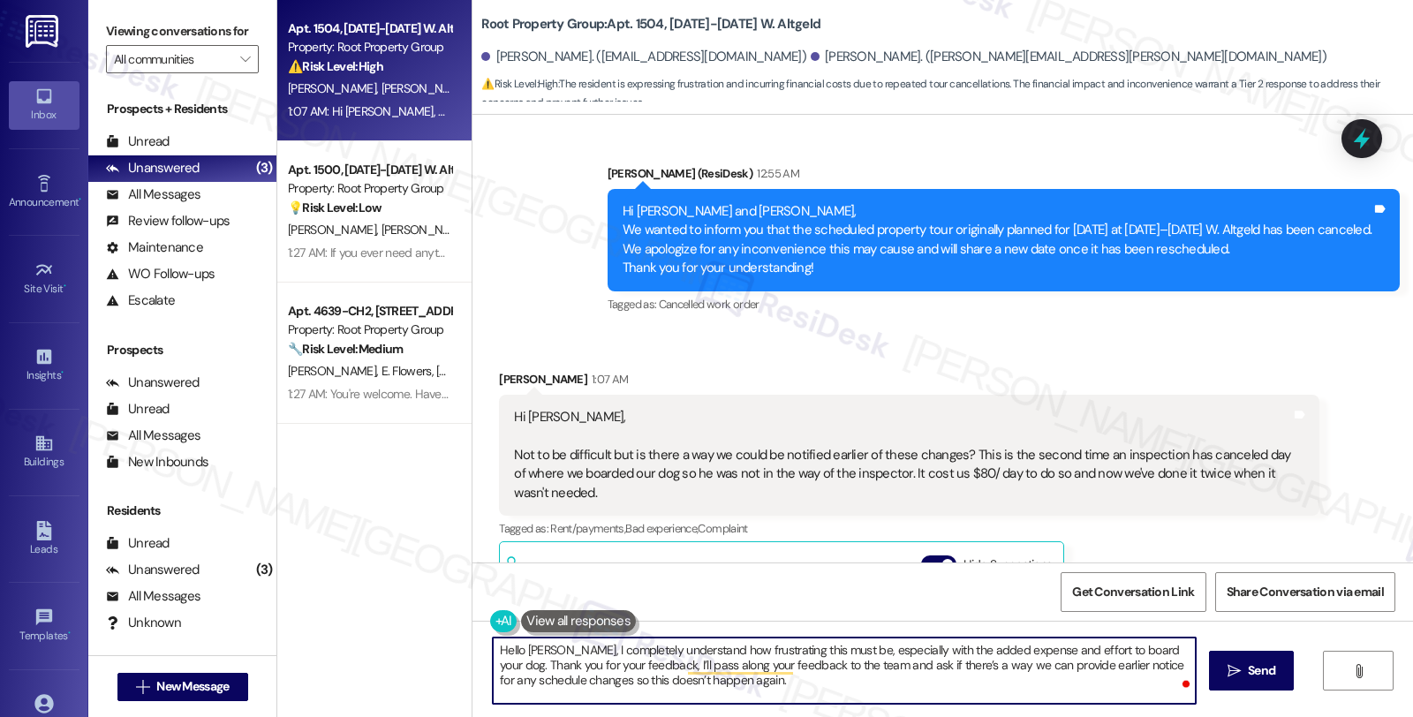
paste textarea "really helps us see where we can do better!"
click at [640, 665] on textarea "Hello [PERSON_NAME], I completely understand how frustrating this must be, espe…" at bounding box center [844, 671] width 703 height 66
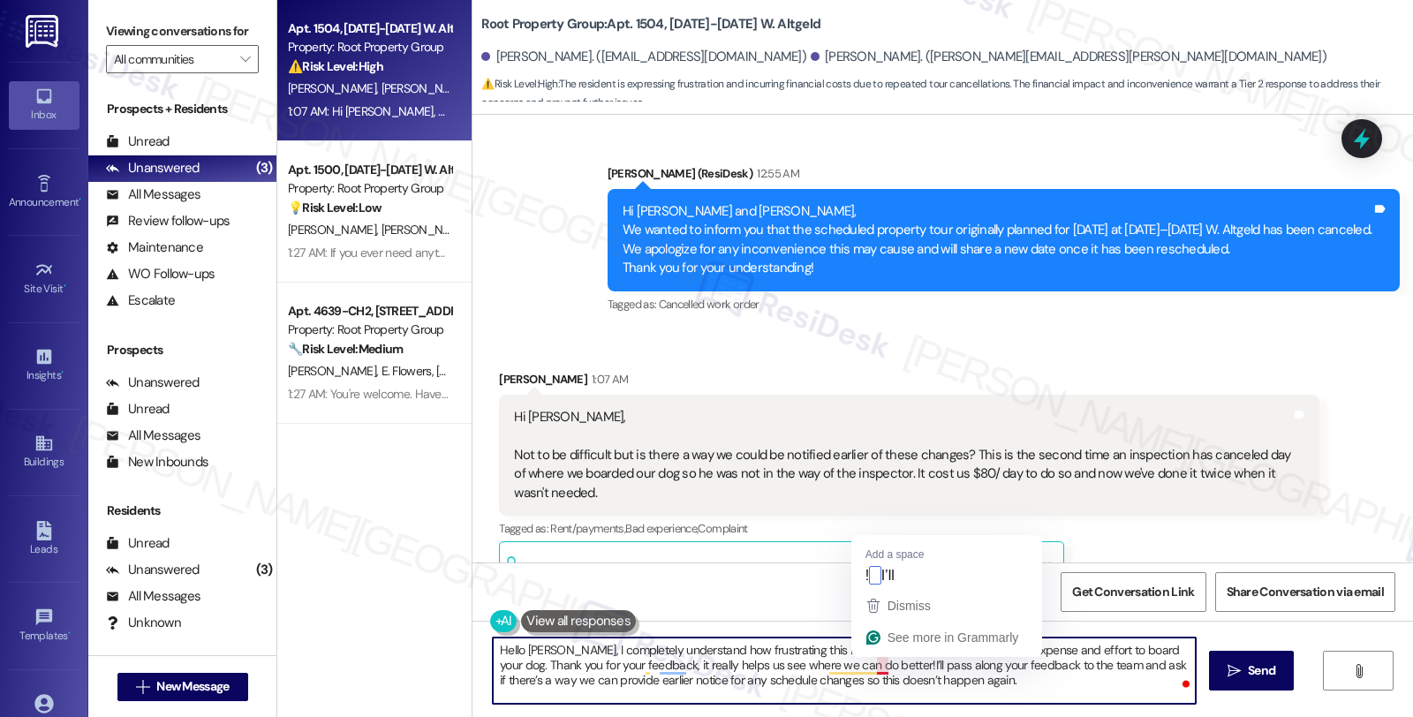
click at [866, 660] on textarea "Hello [PERSON_NAME], I completely understand how frustrating this must be, espe…" at bounding box center [844, 671] width 703 height 66
click at [881, 664] on textarea "Hello Nicholas, I completely understand how frustrating this must be, especiall…" at bounding box center [844, 671] width 703 height 66
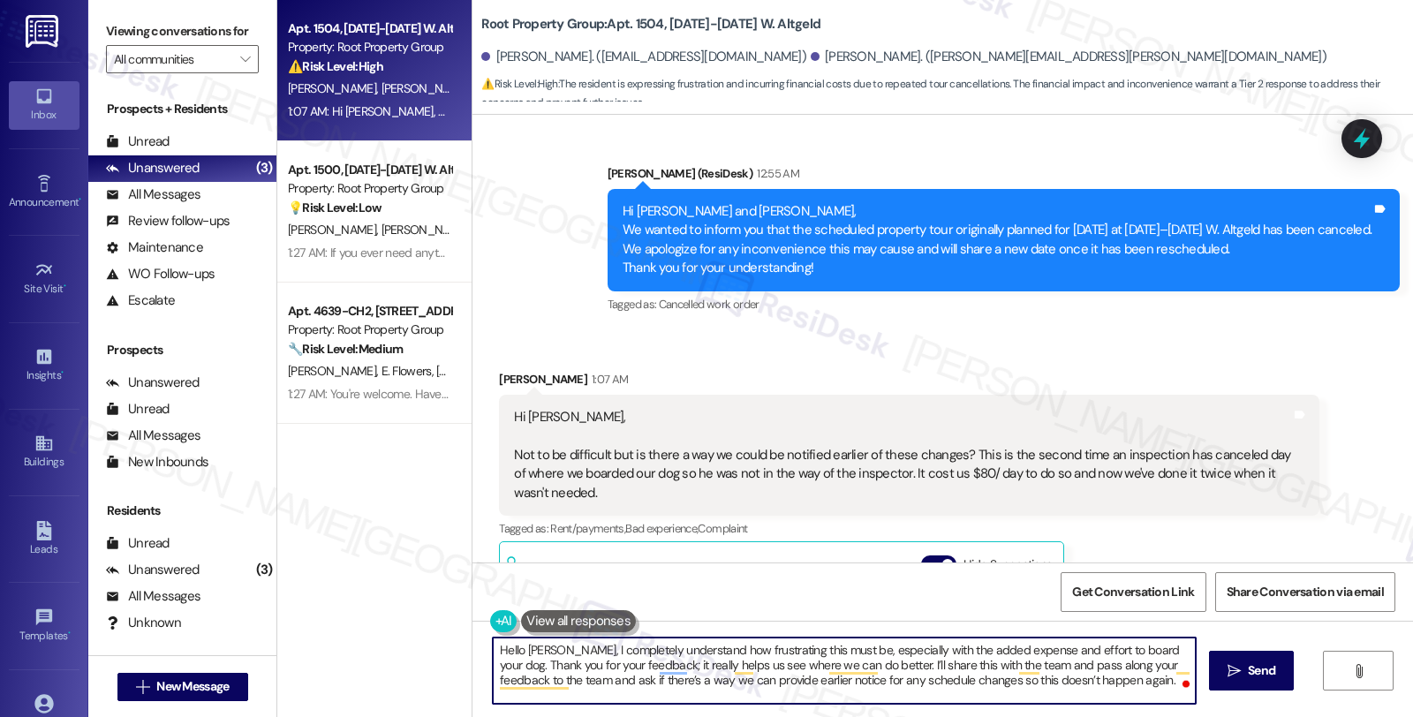
click at [575, 677] on textarea "Hello Nicholas, I completely understand how frustrating this must be, especiall…" at bounding box center [844, 671] width 703 height 66
click at [924, 680] on textarea "Hello Nicholas, I completely understand how frustrating this must be, especiall…" at bounding box center [844, 671] width 703 height 66
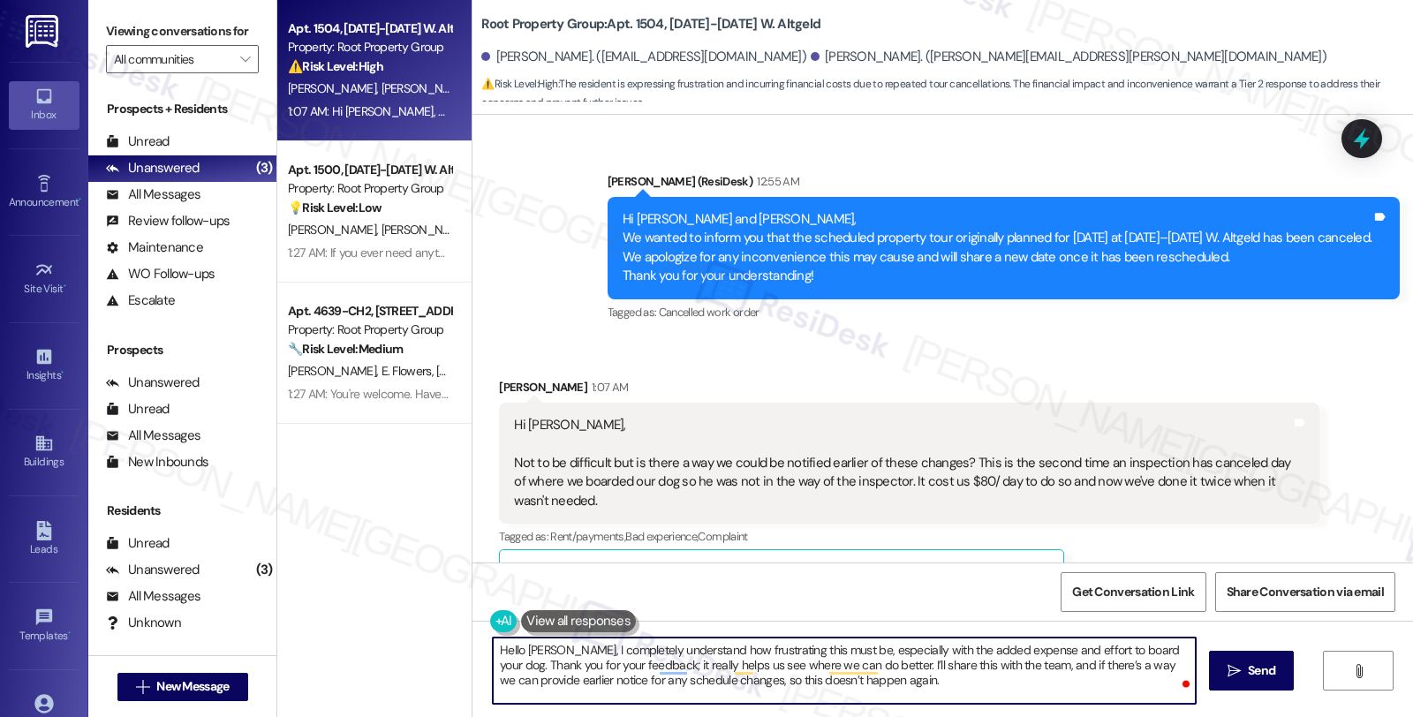
scroll to position [1144, 0]
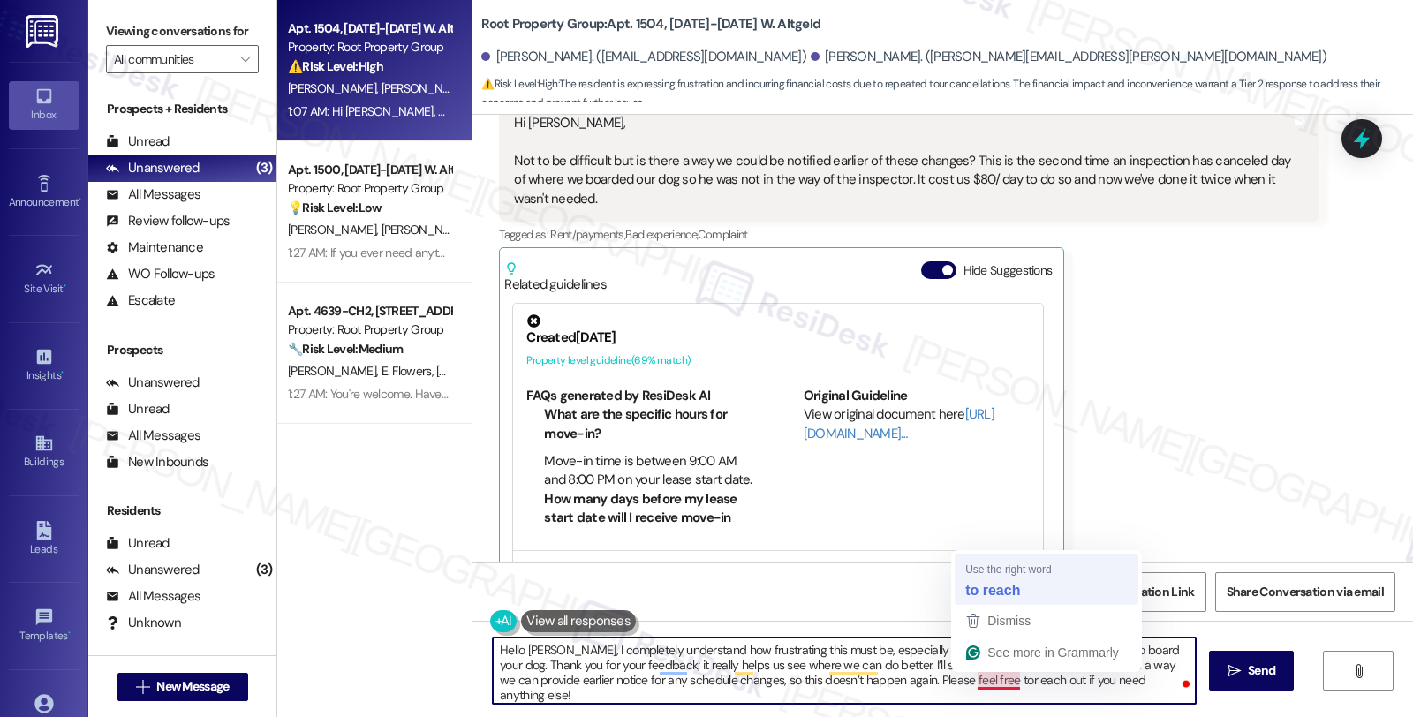
type textarea "Hello Nicholas, I completely understand how frustrating this must be, especiall…"
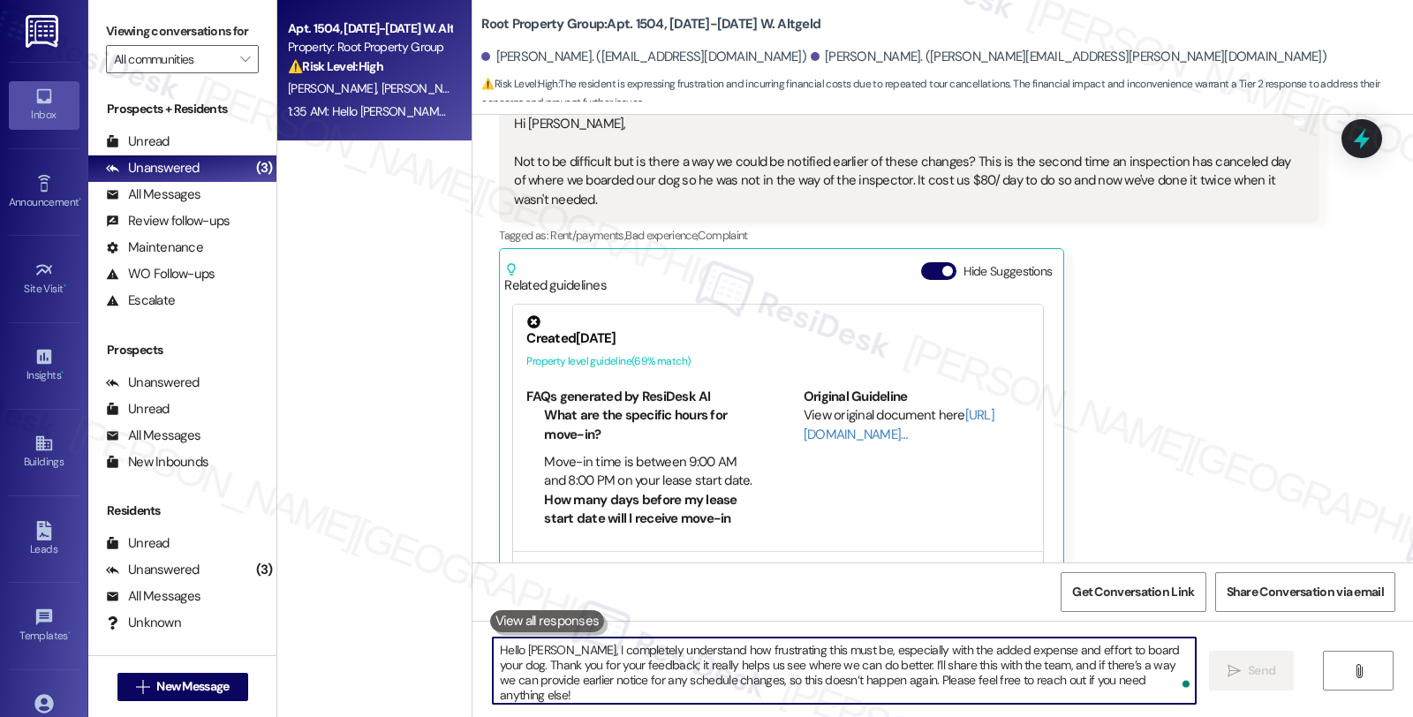
scroll to position [1305, 0]
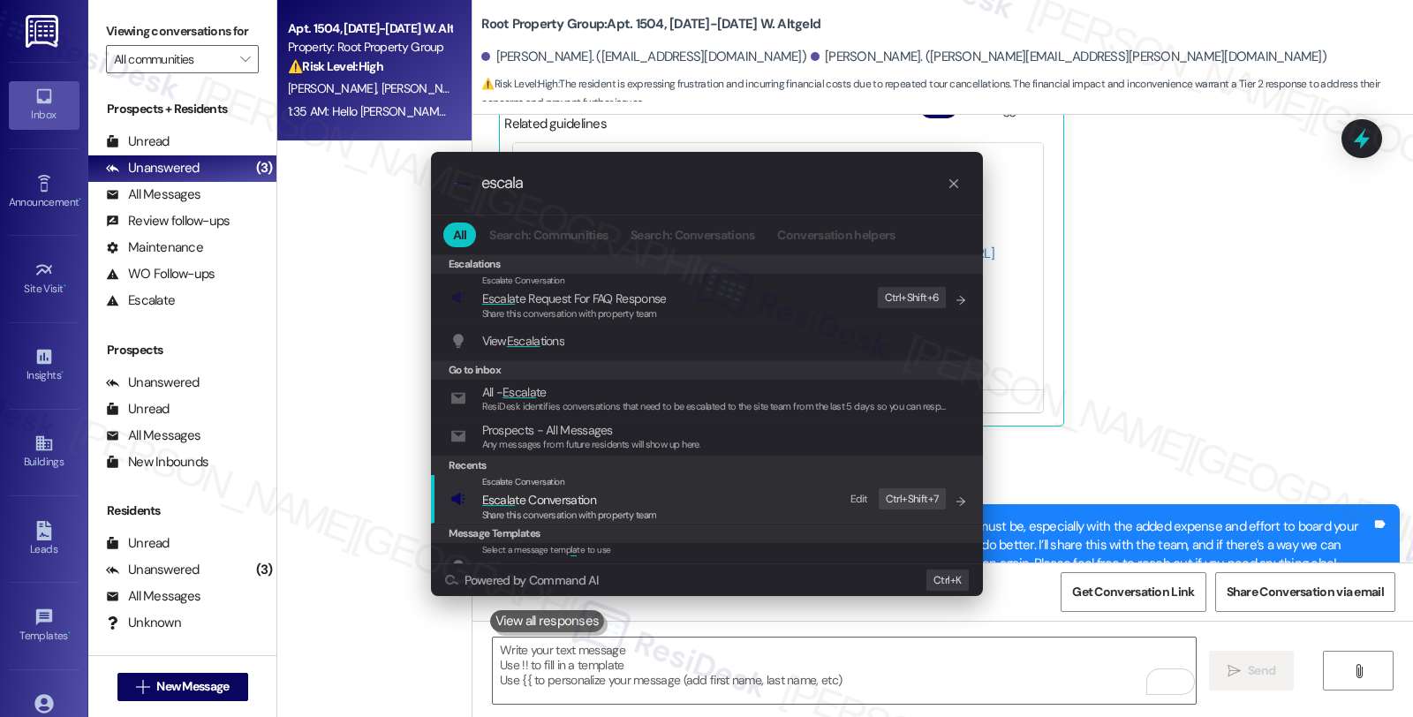
type input "escala"
click at [624, 500] on span "Escala te Conversation" at bounding box center [569, 499] width 175 height 19
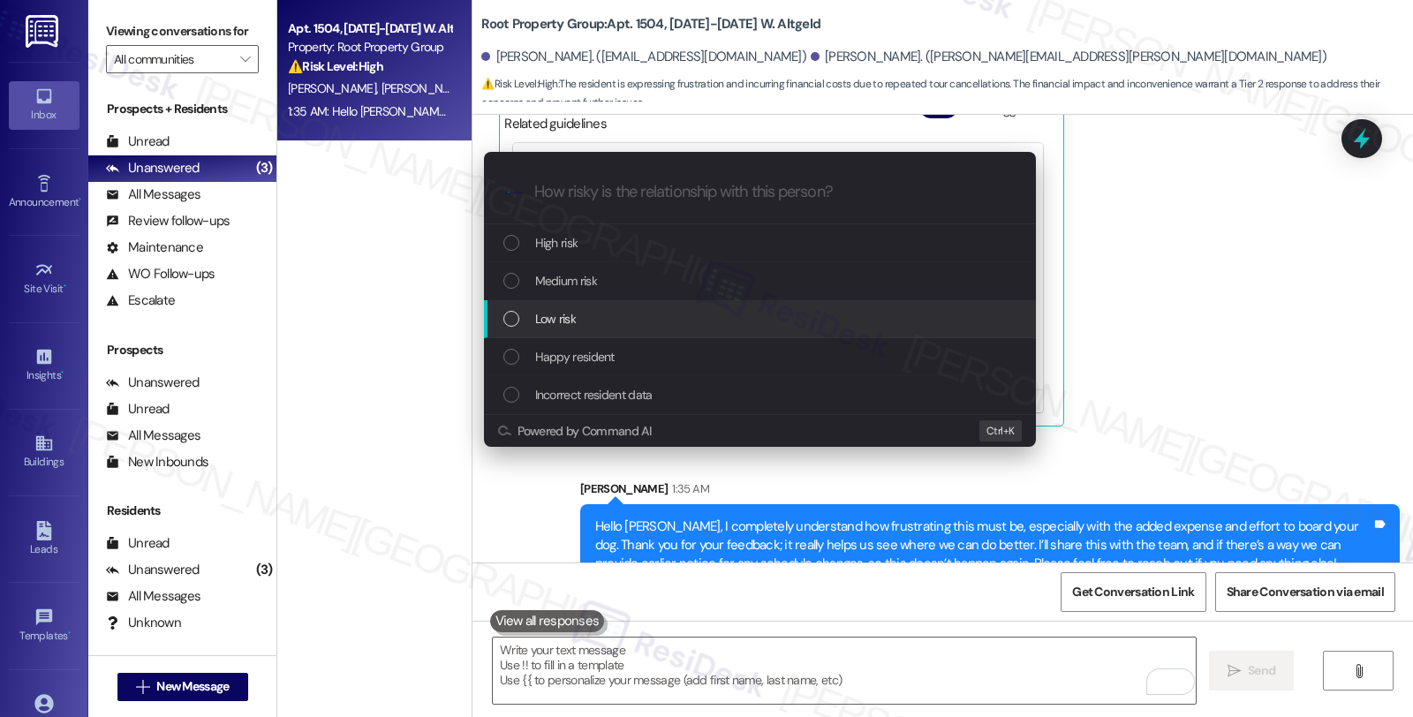
click at [585, 322] on div "Low risk" at bounding box center [761, 318] width 517 height 19
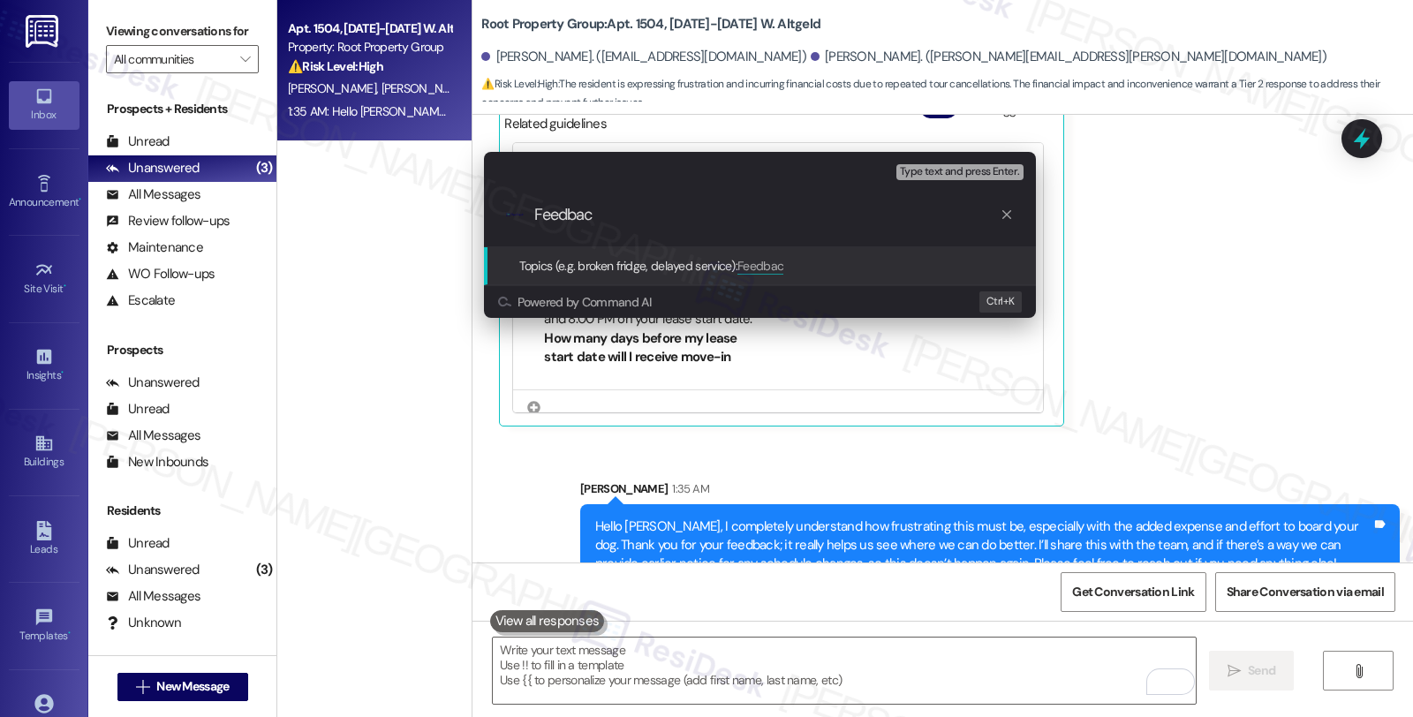
type input "Feedback"
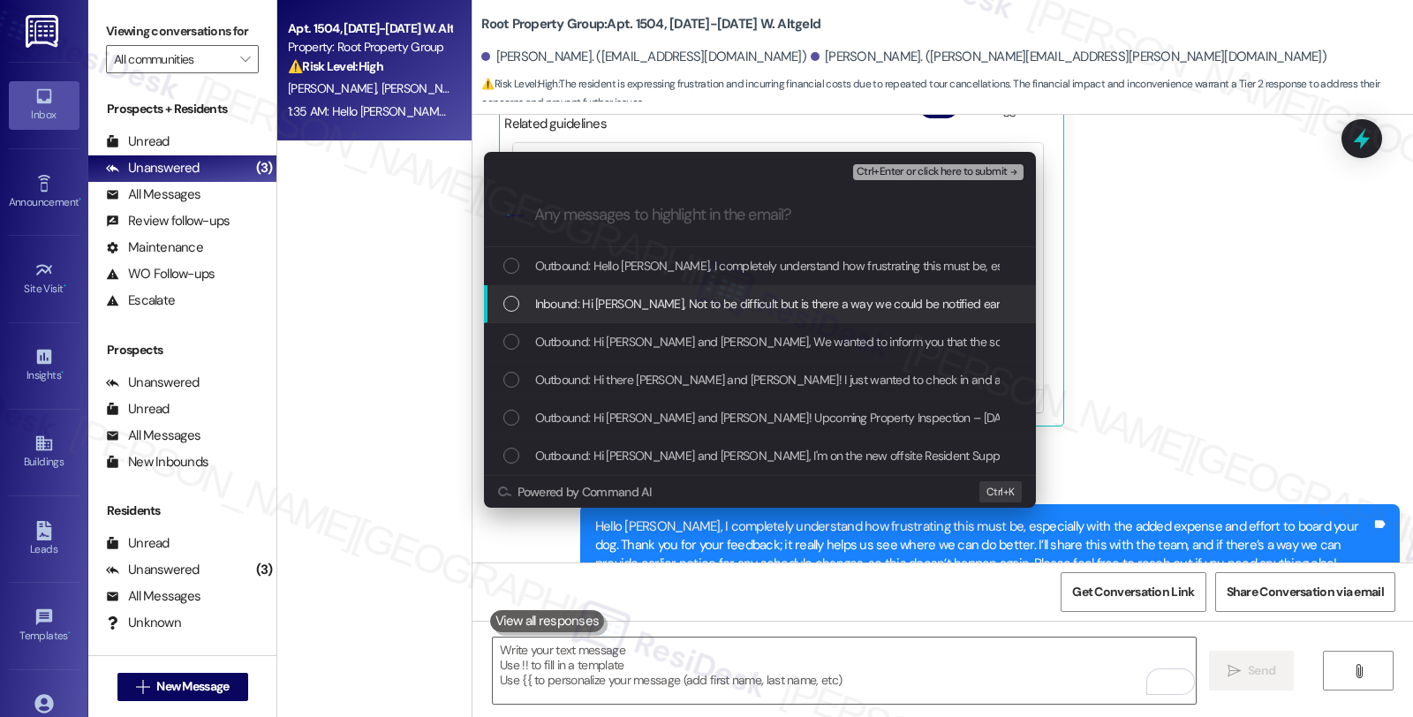
click at [589, 294] on span "Inbound: Hi Sarah, Not to be difficult but is there a way we could be notified …" at bounding box center [1359, 303] width 1649 height 19
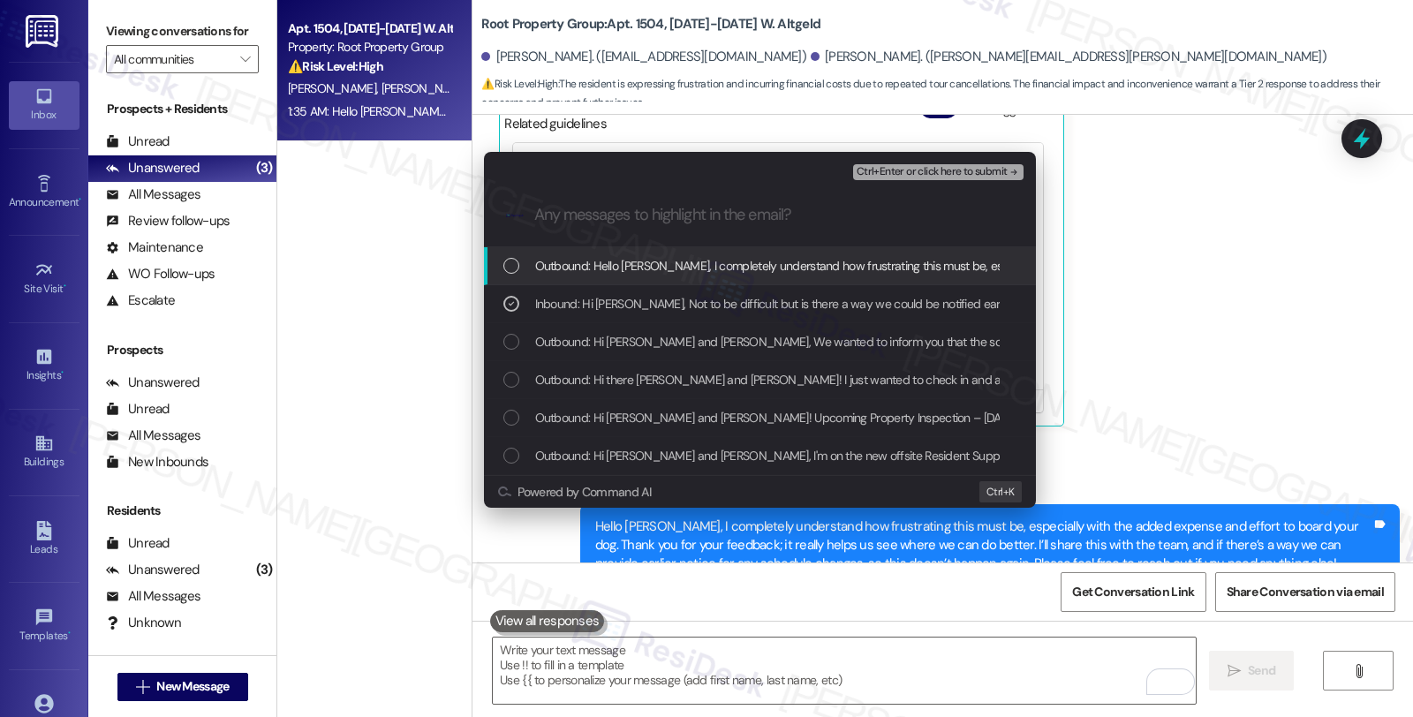
click at [904, 178] on button "Ctrl+Enter or click here to submit" at bounding box center [938, 172] width 170 height 16
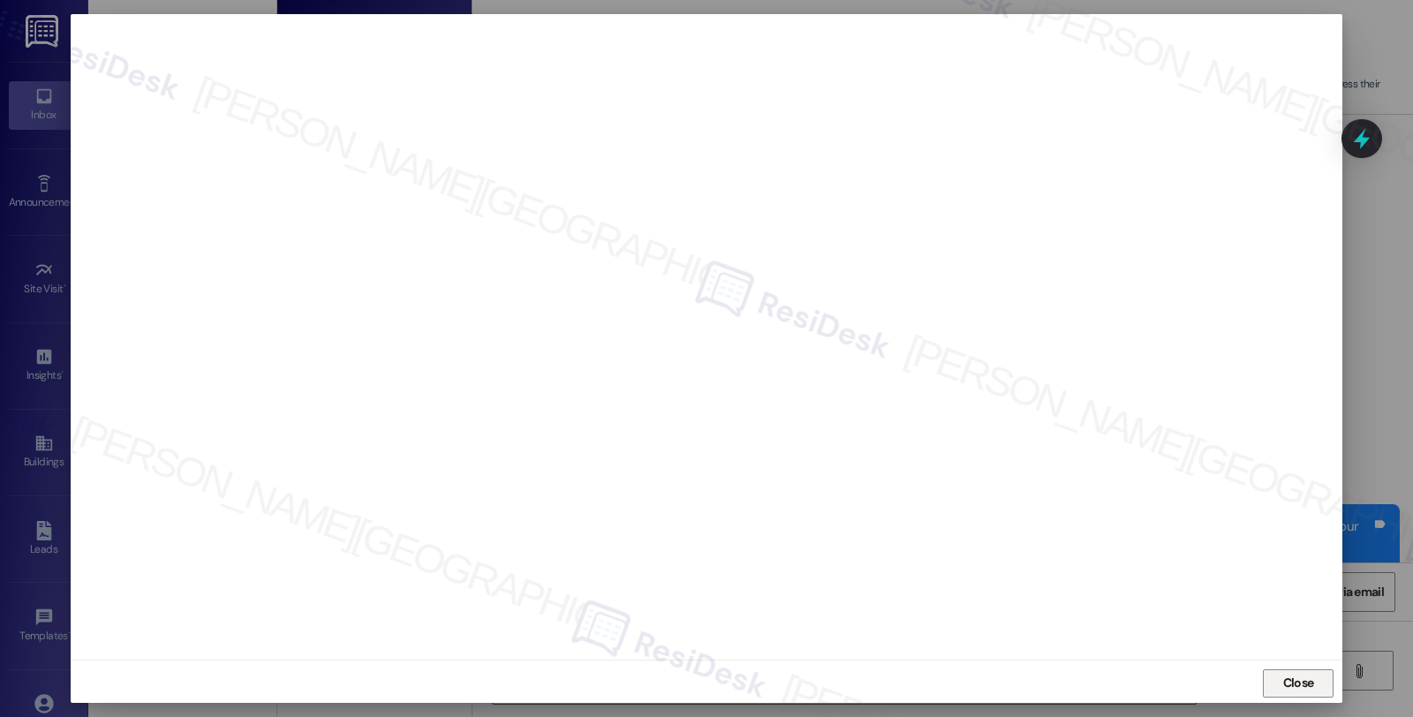
click at [1279, 689] on span "Close" at bounding box center [1298, 683] width 38 height 19
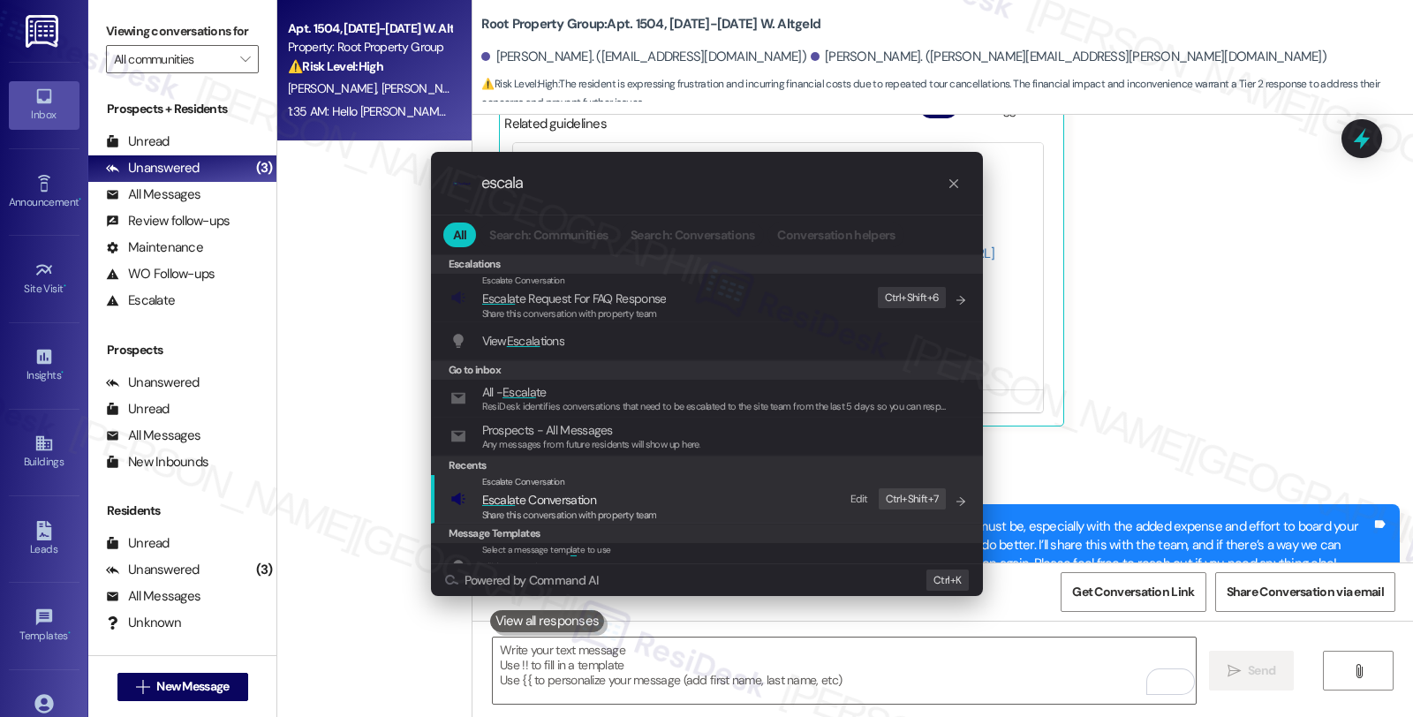
type input "escala"
click at [657, 493] on div "Escalate Conversation Escala te Conversation Share this conversation with prope…" at bounding box center [708, 499] width 517 height 48
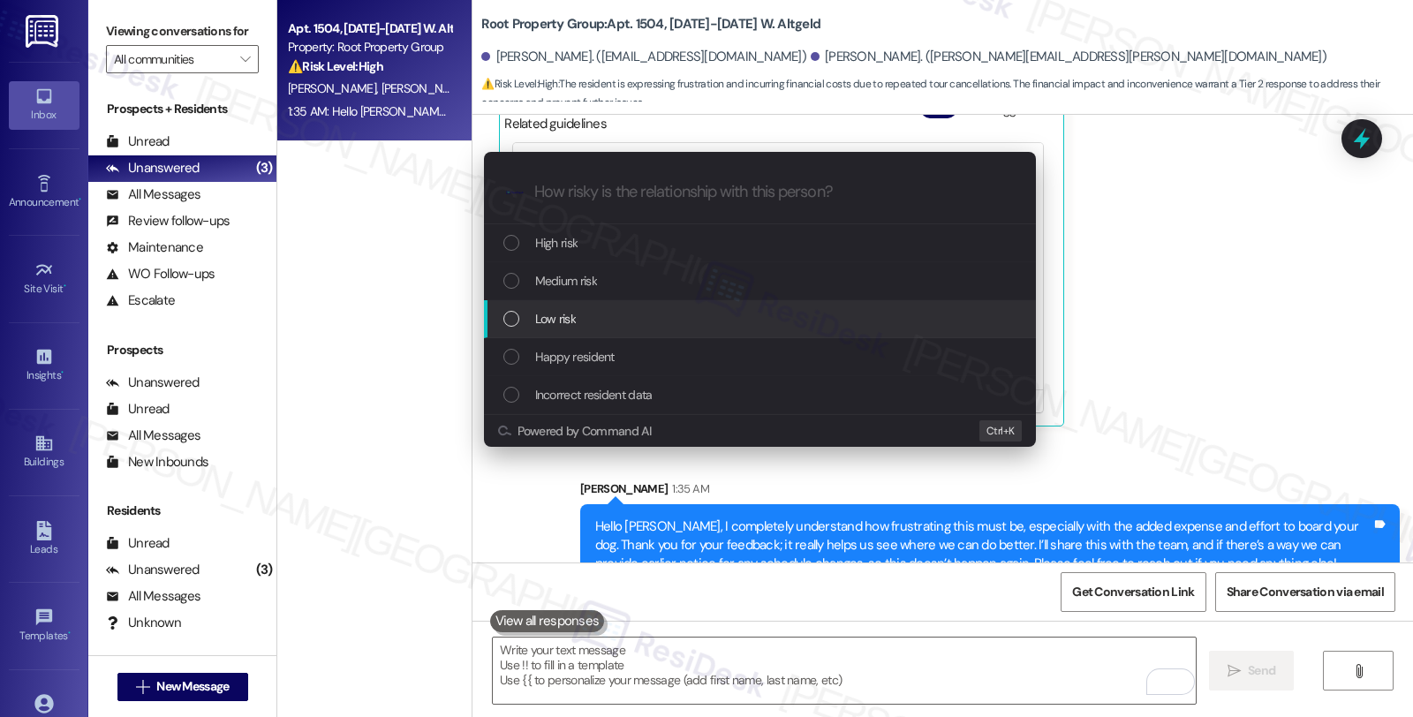
click at [587, 304] on div "Low risk" at bounding box center [760, 319] width 552 height 38
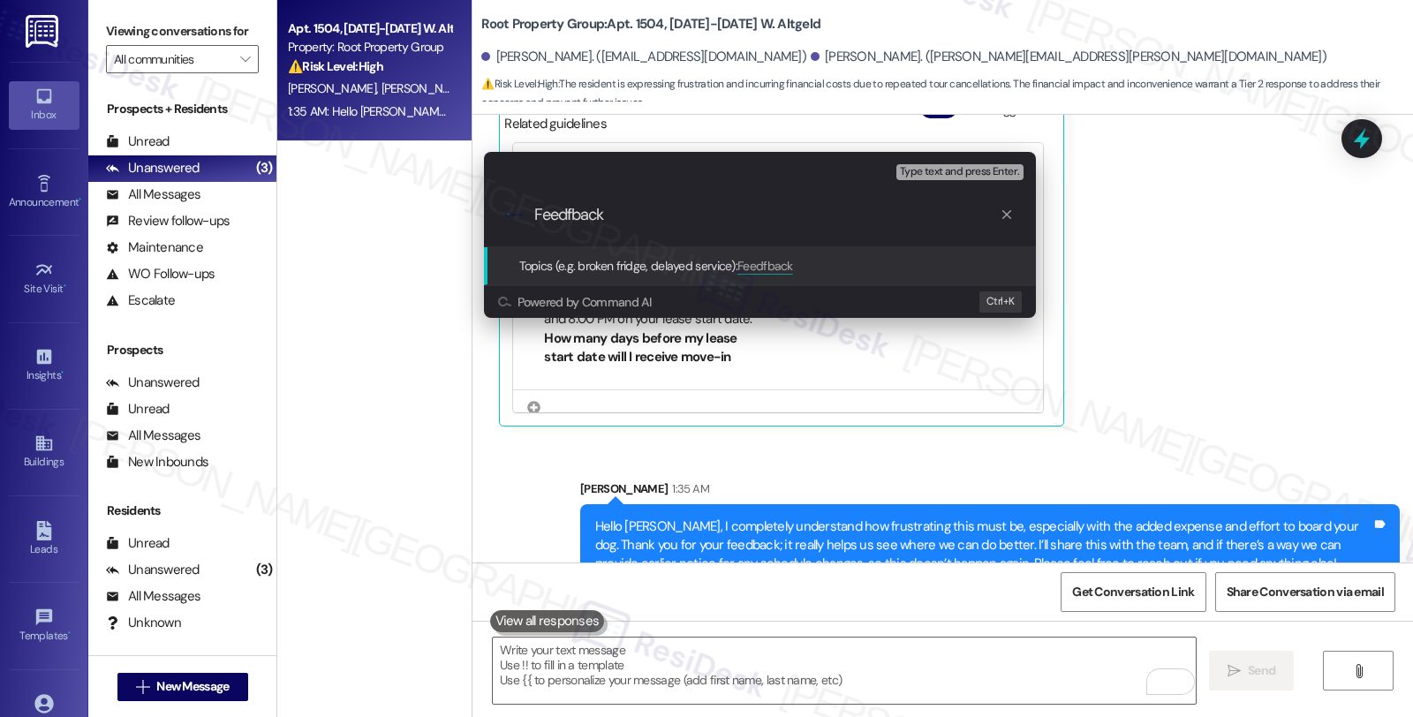
click at [571, 210] on input "Feedfback" at bounding box center [766, 215] width 465 height 19
type input "Feedback"
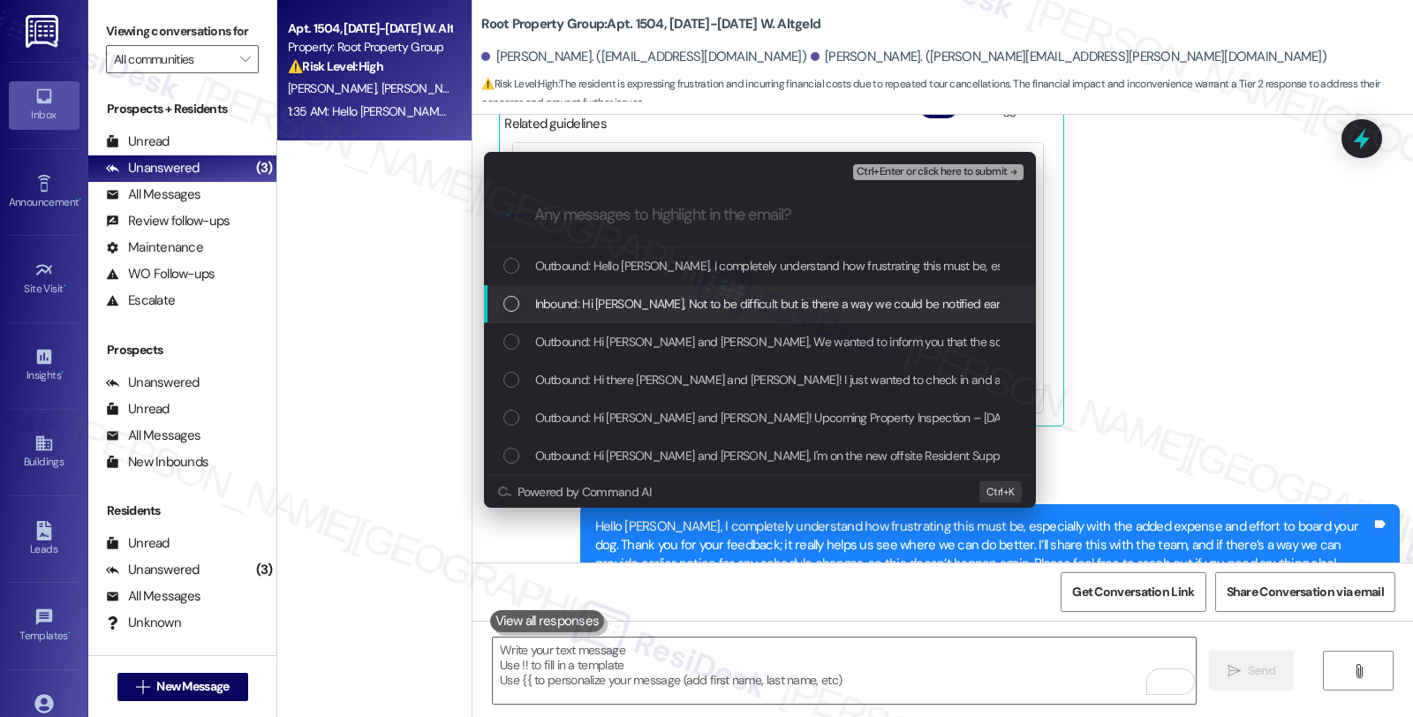
click at [607, 300] on span "Inbound: Hi Sarah, Not to be difficult but is there a way we could be notified …" at bounding box center [1359, 303] width 1649 height 19
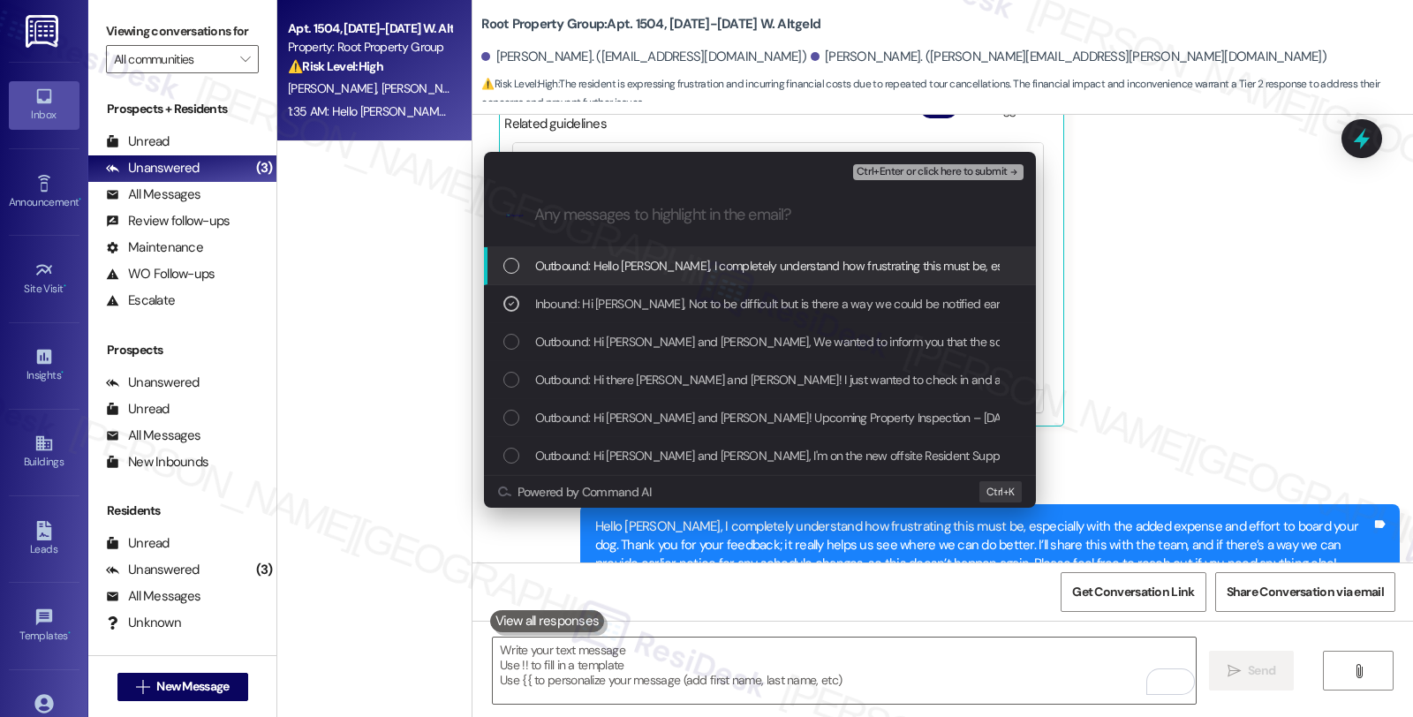
click at [950, 179] on button "Ctrl+Enter or click here to submit" at bounding box center [938, 172] width 170 height 16
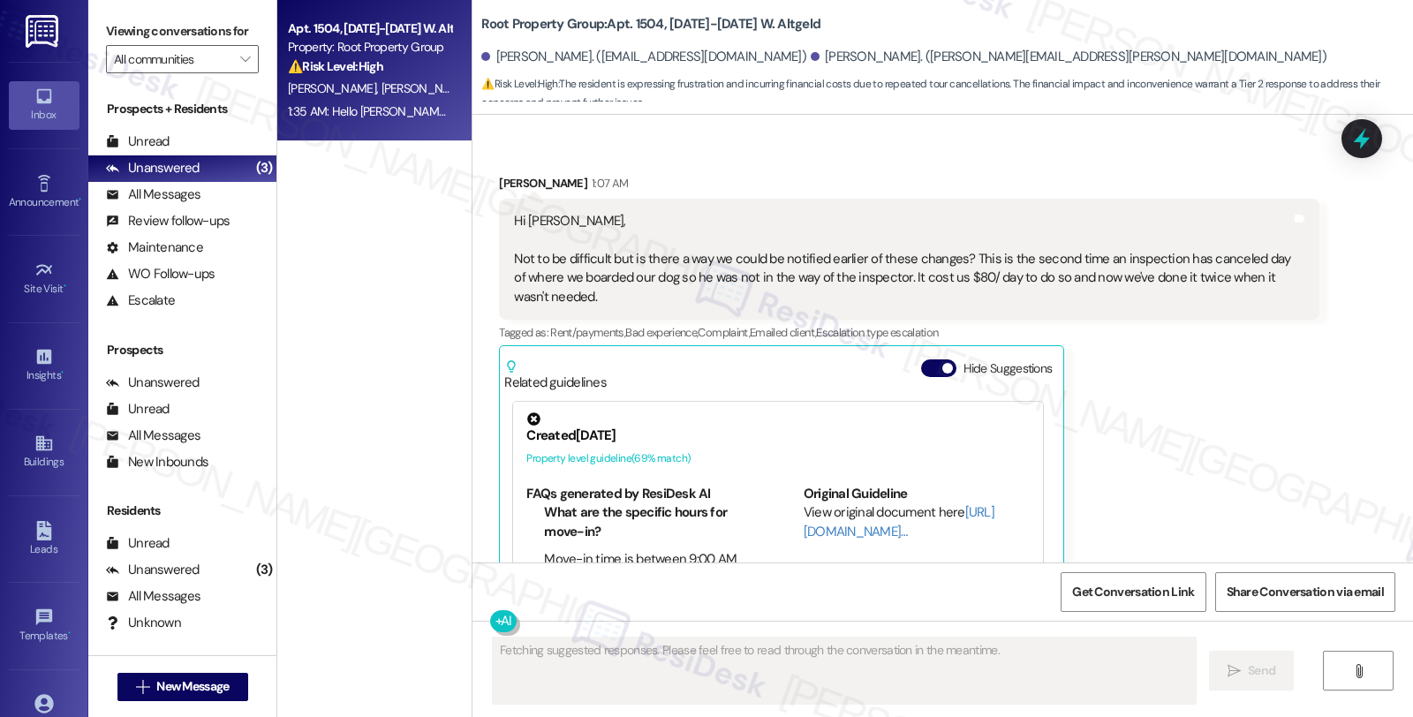
scroll to position [1143, 0]
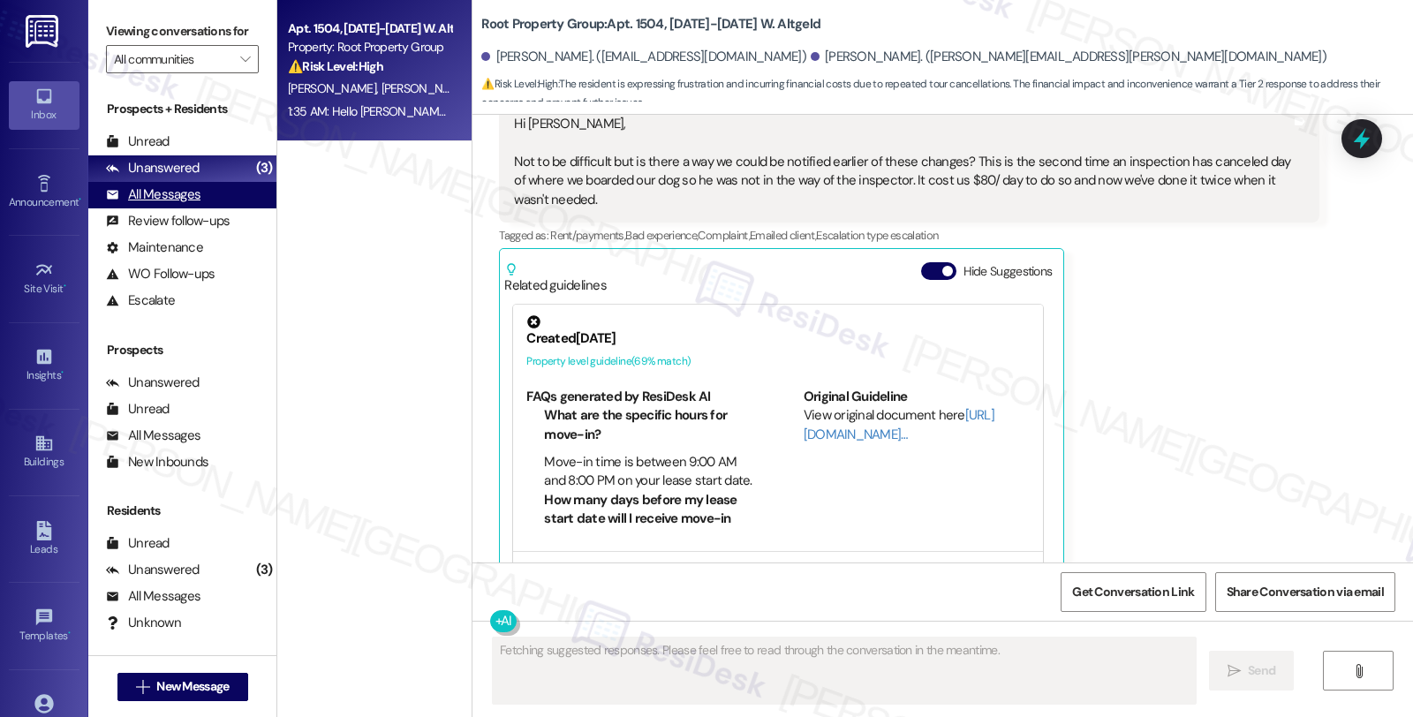
click at [169, 204] on div "All Messages" at bounding box center [153, 194] width 94 height 19
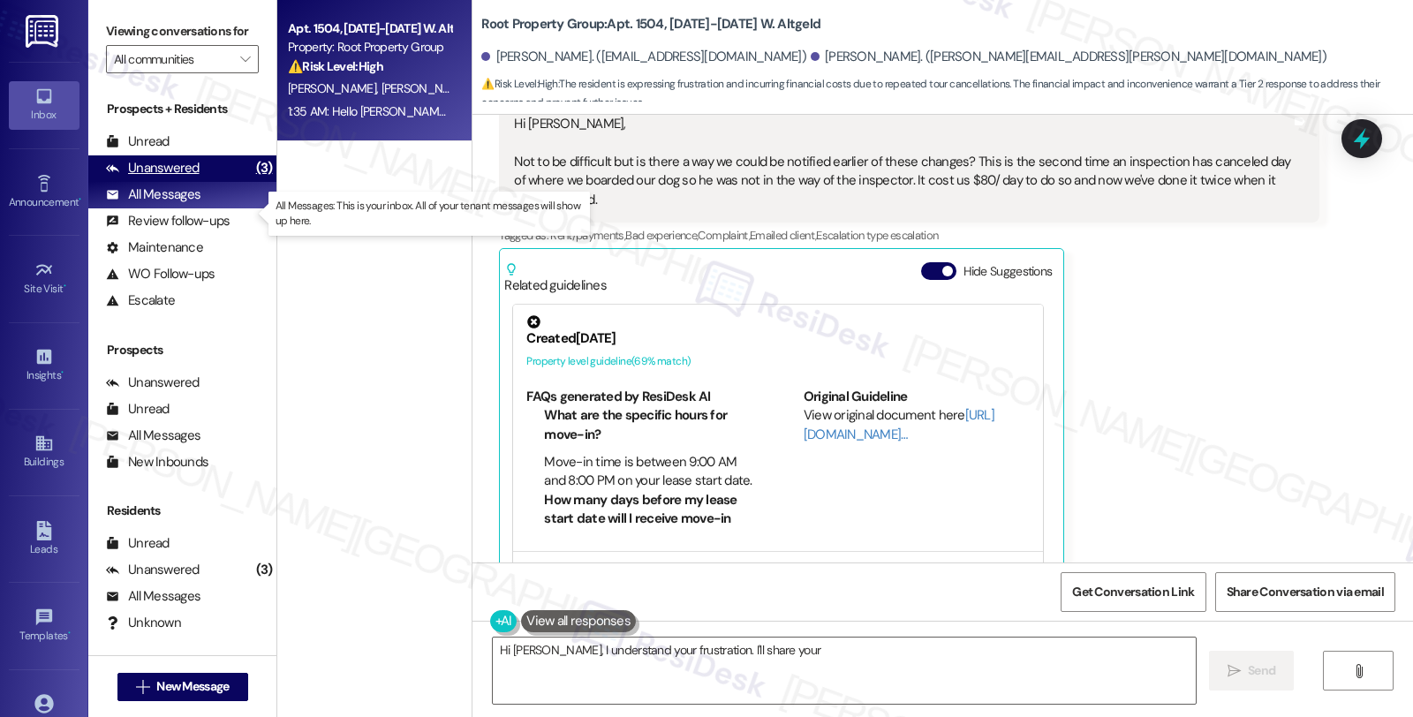
type textarea "Hi Nicholas, I understand your frustration. I'll share your"
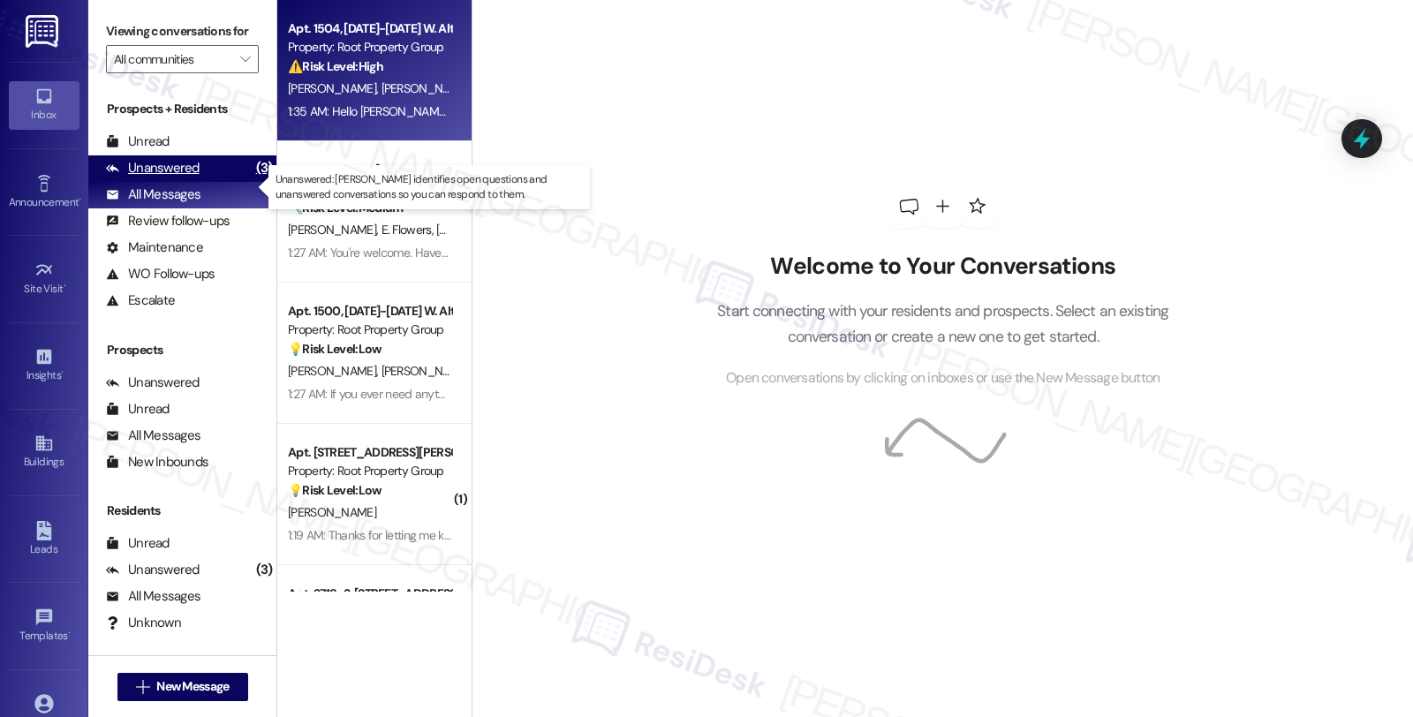
click at [173, 177] on div "Unanswered" at bounding box center [153, 168] width 94 height 19
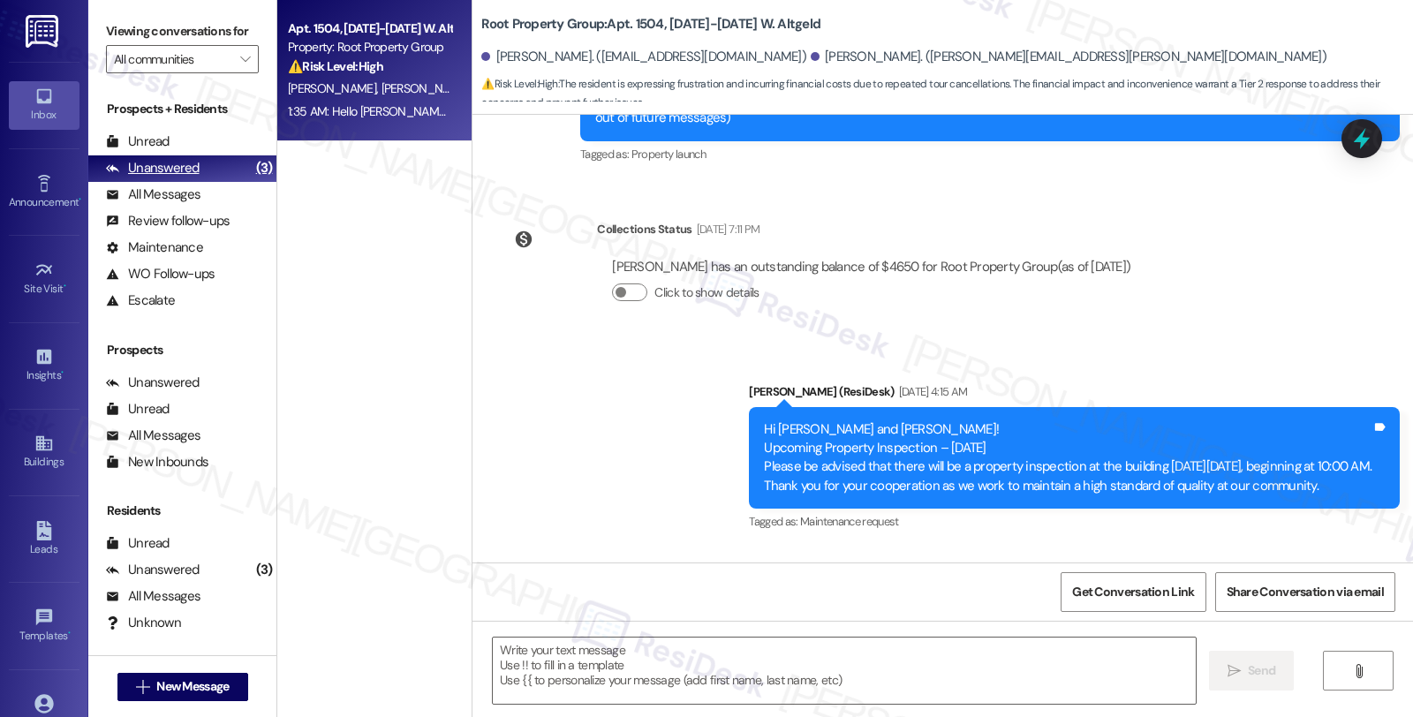
type textarea "Fetching suggested responses. Please feel free to read through the conversation…"
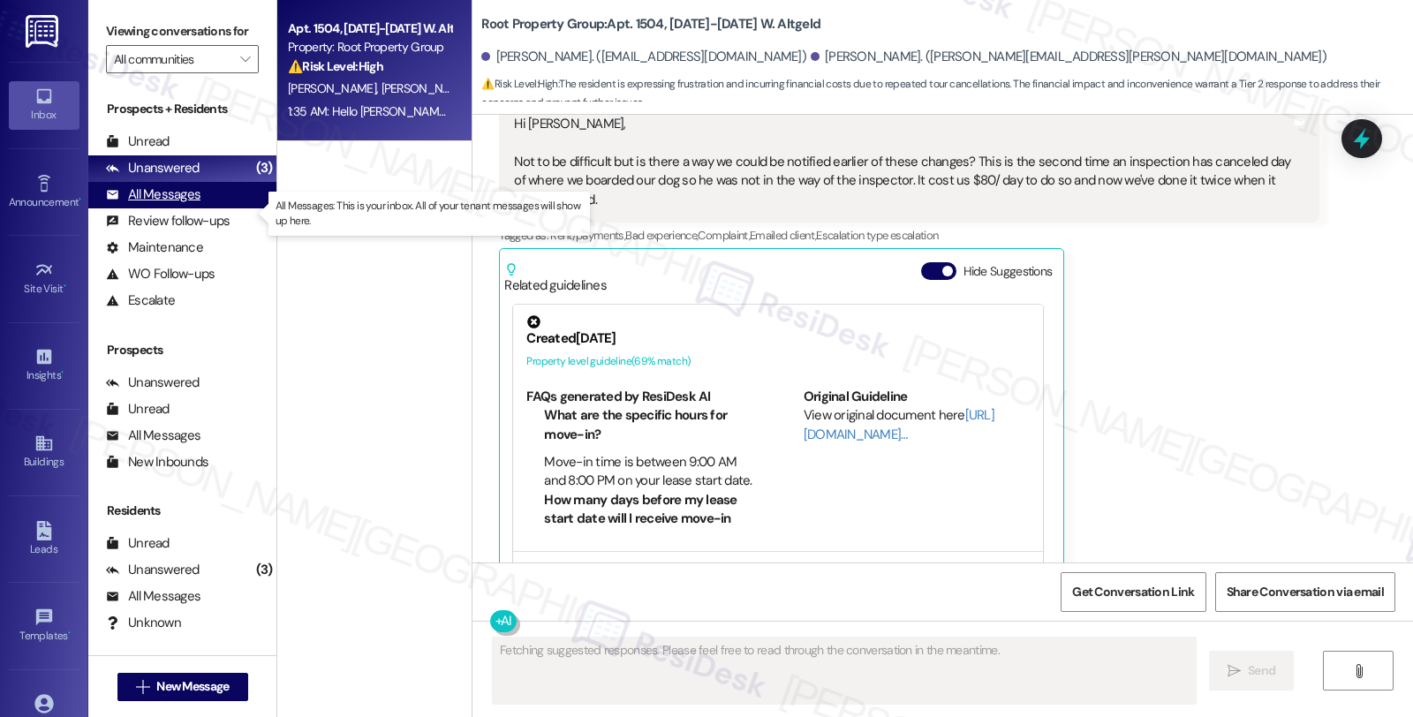
click at [164, 204] on div "All Messages" at bounding box center [153, 194] width 94 height 19
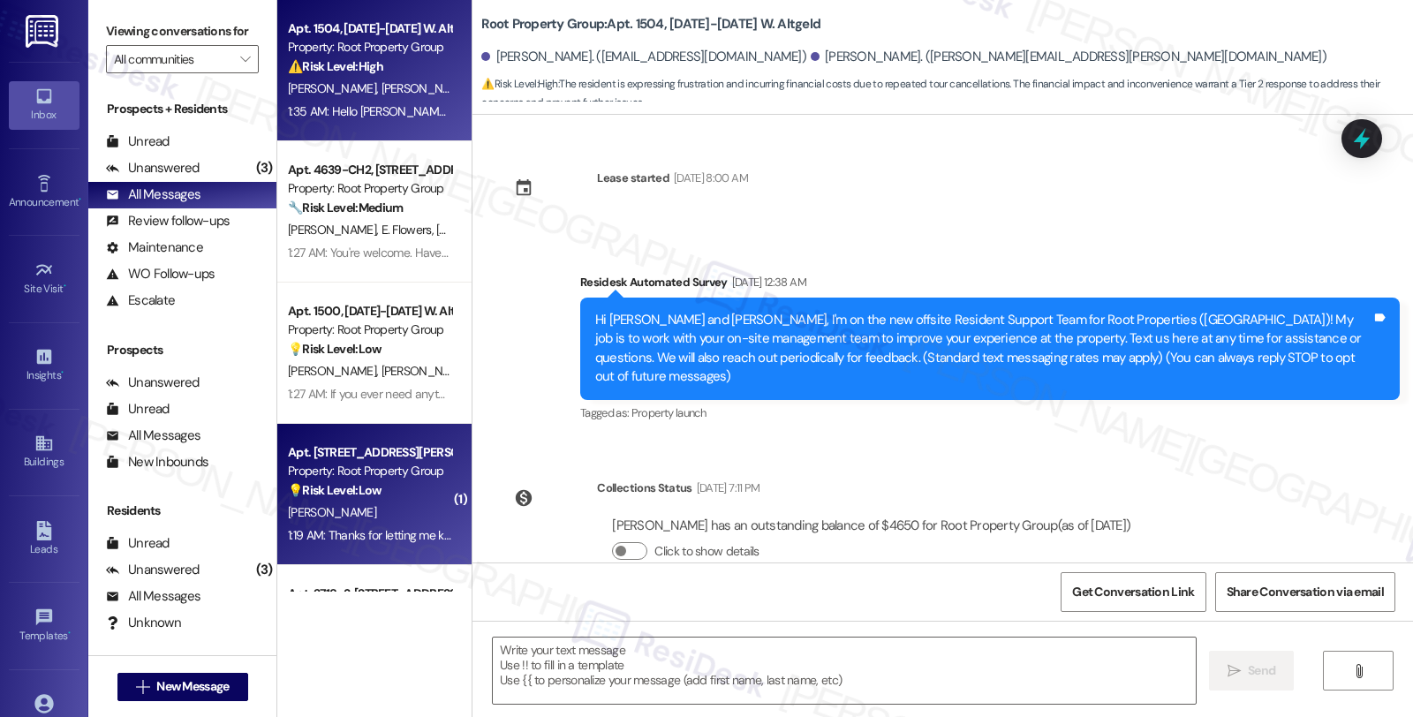
click at [395, 523] on div "[PERSON_NAME]" at bounding box center [369, 513] width 167 height 22
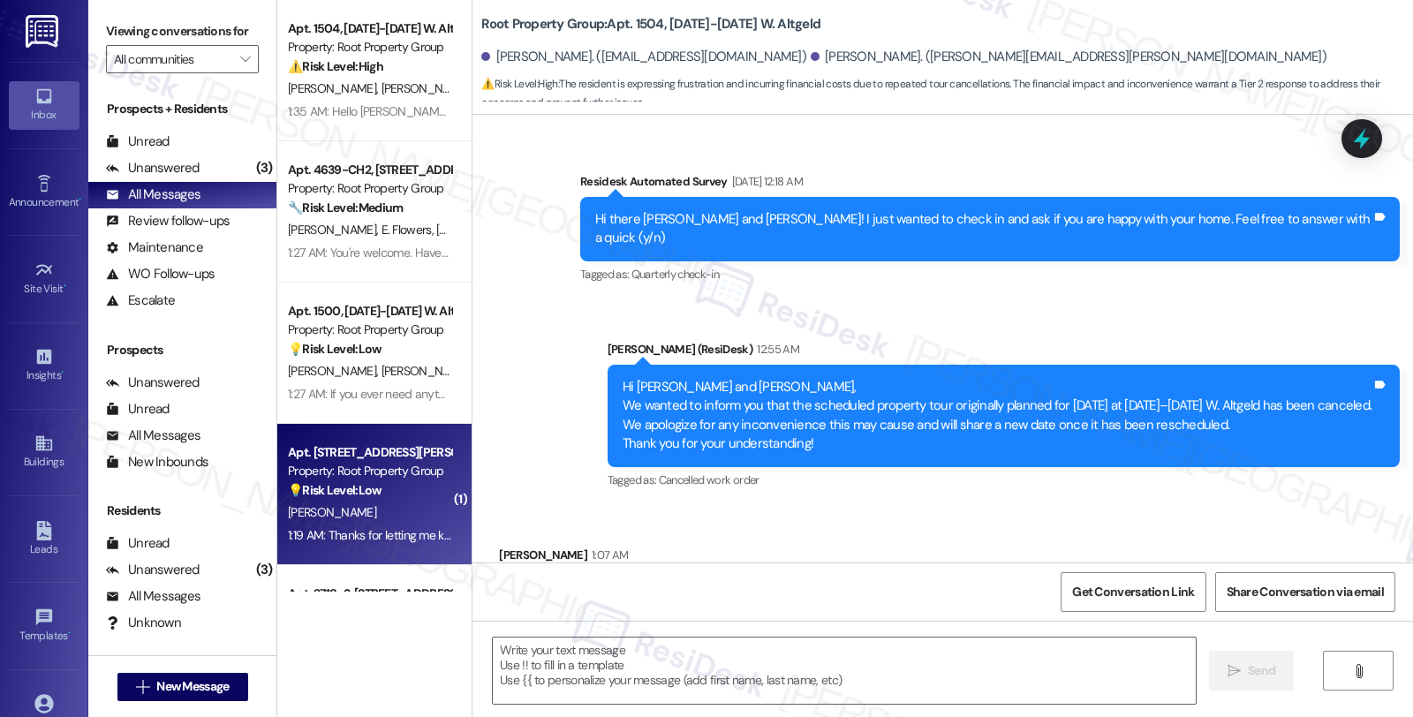
type textarea "Fetching suggested responses. Please feel free to read through the conversation…"
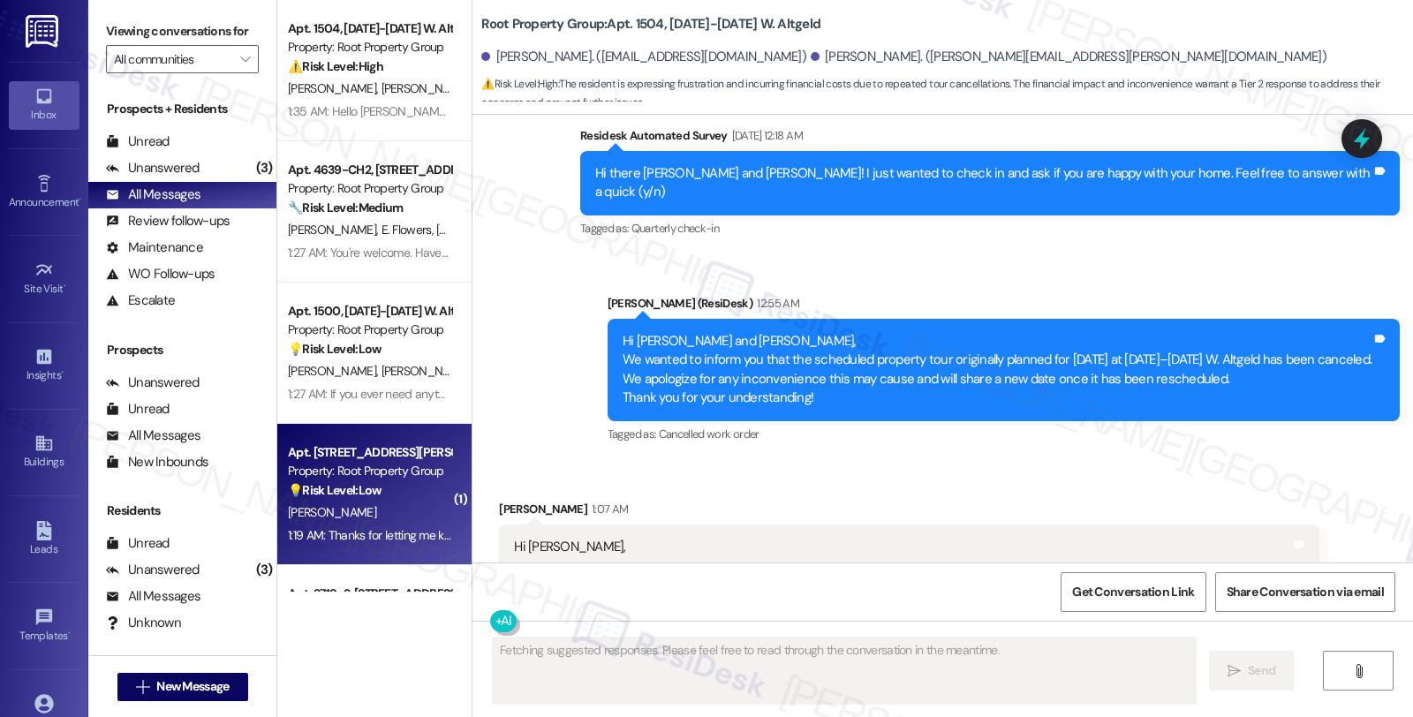
scroll to position [1046, 0]
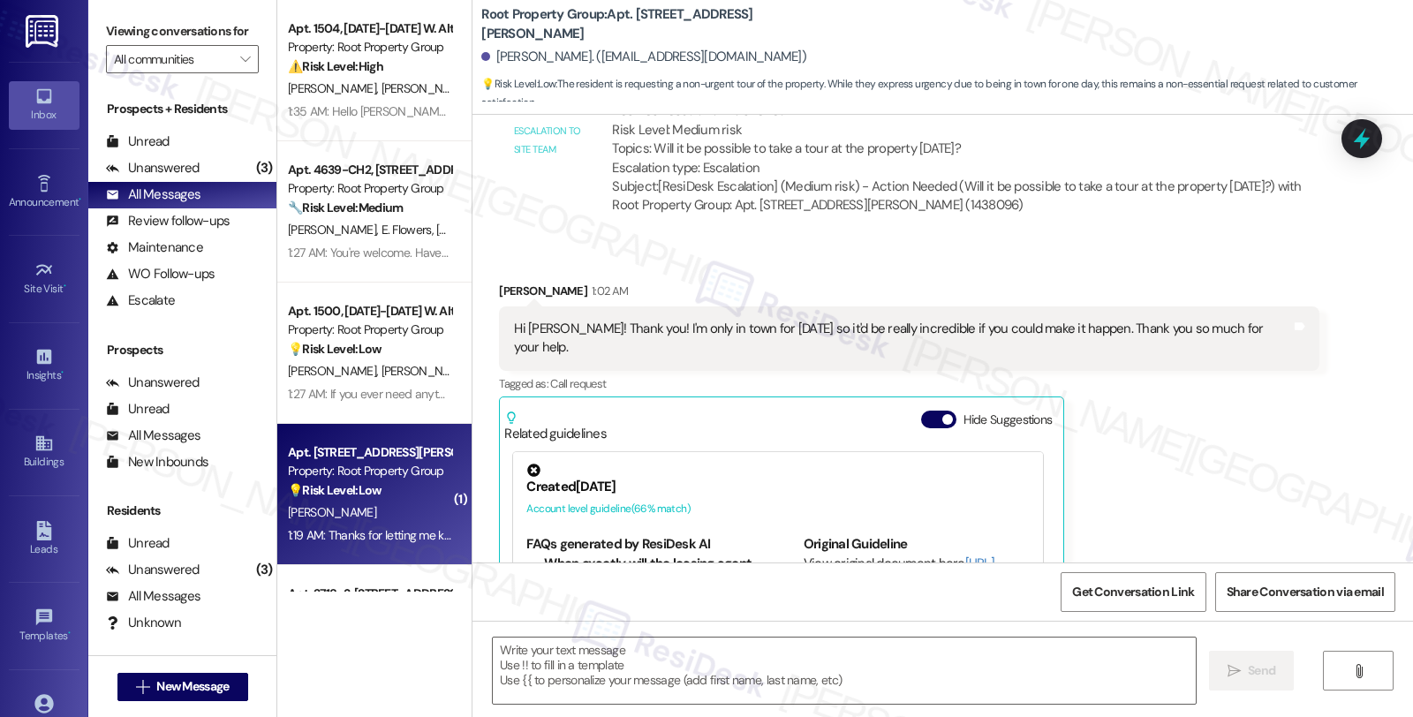
type textarea "Fetching suggested responses. Please feel free to read through the conversation…"
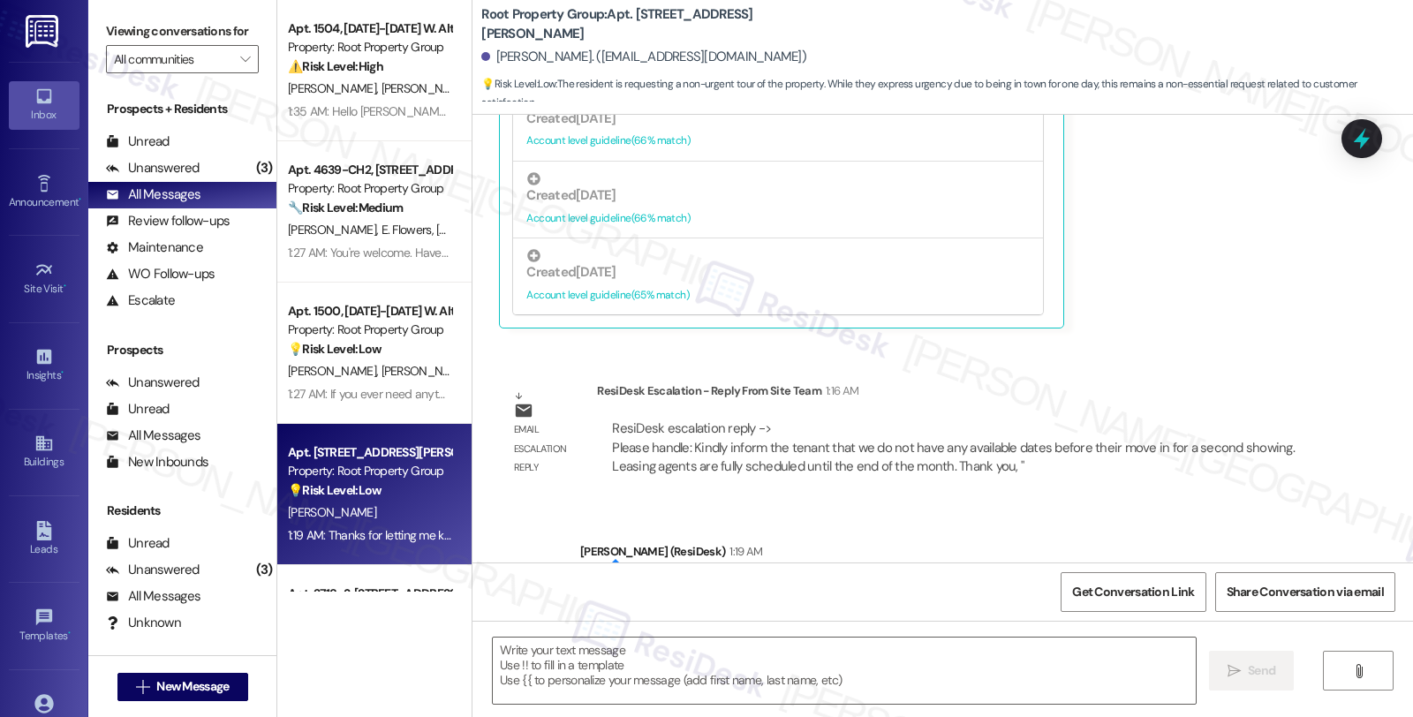
scroll to position [1071, 0]
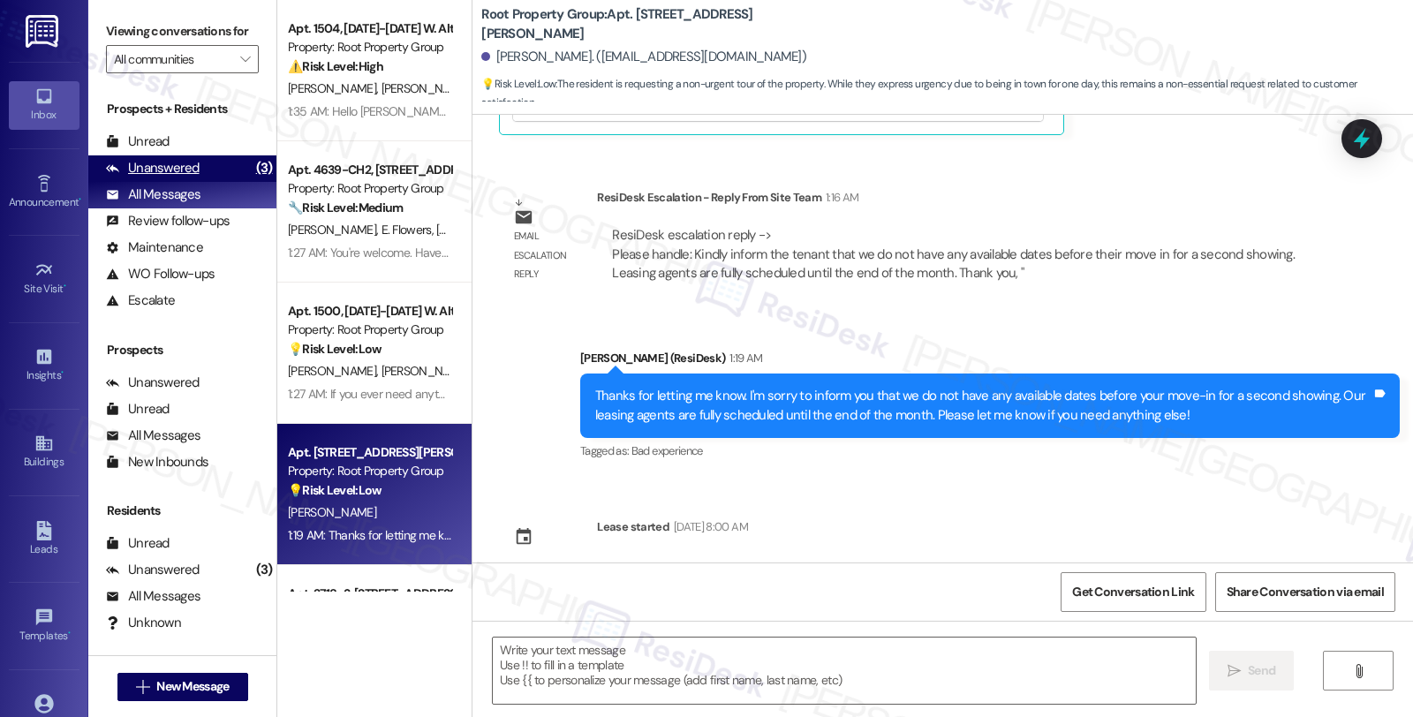
click at [223, 182] on div "Unanswered (3)" at bounding box center [182, 168] width 188 height 26
